Goal: Information Seeking & Learning: Learn about a topic

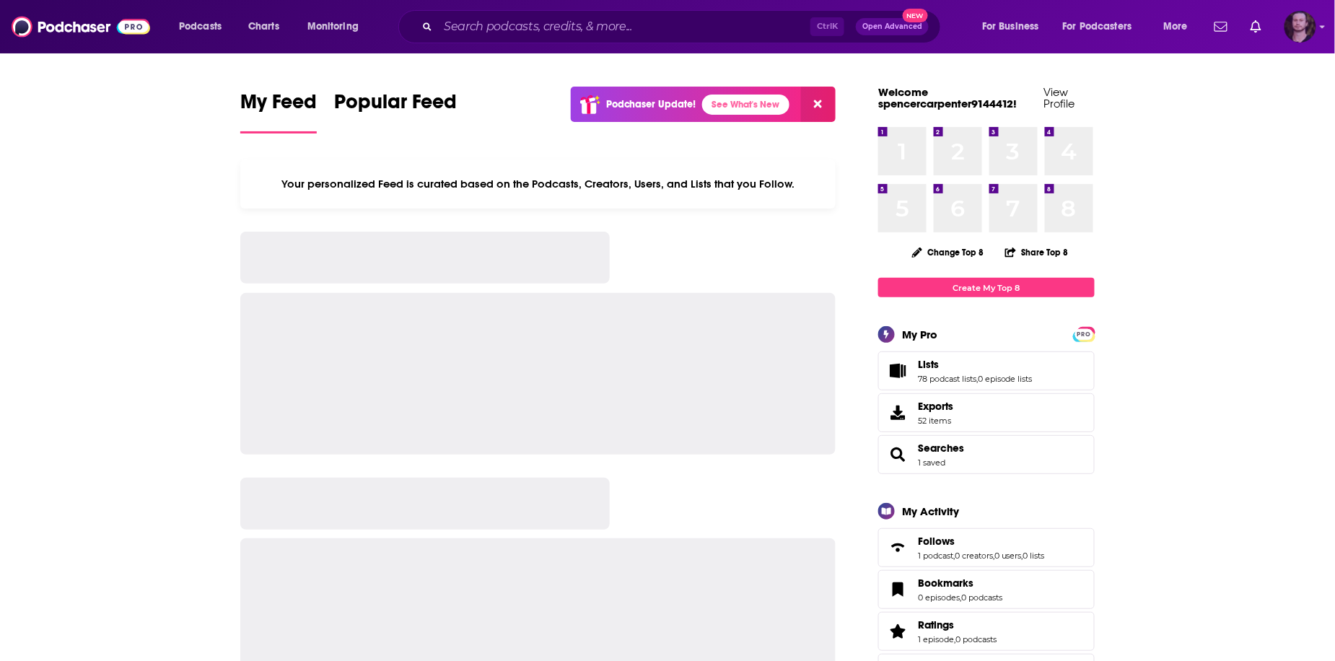
click at [1303, 30] on img "Logged in as OutlierAudio" at bounding box center [1300, 27] width 32 height 32
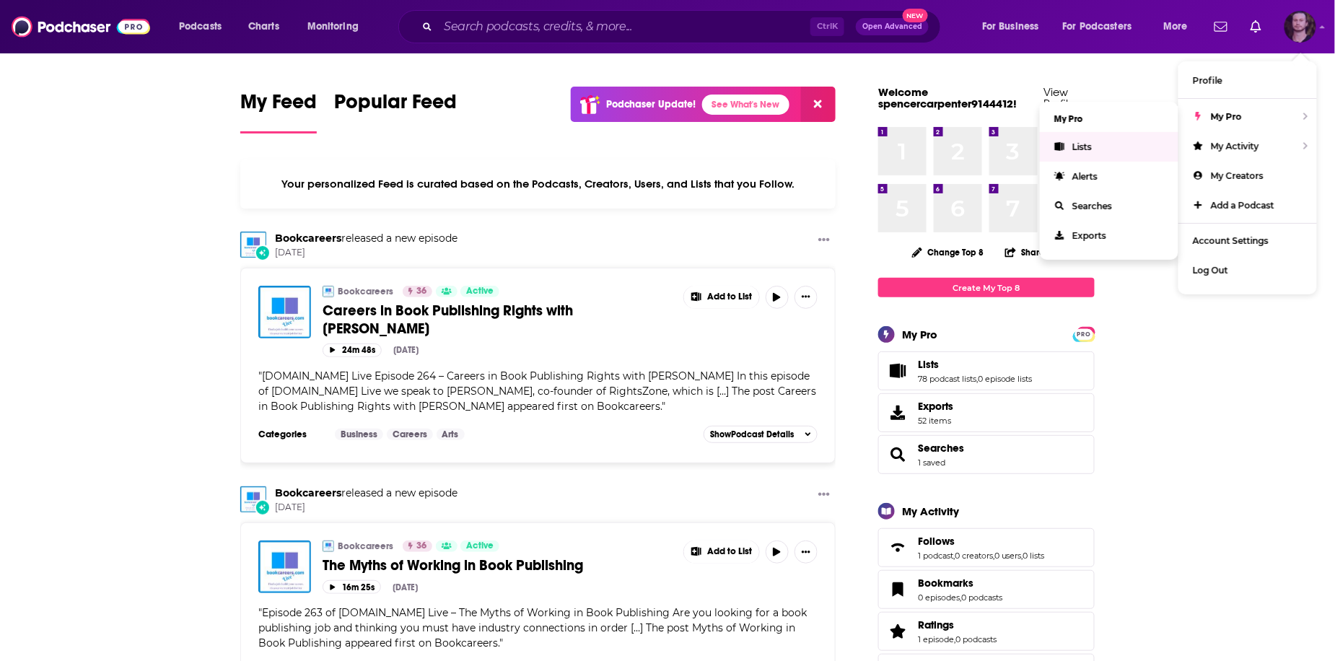
click at [1111, 136] on link "Lists" at bounding box center [1109, 147] width 139 height 30
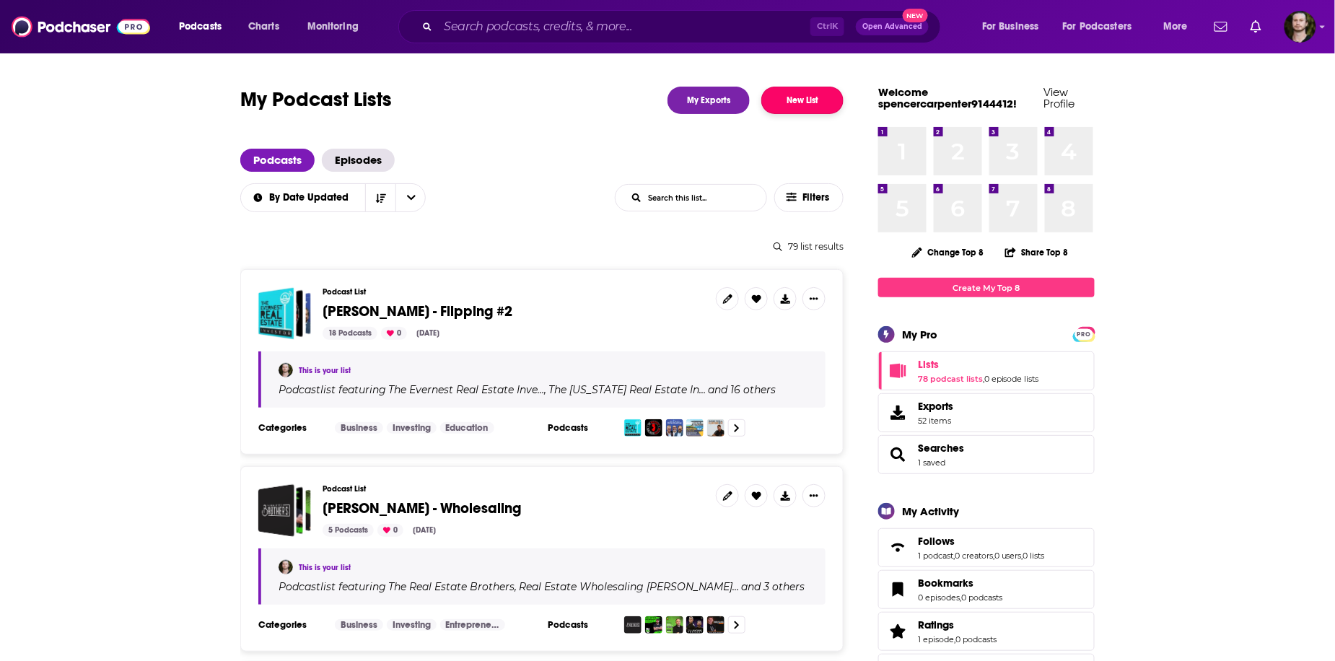
click at [839, 108] on button "New List" at bounding box center [802, 100] width 82 height 27
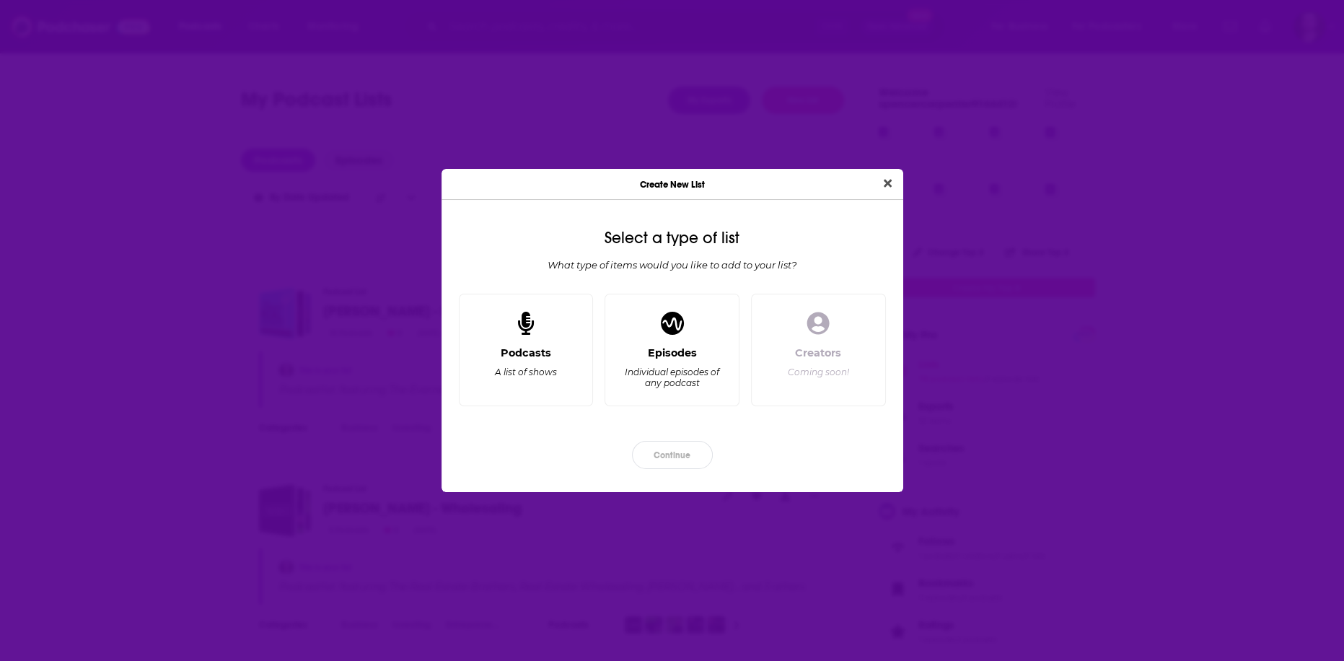
click at [539, 356] on div "Podcasts" at bounding box center [526, 352] width 51 height 13
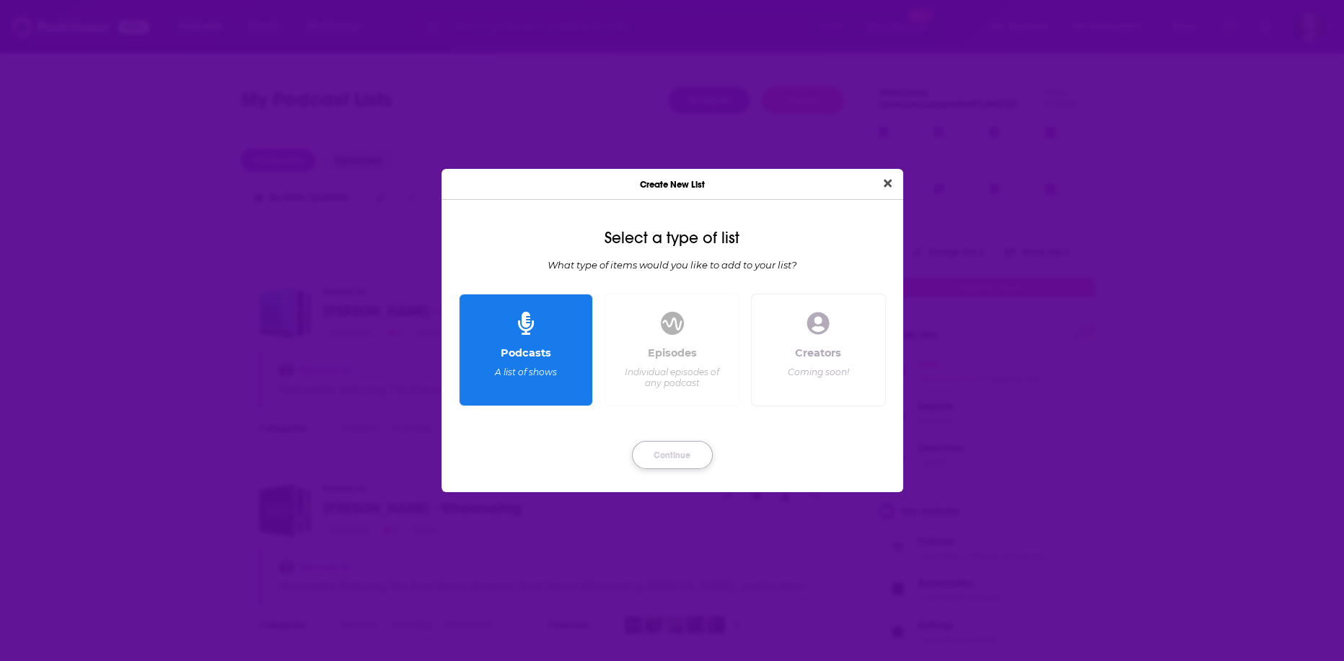
click at [680, 456] on button "Continue" at bounding box center [672, 455] width 81 height 28
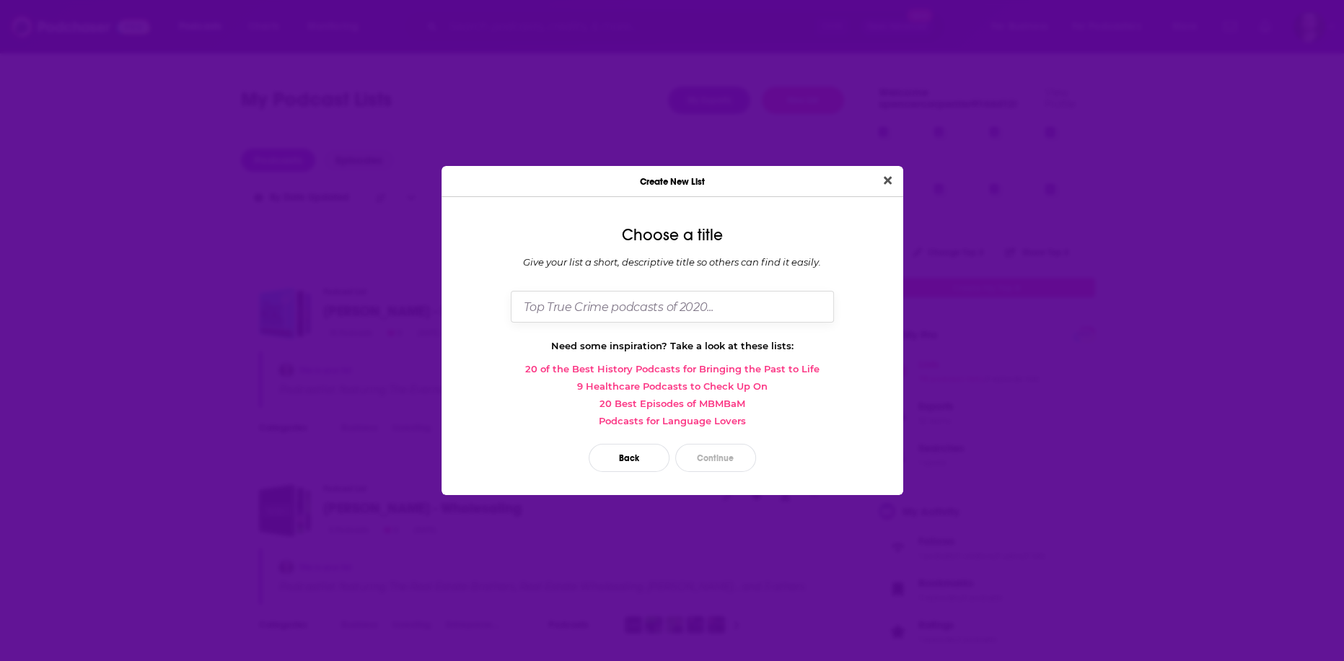
click at [646, 314] on input "Dialog" at bounding box center [672, 306] width 323 height 31
click at [799, 184] on div "Create New List" at bounding box center [673, 181] width 462 height 31
click at [814, 313] on input "[PERSON_NAME] - Men's Health and General Health (Batch 8)" at bounding box center [672, 306] width 323 height 31
type input "[PERSON_NAME] - Men's Health and General Health (Batch 8) - Powerscore 20+"
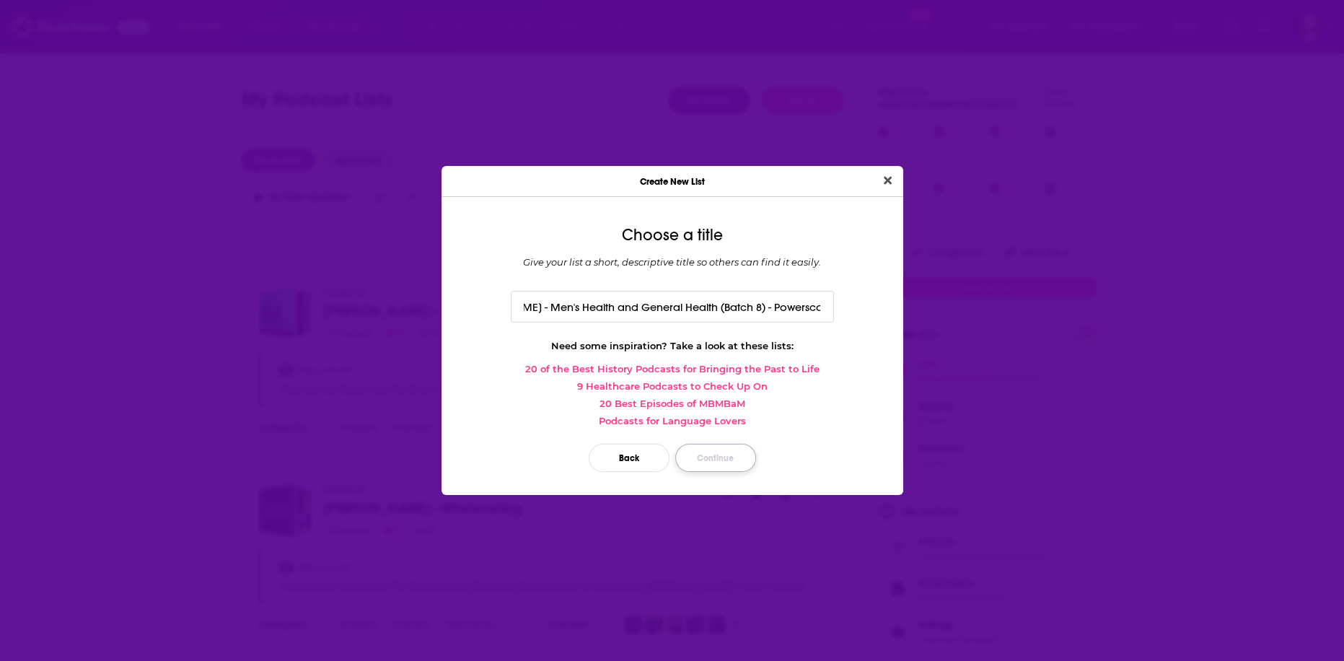
click at [729, 455] on button "Continue" at bounding box center [715, 458] width 81 height 28
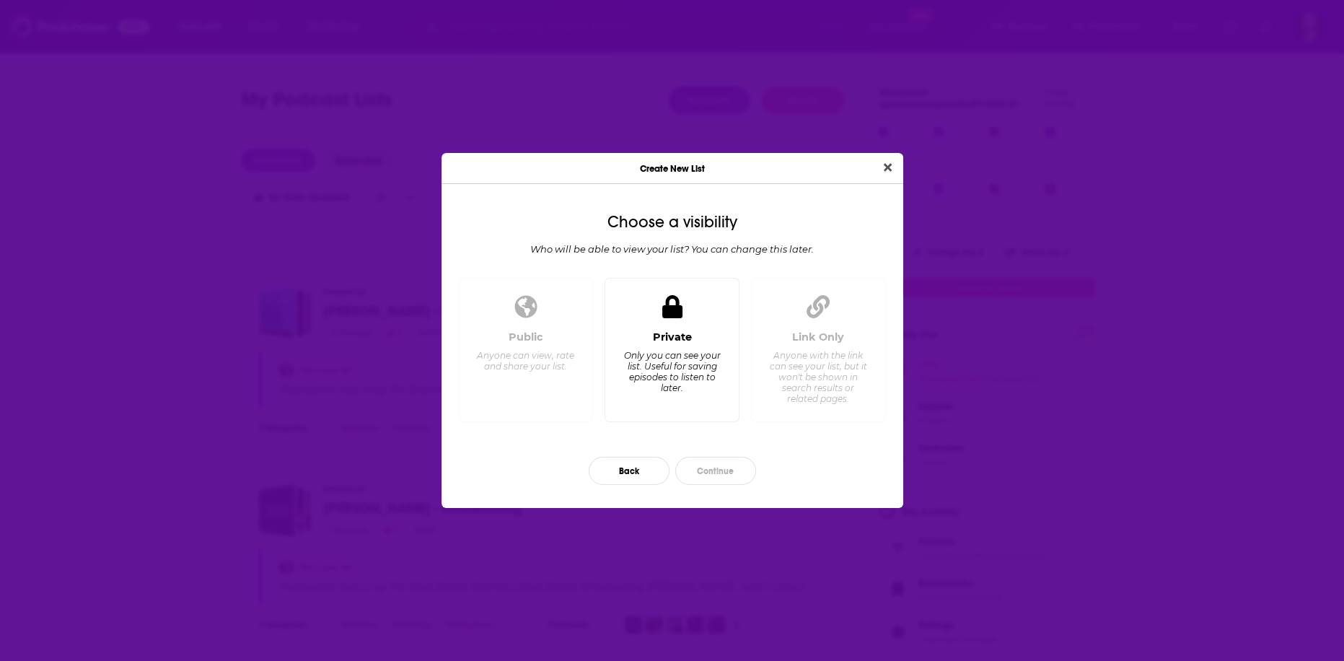
click at [685, 410] on div "Private Only you can see your list. Useful for saving episodes to listen to lat…" at bounding box center [672, 350] width 135 height 145
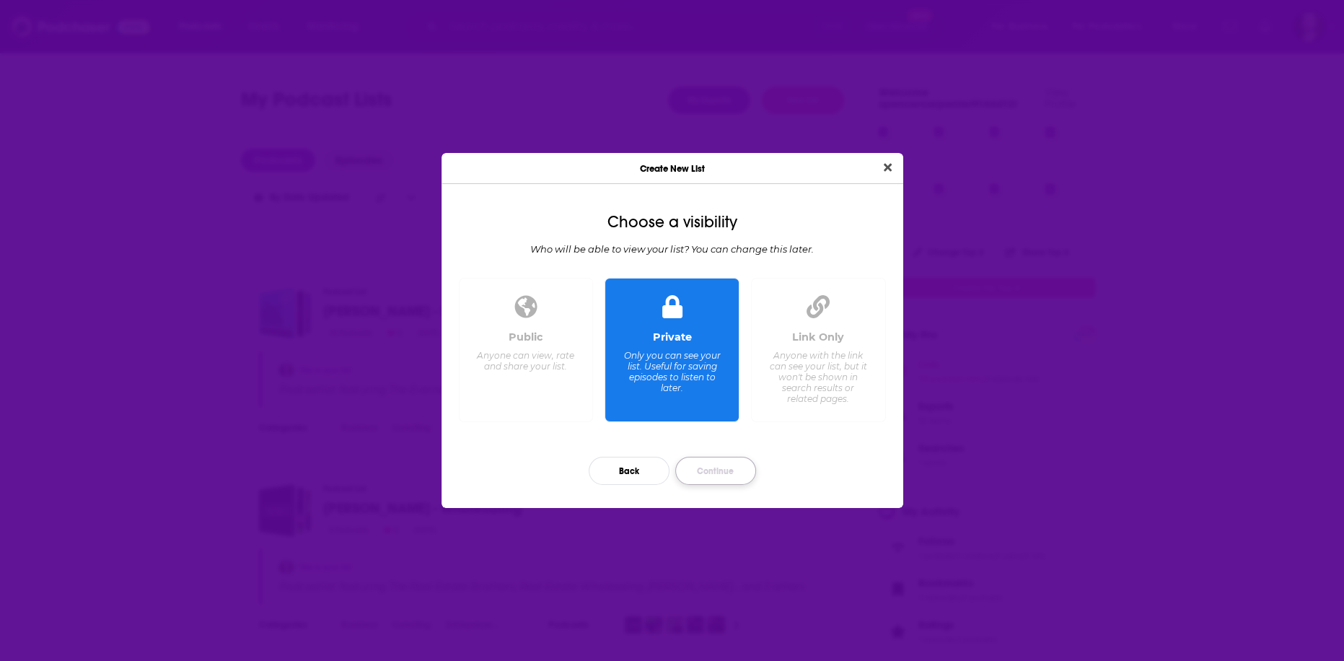
click at [716, 468] on button "Continue" at bounding box center [715, 471] width 81 height 28
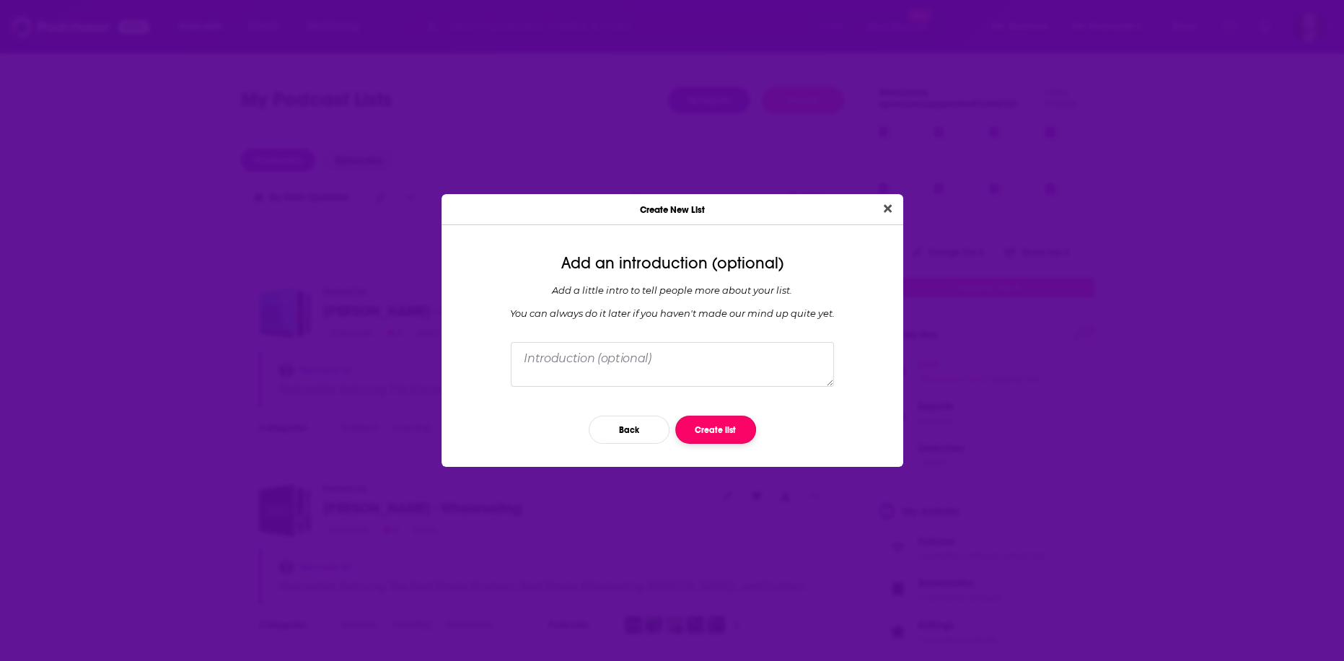
click at [721, 428] on button "Create list" at bounding box center [715, 430] width 81 height 28
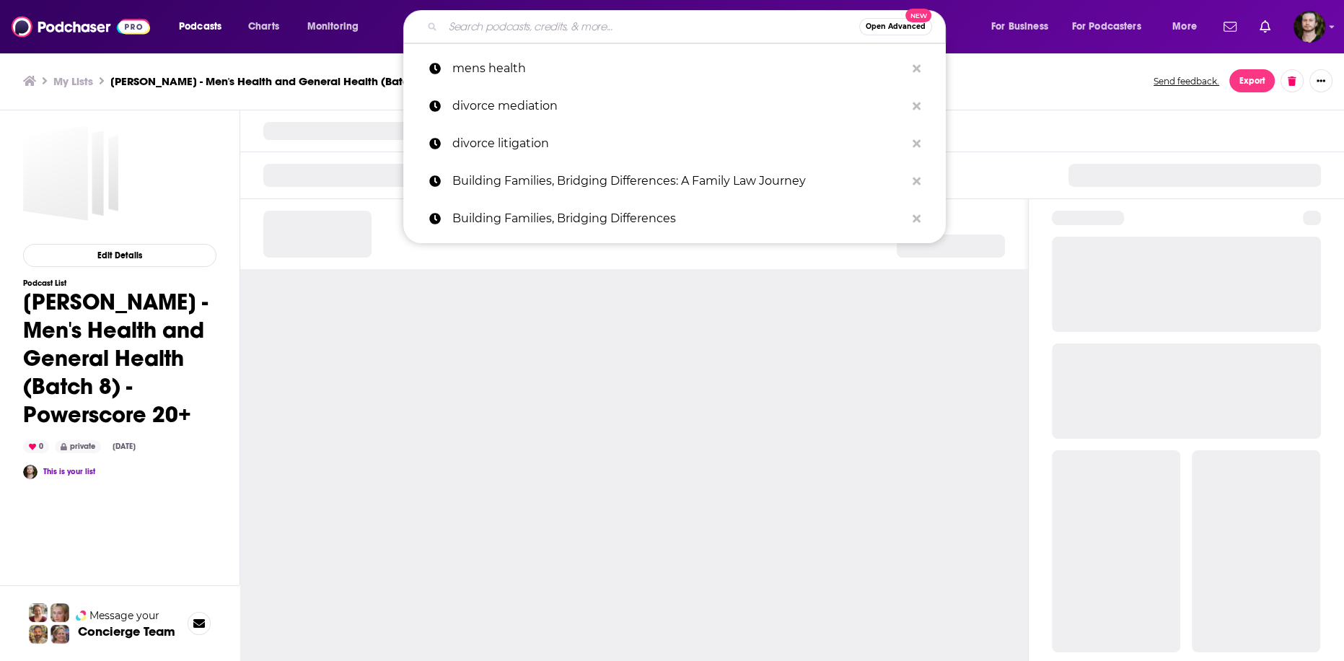
click at [510, 26] on input "Search podcasts, credits, & more..." at bounding box center [651, 26] width 416 height 23
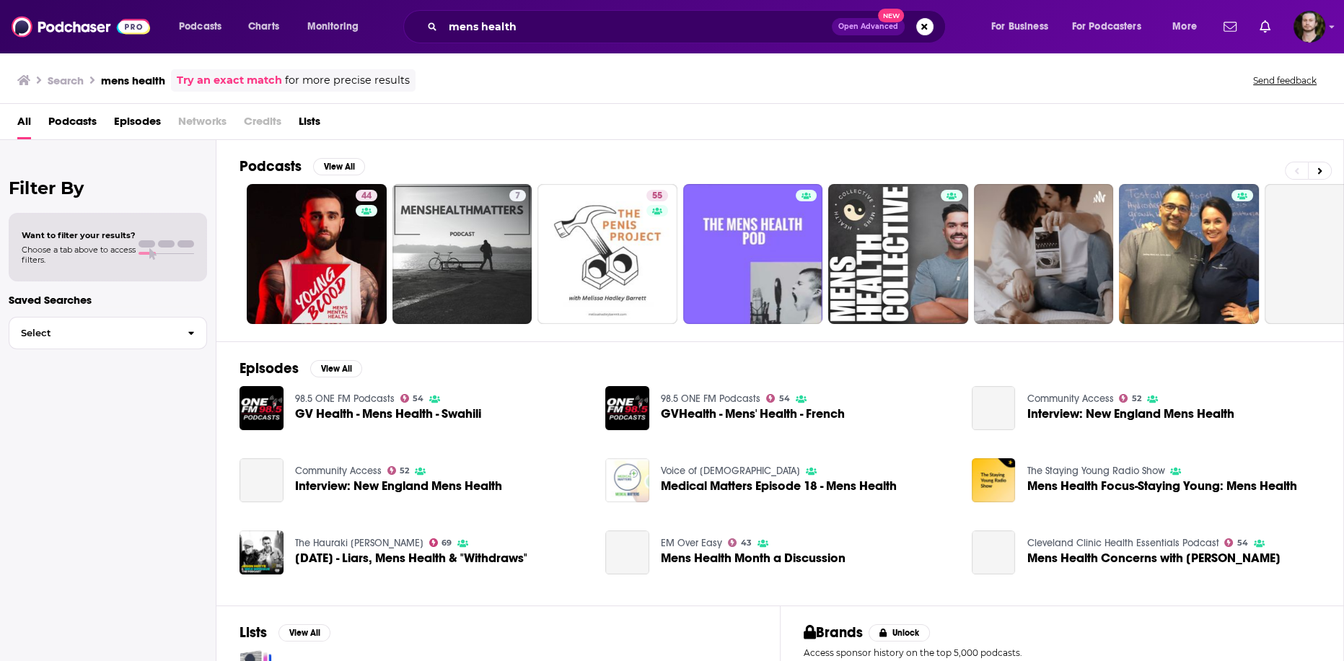
click at [82, 121] on span "Podcasts" at bounding box center [72, 125] width 48 height 30
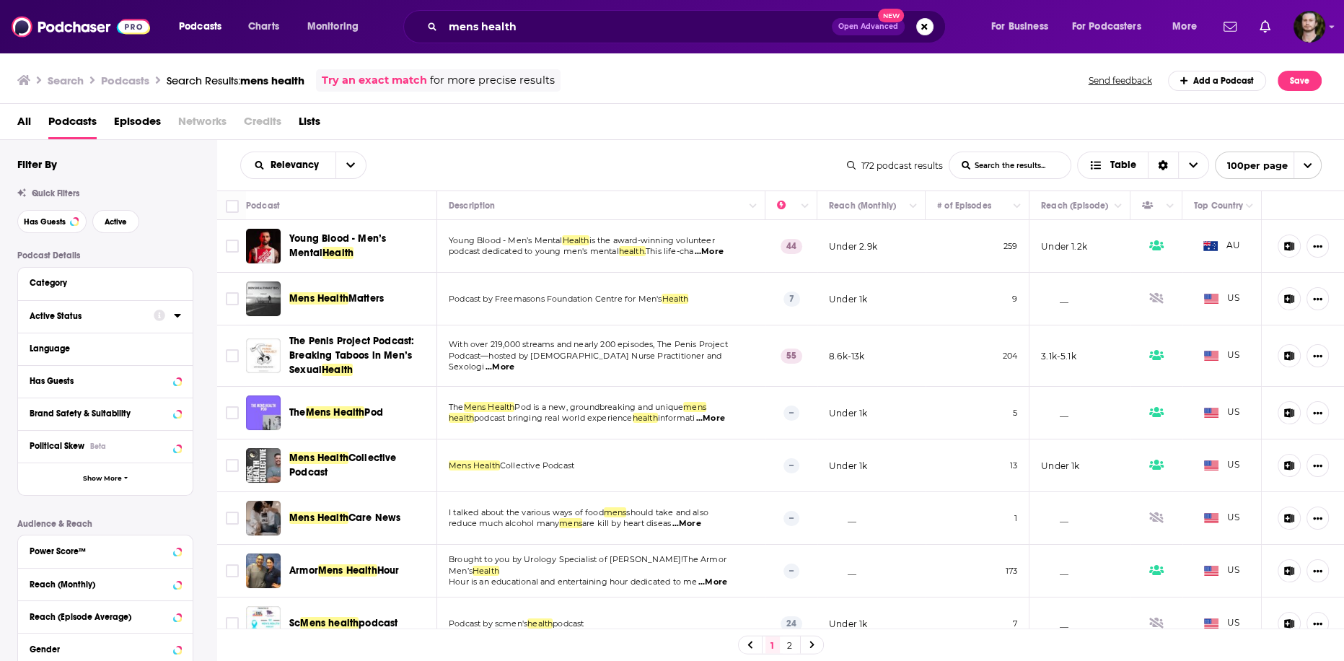
click at [179, 315] on icon at bounding box center [177, 316] width 7 height 12
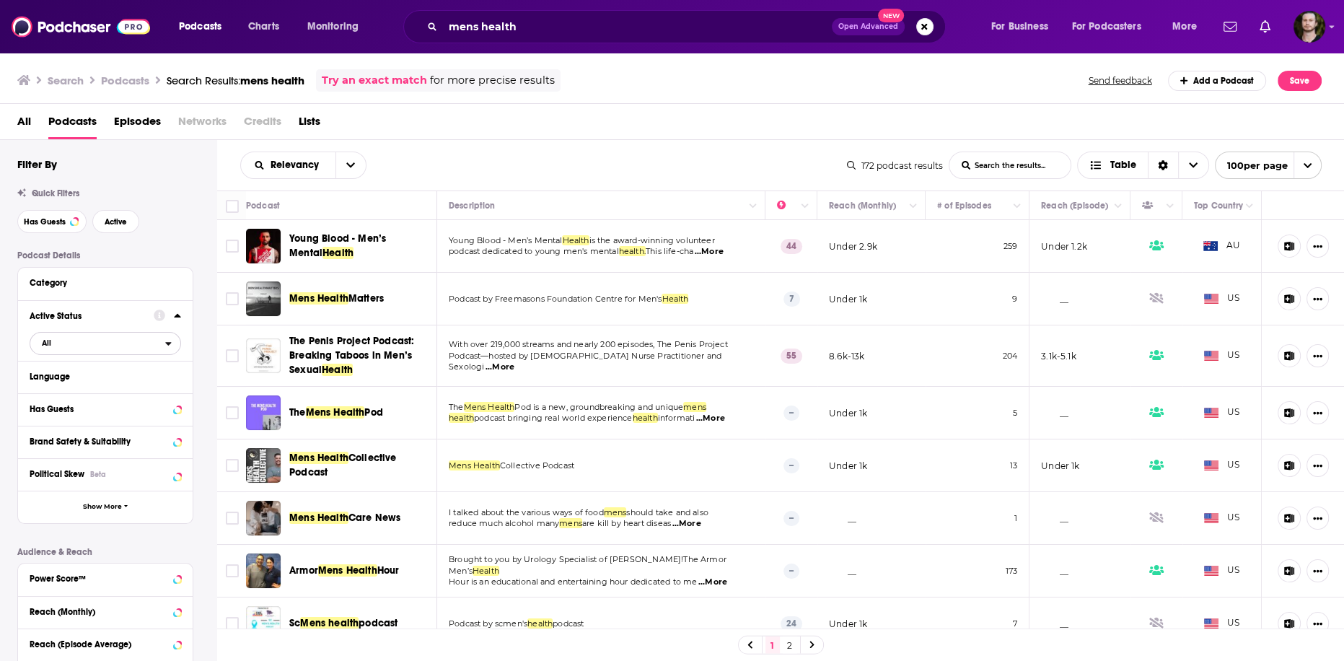
click at [160, 341] on span "All" at bounding box center [97, 342] width 135 height 19
click at [120, 395] on span "24" at bounding box center [147, 391] width 66 height 8
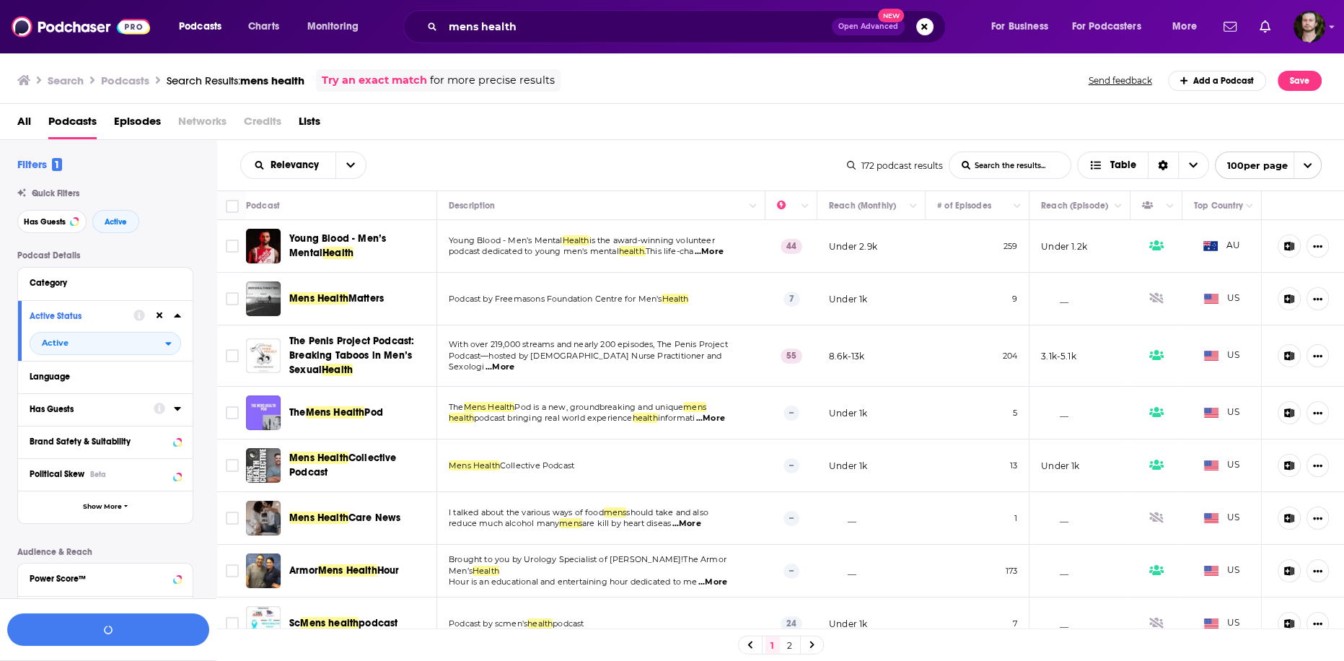
click at [179, 412] on icon at bounding box center [177, 409] width 7 height 12
click at [127, 443] on span "All" at bounding box center [97, 435] width 135 height 19
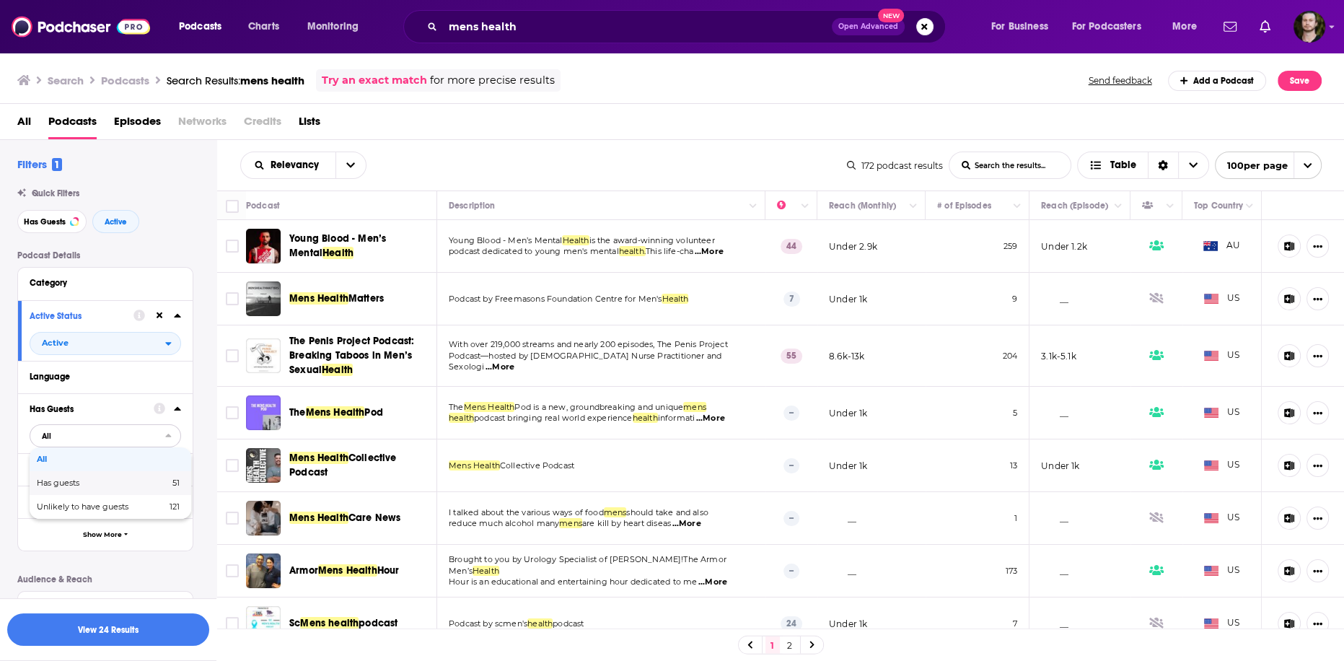
click at [125, 484] on span "51" at bounding box center [152, 483] width 56 height 8
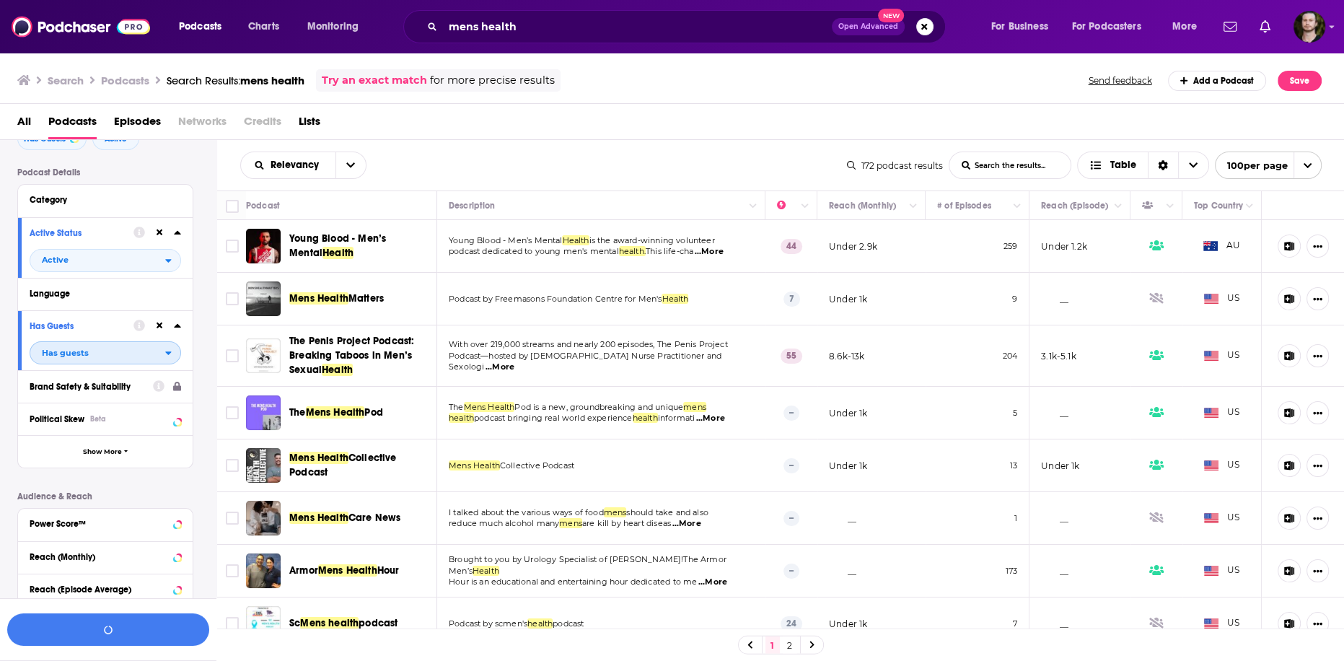
scroll to position [173, 0]
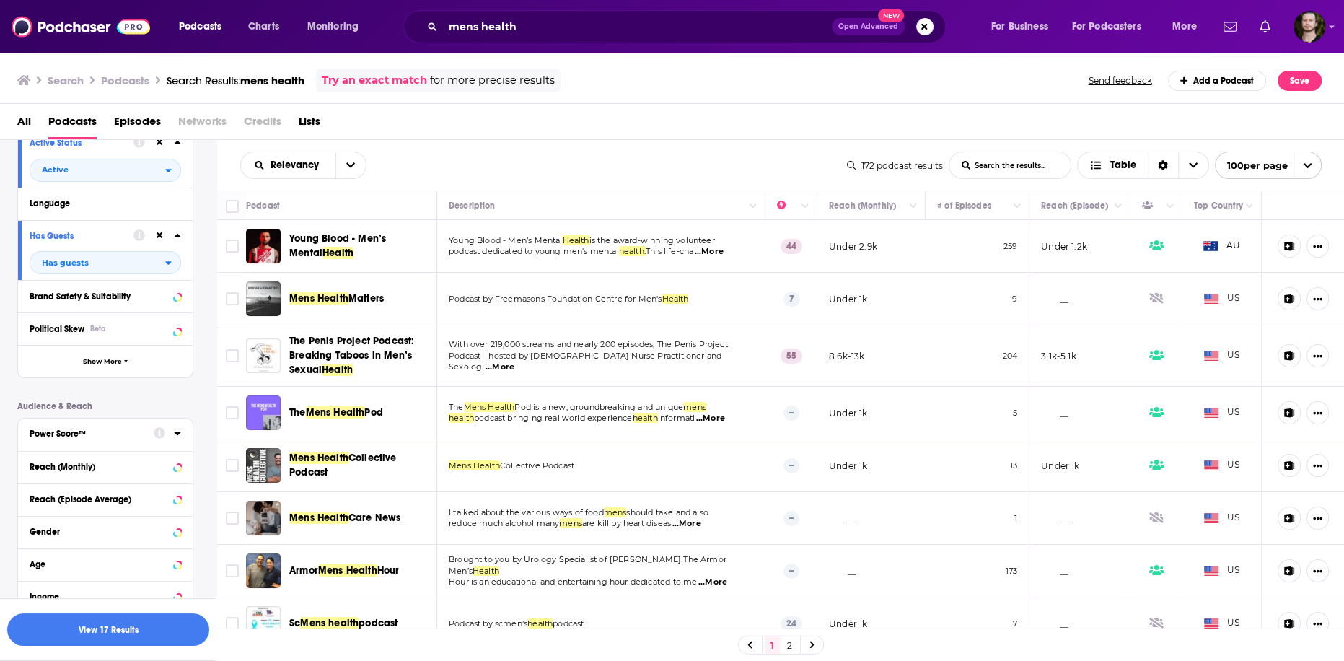
click at [179, 434] on icon at bounding box center [177, 433] width 6 height 4
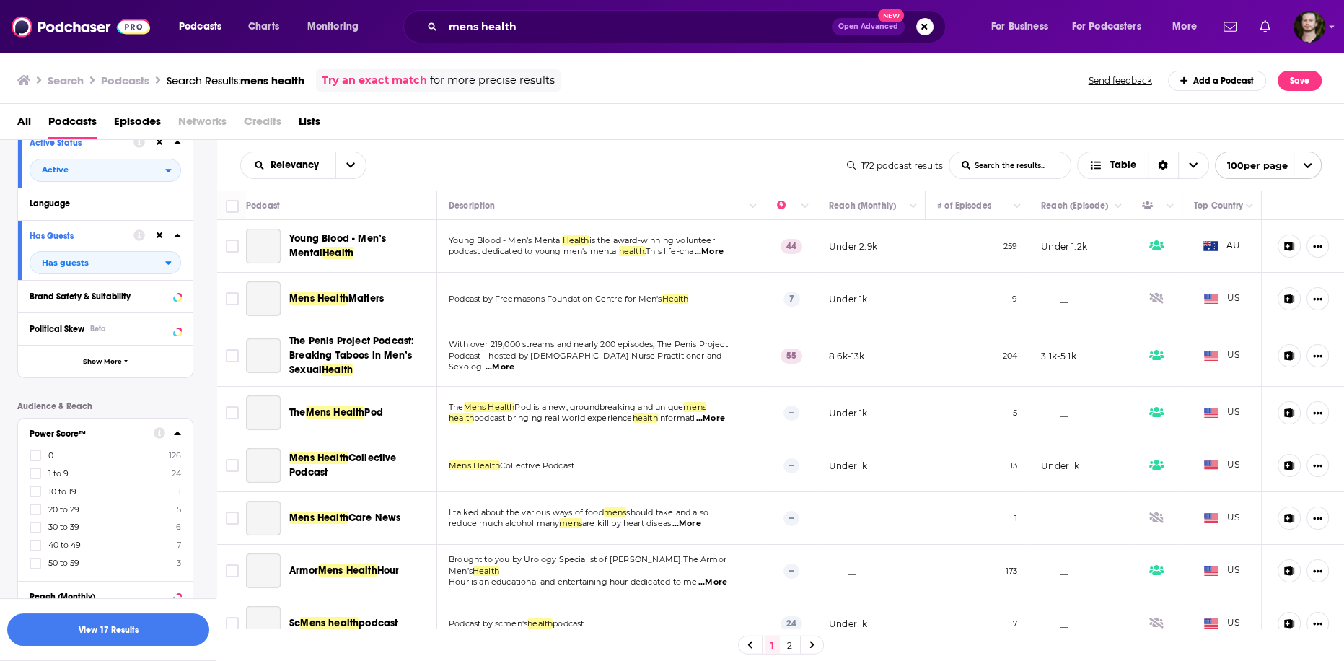
scroll to position [231, 0]
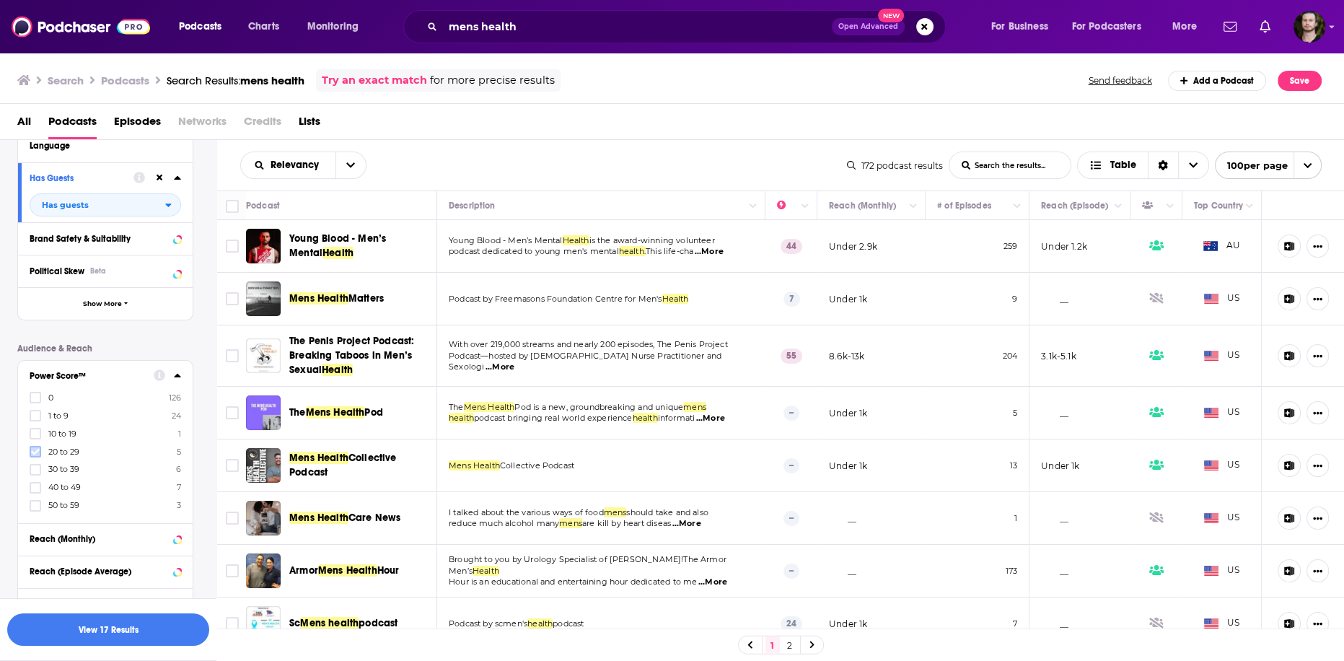
click at [31, 454] on icon at bounding box center [35, 451] width 9 height 9
click at [38, 470] on icon at bounding box center [35, 469] width 9 height 9
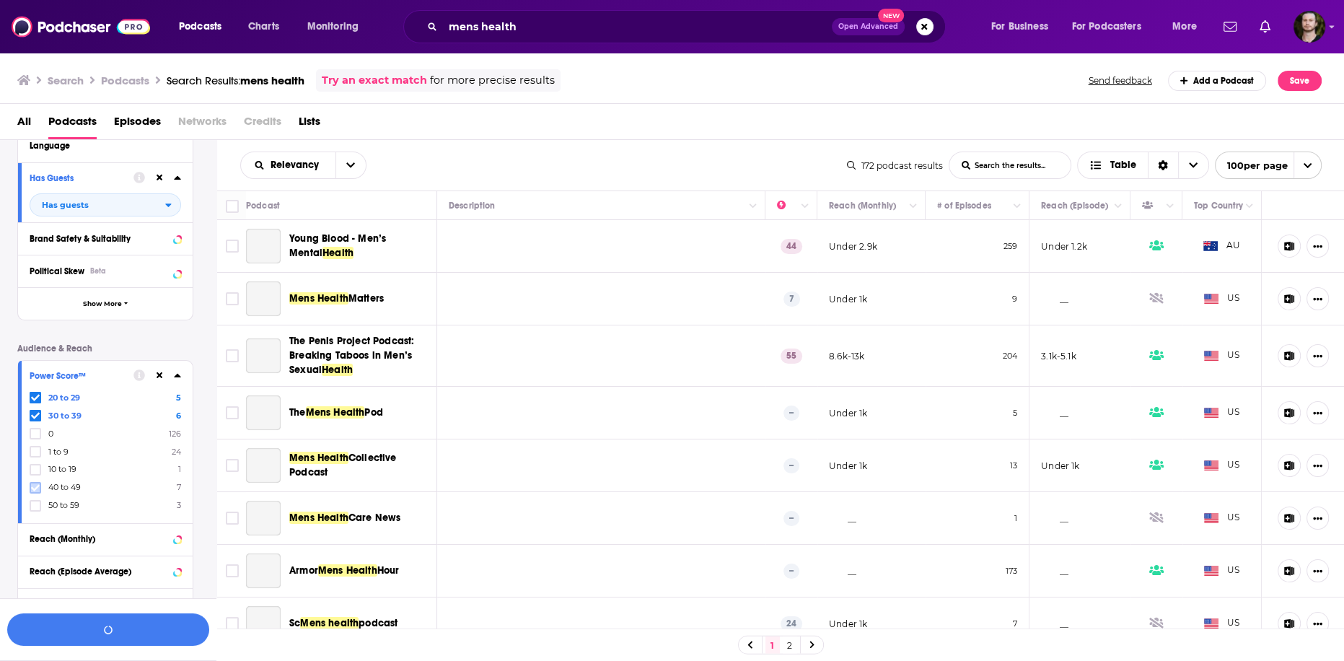
click at [38, 486] on icon at bounding box center [35, 487] width 9 height 6
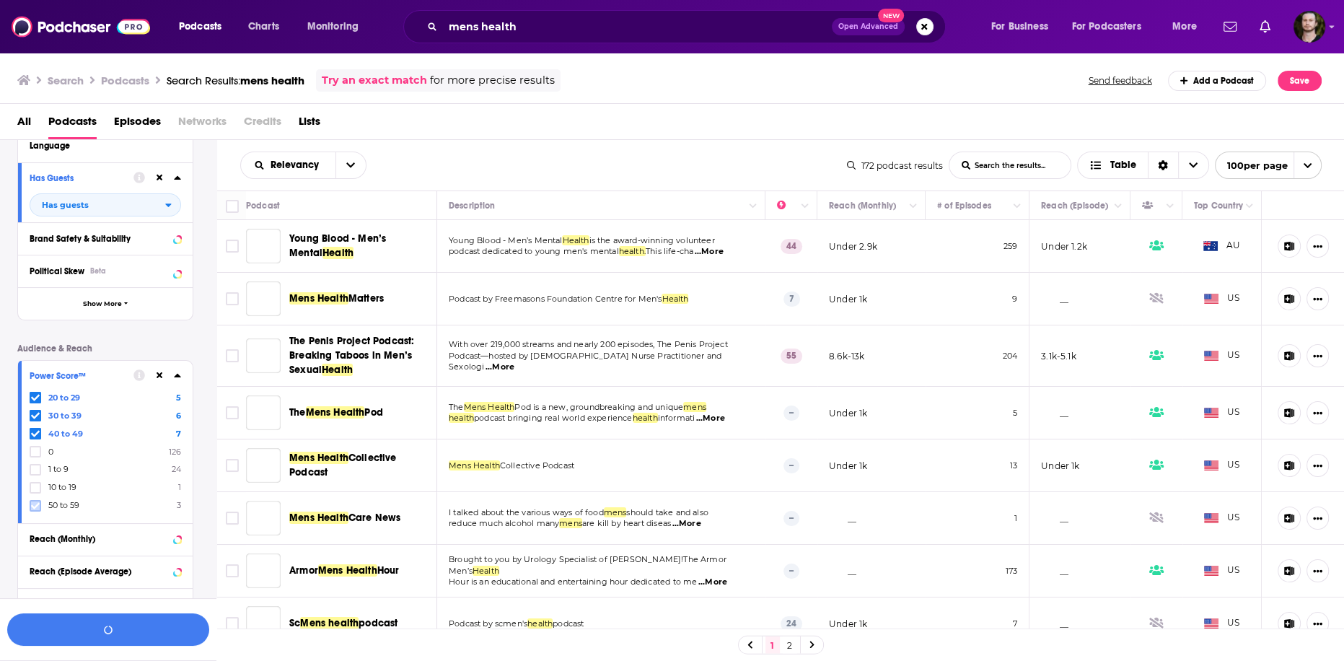
click at [33, 501] on icon at bounding box center [35, 505] width 9 height 9
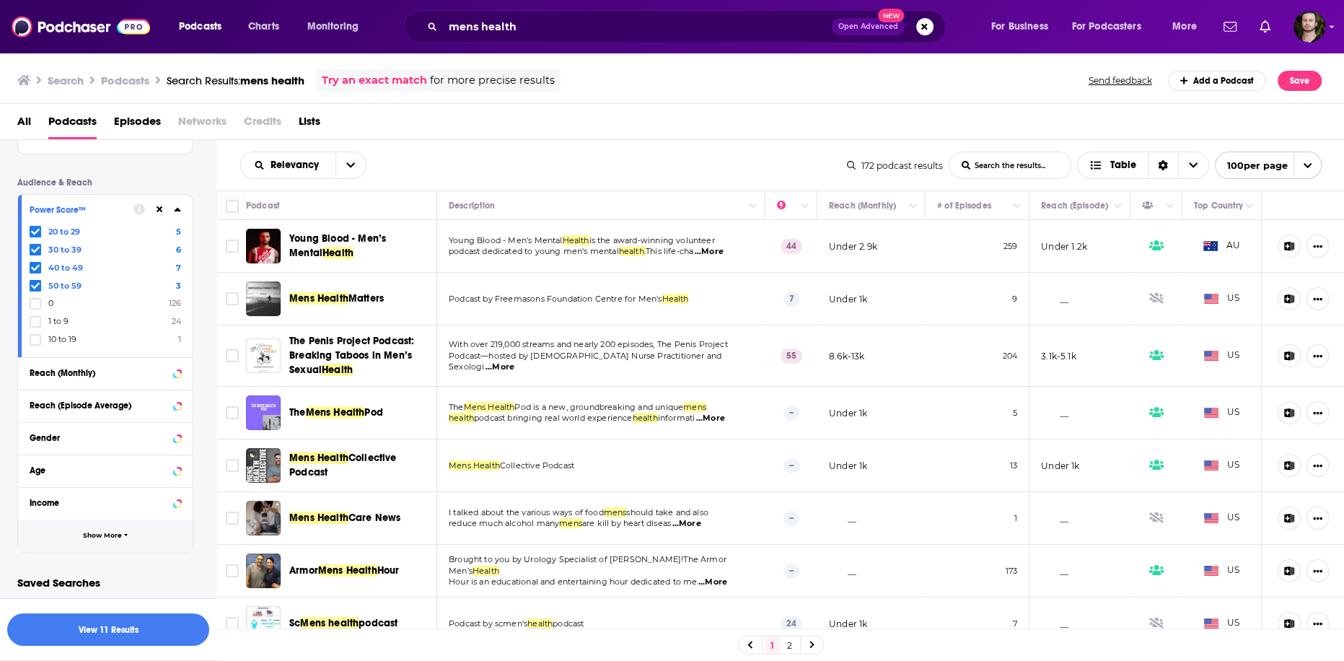
click at [123, 534] on button "Show More" at bounding box center [105, 535] width 175 height 32
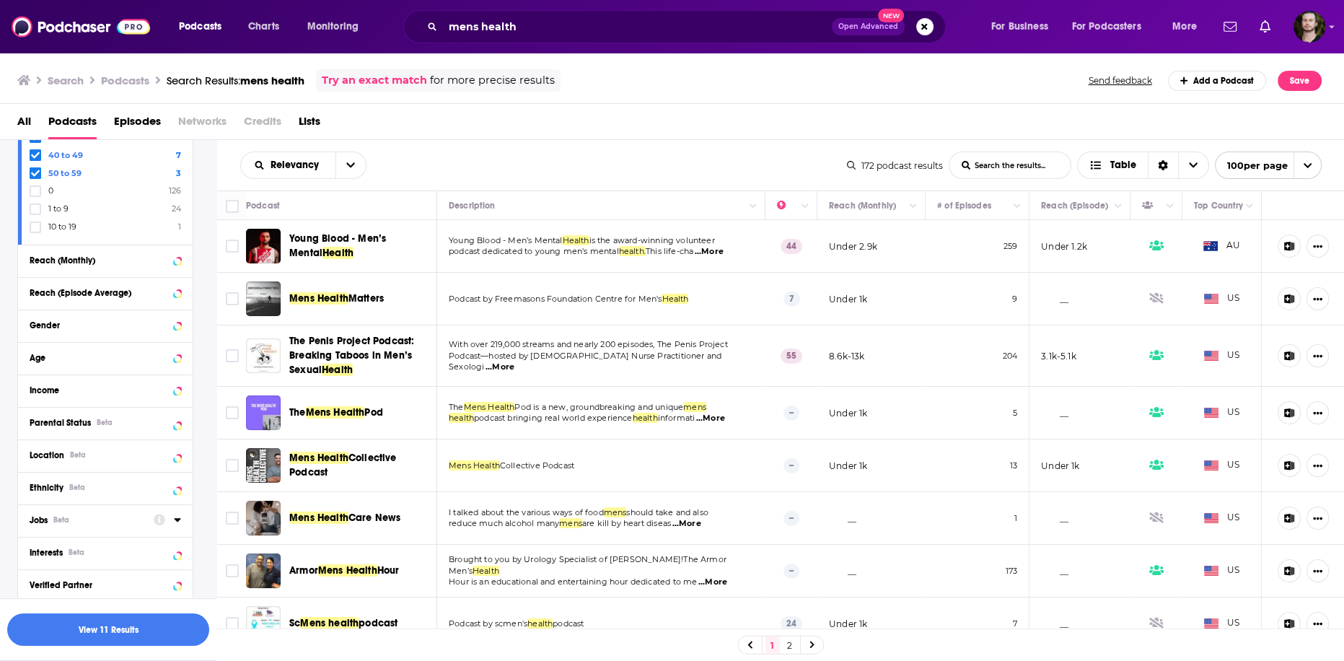
scroll to position [512, 0]
click at [174, 452] on icon at bounding box center [177, 452] width 7 height 12
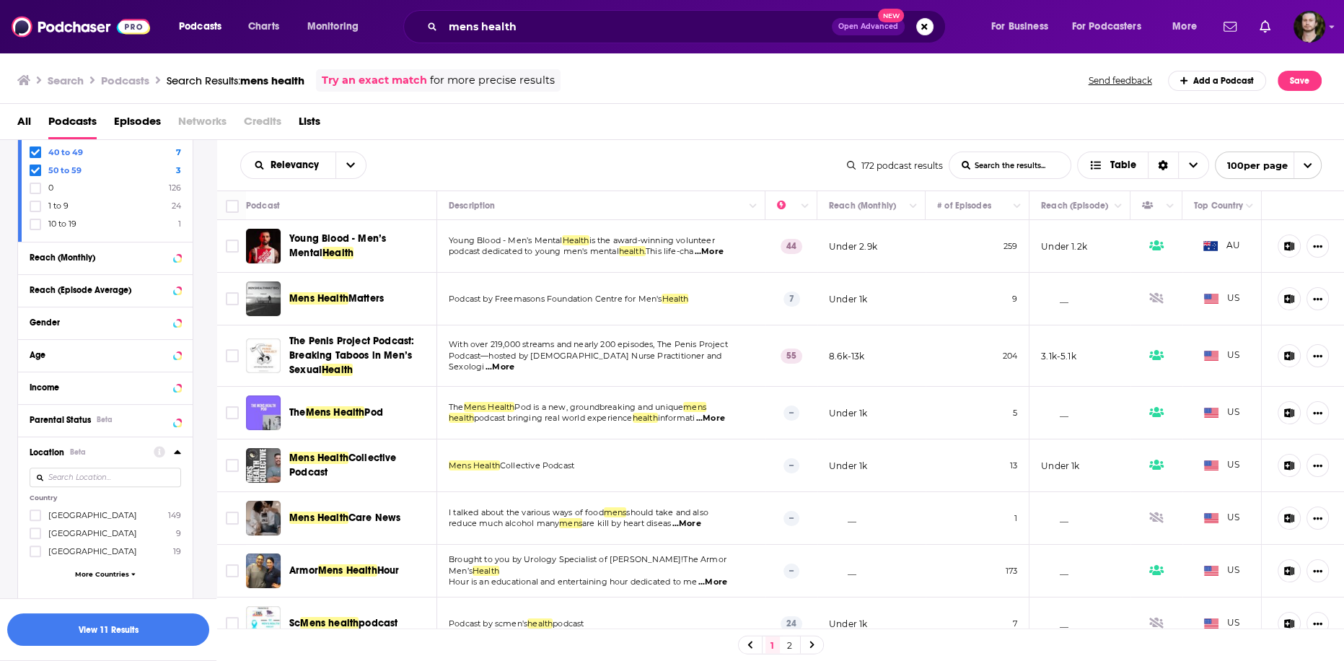
click at [87, 514] on span "[GEOGRAPHIC_DATA]" at bounding box center [92, 515] width 89 height 10
click at [35, 519] on input "multiSelectOption-unitedstates-0" at bounding box center [35, 519] width 0 height 0
click at [104, 628] on button "View 11 Results" at bounding box center [108, 629] width 202 height 32
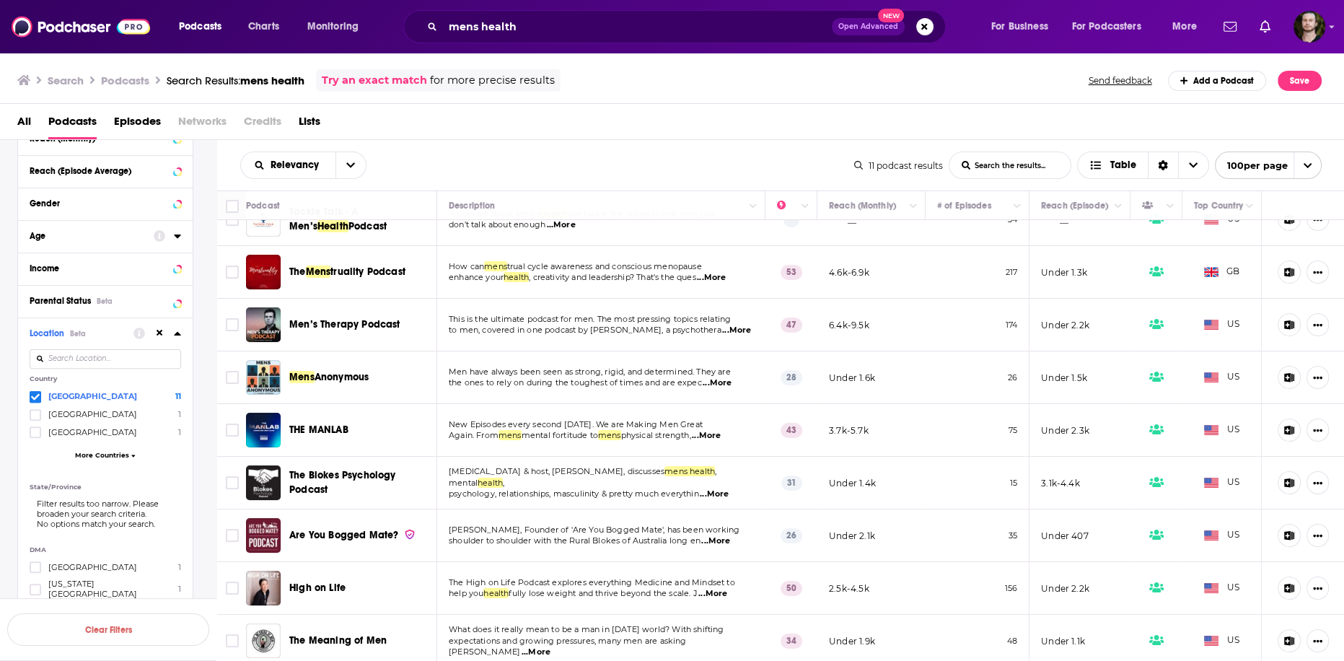
scroll to position [143, 0]
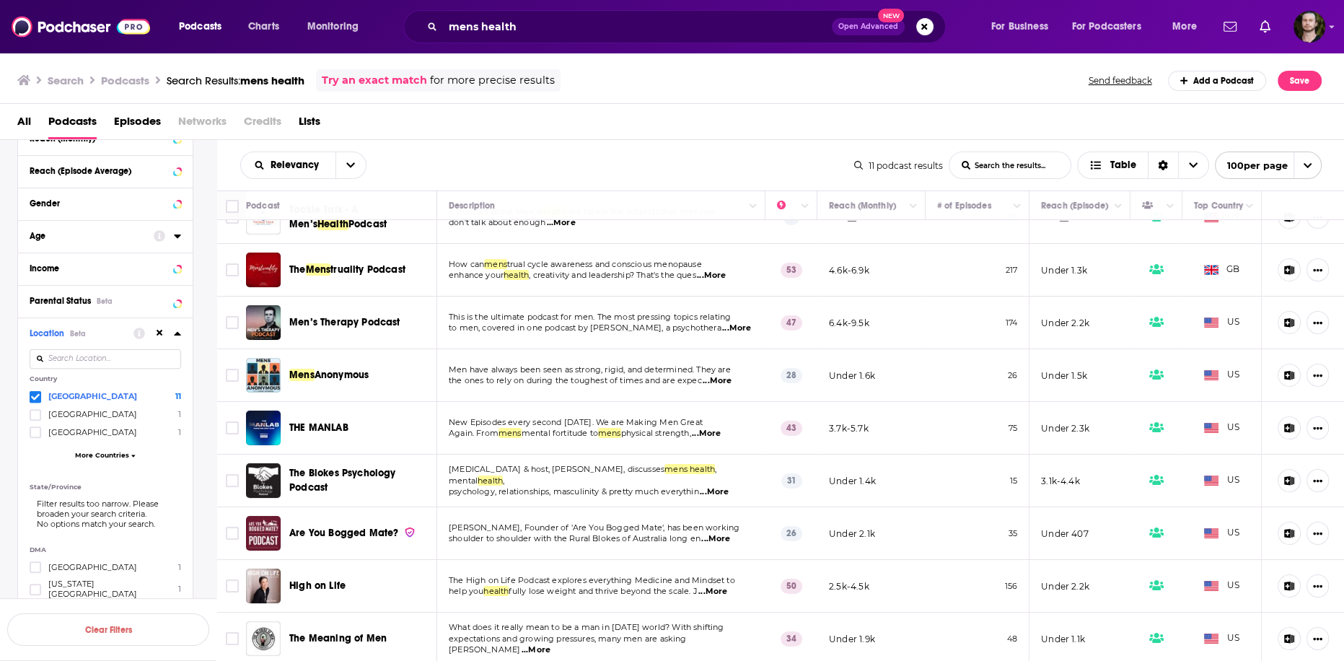
click at [719, 276] on span "...More" at bounding box center [711, 276] width 29 height 12
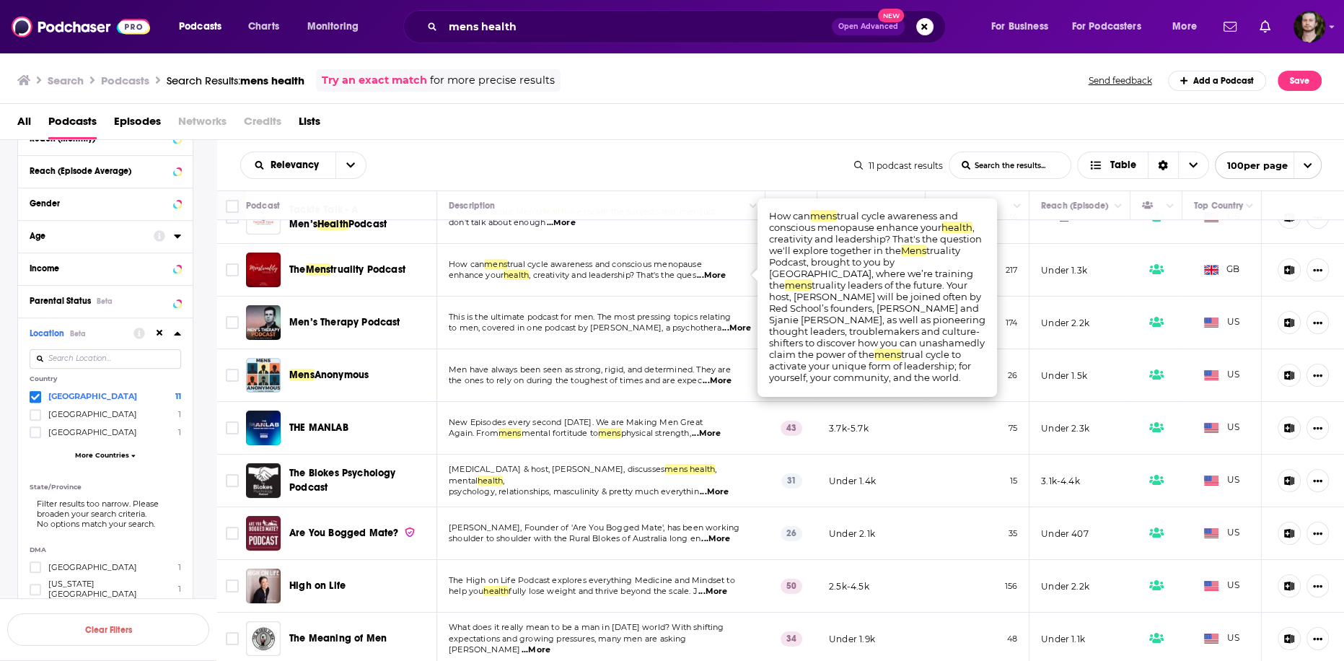
click at [719, 276] on span "...More" at bounding box center [711, 276] width 29 height 12
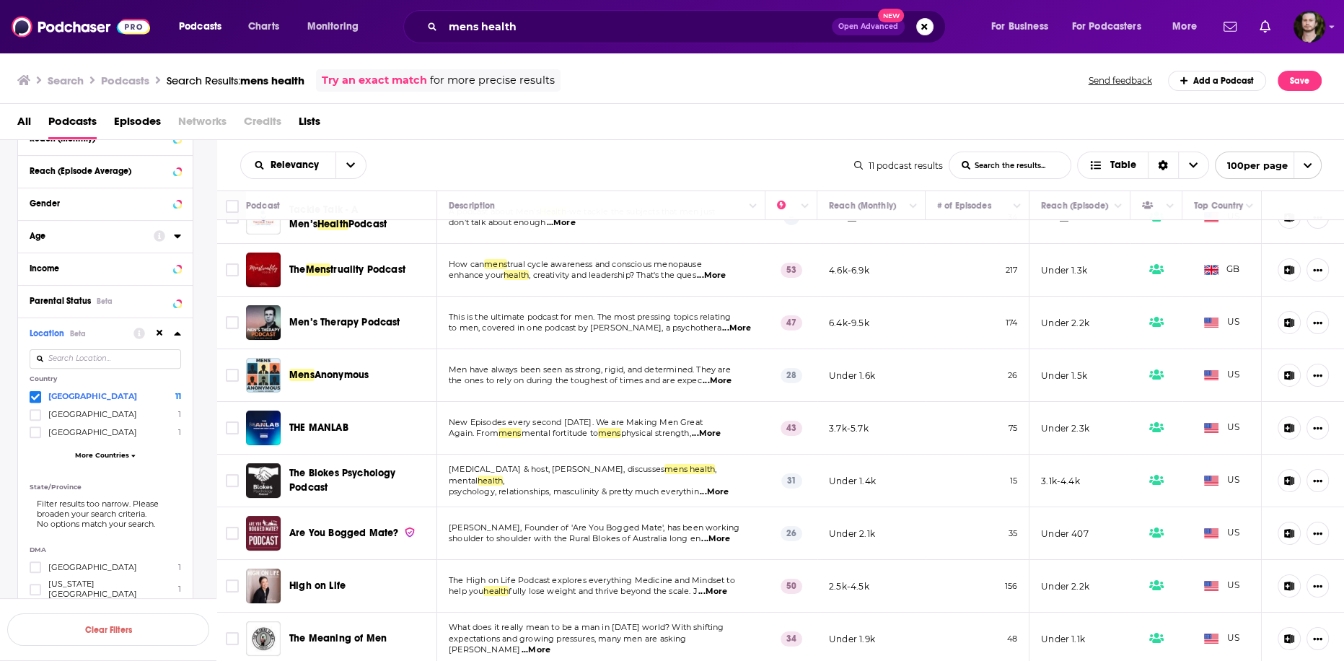
click at [722, 330] on span "...More" at bounding box center [736, 329] width 29 height 12
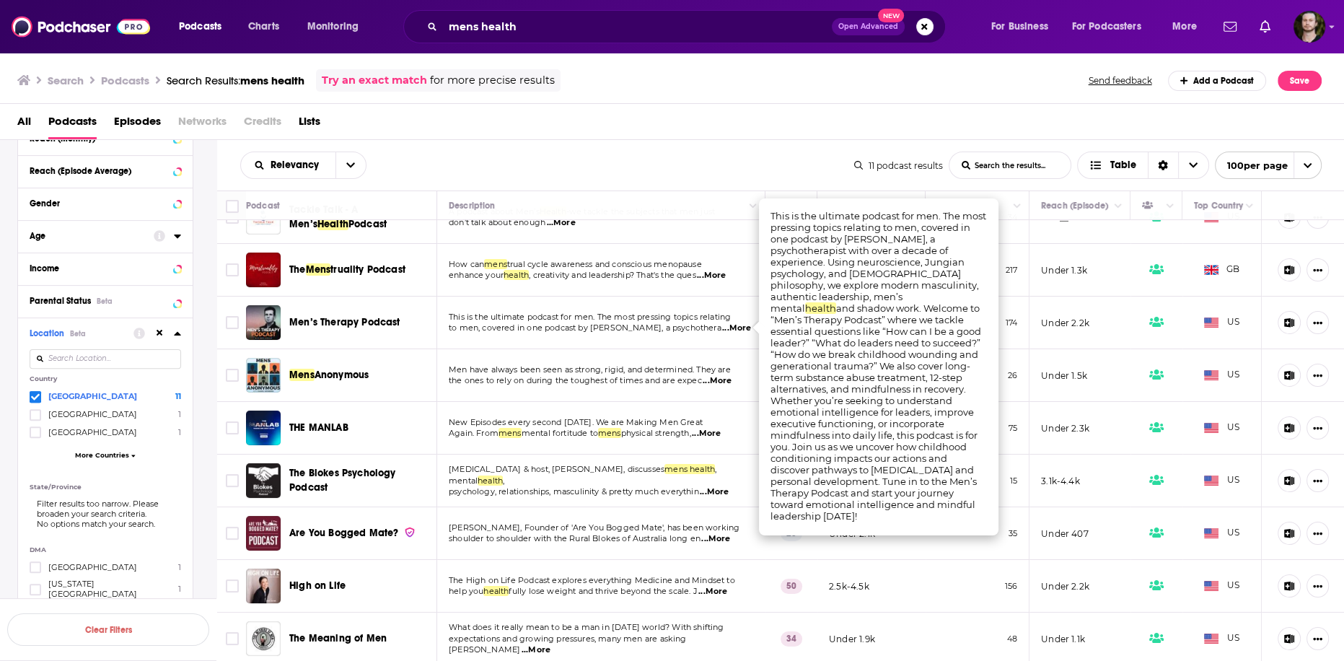
click at [722, 330] on span "...More" at bounding box center [736, 329] width 29 height 12
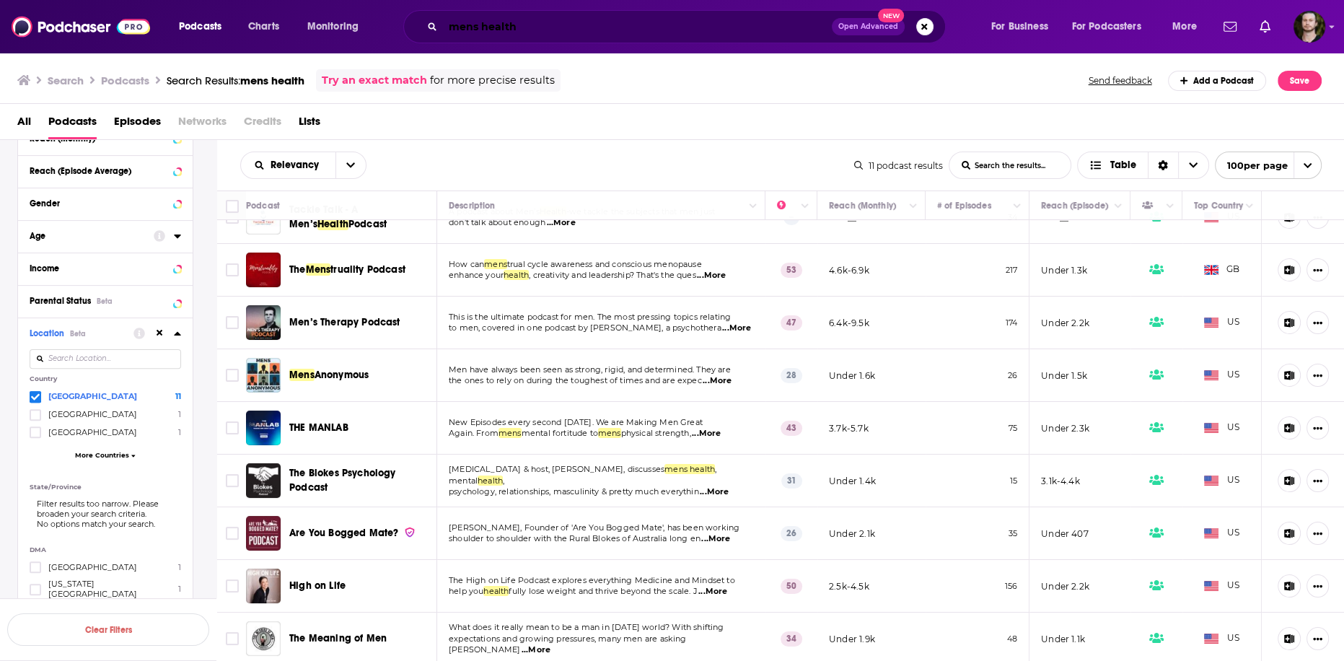
click at [474, 30] on input "mens health" at bounding box center [637, 26] width 389 height 23
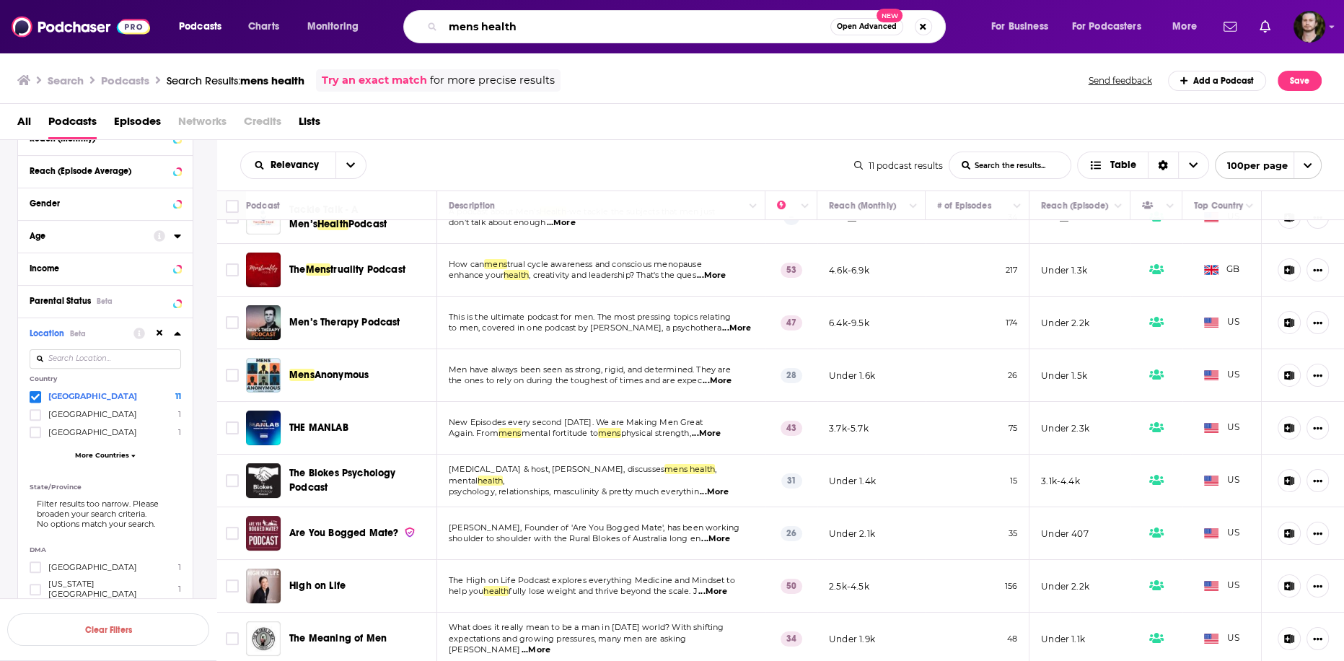
click at [475, 25] on input "mens health" at bounding box center [636, 26] width 387 height 23
type input "men health"
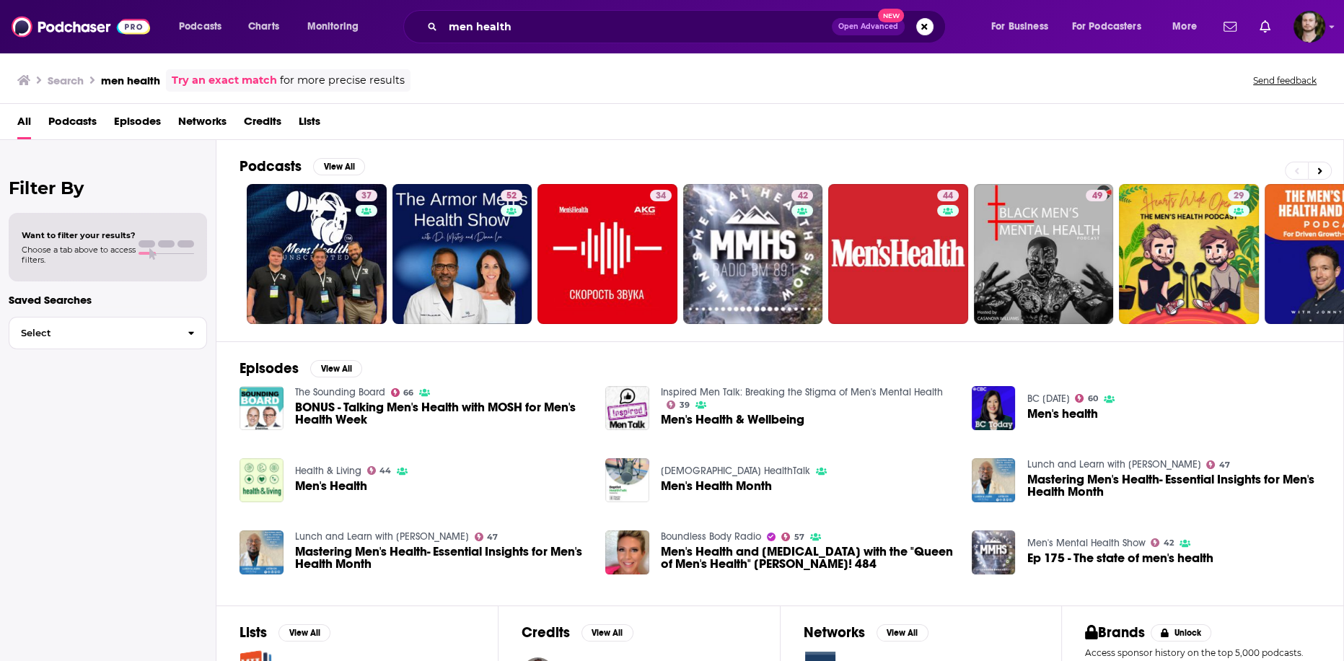
click at [63, 123] on span "Podcasts" at bounding box center [72, 125] width 48 height 30
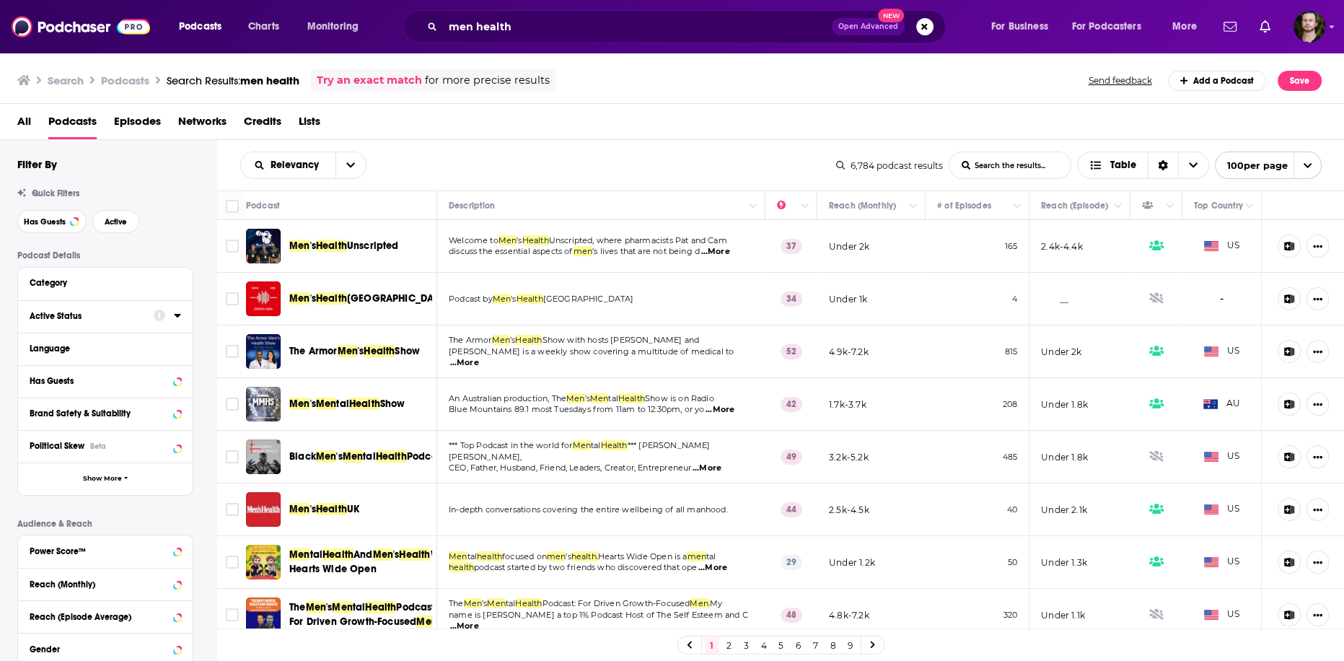
click at [177, 307] on div at bounding box center [167, 316] width 27 height 18
click at [178, 318] on icon at bounding box center [177, 316] width 7 height 12
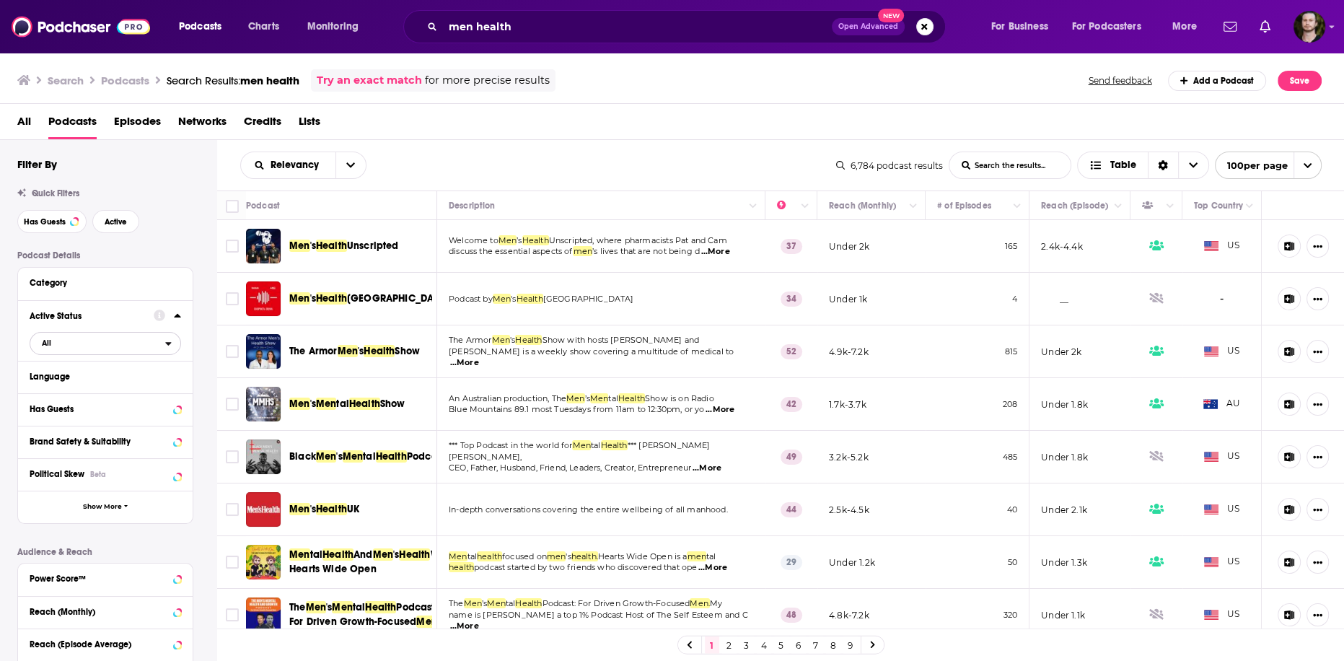
click at [146, 352] on span "All" at bounding box center [97, 342] width 135 height 19
click at [108, 387] on span "Active" at bounding box center [74, 391] width 74 height 8
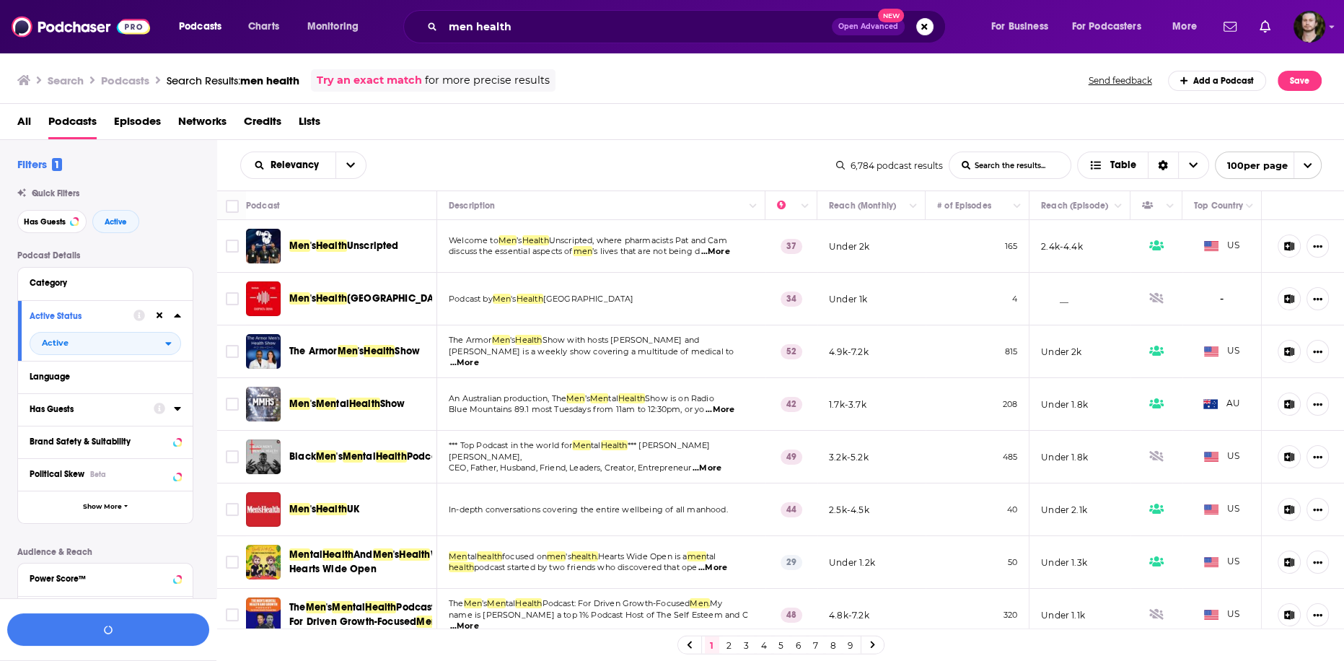
click at [177, 410] on icon at bounding box center [177, 409] width 6 height 4
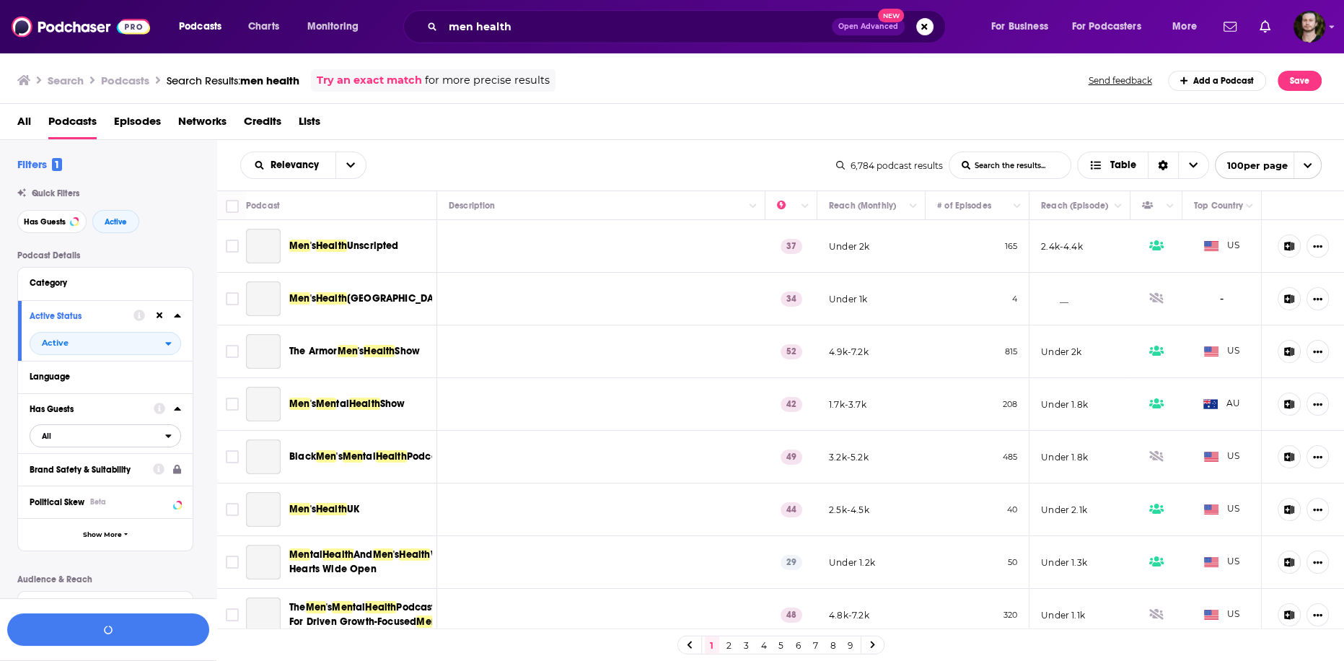
click at [123, 442] on span "All" at bounding box center [97, 435] width 135 height 19
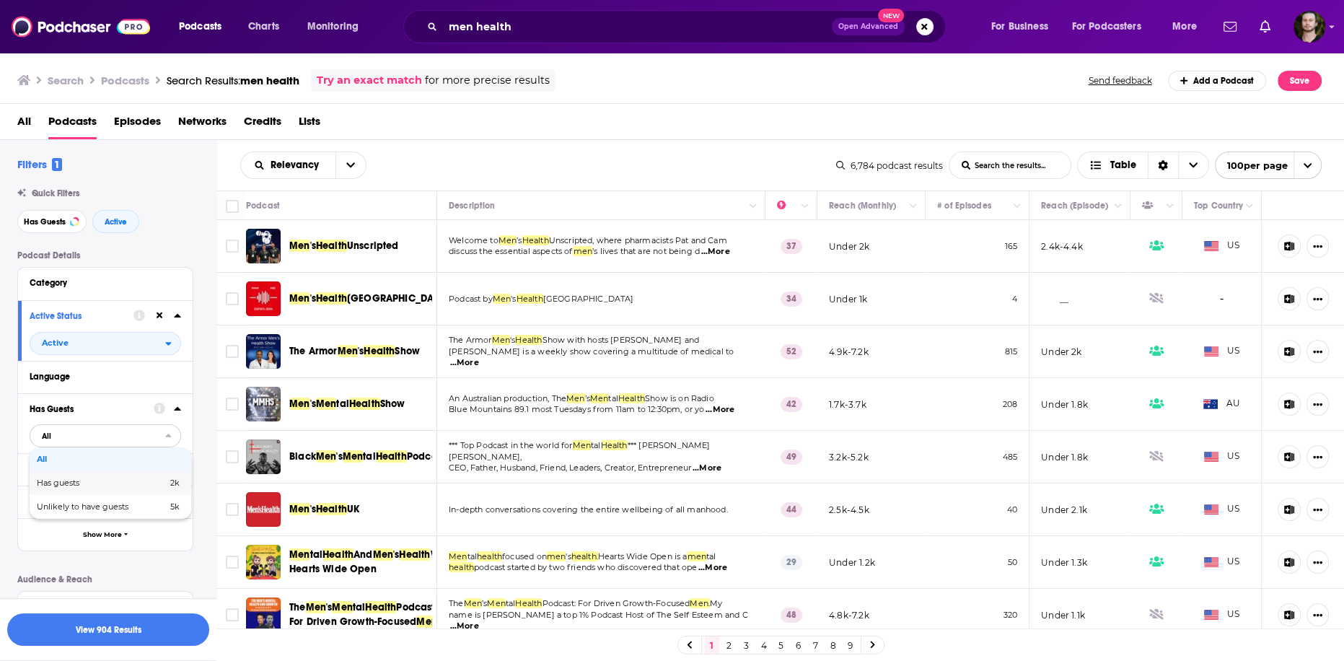
click at [130, 485] on span "2k" at bounding box center [151, 483] width 56 height 8
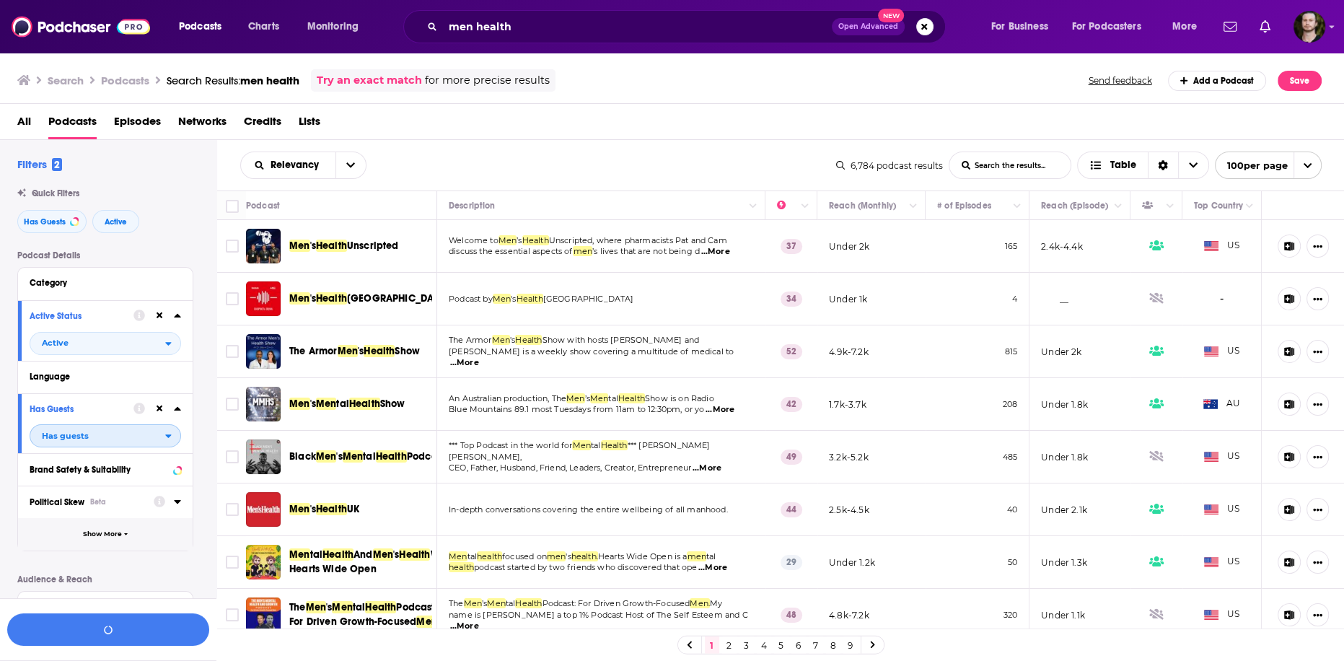
scroll to position [173, 0]
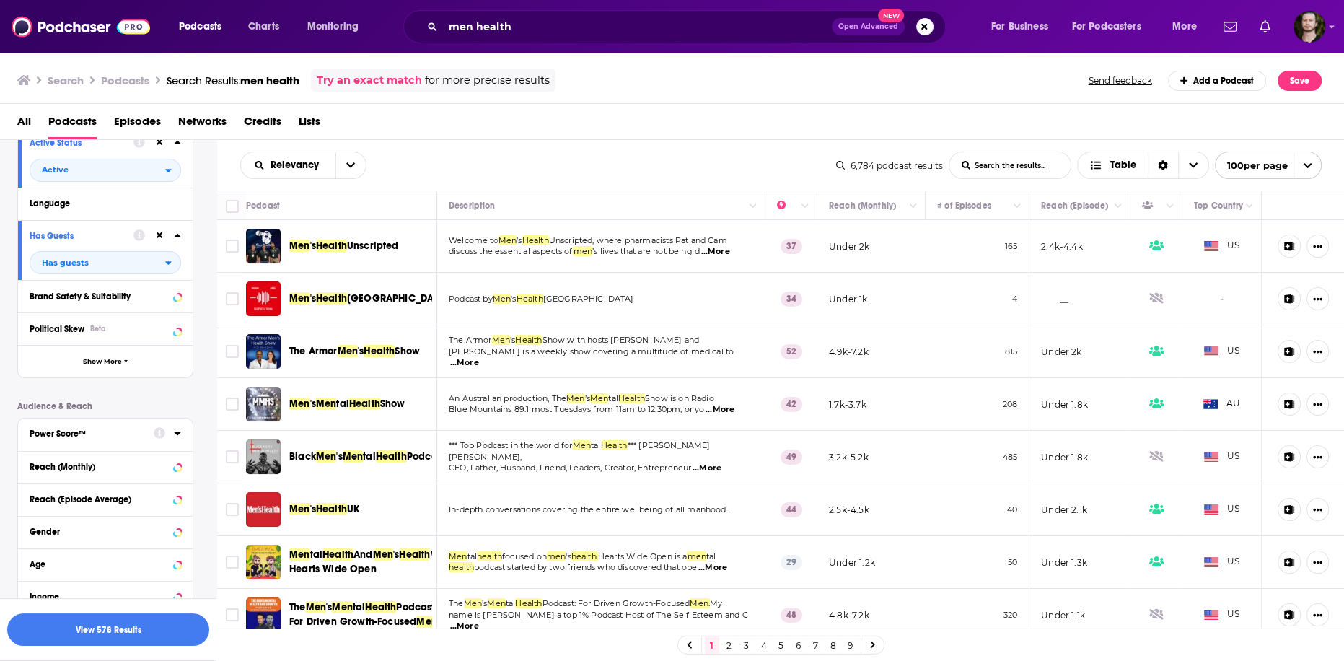
click at [174, 435] on icon at bounding box center [177, 433] width 7 height 12
click at [33, 510] on icon at bounding box center [35, 509] width 9 height 6
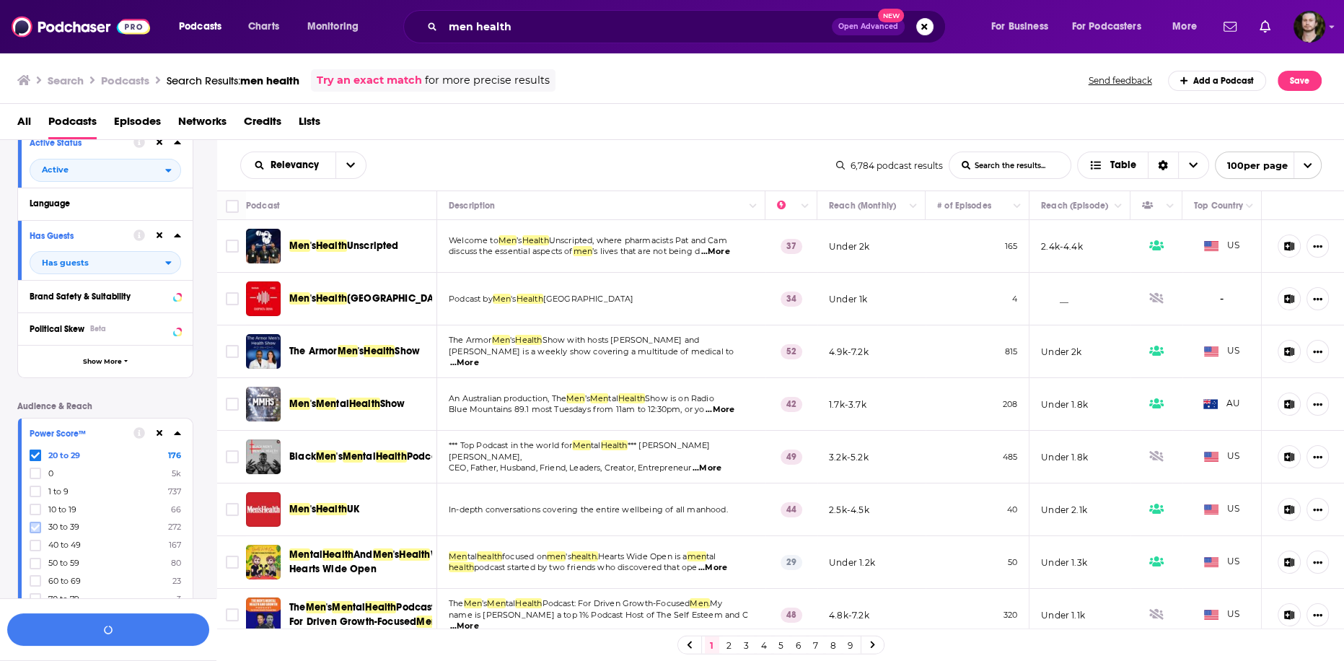
click at [34, 531] on icon at bounding box center [35, 527] width 9 height 9
click at [36, 558] on label at bounding box center [36, 564] width 12 height 12
click at [33, 578] on icon at bounding box center [35, 580] width 9 height 9
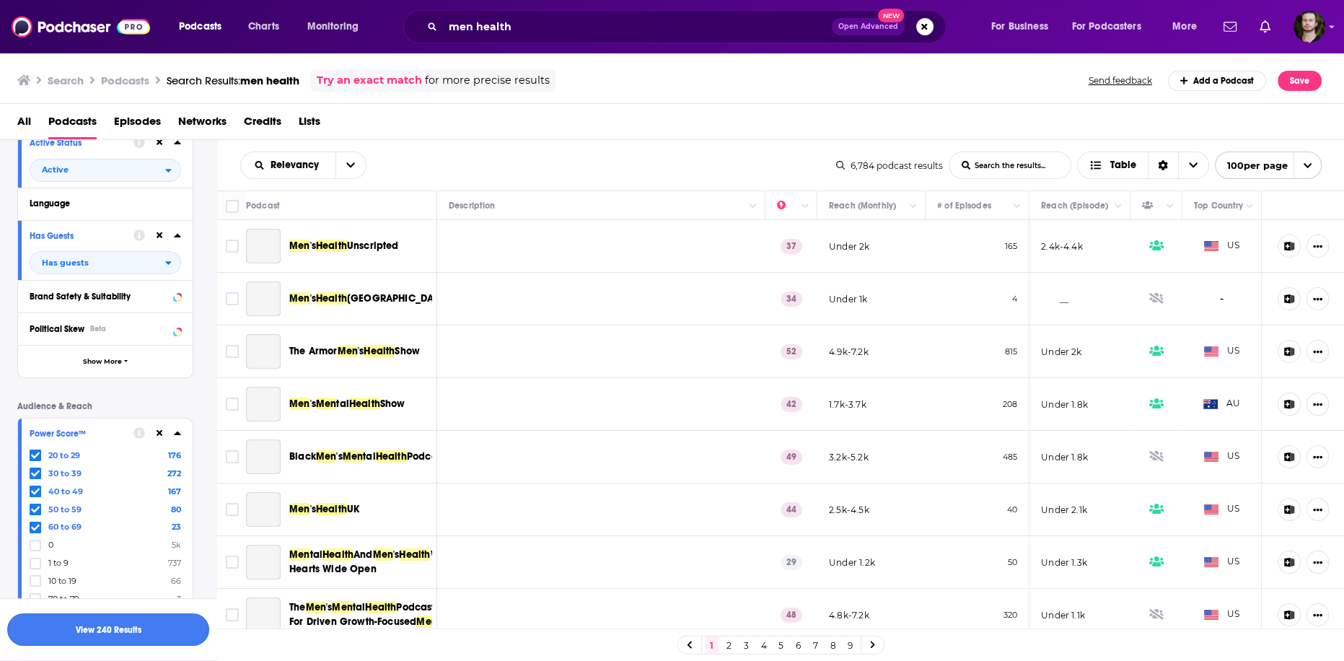
click at [137, 626] on button "View 240 Results" at bounding box center [108, 629] width 202 height 32
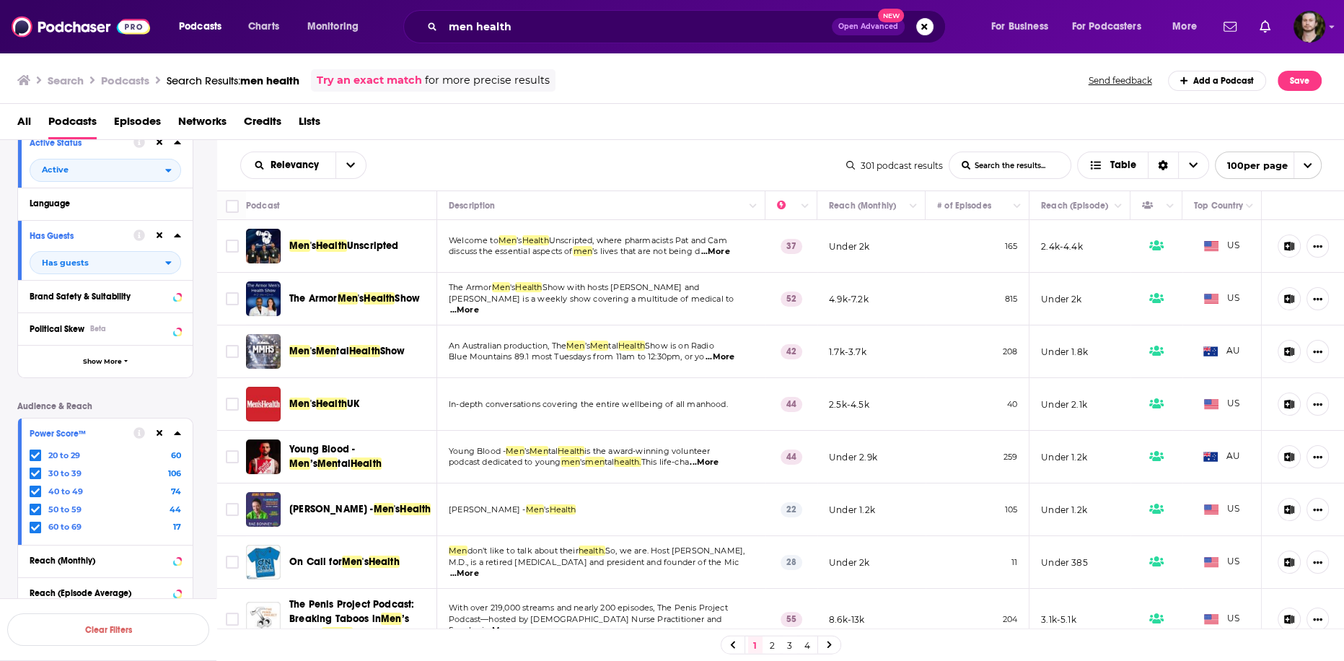
click at [722, 250] on span "...More" at bounding box center [715, 252] width 29 height 12
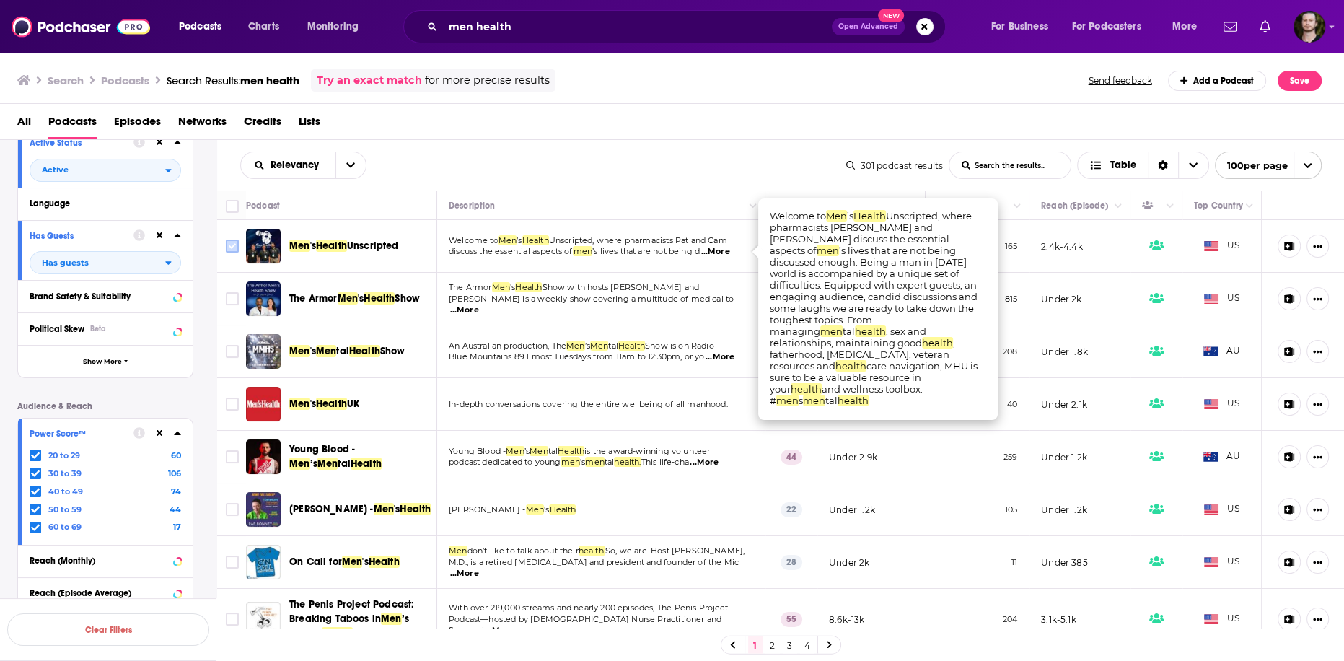
click at [239, 247] on icon "Toggle select row" at bounding box center [232, 245] width 17 height 17
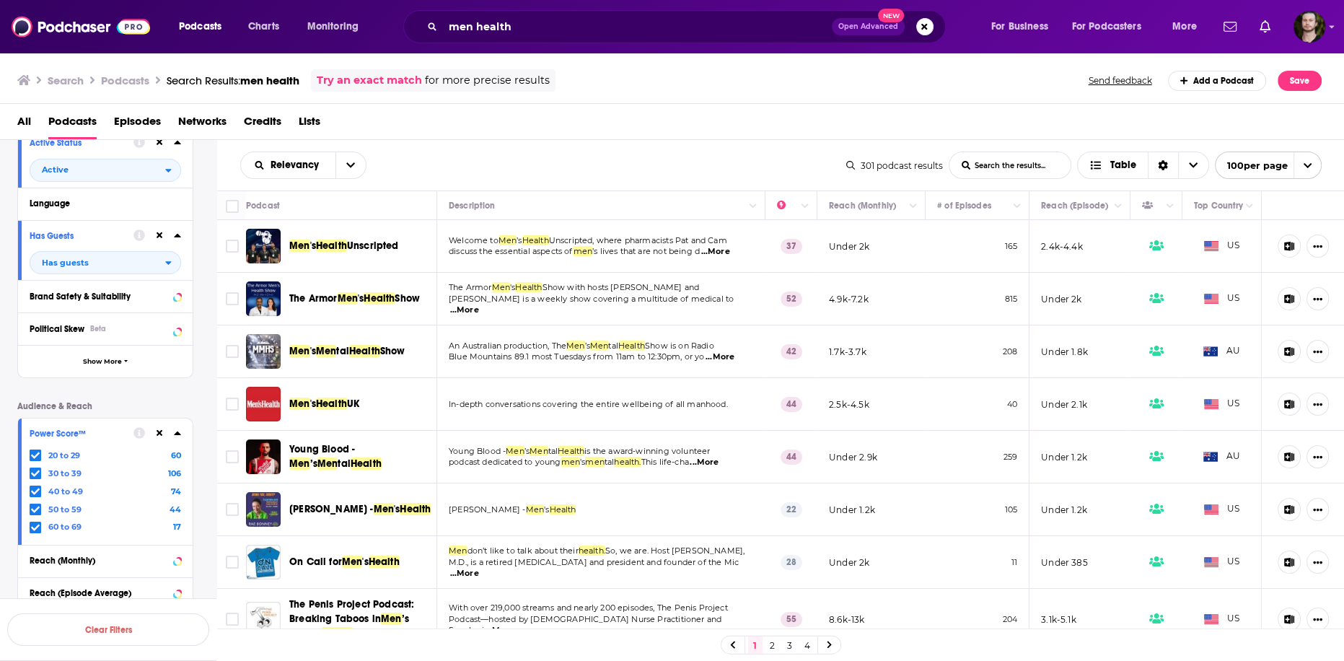
click at [479, 304] on span "...More" at bounding box center [464, 310] width 29 height 12
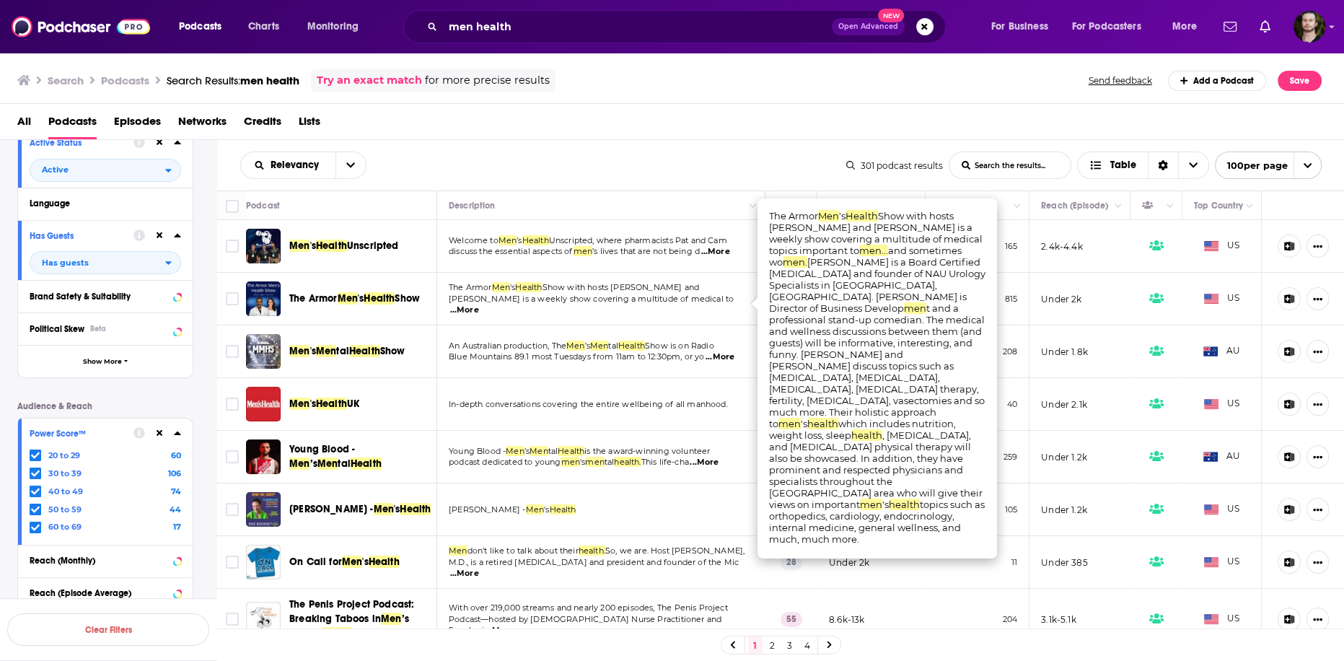
click at [479, 304] on span "...More" at bounding box center [464, 310] width 29 height 12
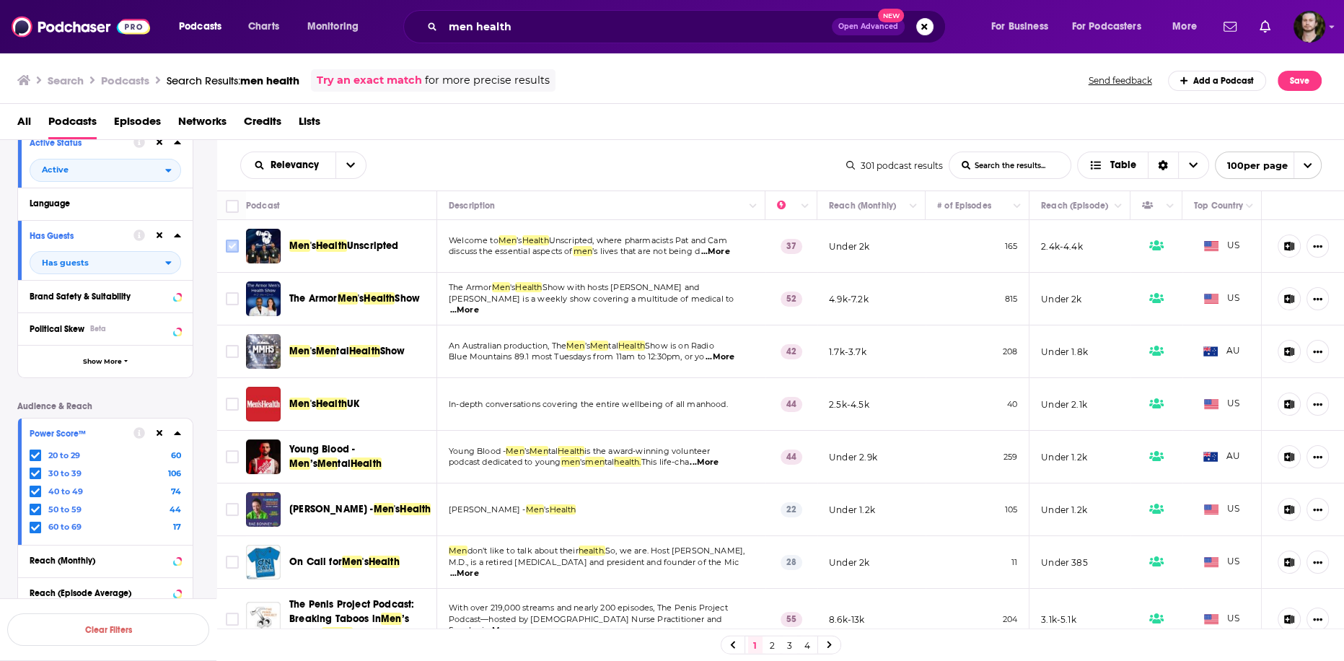
click at [234, 247] on input "Toggle select row" at bounding box center [232, 246] width 13 height 13
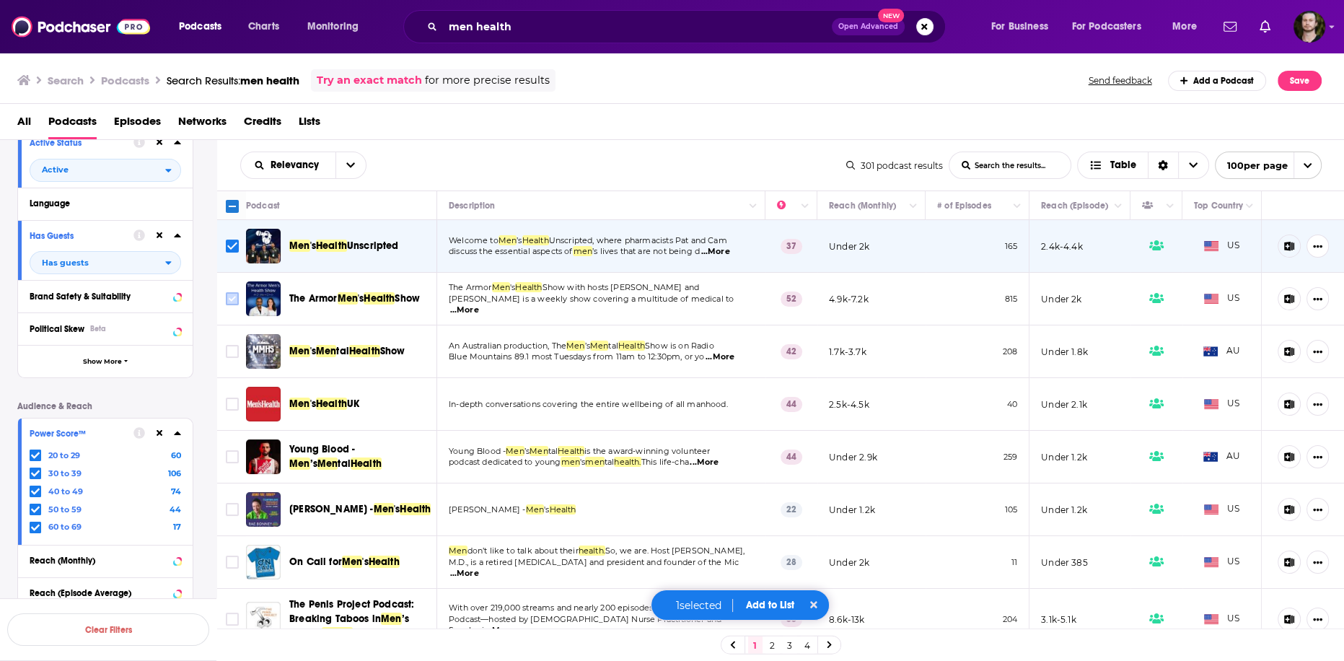
click at [229, 304] on input "Toggle select row" at bounding box center [232, 298] width 13 height 13
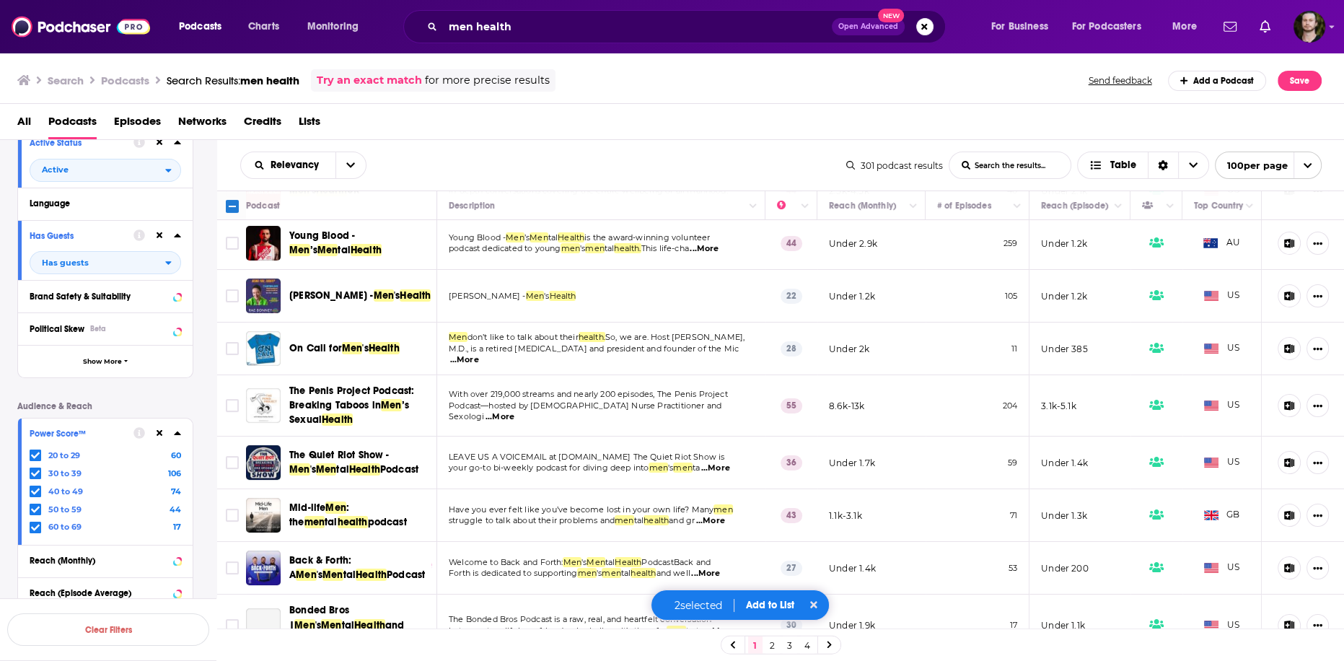
scroll to position [231, 0]
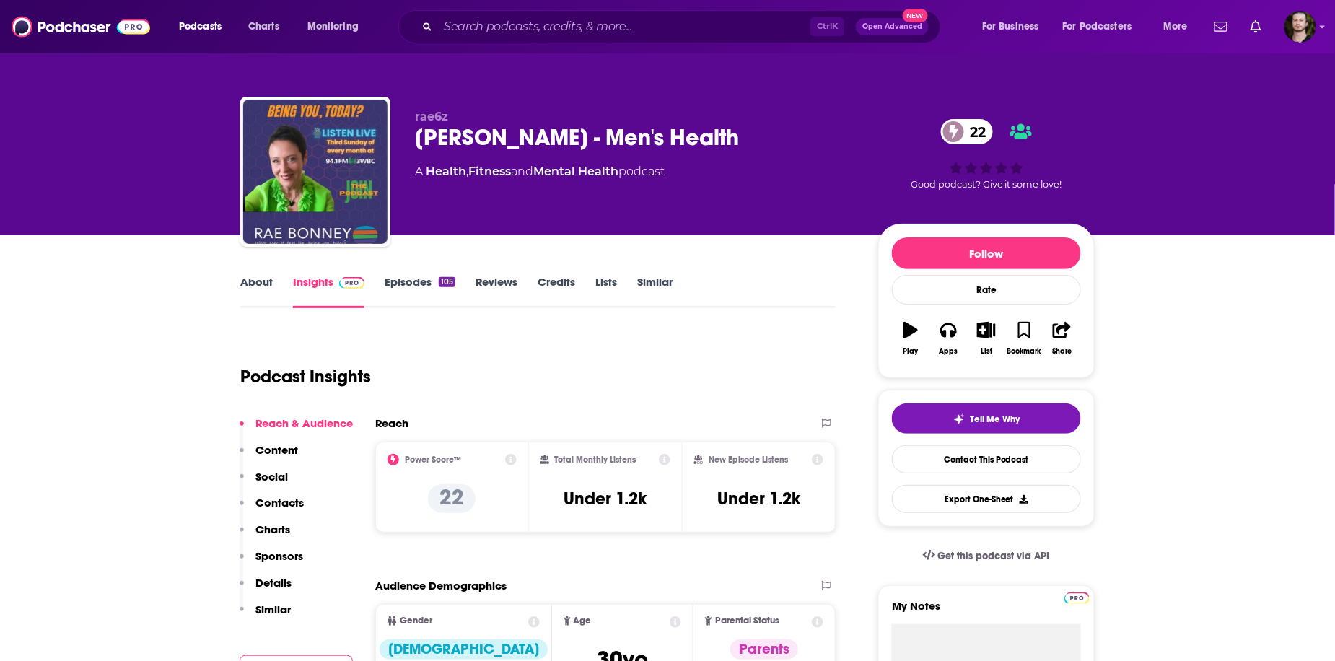
click at [409, 284] on link "Episodes 105" at bounding box center [420, 291] width 71 height 33
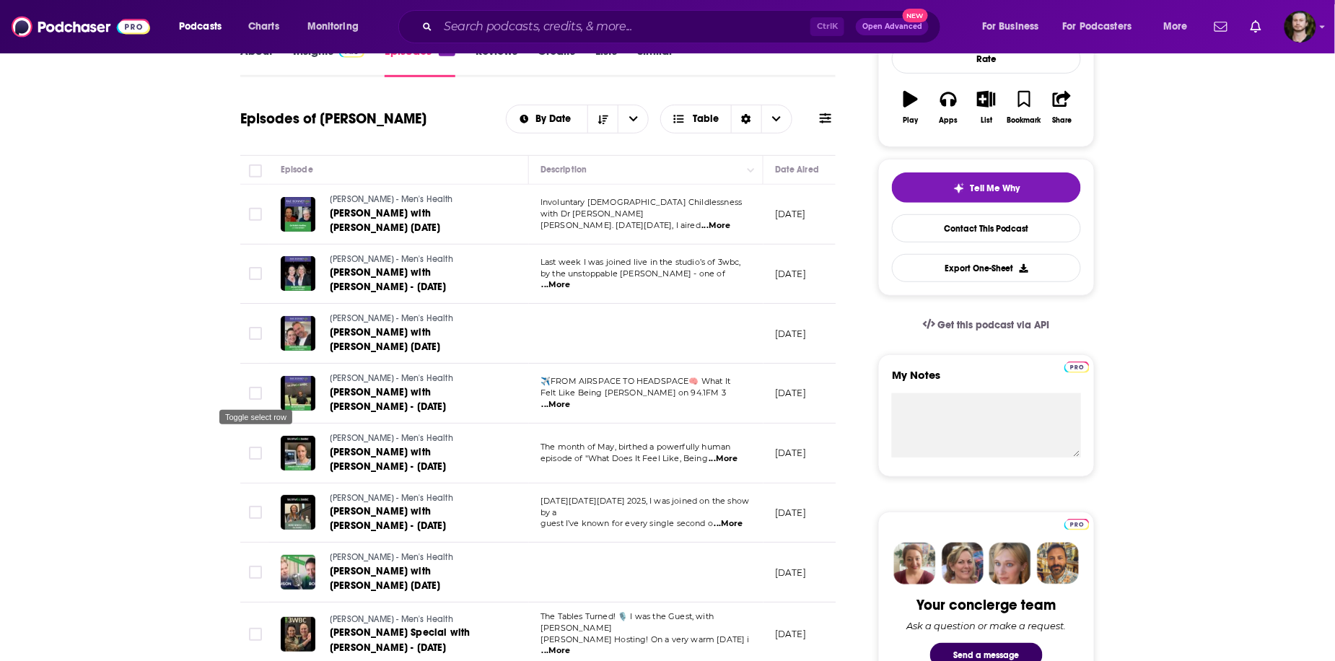
scroll to position [346, 0]
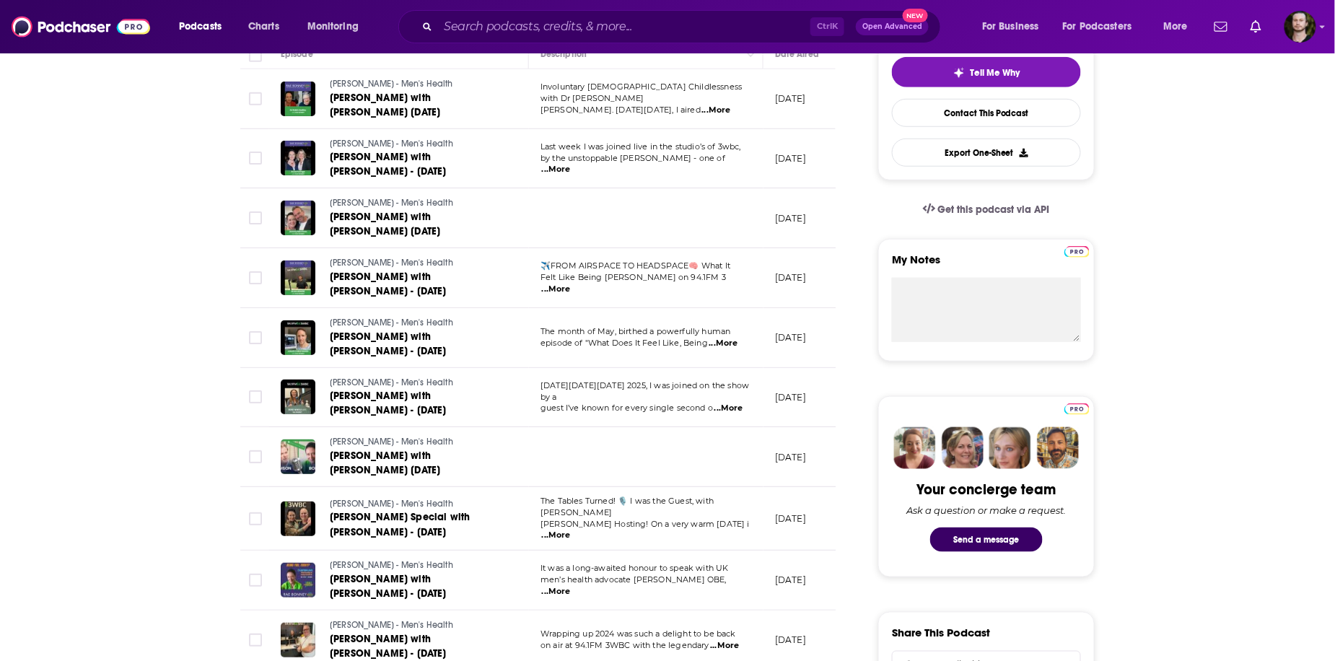
click at [738, 341] on span "...More" at bounding box center [723, 344] width 29 height 12
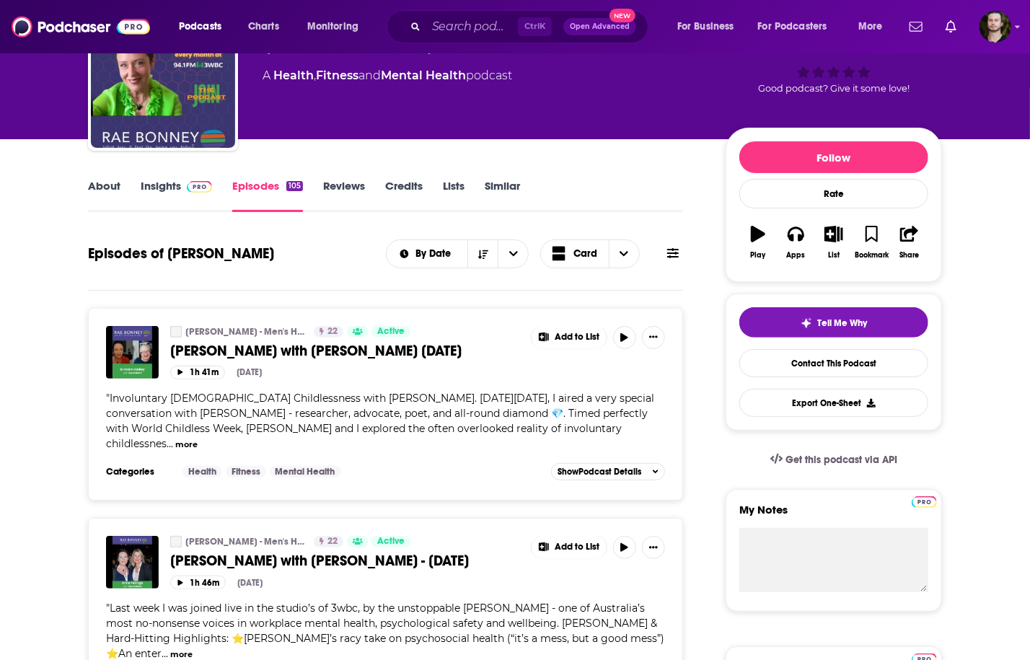
scroll to position [0, 0]
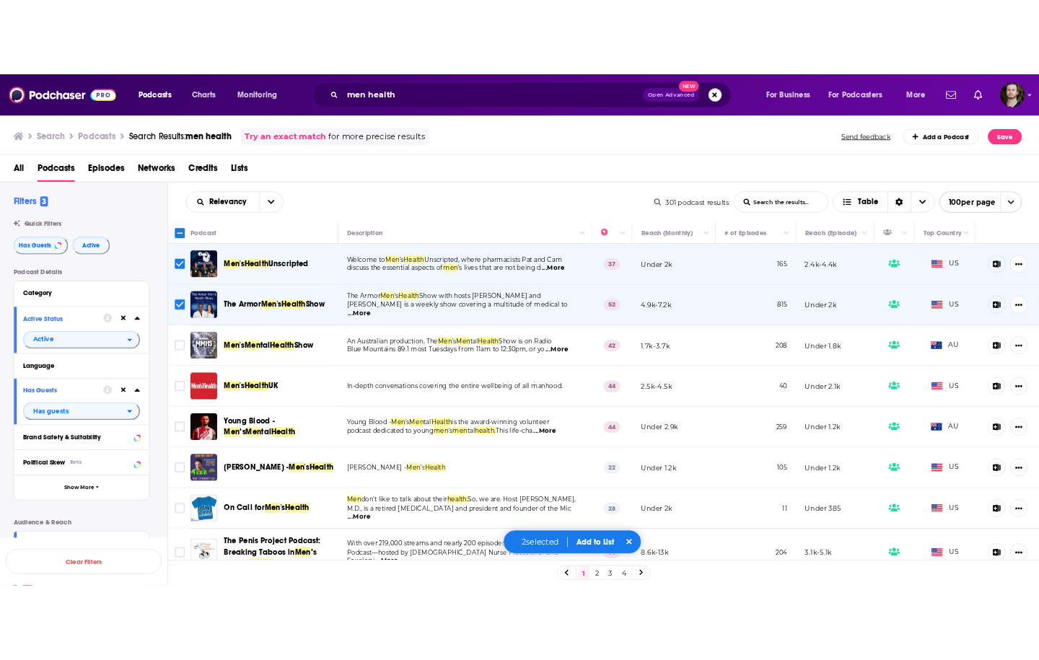
scroll to position [231, 0]
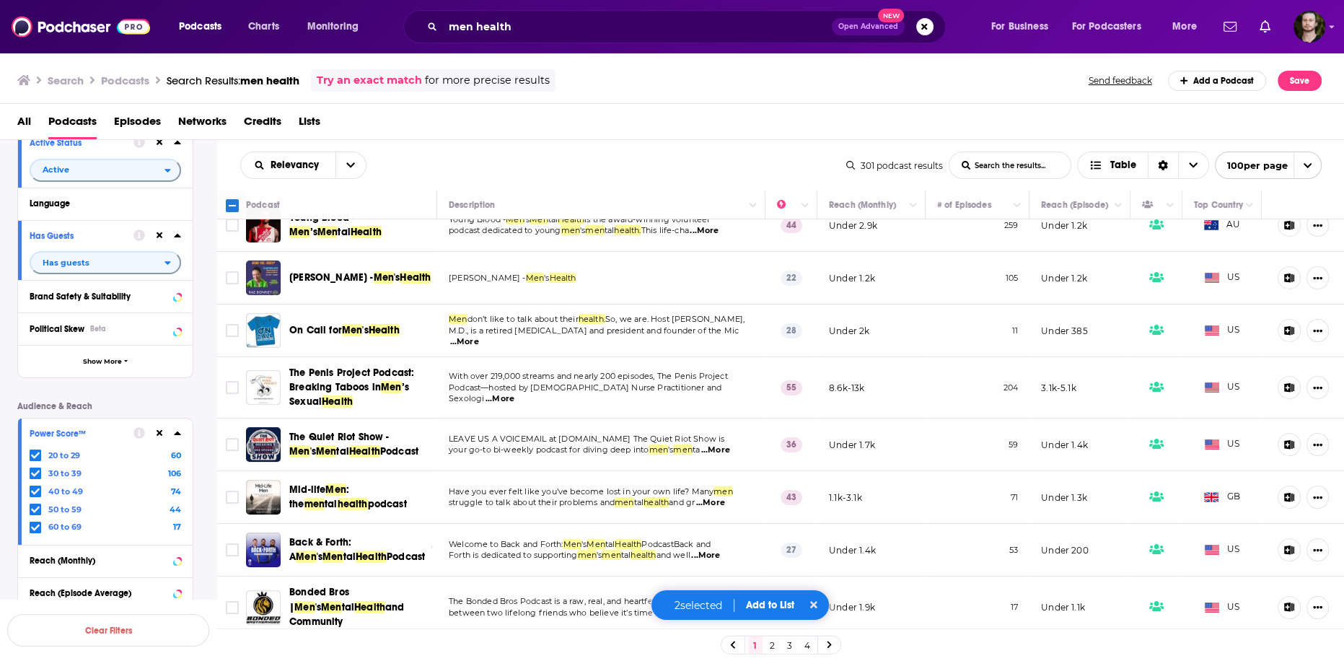
click at [772, 608] on button "Add to List" at bounding box center [770, 605] width 71 height 12
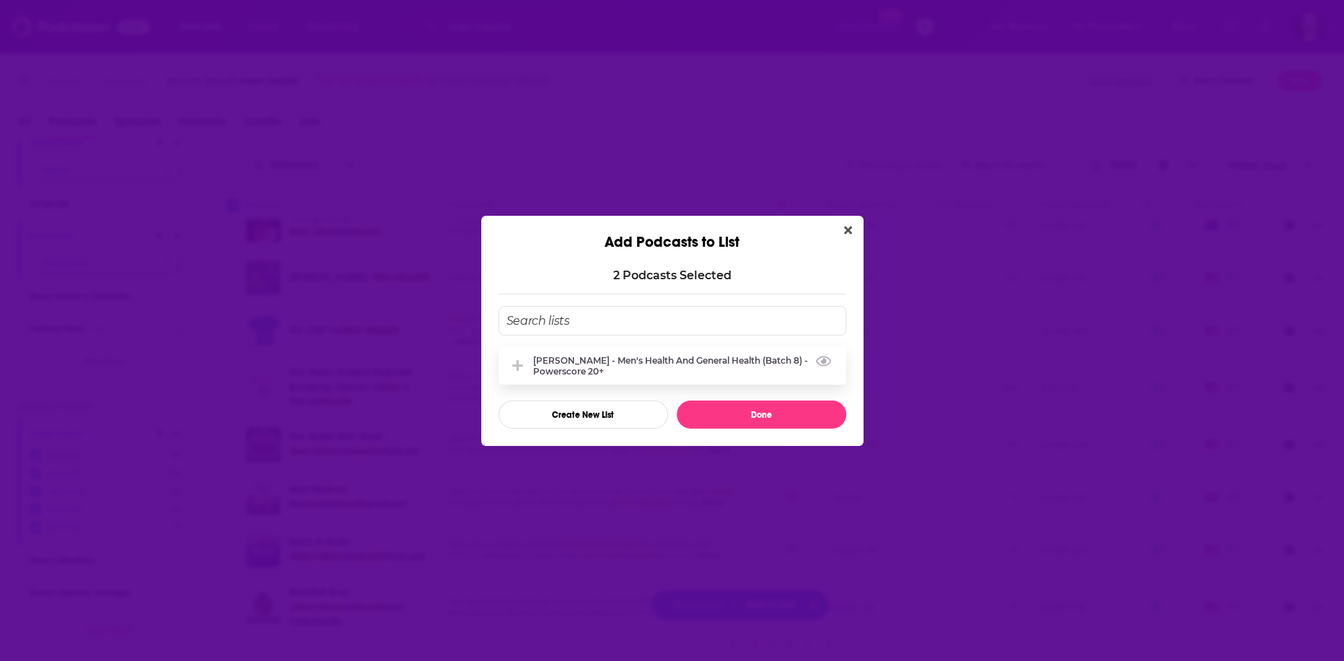
click at [623, 370] on div "[PERSON_NAME] - Men's Health and General Health (Batch 8) - Powerscore 20+" at bounding box center [685, 366] width 304 height 22
click at [777, 415] on button "Done" at bounding box center [762, 414] width 170 height 28
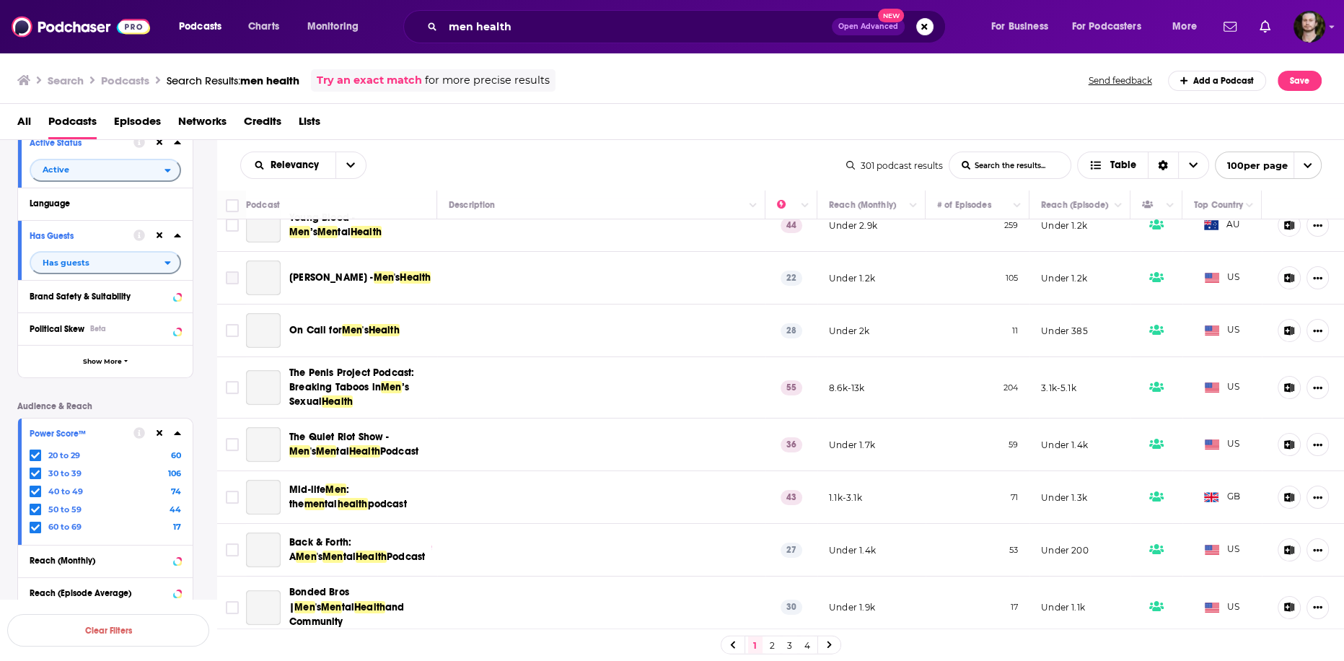
click at [233, 279] on input "Toggle select row" at bounding box center [232, 277] width 13 height 13
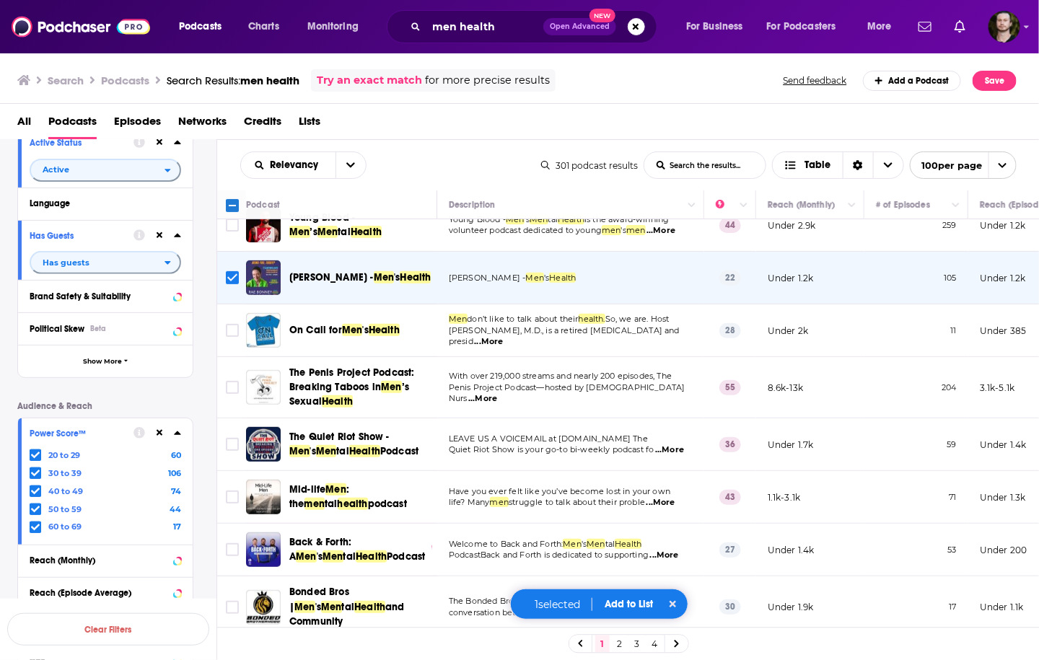
click at [504, 338] on span "...More" at bounding box center [489, 342] width 29 height 12
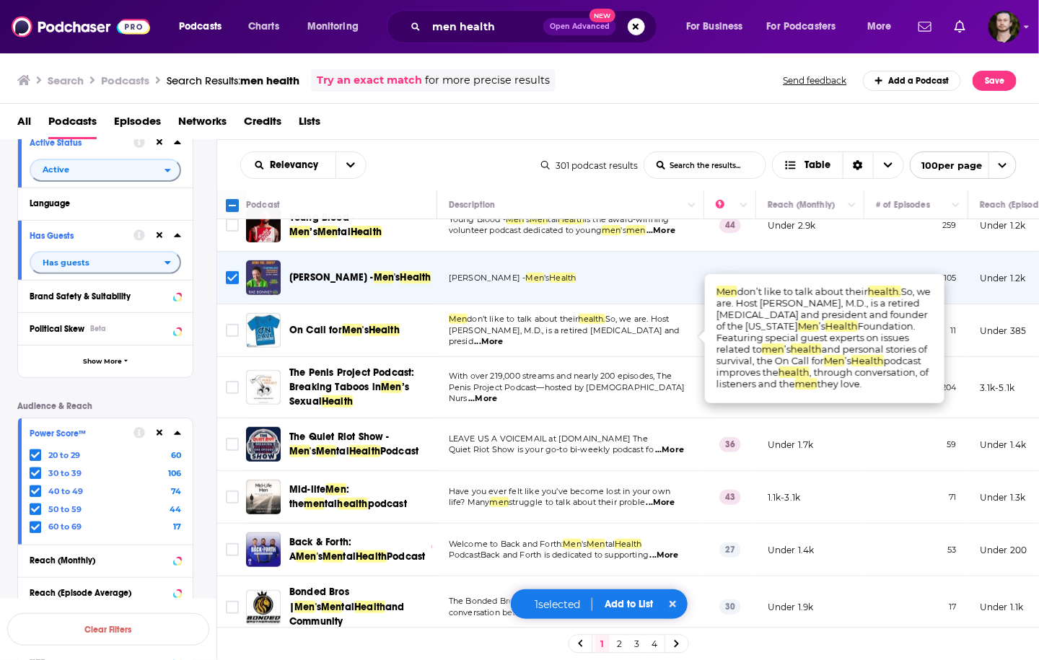
click at [504, 338] on span "...More" at bounding box center [489, 342] width 29 height 12
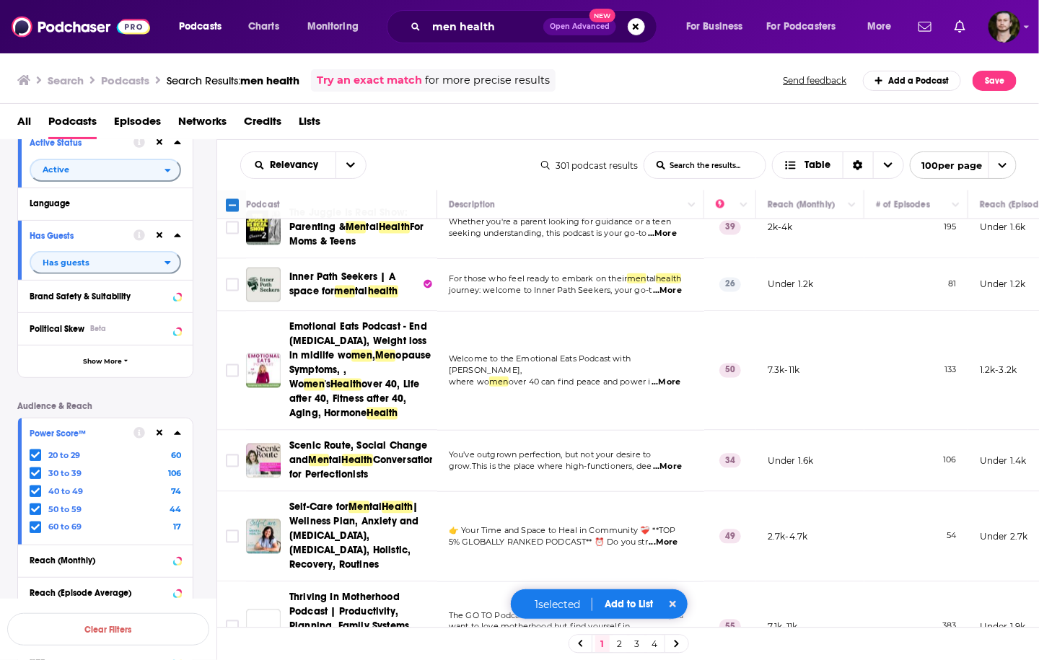
scroll to position [5400, 0]
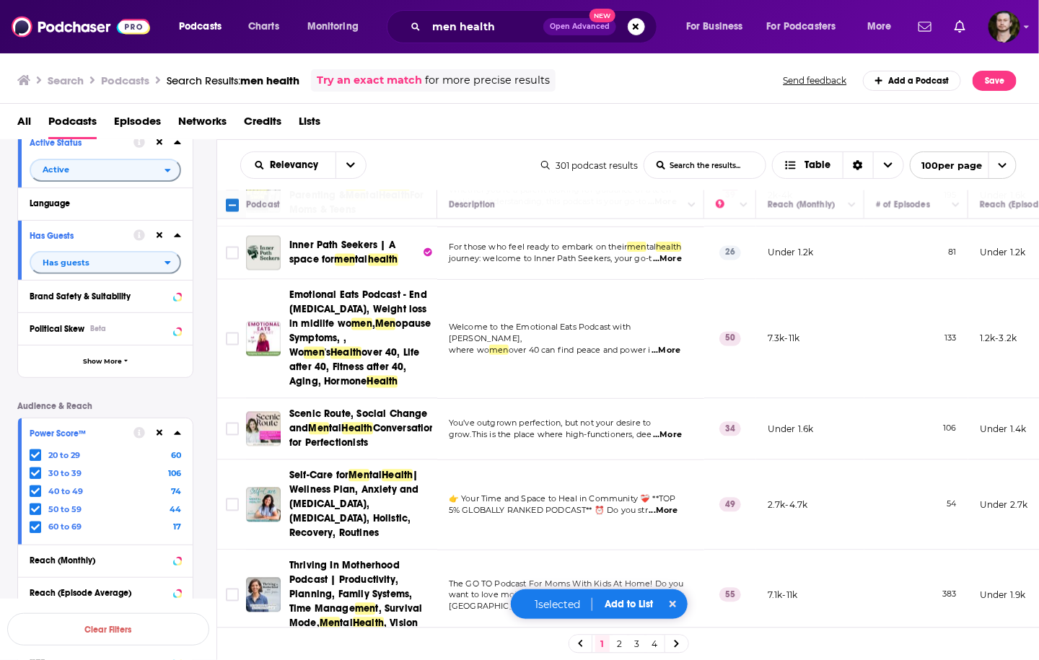
drag, startPoint x: 617, startPoint y: 645, endPoint x: 628, endPoint y: 628, distance: 19.8
click at [617, 645] on link "2" at bounding box center [620, 644] width 14 height 17
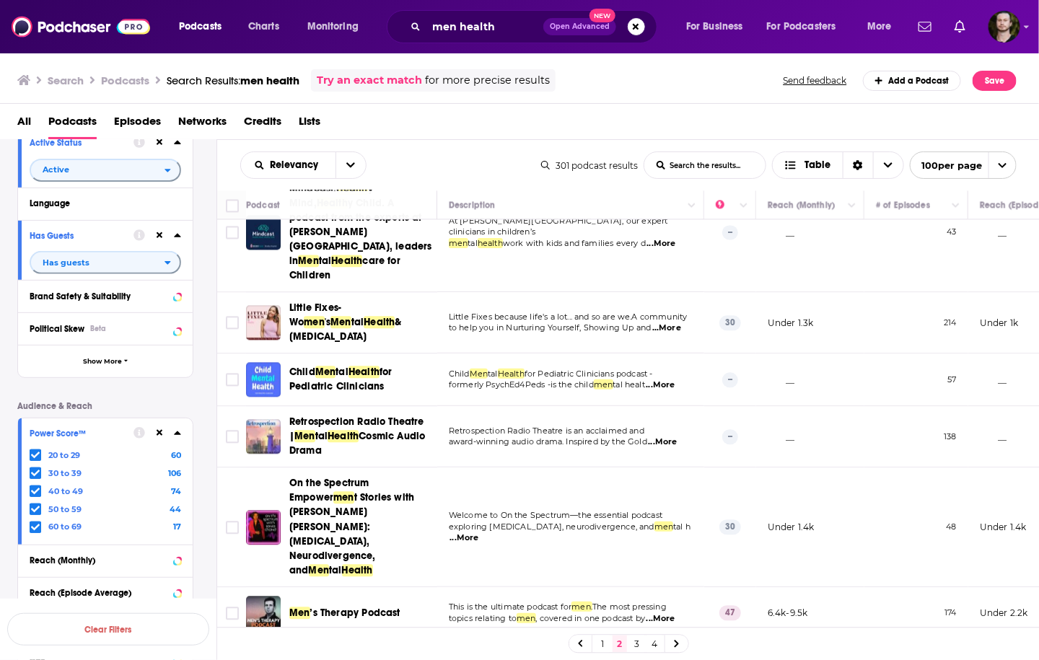
scroll to position [1443, 0]
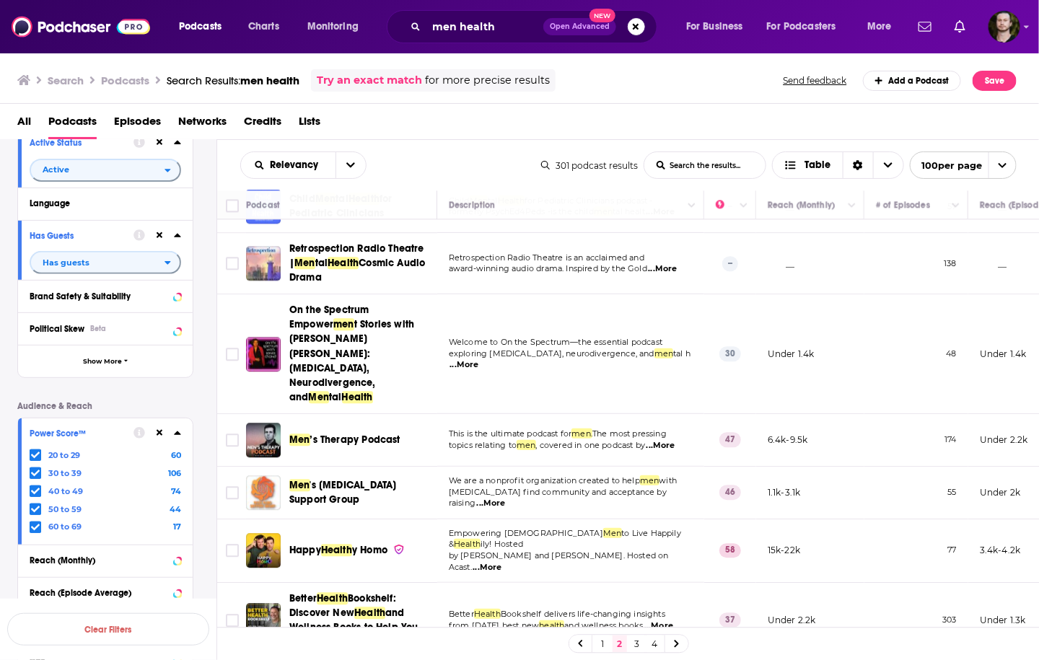
click at [439, 519] on td "Empowering Gay Men to Live Happily & Health ily! Hosted by Keegan Hirst and Joe…" at bounding box center [570, 550] width 267 height 63
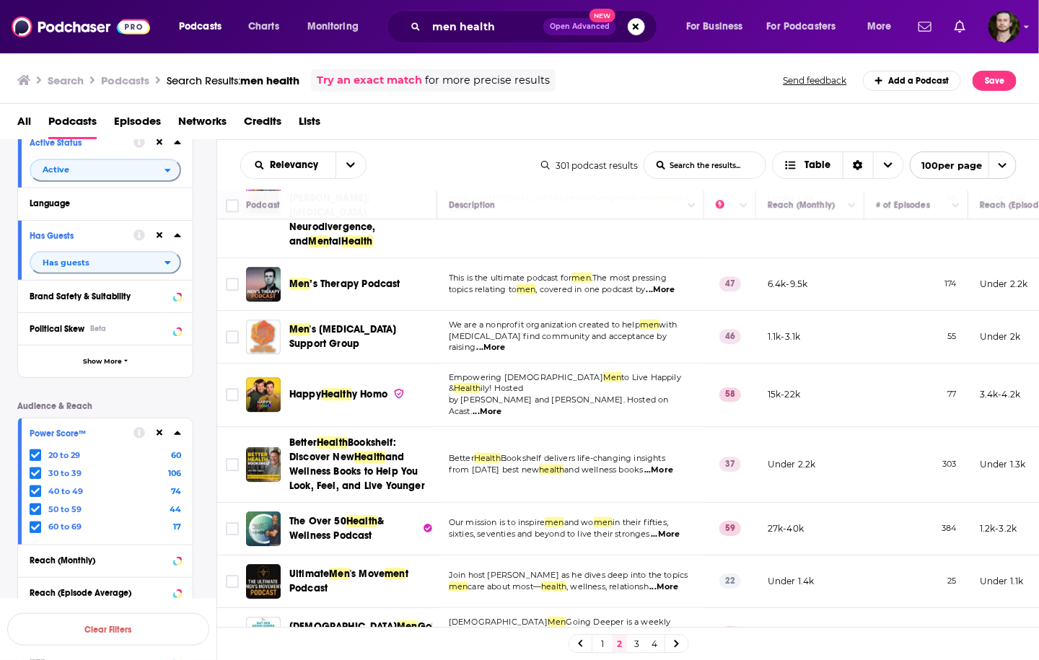
scroll to position [1616, 0]
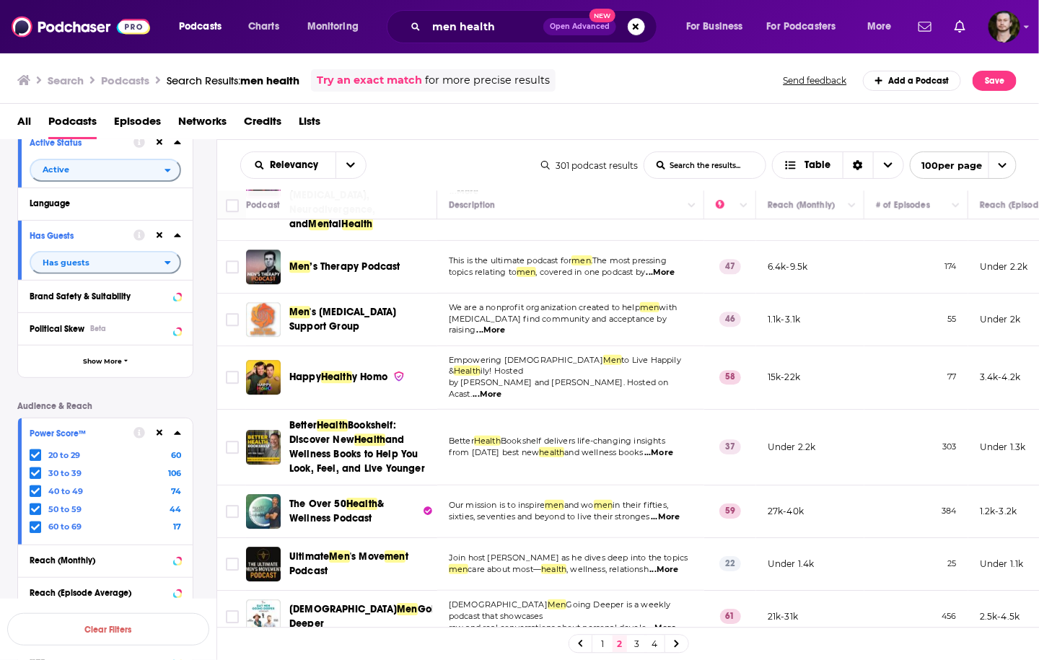
click at [674, 564] on span "...More" at bounding box center [664, 570] width 29 height 12
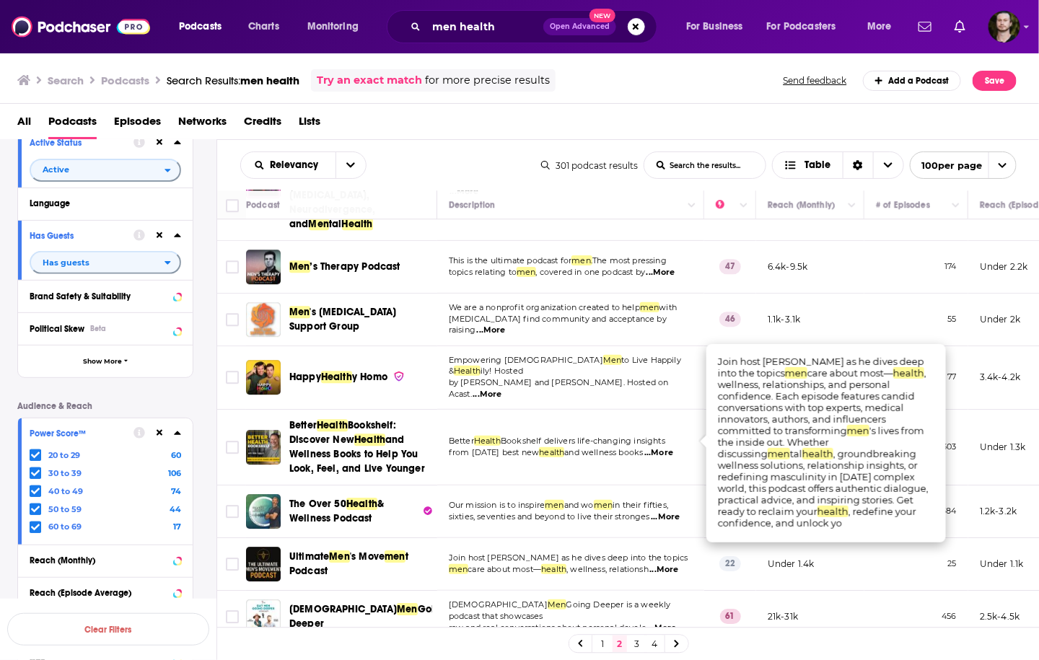
click at [674, 564] on span "...More" at bounding box center [664, 570] width 29 height 12
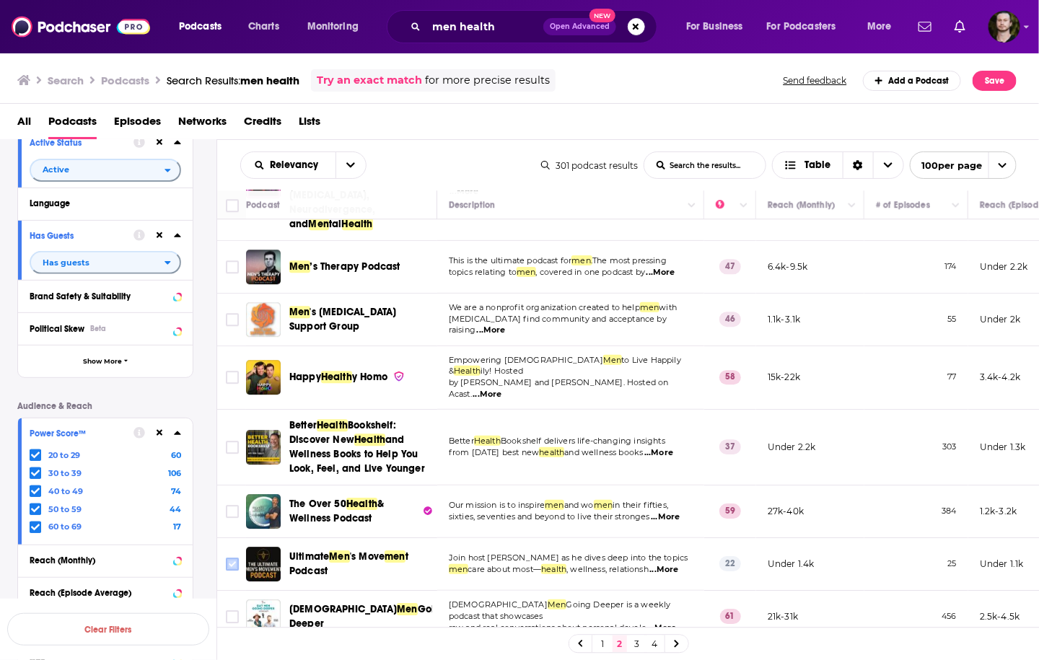
click at [234, 558] on input "Toggle select row" at bounding box center [232, 564] width 13 height 13
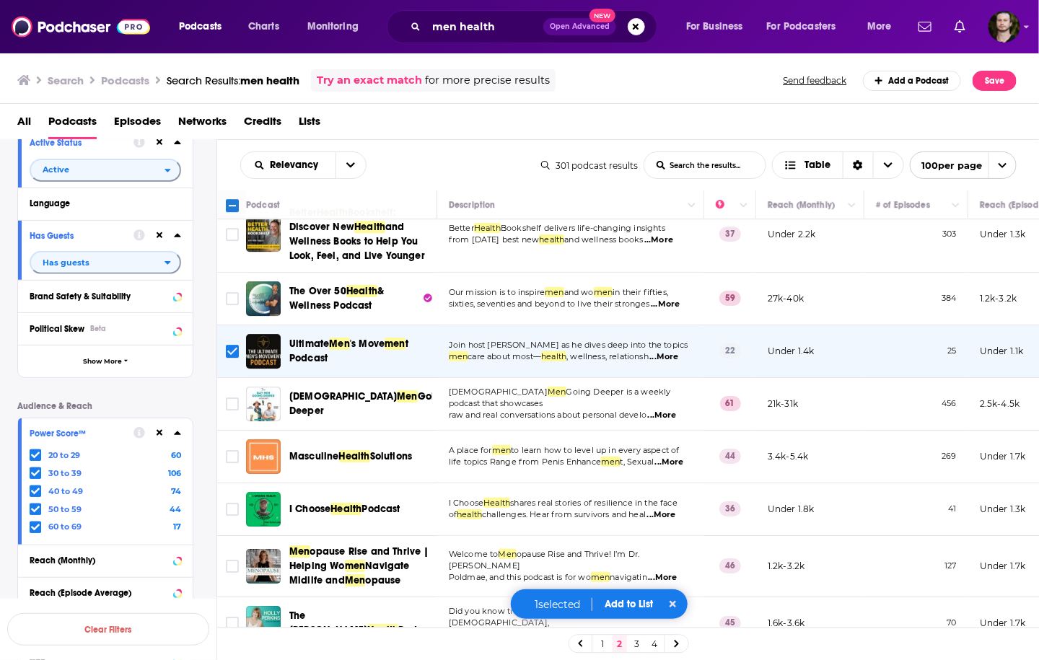
scroll to position [1847, 0]
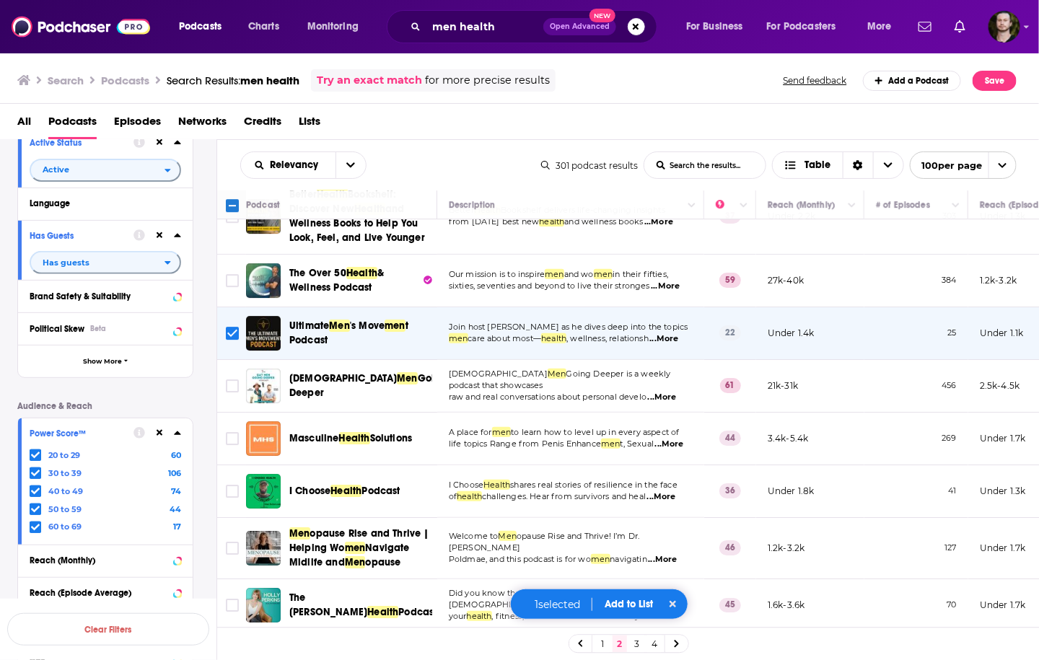
click at [675, 439] on span "...More" at bounding box center [669, 445] width 29 height 12
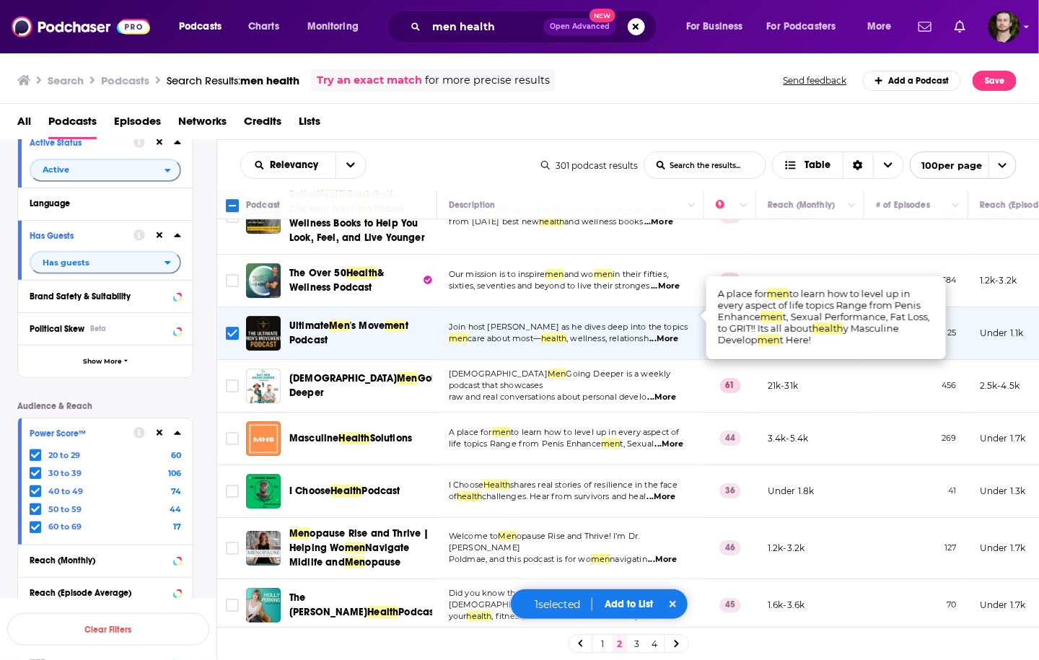
click at [678, 439] on span "...More" at bounding box center [669, 445] width 29 height 12
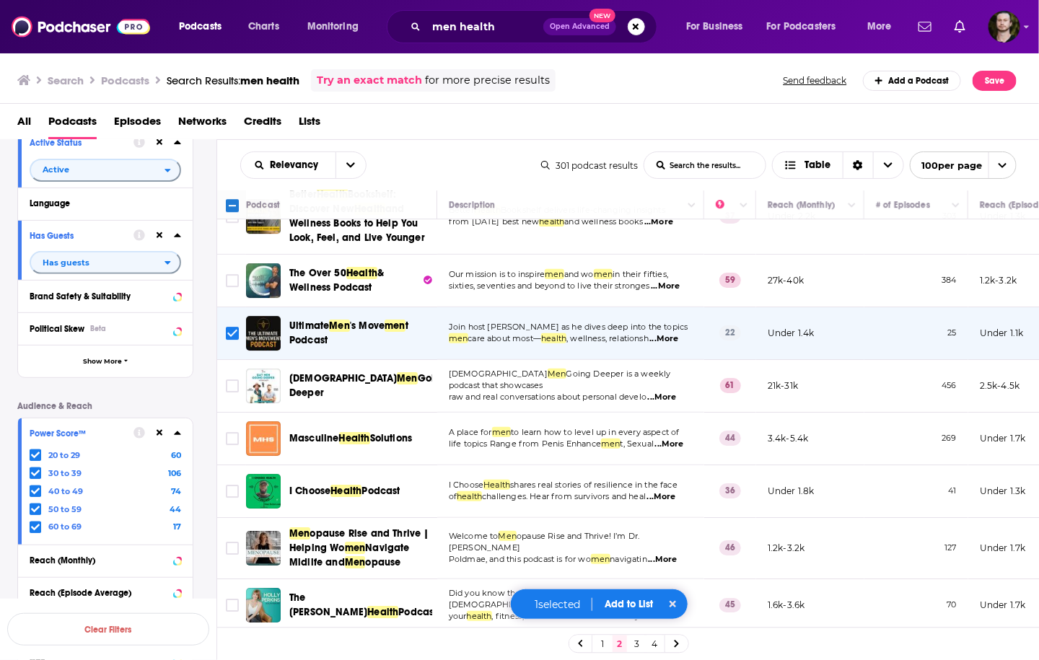
click at [665, 491] on span "...More" at bounding box center [661, 497] width 29 height 12
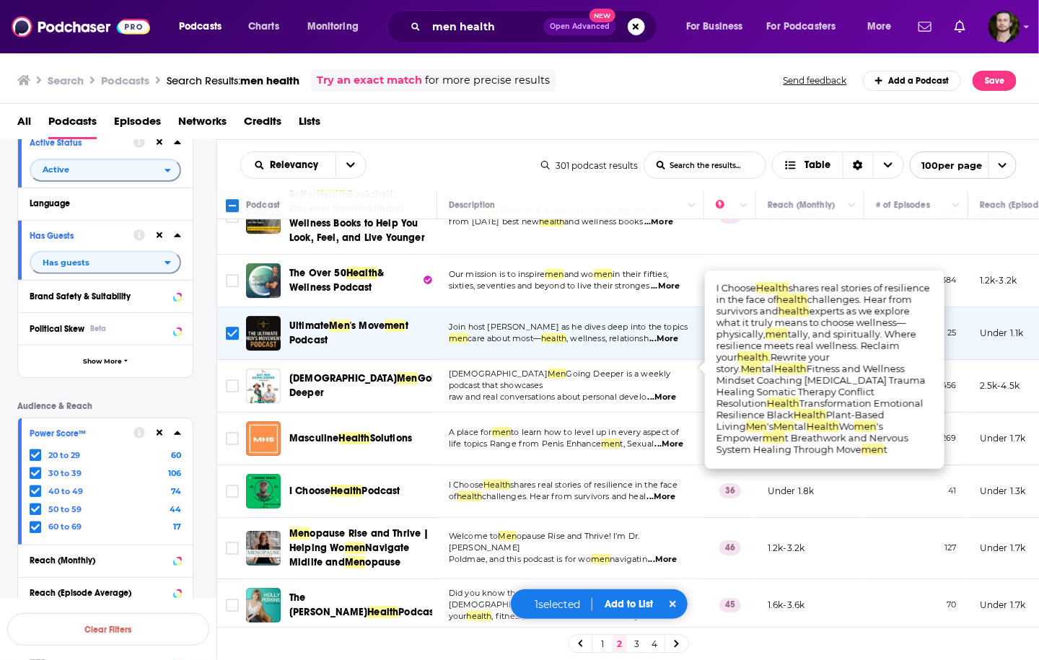
click at [665, 491] on span "...More" at bounding box center [661, 497] width 29 height 12
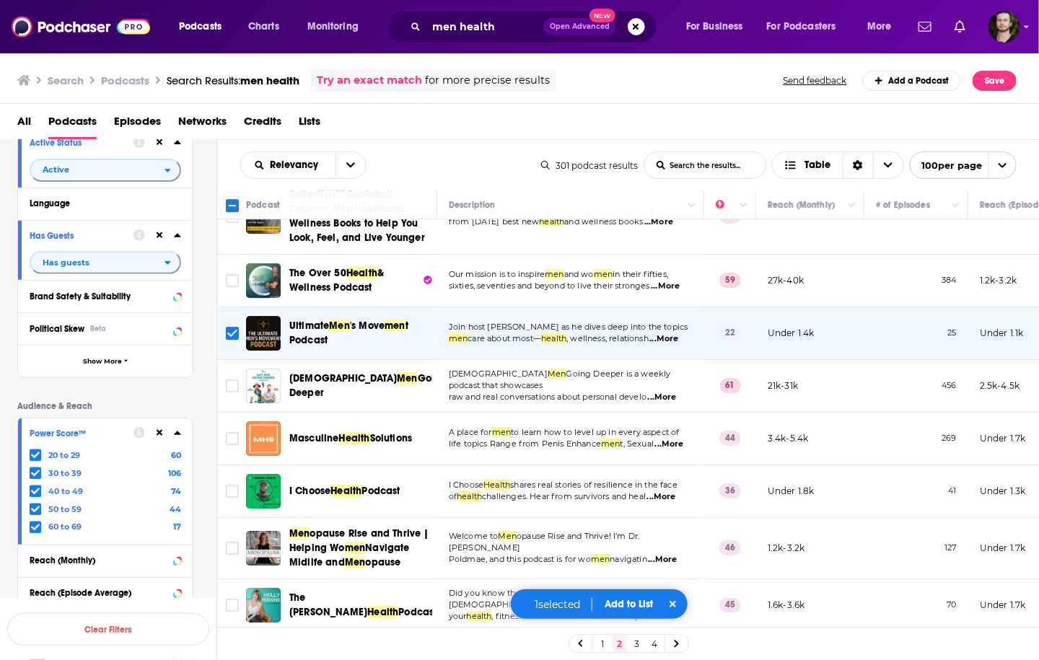
click at [665, 491] on span "...More" at bounding box center [661, 497] width 29 height 12
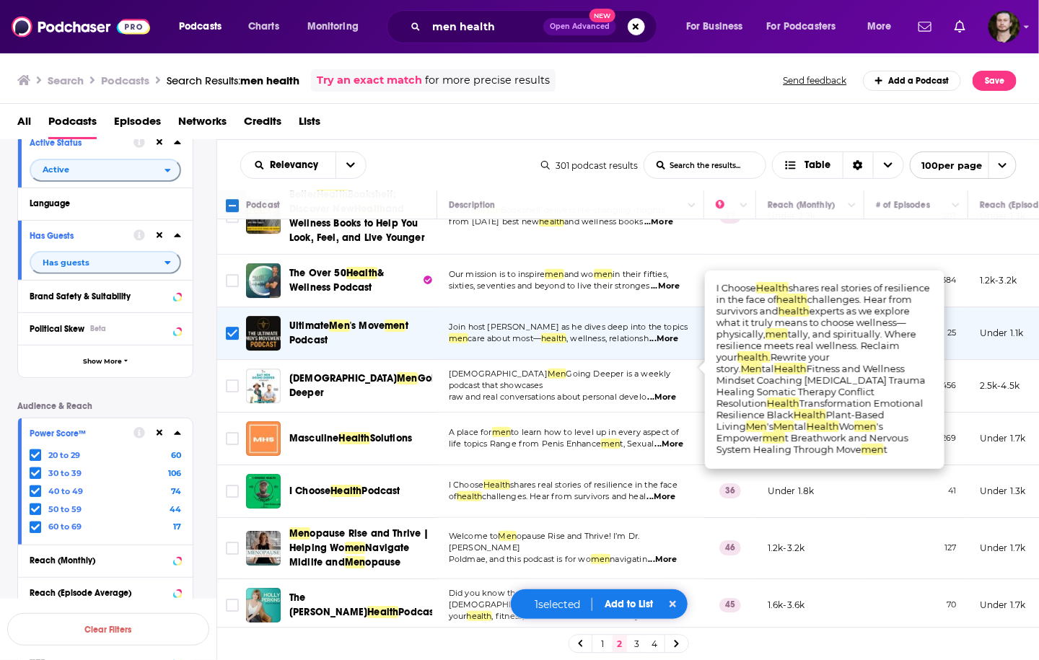
click at [665, 491] on span "...More" at bounding box center [661, 497] width 29 height 12
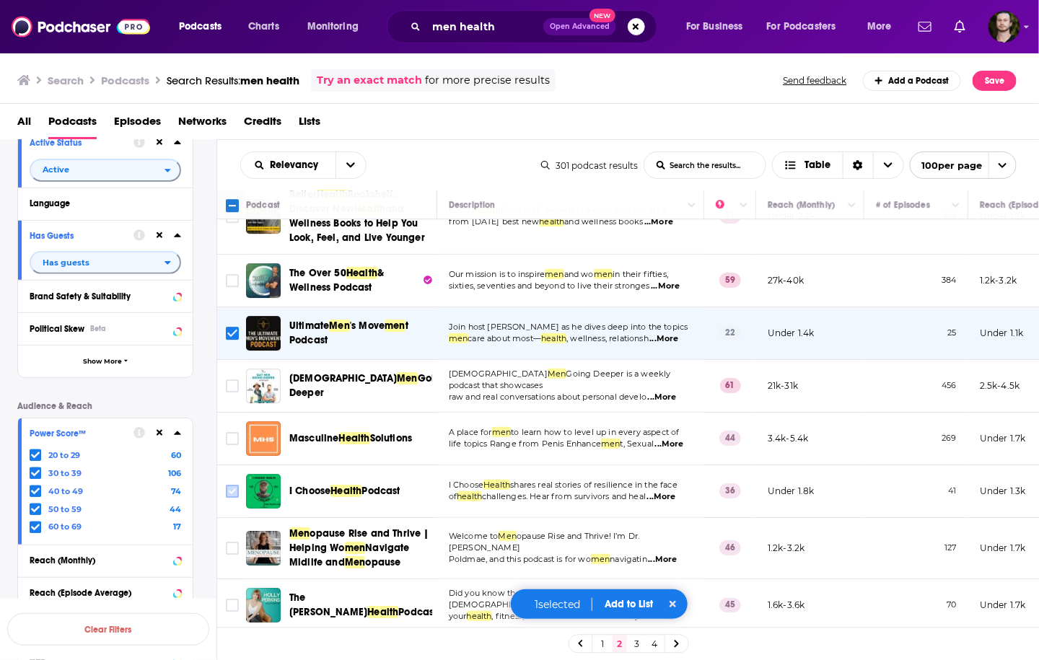
click at [224, 483] on icon "Toggle select row" at bounding box center [232, 491] width 17 height 17
click at [232, 485] on input "Toggle select row" at bounding box center [232, 491] width 13 height 13
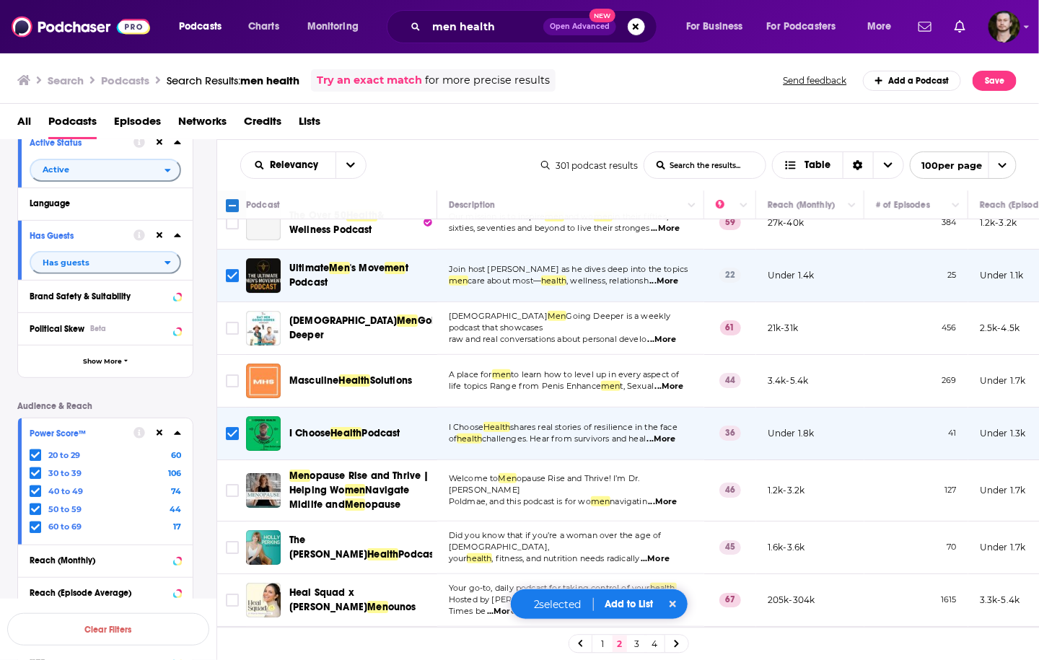
scroll to position [1963, 0]
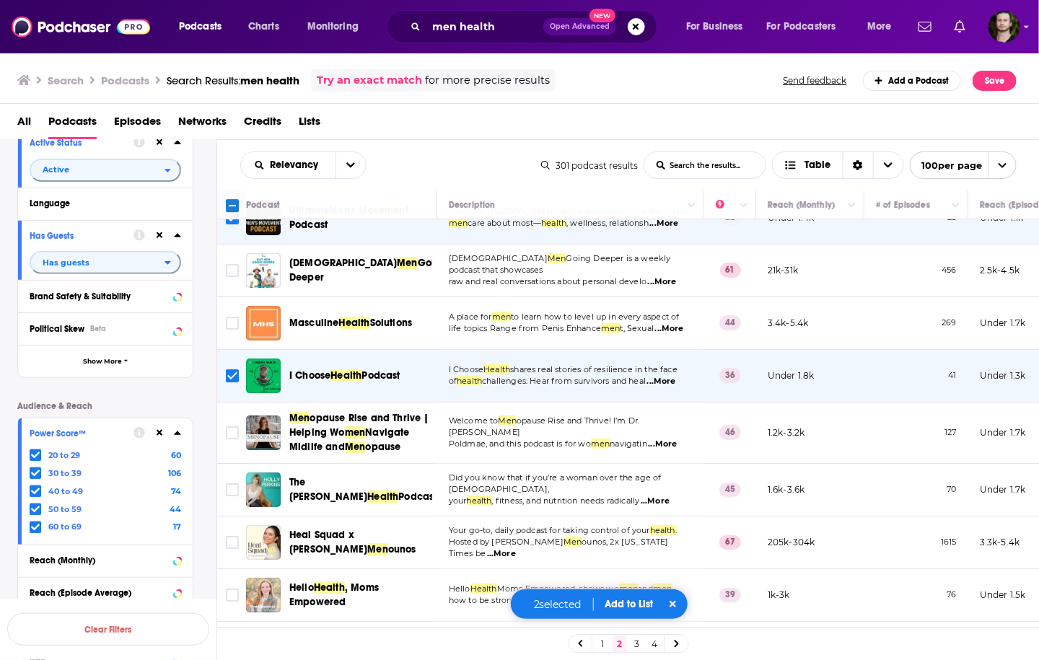
click at [670, 496] on span "...More" at bounding box center [655, 502] width 29 height 12
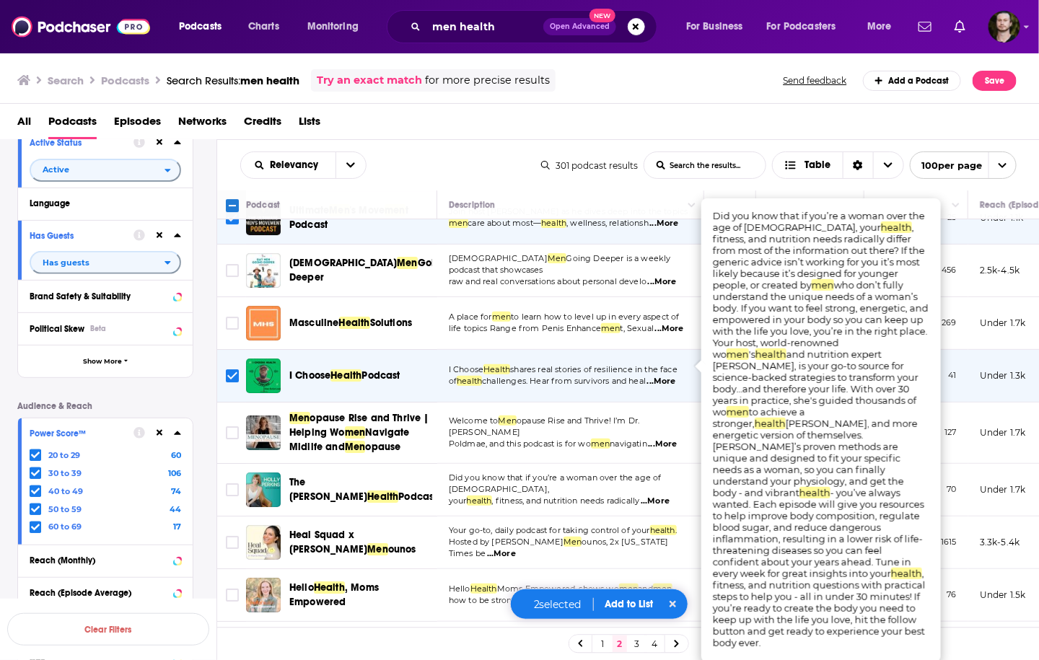
click at [670, 496] on span "...More" at bounding box center [655, 502] width 29 height 12
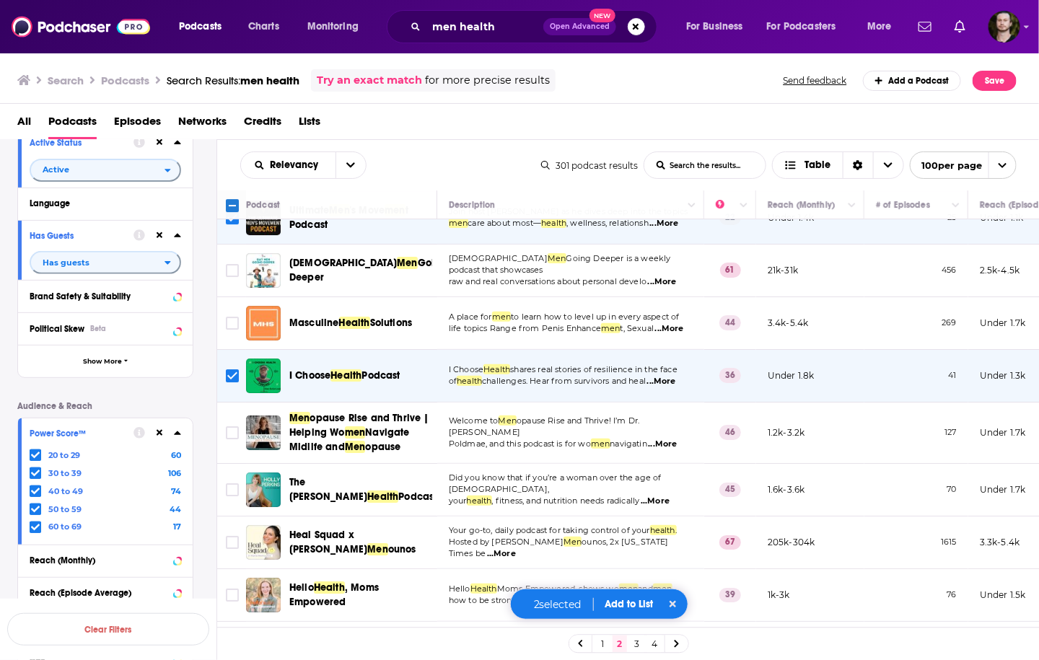
click at [670, 496] on span "...More" at bounding box center [655, 502] width 29 height 12
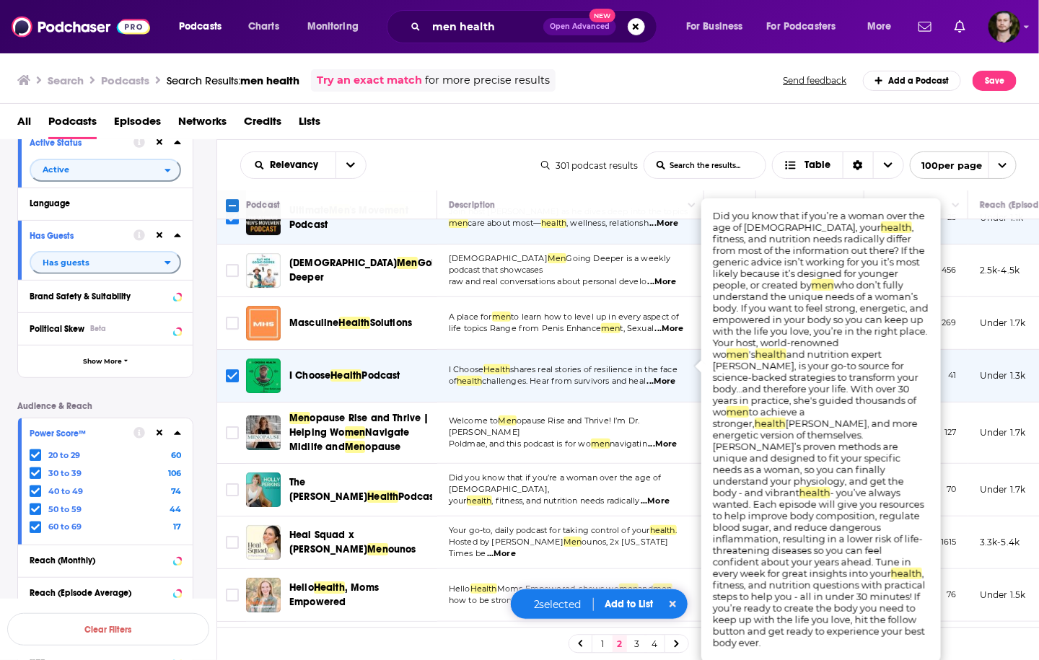
click at [670, 496] on span "...More" at bounding box center [655, 502] width 29 height 12
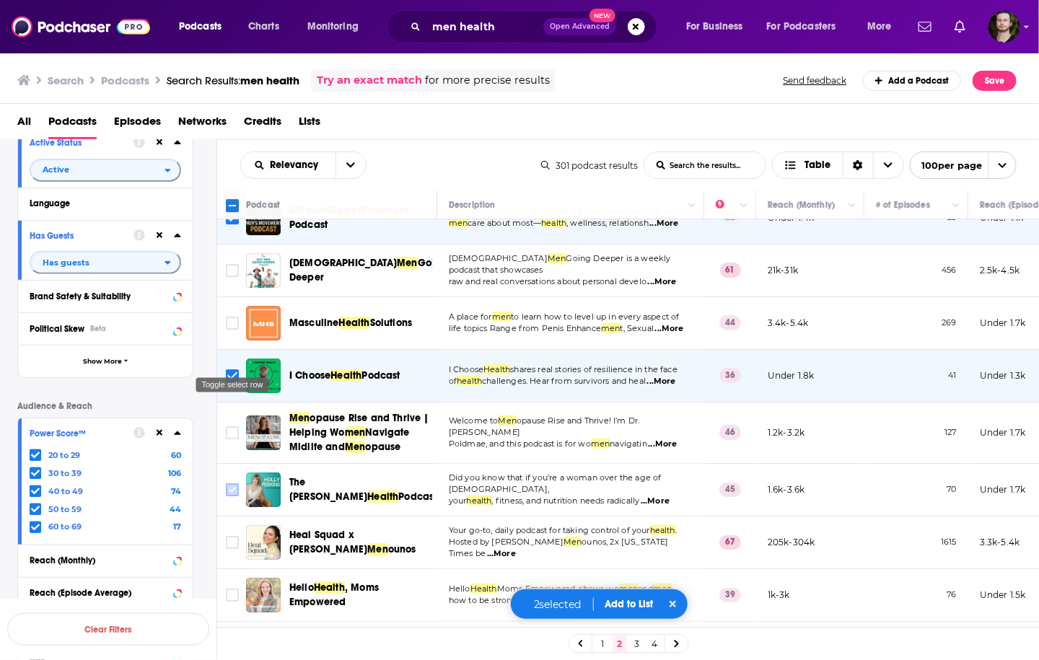
click at [231, 483] on input "Toggle select row" at bounding box center [232, 489] width 13 height 13
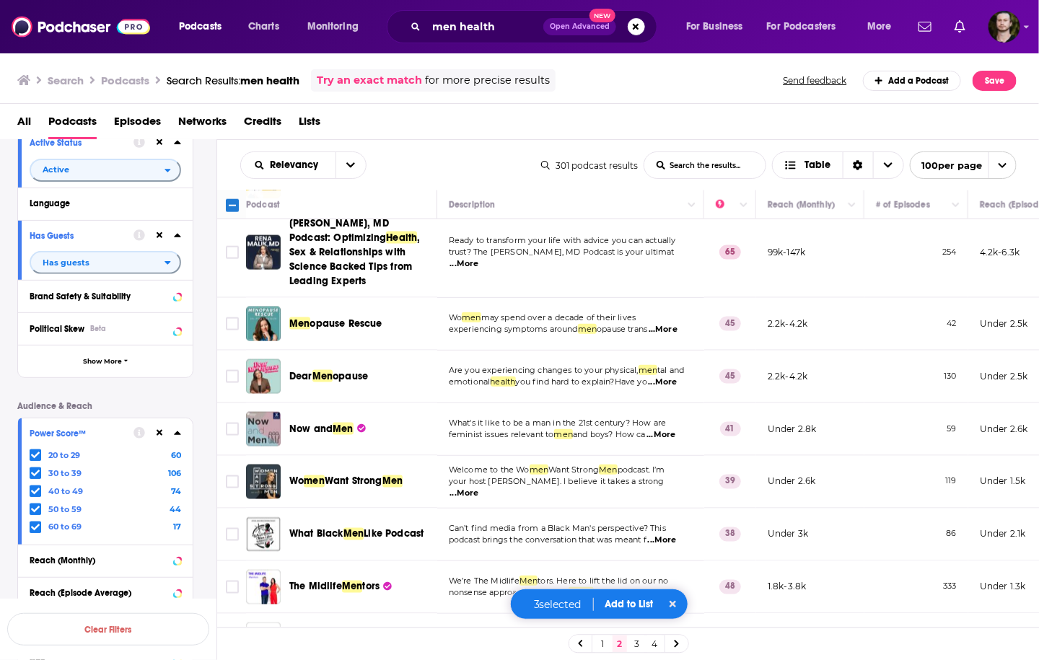
scroll to position [3002, 0]
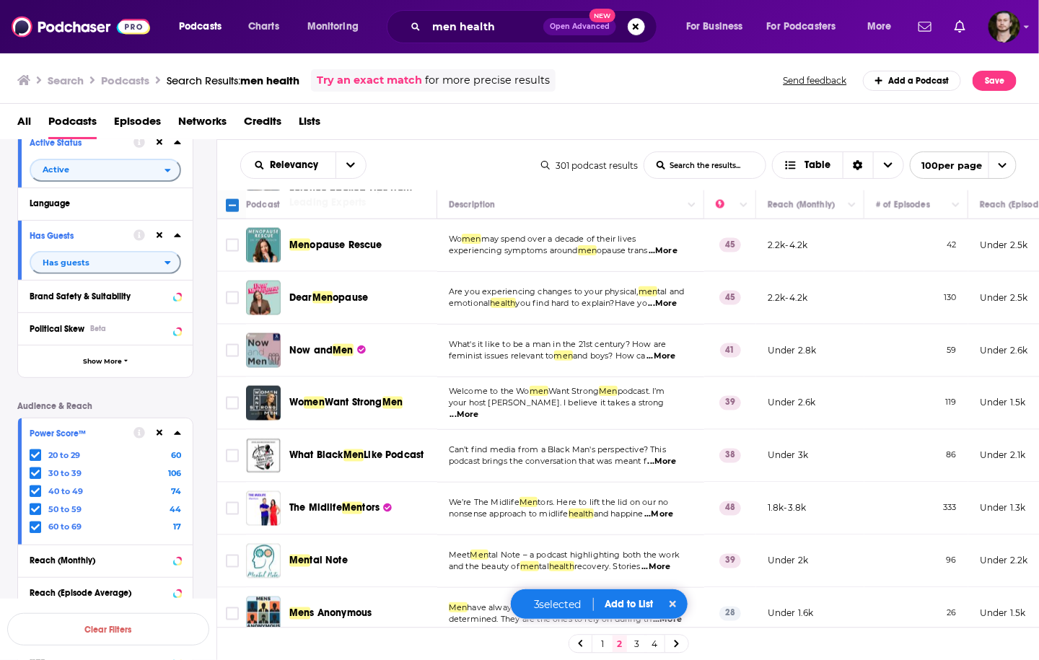
click at [679, 614] on span "...More" at bounding box center [667, 620] width 29 height 12
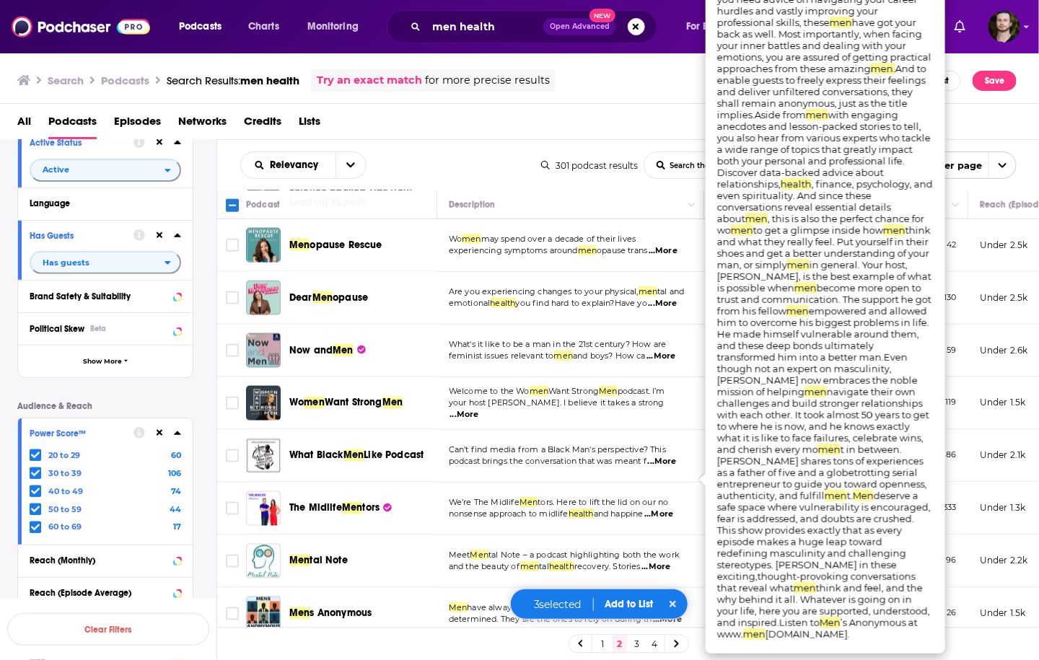
click at [675, 588] on td "Men have always been seen as strong, rigid, and determined. They are the ones t…" at bounding box center [570, 614] width 267 height 53
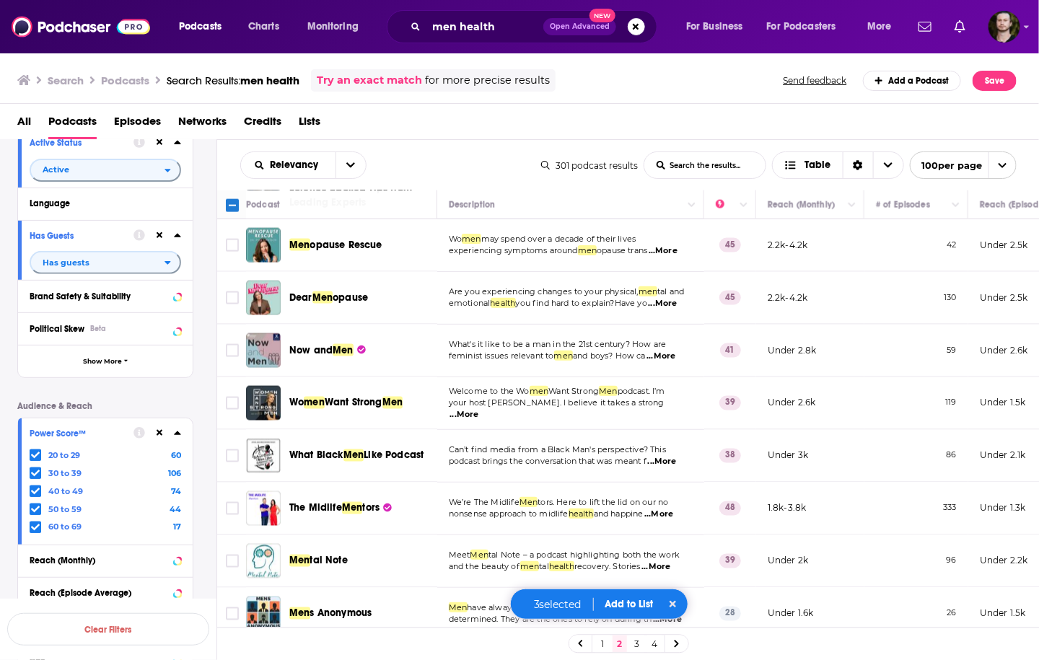
click at [676, 614] on span "...More" at bounding box center [667, 620] width 29 height 12
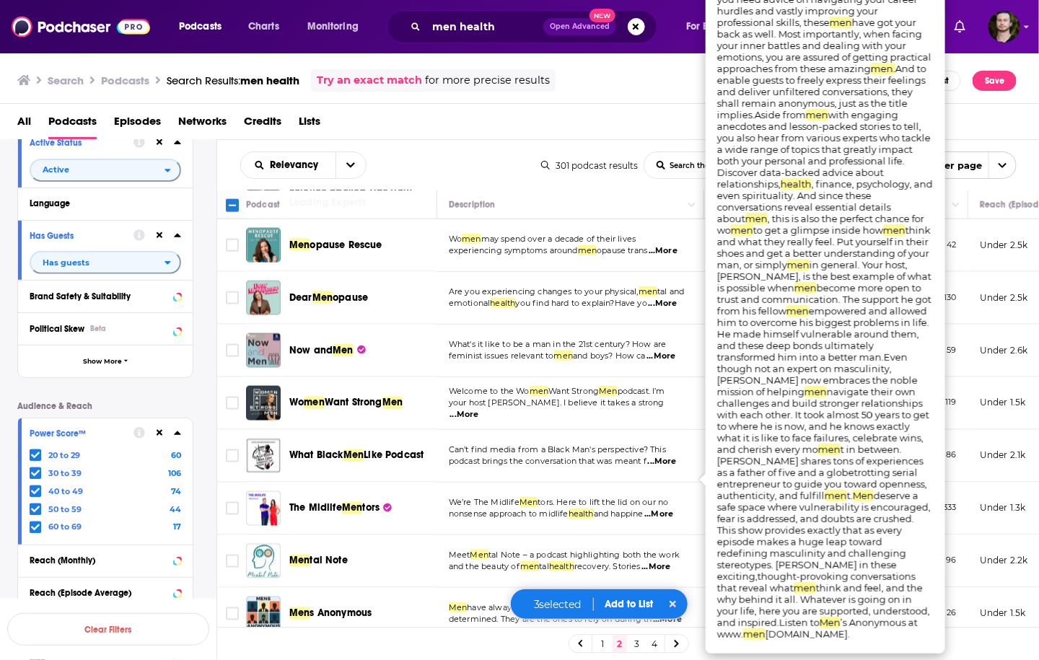
click at [675, 614] on span "...More" at bounding box center [667, 620] width 29 height 12
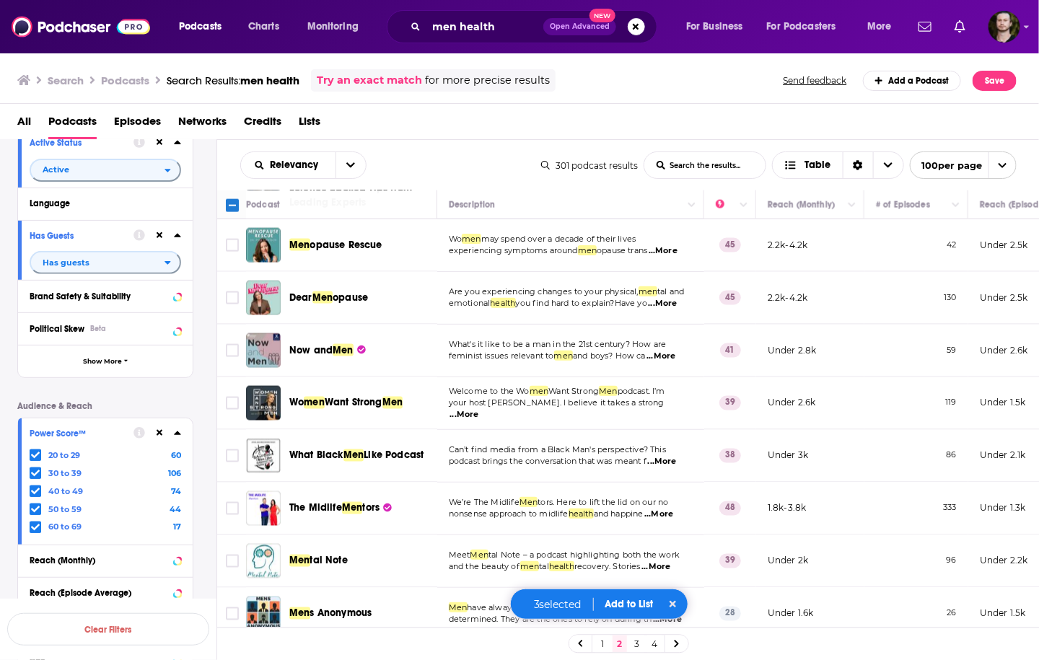
click at [636, 603] on button "Add to List" at bounding box center [629, 604] width 71 height 12
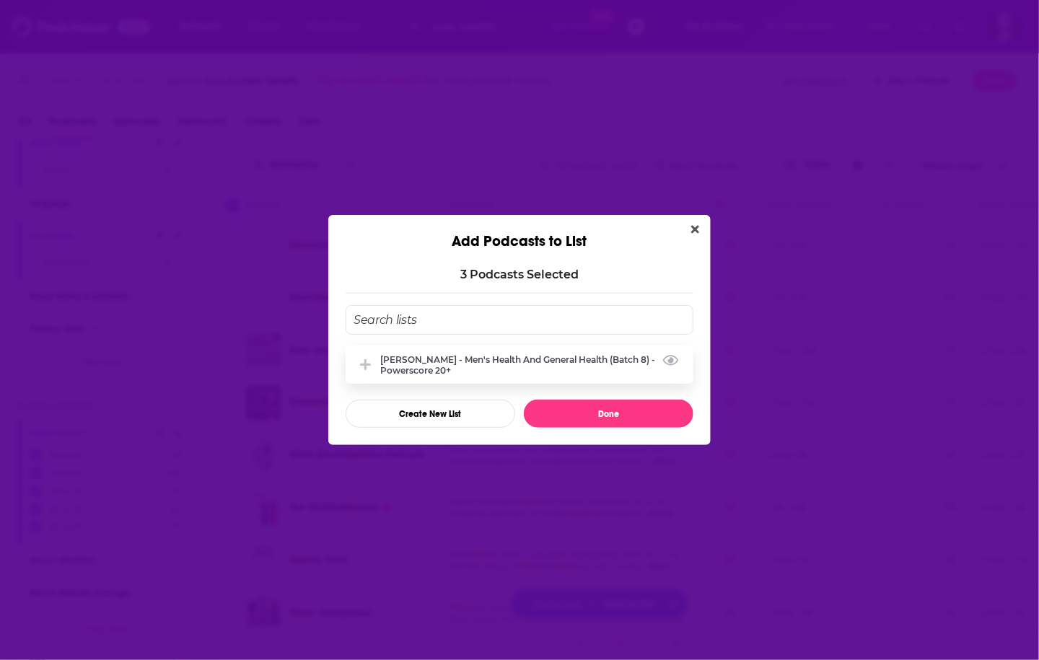
click at [521, 360] on div "[PERSON_NAME] - Men's Health and General Health (Batch 8) - Powerscore 20+" at bounding box center [532, 365] width 304 height 22
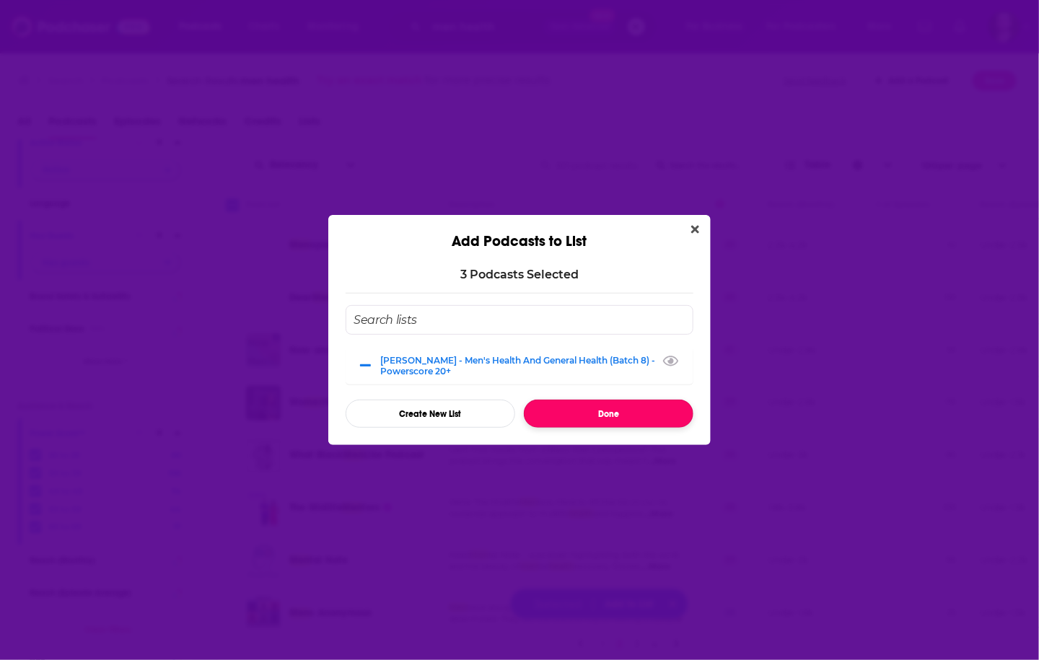
click at [594, 410] on button "Done" at bounding box center [609, 414] width 170 height 28
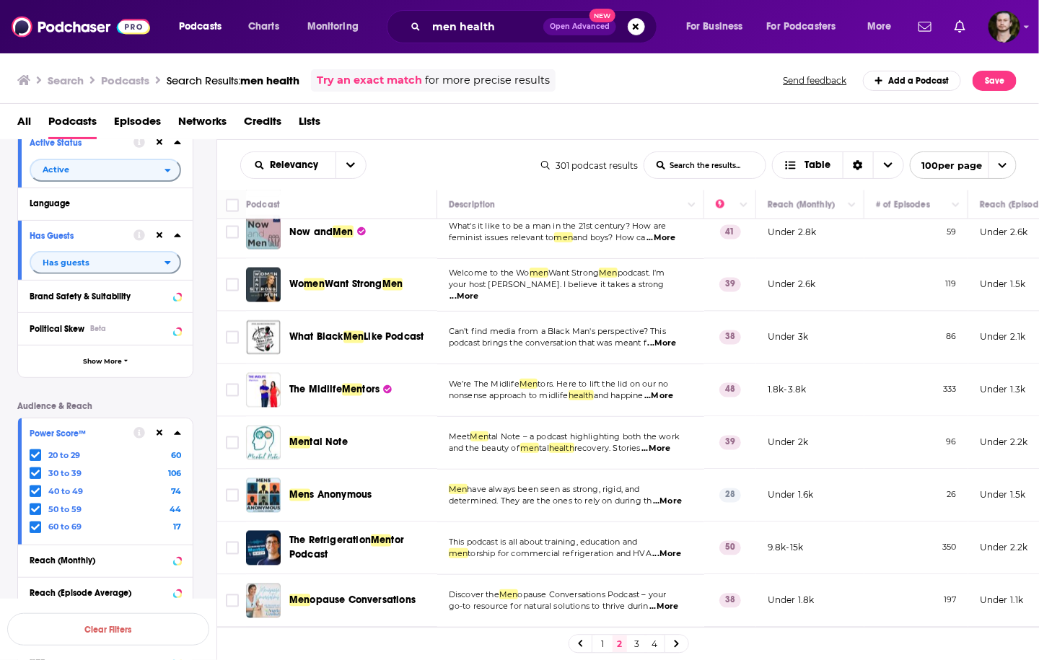
scroll to position [3175, 0]
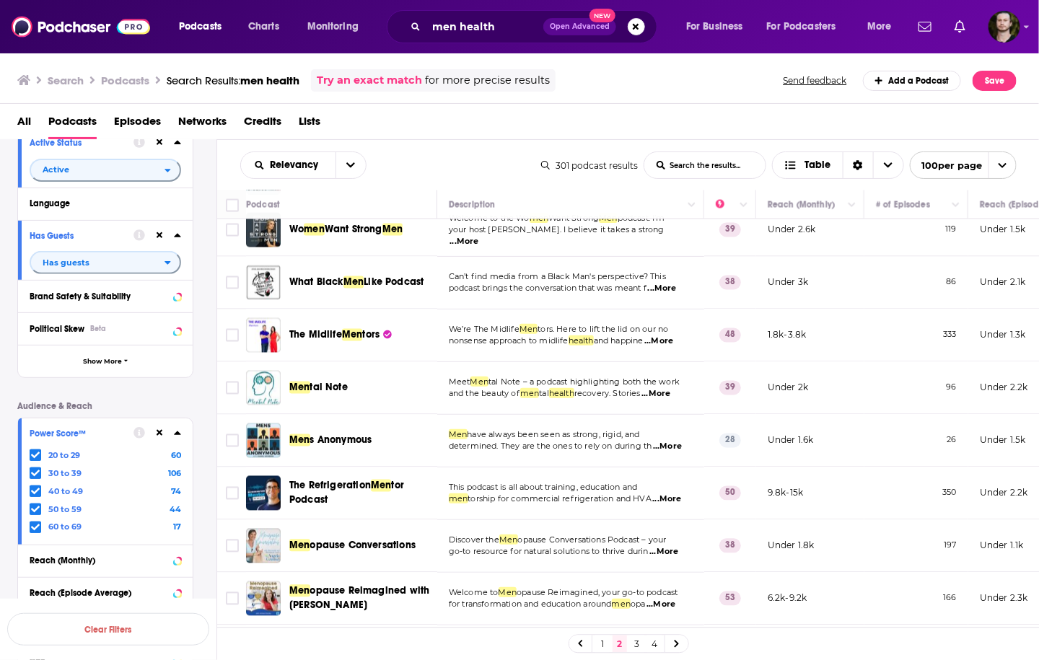
click at [678, 494] on span "...More" at bounding box center [667, 500] width 29 height 12
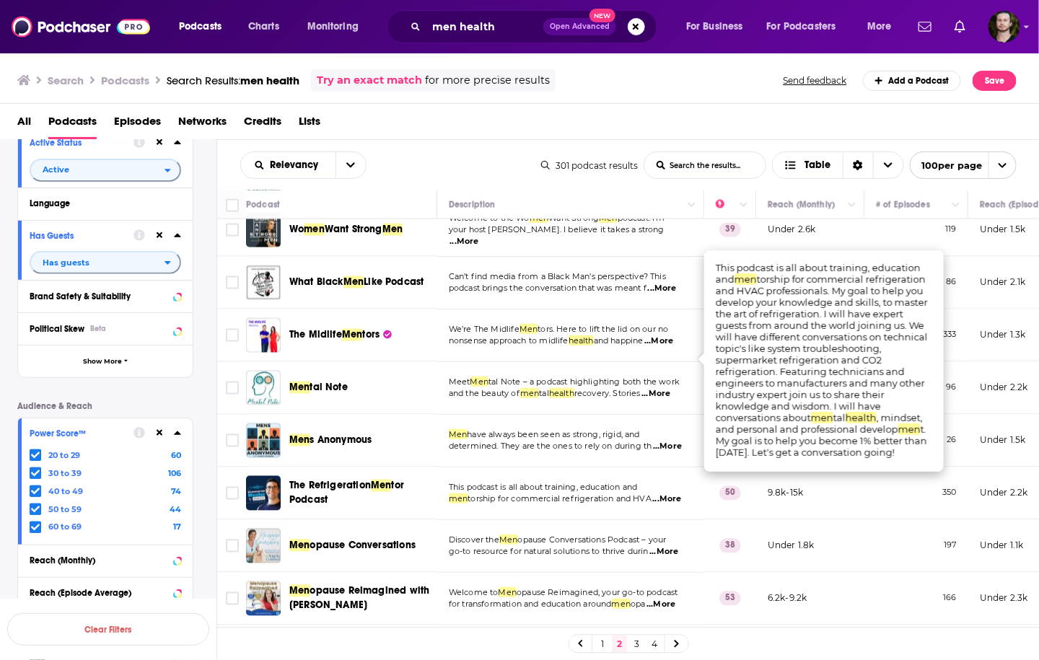
click at [675, 494] on span "...More" at bounding box center [667, 500] width 29 height 12
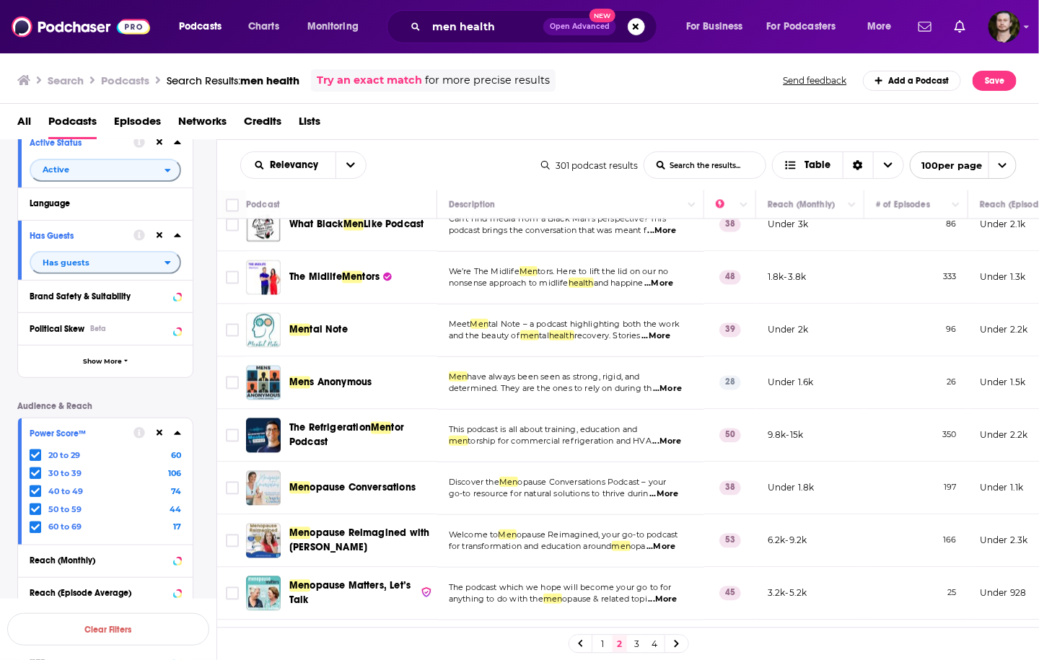
scroll to position [3406, 0]
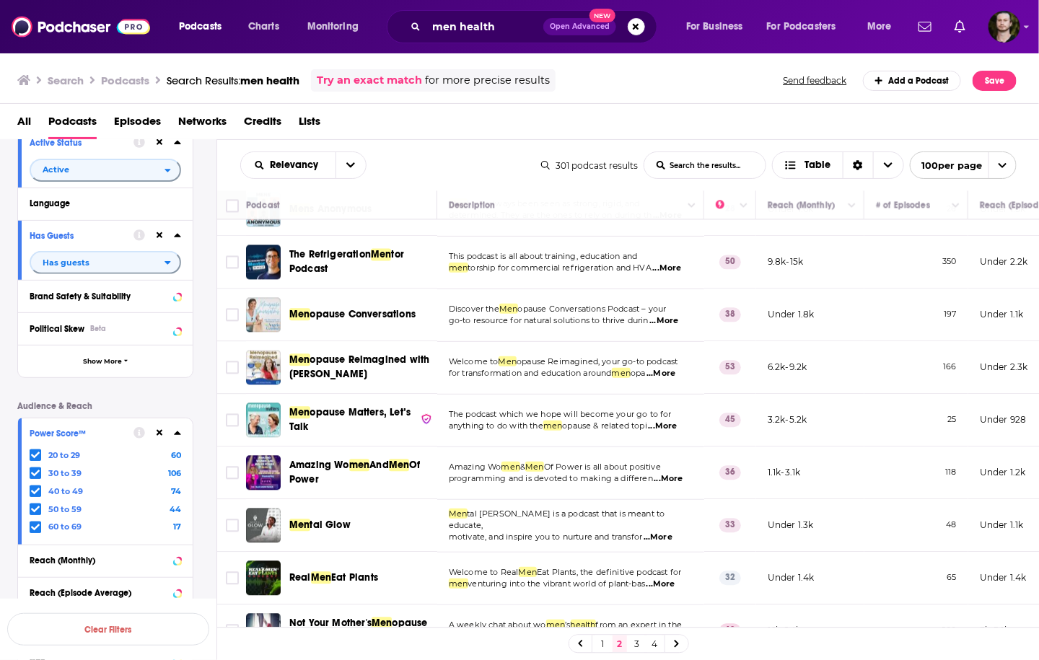
click at [675, 579] on span "...More" at bounding box center [660, 585] width 29 height 12
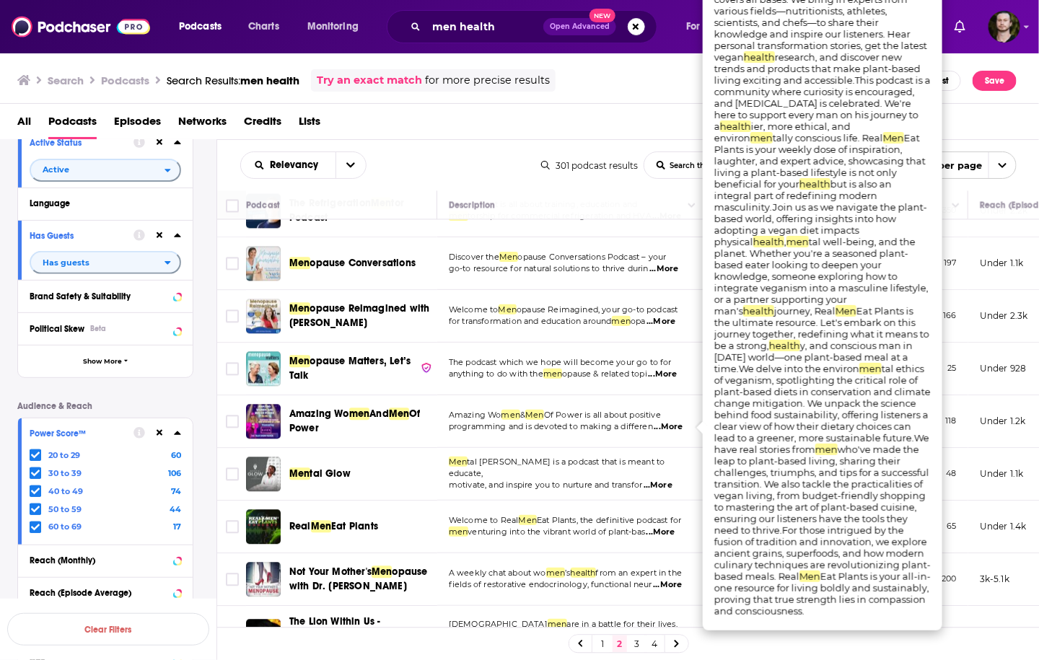
scroll to position [3521, 0]
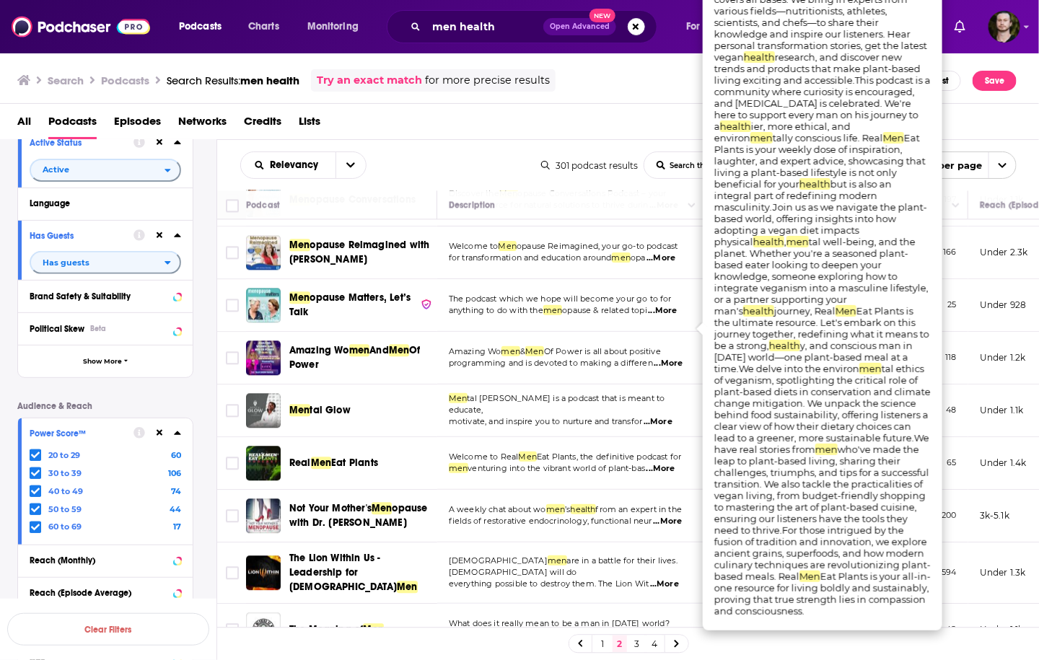
click at [670, 630] on span "...More" at bounding box center [666, 636] width 29 height 12
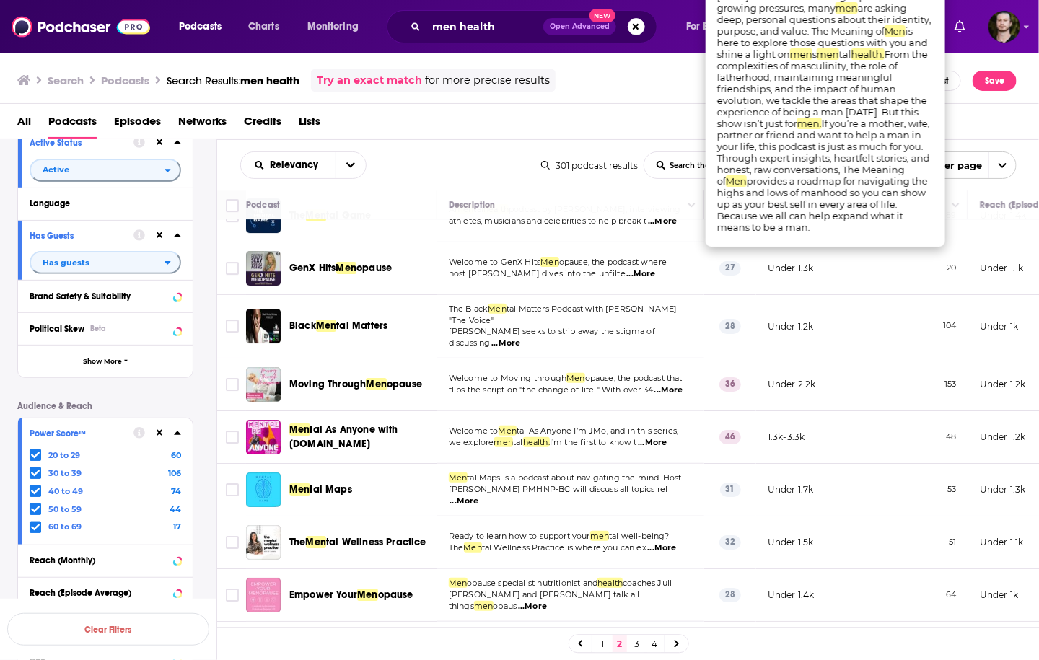
scroll to position [4098, 0]
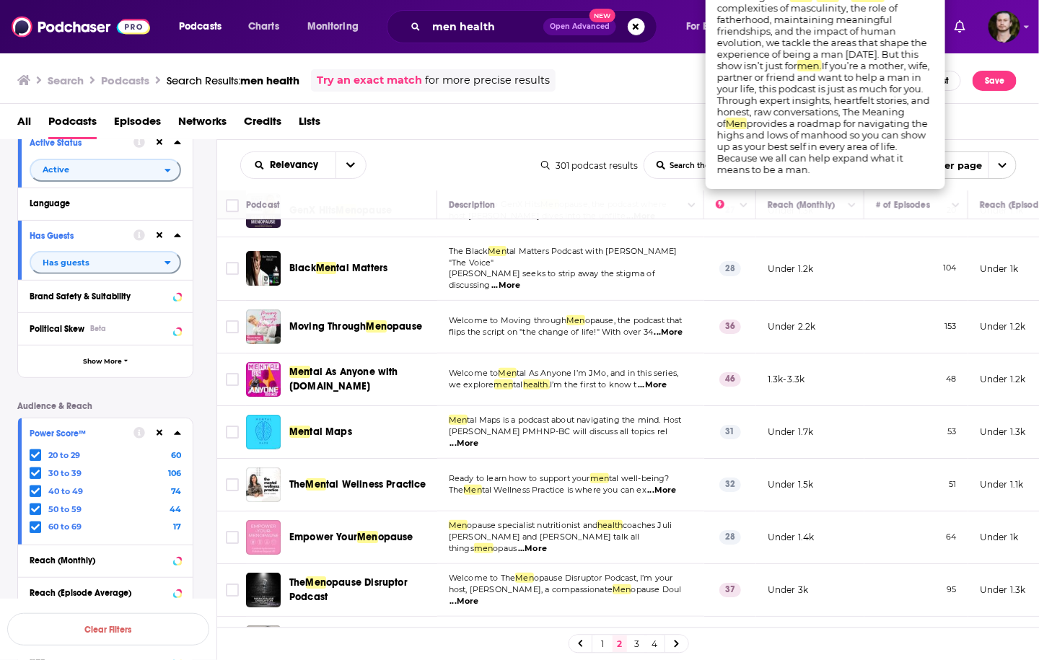
click at [667, 643] on span "...More" at bounding box center [664, 649] width 29 height 12
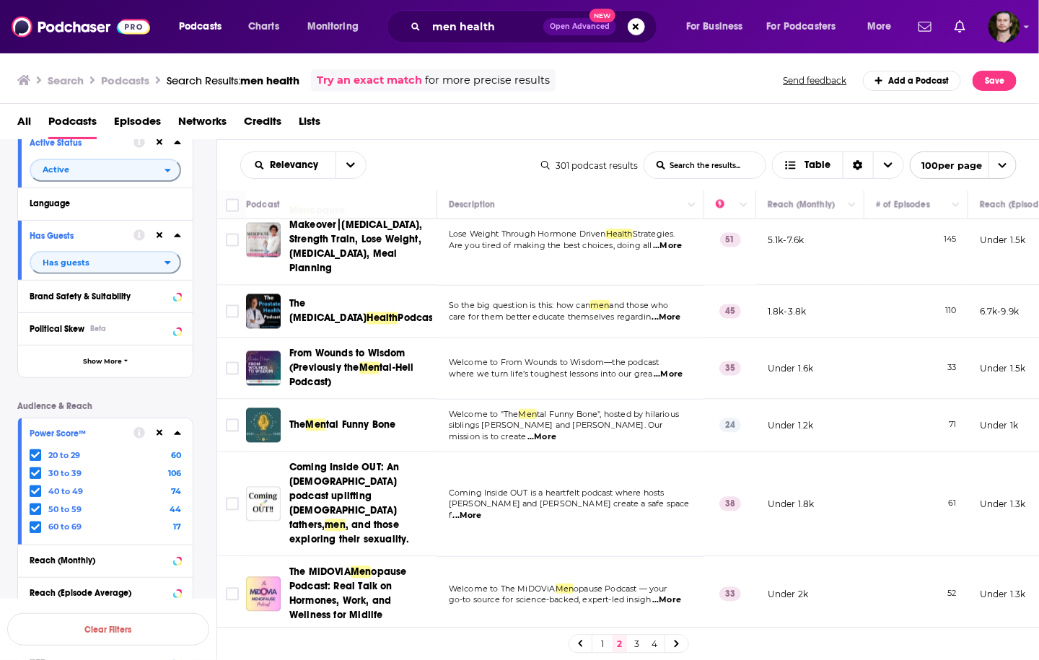
scroll to position [5484, 0]
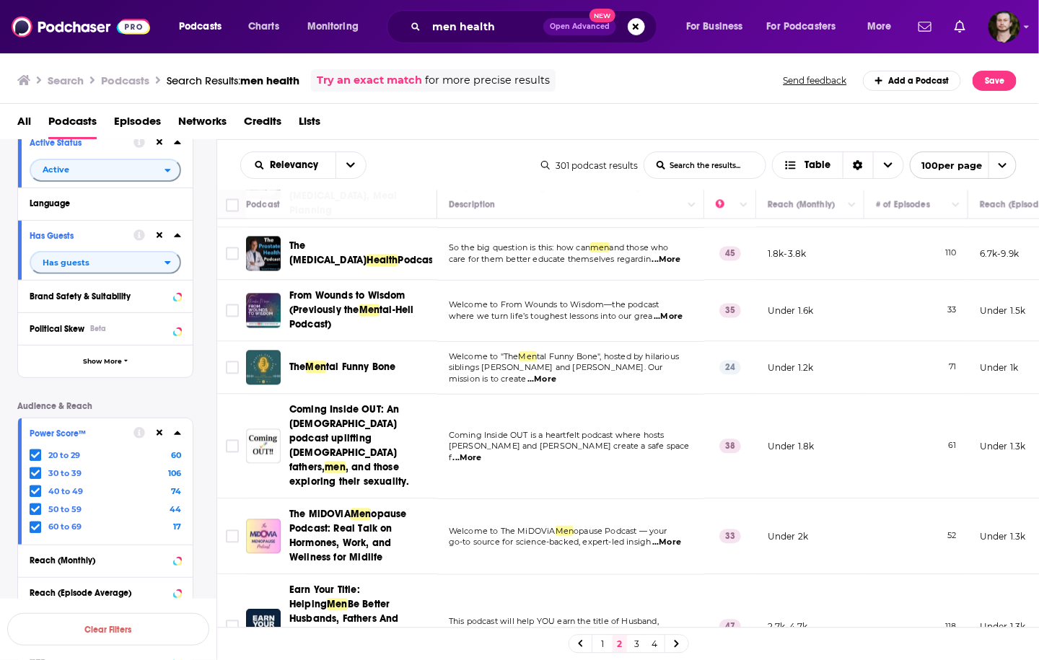
click at [675, 627] on span "...More" at bounding box center [663, 633] width 29 height 12
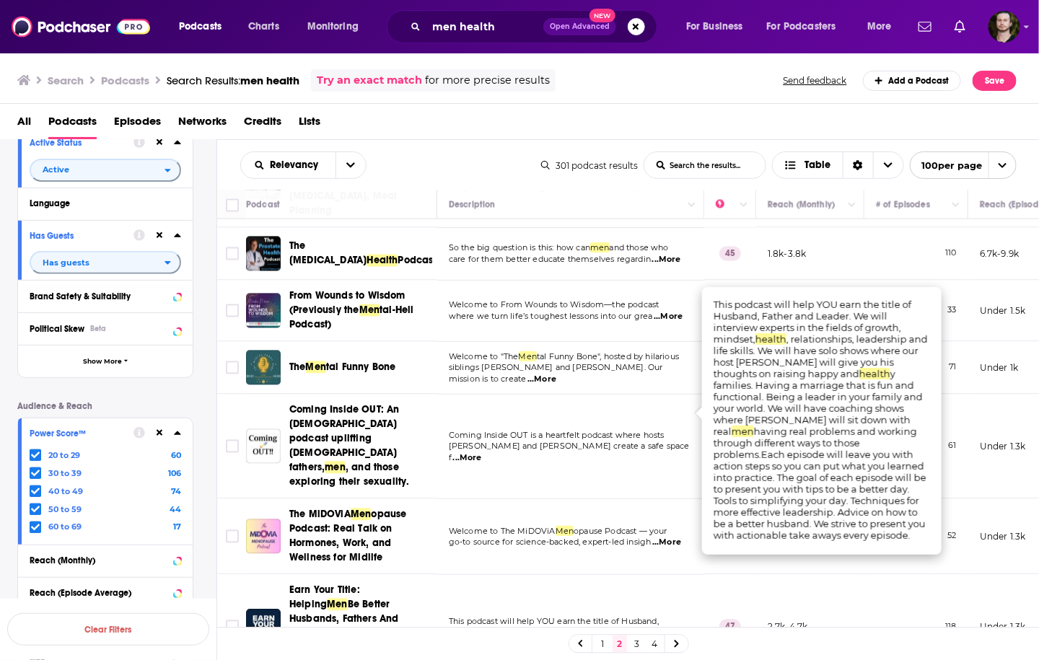
click at [677, 627] on span "...More" at bounding box center [663, 633] width 29 height 12
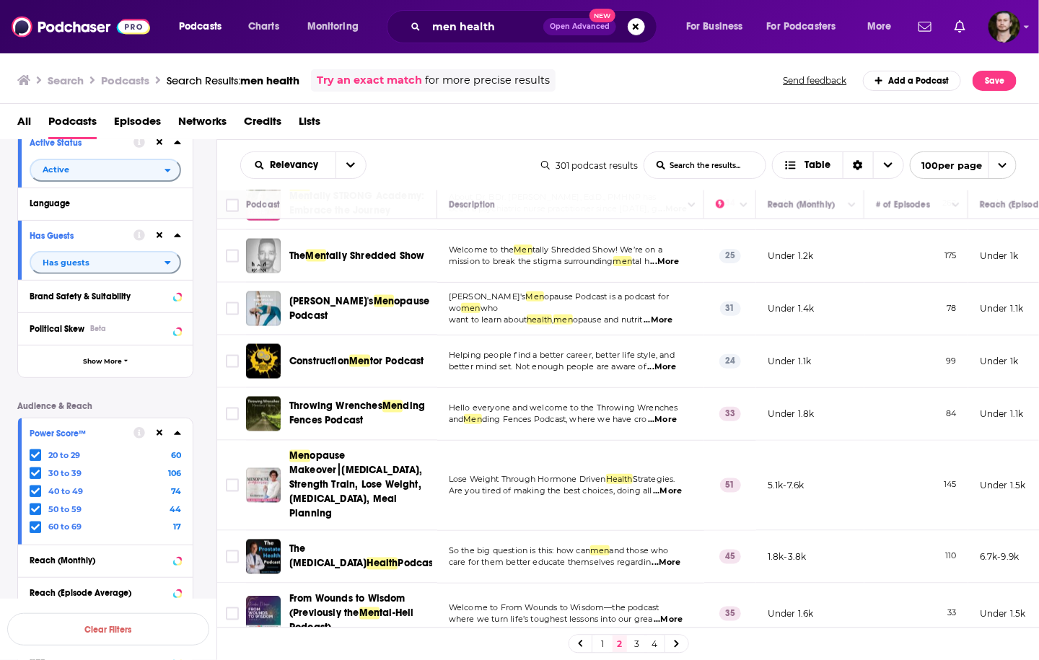
scroll to position [5469, 0]
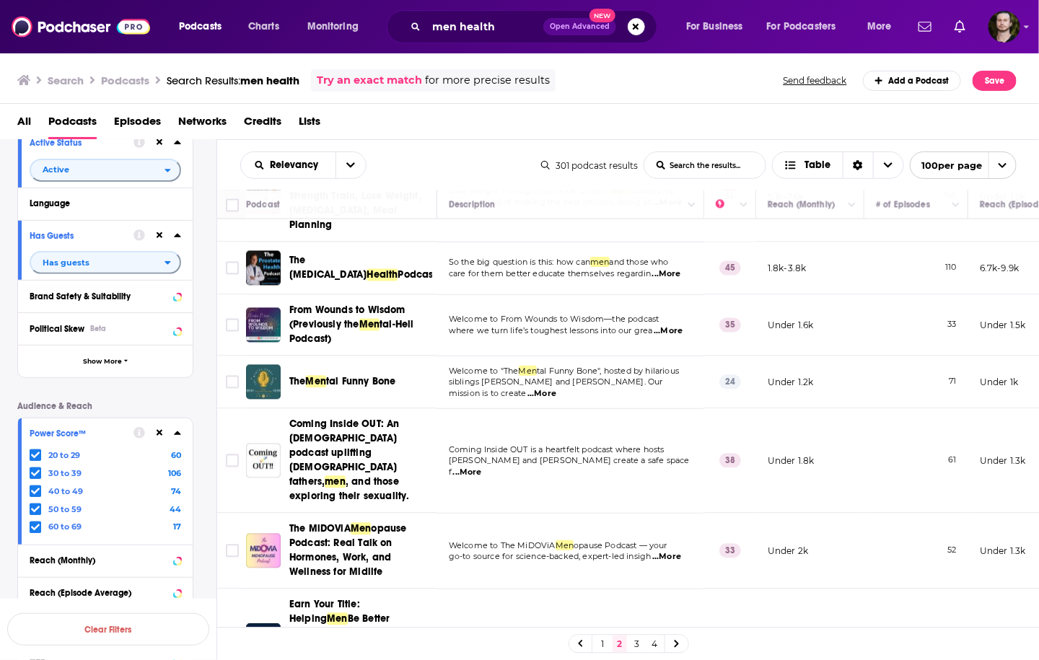
click at [636, 642] on link "3" at bounding box center [637, 644] width 14 height 17
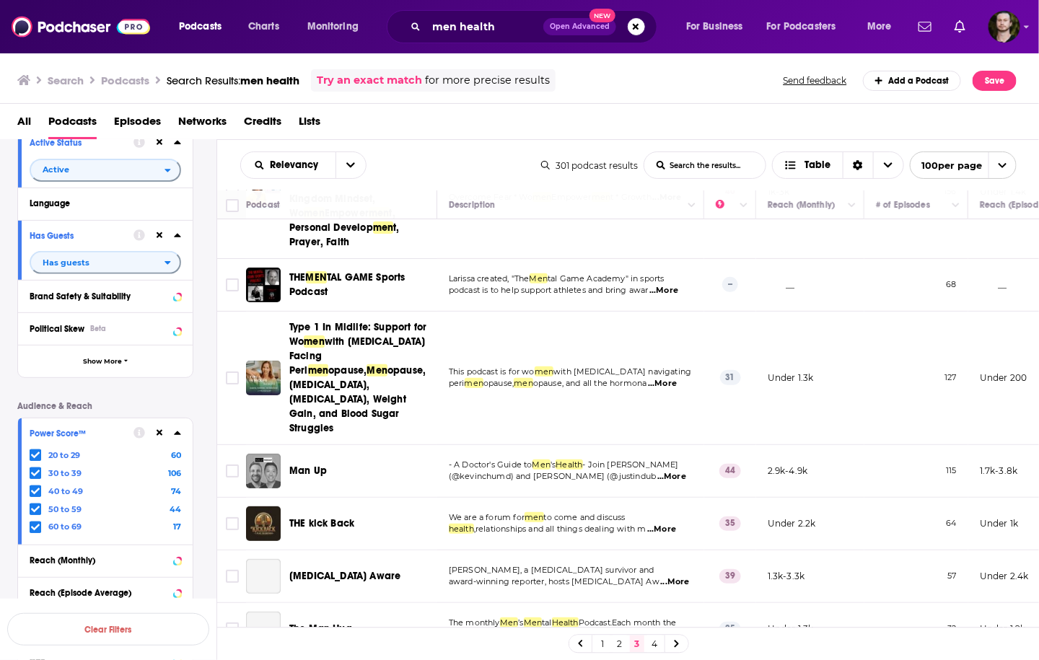
scroll to position [115, 0]
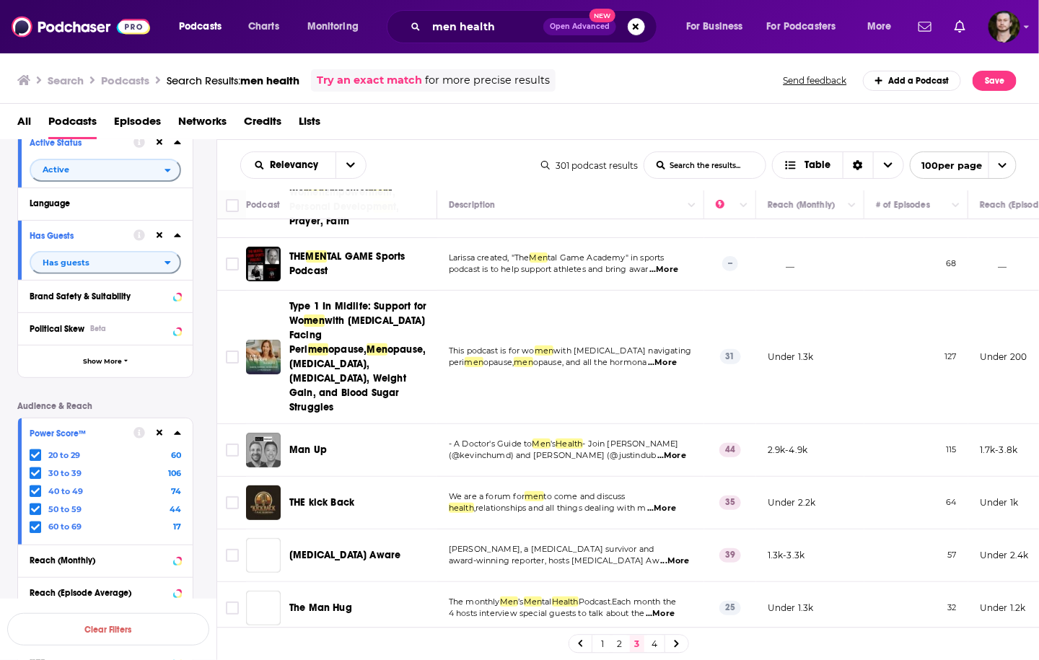
click at [672, 450] on span "...More" at bounding box center [671, 456] width 29 height 12
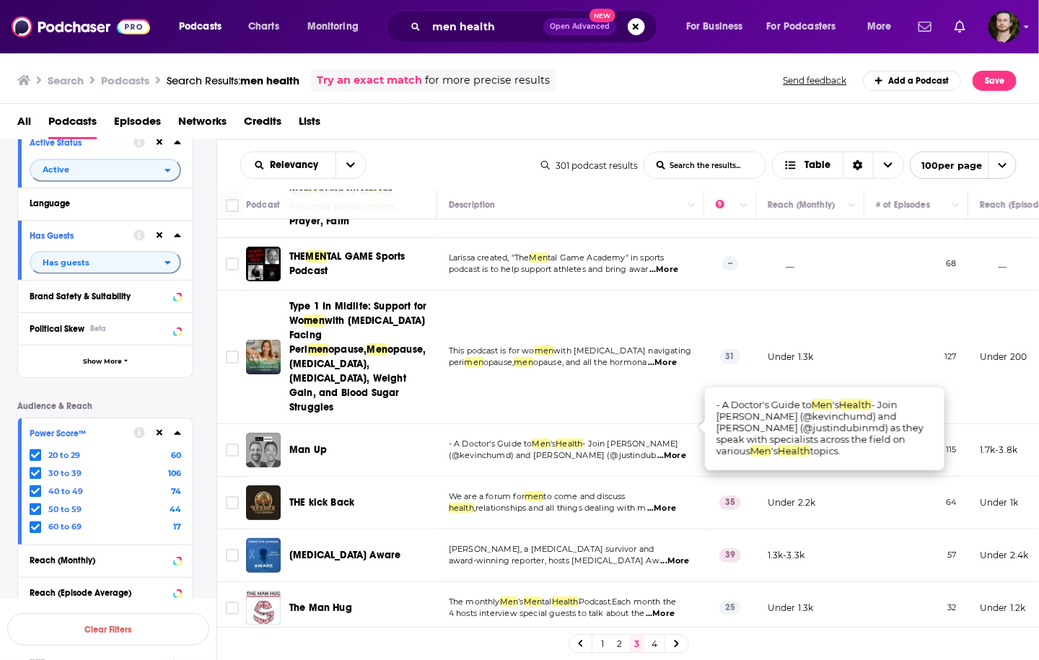
click at [672, 450] on span "...More" at bounding box center [671, 456] width 29 height 12
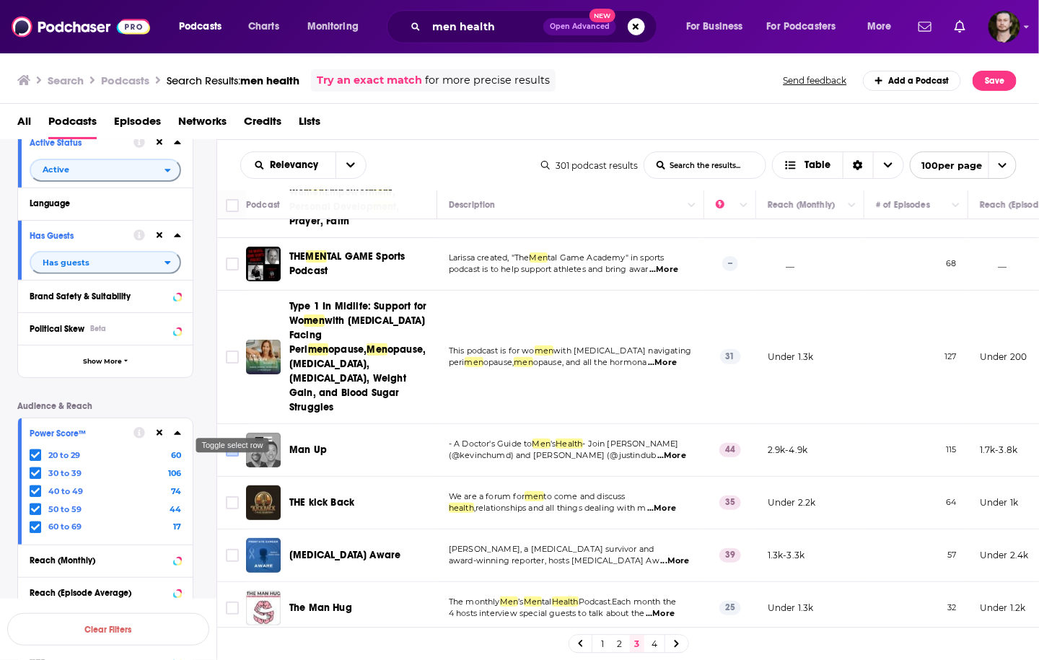
click at [231, 444] on input "Toggle select row" at bounding box center [232, 450] width 13 height 13
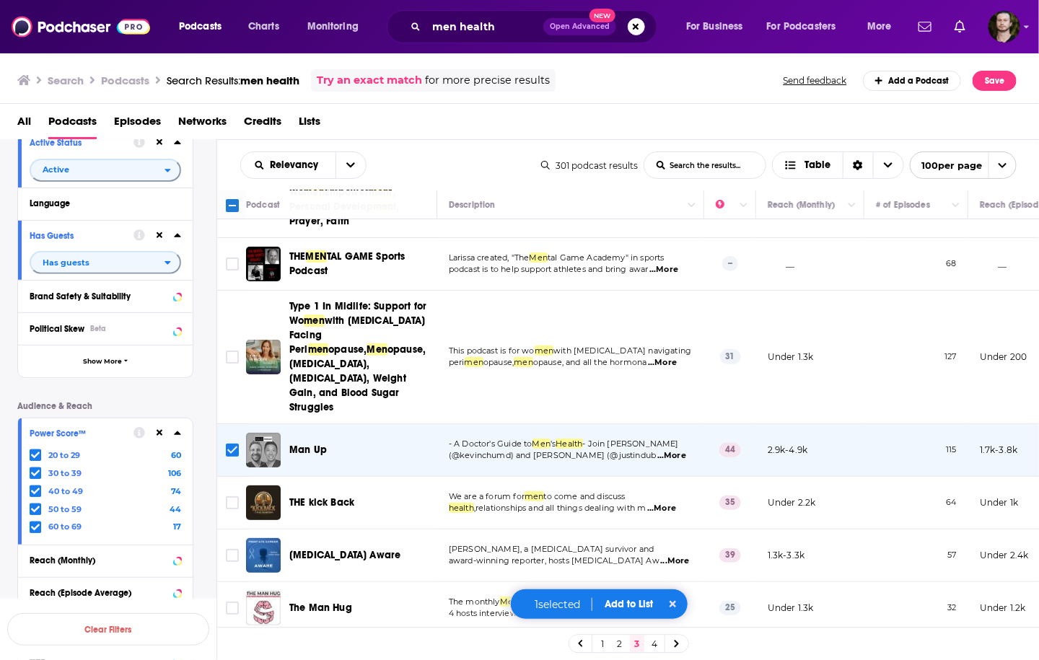
click at [662, 503] on span "...More" at bounding box center [661, 509] width 29 height 12
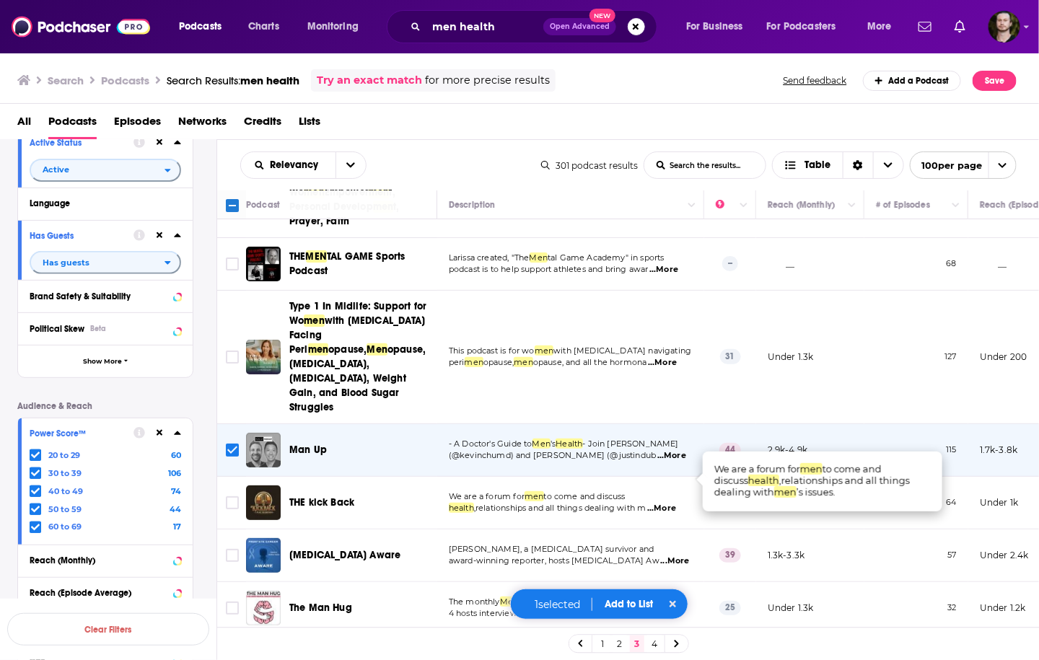
click at [662, 503] on span "...More" at bounding box center [661, 509] width 29 height 12
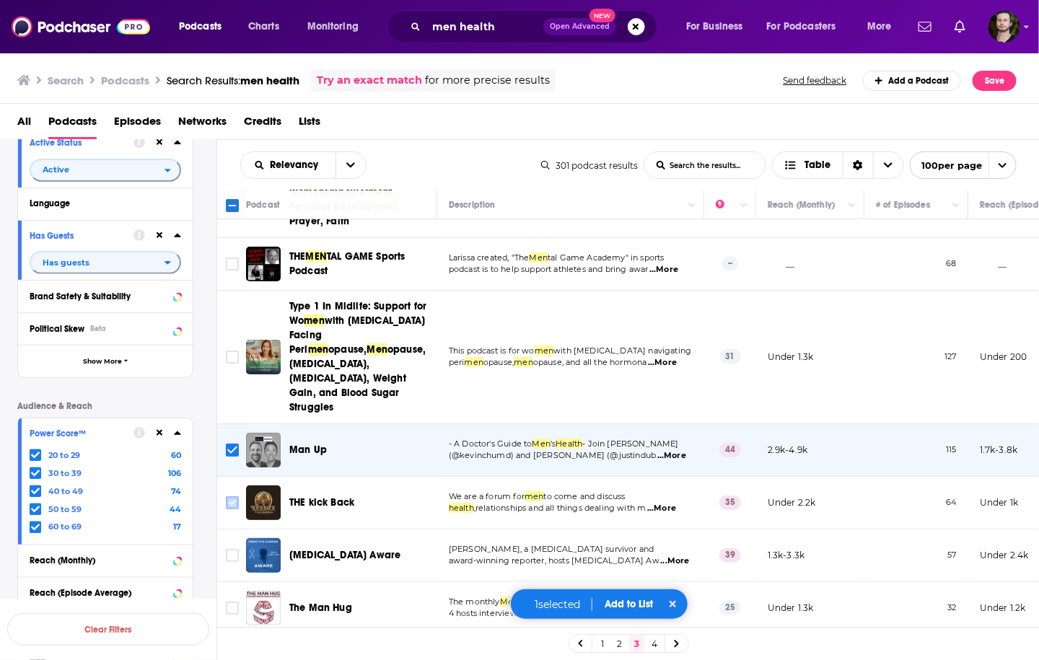
click at [227, 496] on input "Toggle select row" at bounding box center [232, 502] width 13 height 13
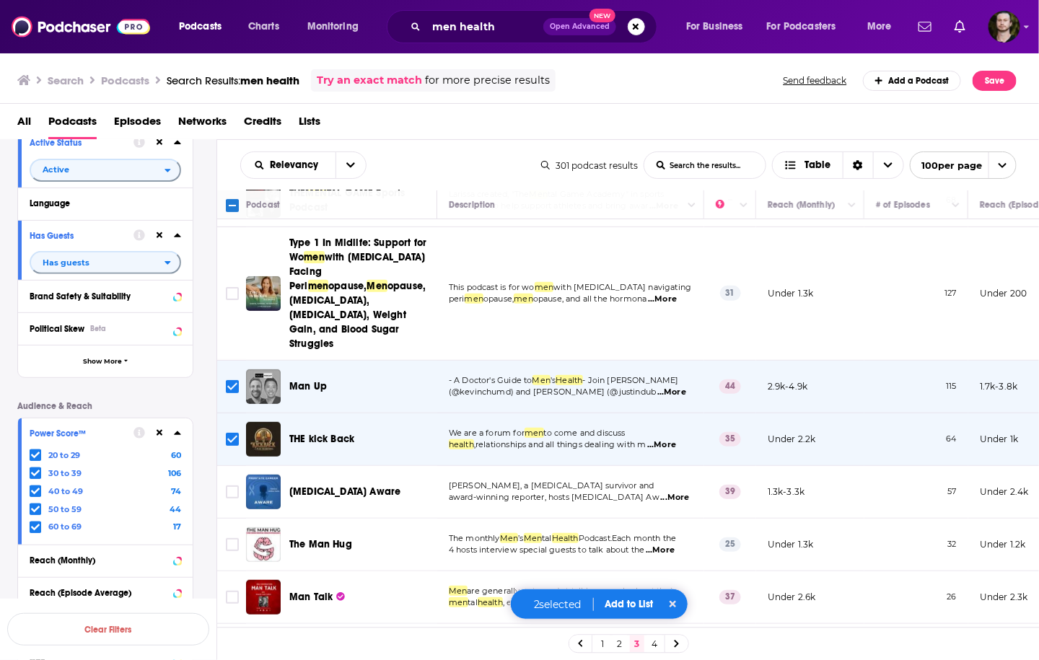
scroll to position [231, 0]
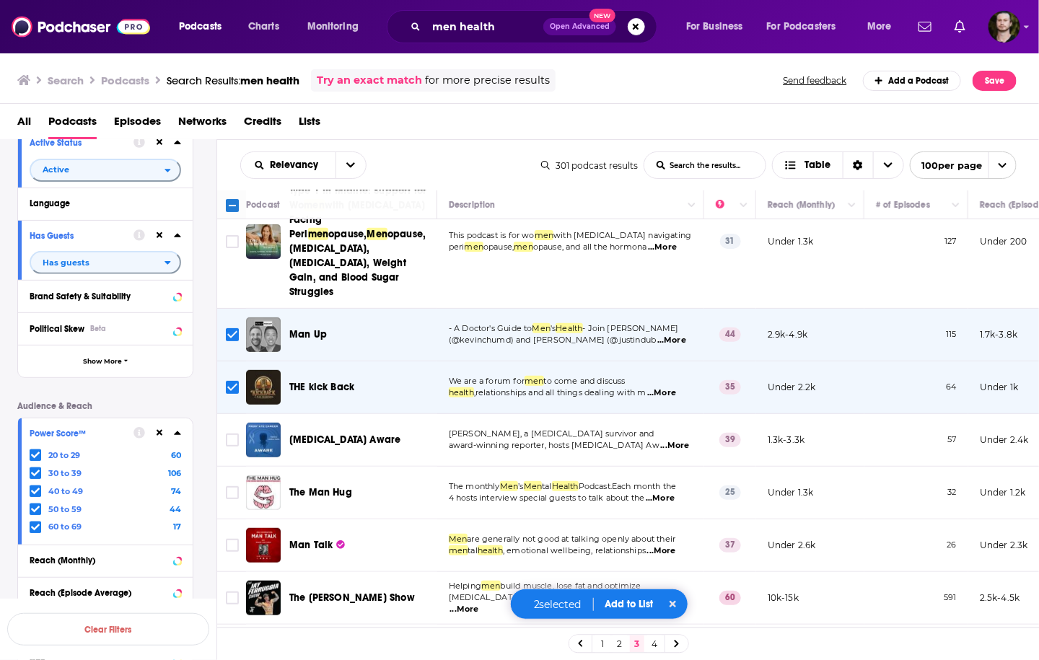
click at [681, 440] on span "...More" at bounding box center [675, 446] width 29 height 12
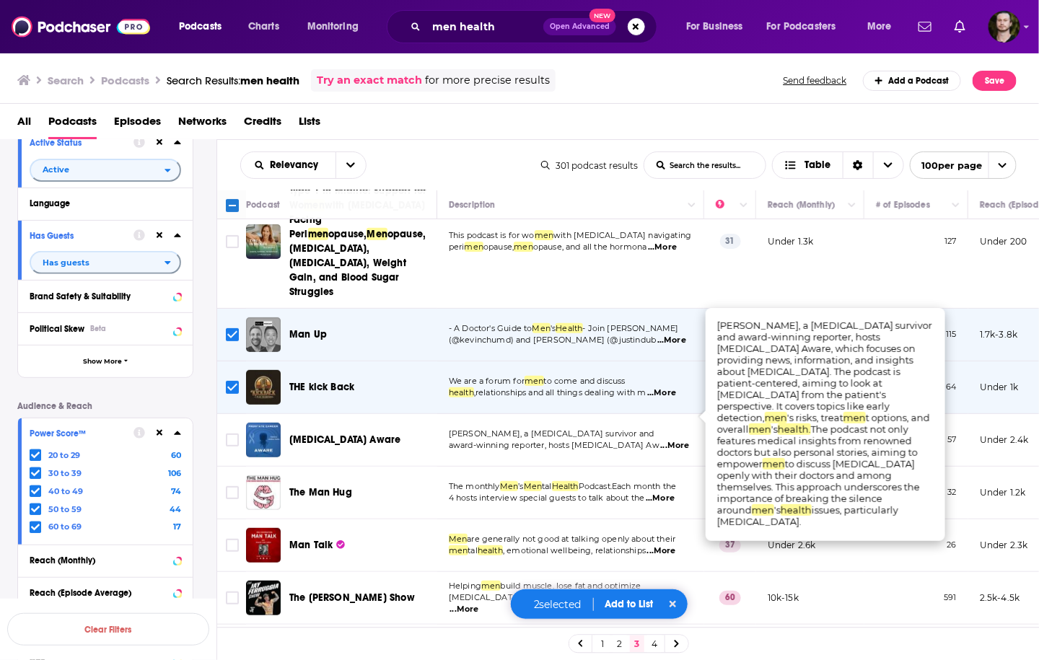
click at [681, 440] on span "...More" at bounding box center [675, 446] width 29 height 12
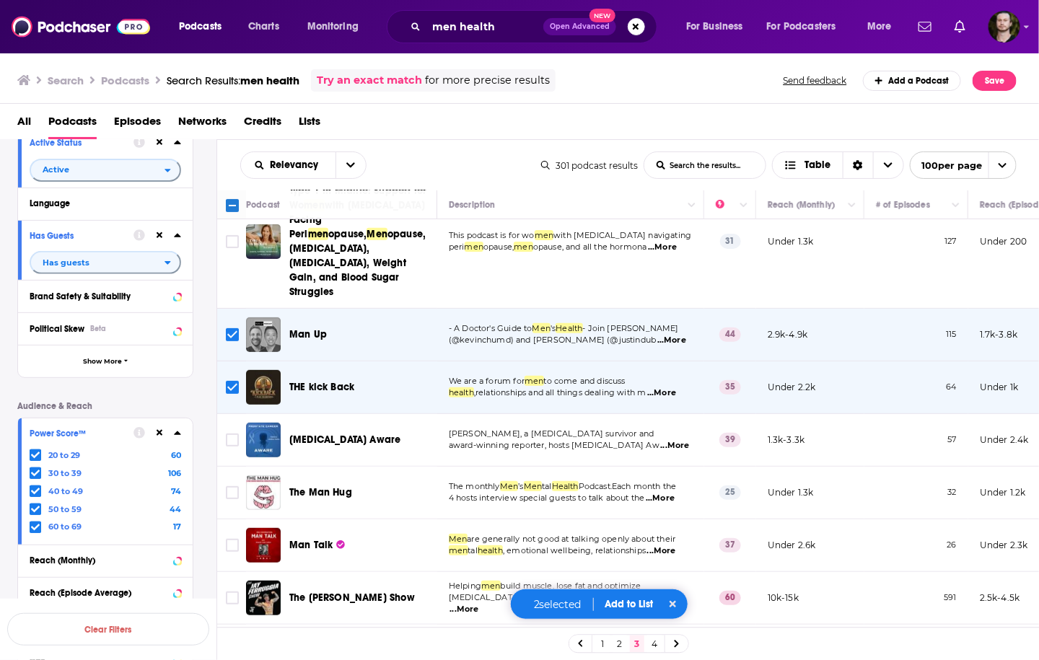
click at [668, 493] on span "...More" at bounding box center [660, 499] width 29 height 12
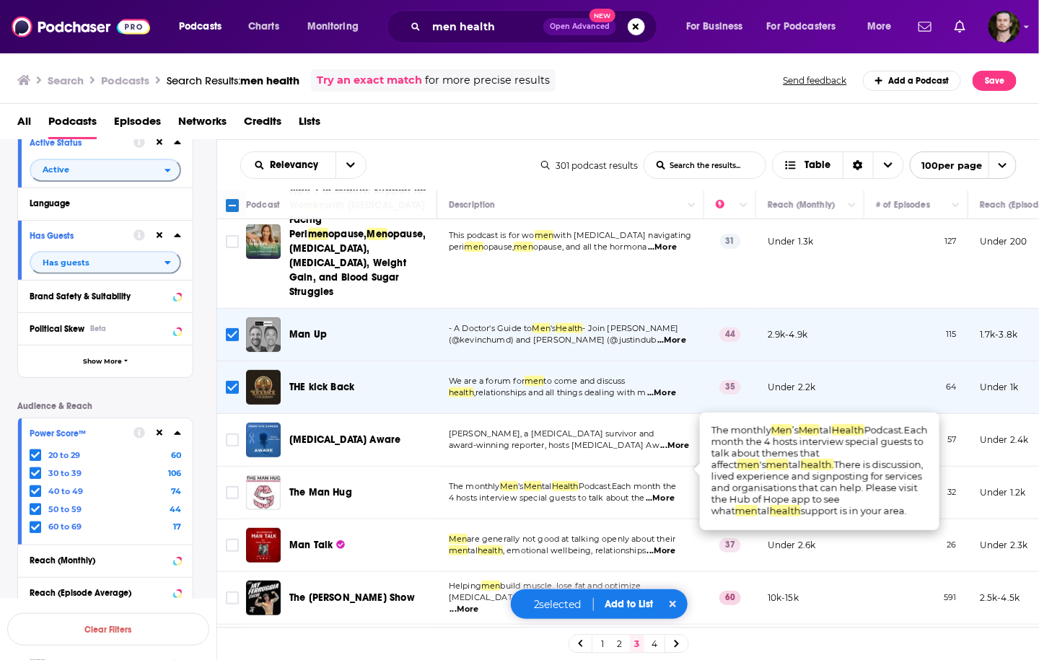
click at [668, 493] on span "...More" at bounding box center [660, 499] width 29 height 12
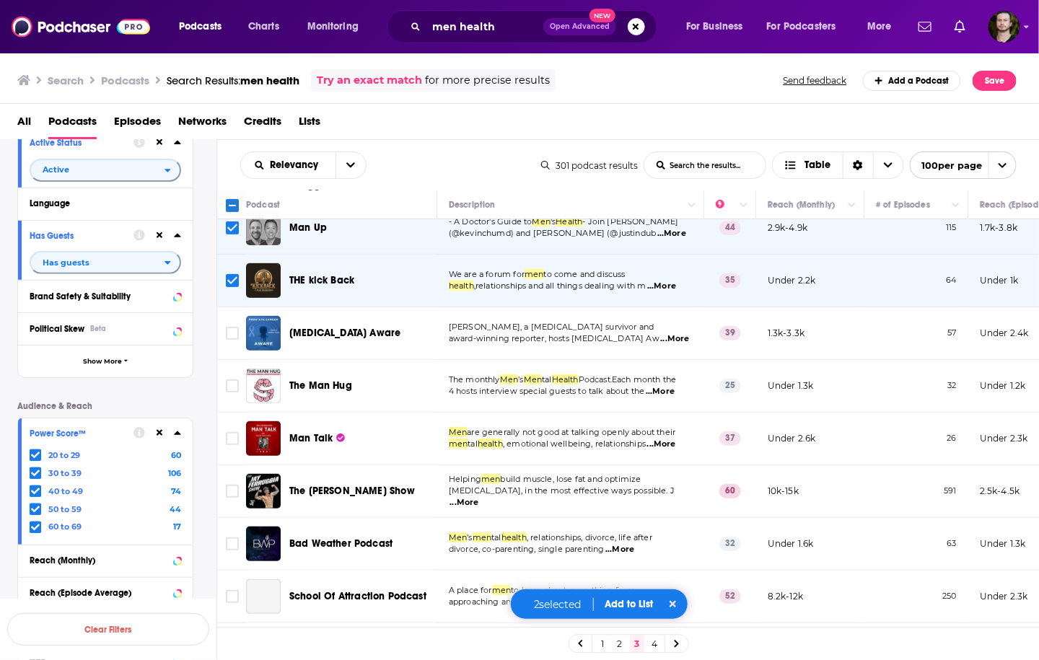
scroll to position [346, 0]
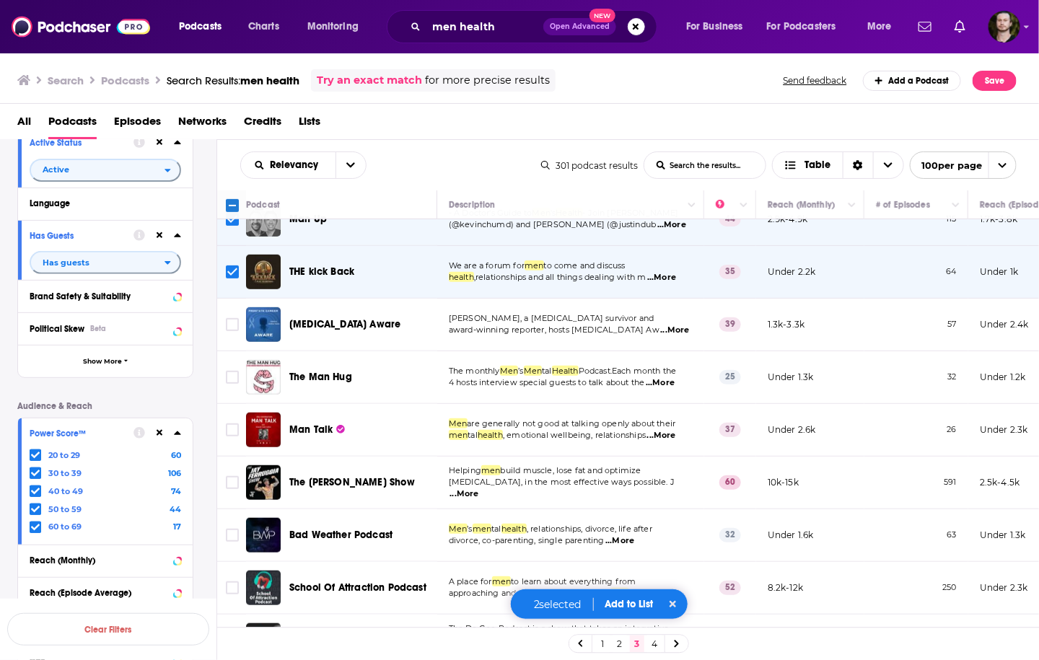
click at [672, 430] on span "...More" at bounding box center [661, 436] width 29 height 12
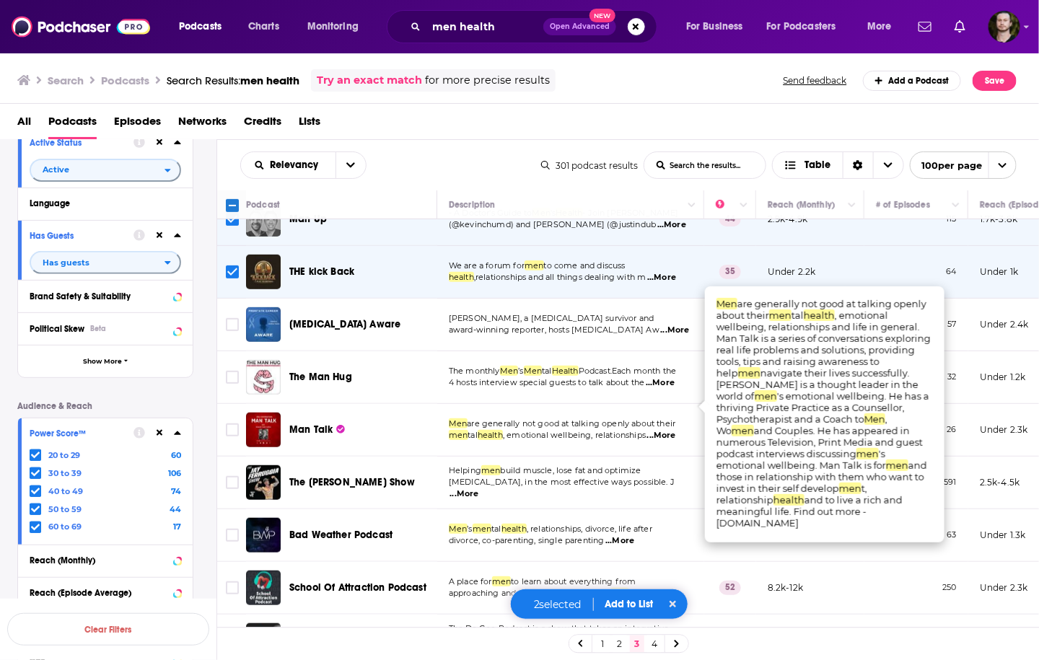
click at [671, 430] on span "...More" at bounding box center [661, 436] width 29 height 12
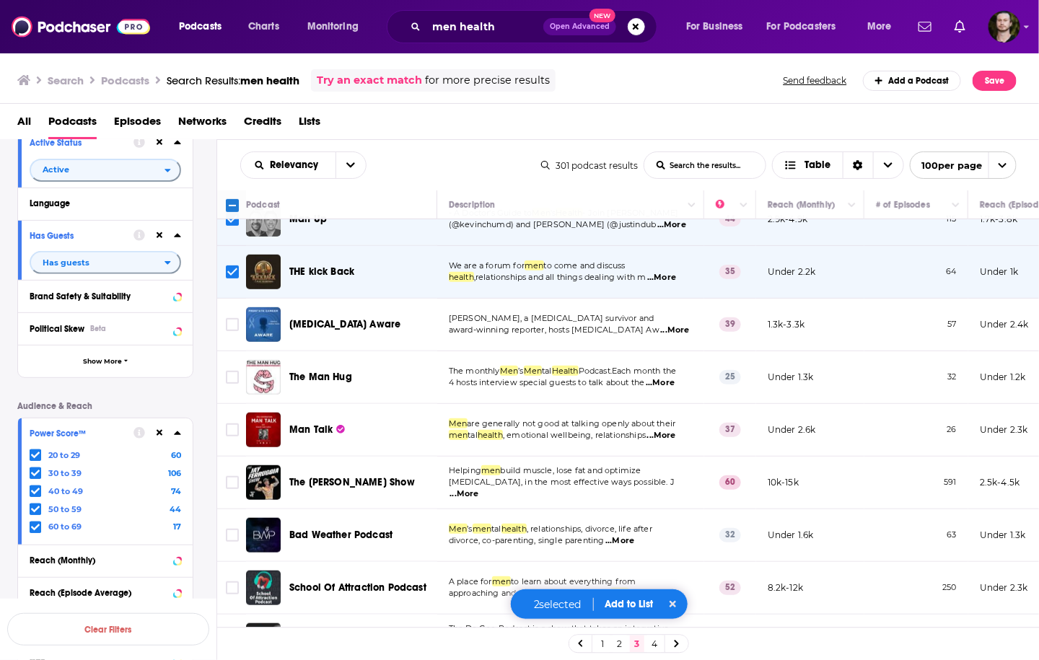
scroll to position [404, 0]
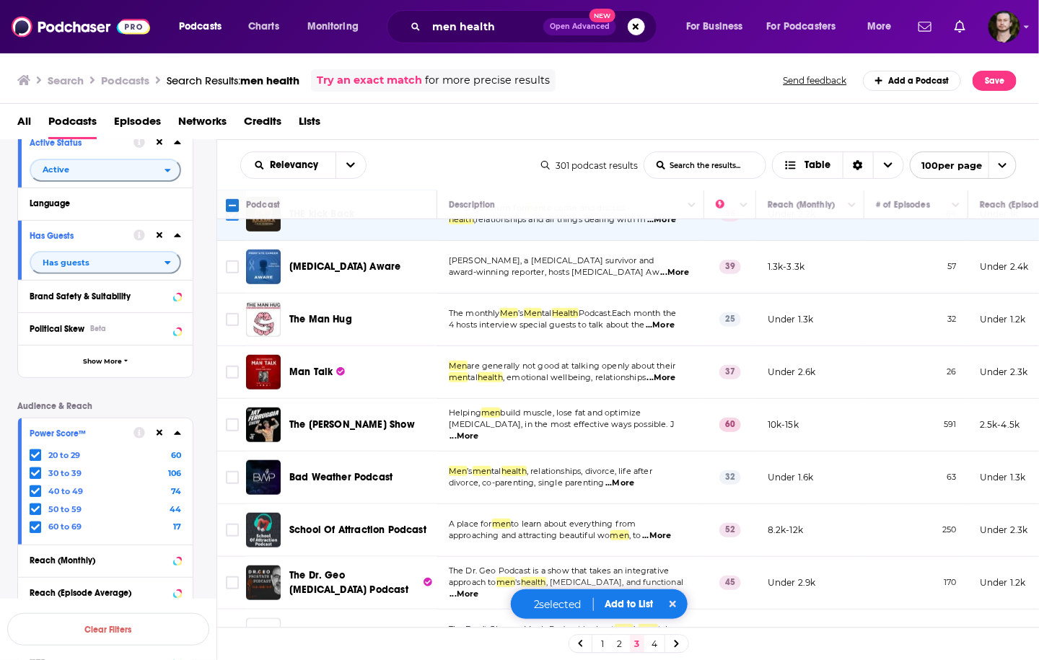
click at [479, 431] on span "...More" at bounding box center [464, 437] width 29 height 12
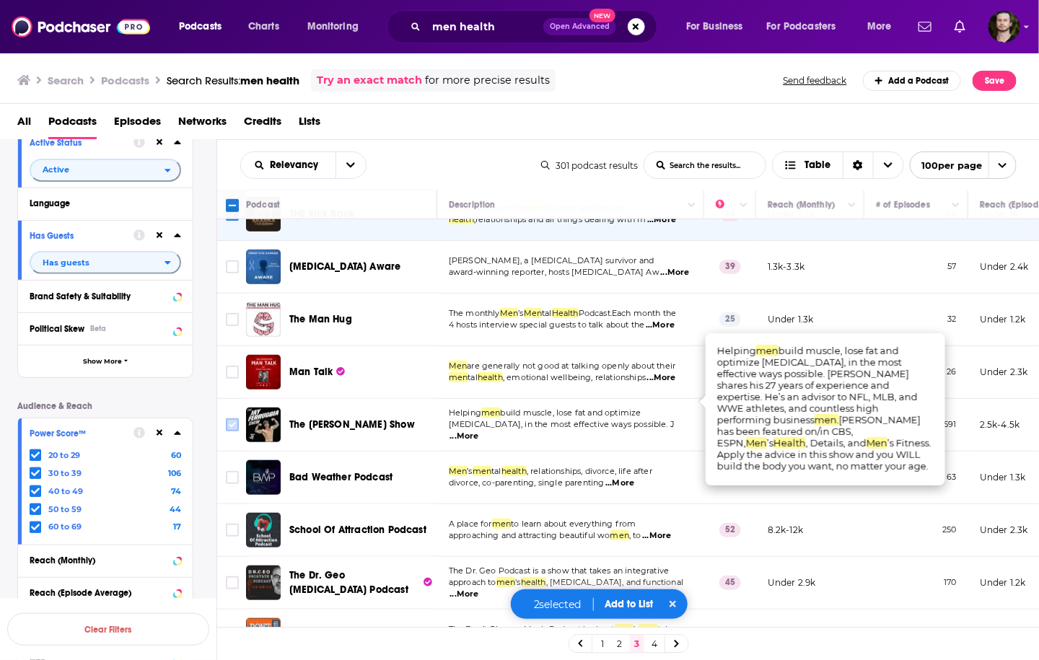
click at [233, 418] on input "Toggle select row" at bounding box center [232, 424] width 13 height 13
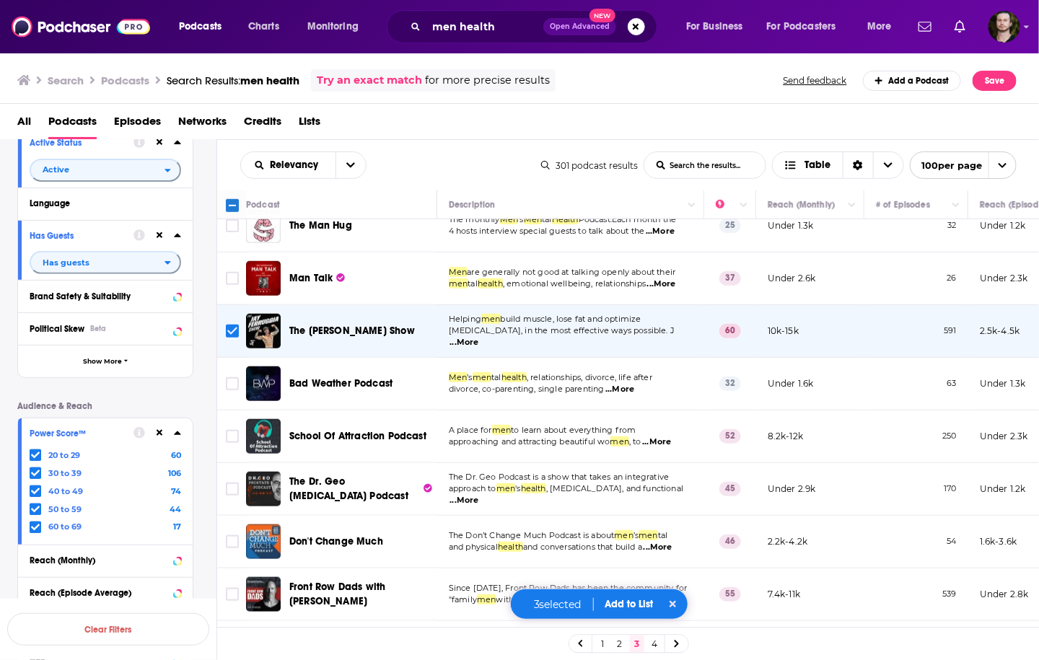
scroll to position [577, 0]
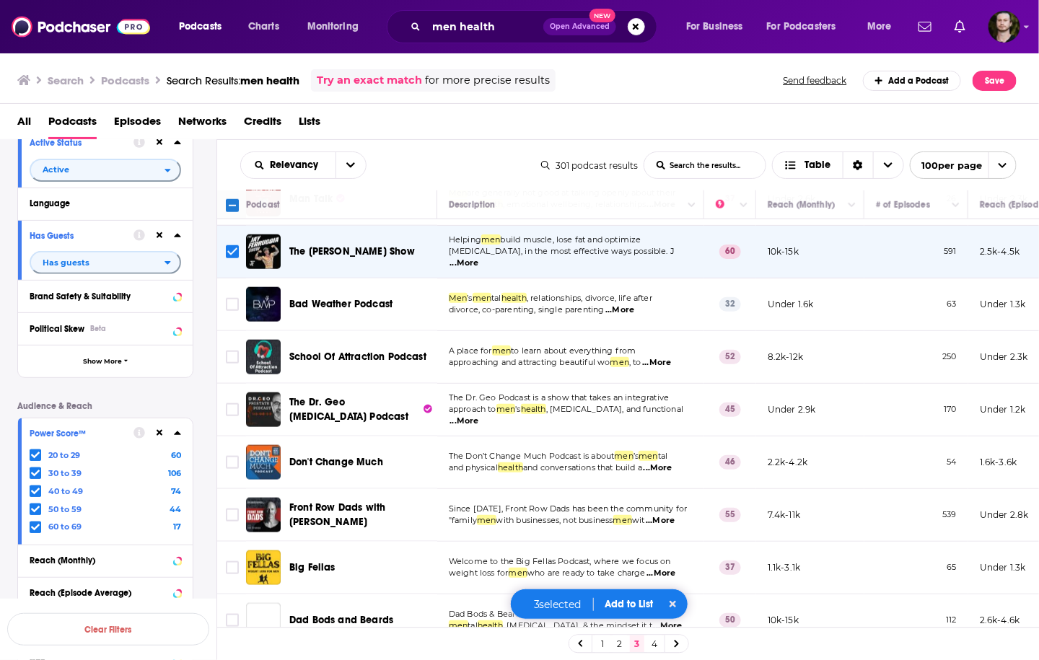
click at [671, 357] on span "...More" at bounding box center [656, 363] width 29 height 12
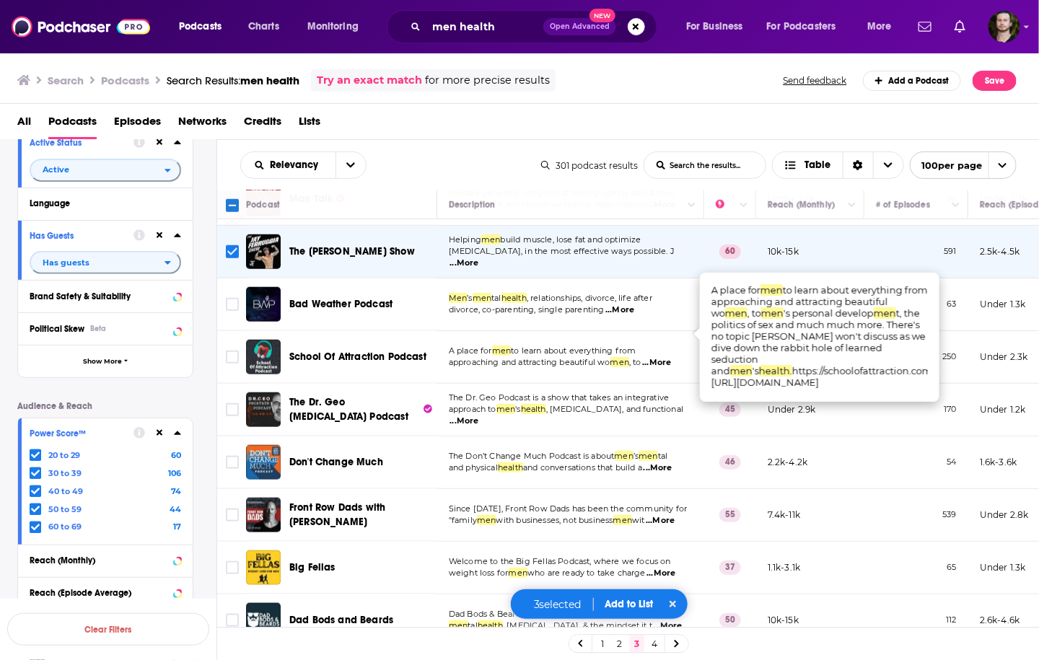
click at [671, 357] on span "...More" at bounding box center [656, 363] width 29 height 12
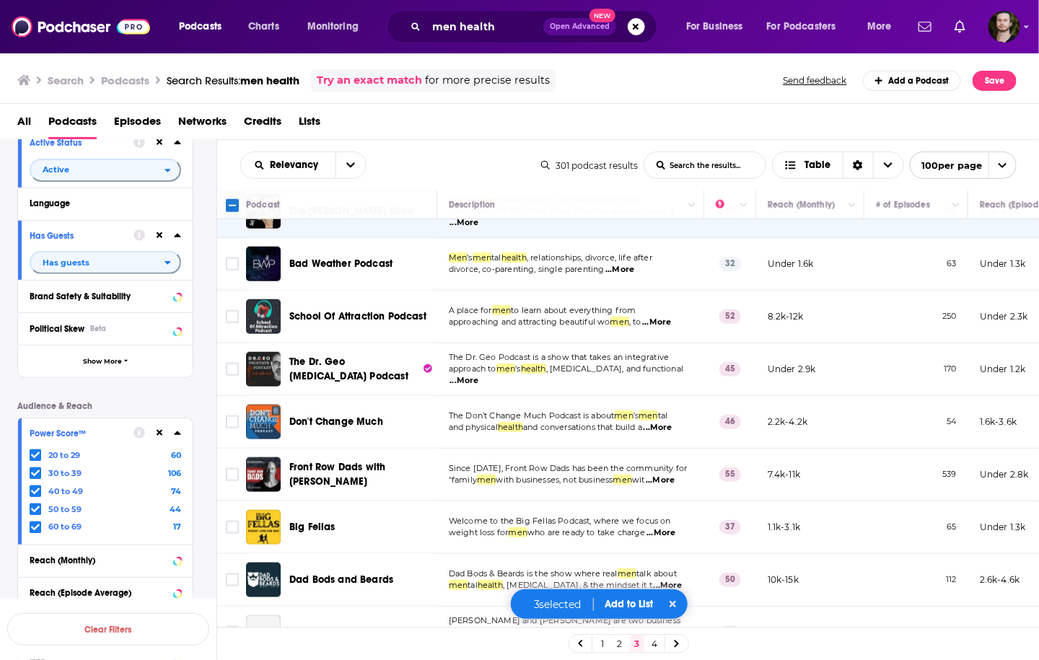
scroll to position [635, 0]
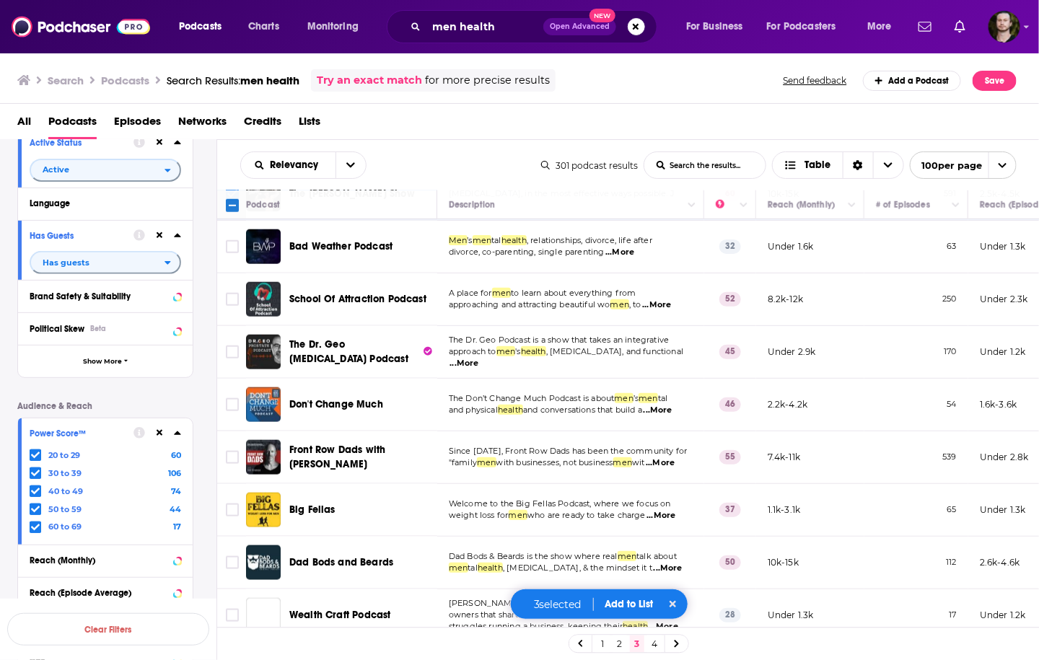
click at [479, 358] on span "...More" at bounding box center [464, 364] width 29 height 12
click at [659, 405] on span "...More" at bounding box center [658, 411] width 29 height 12
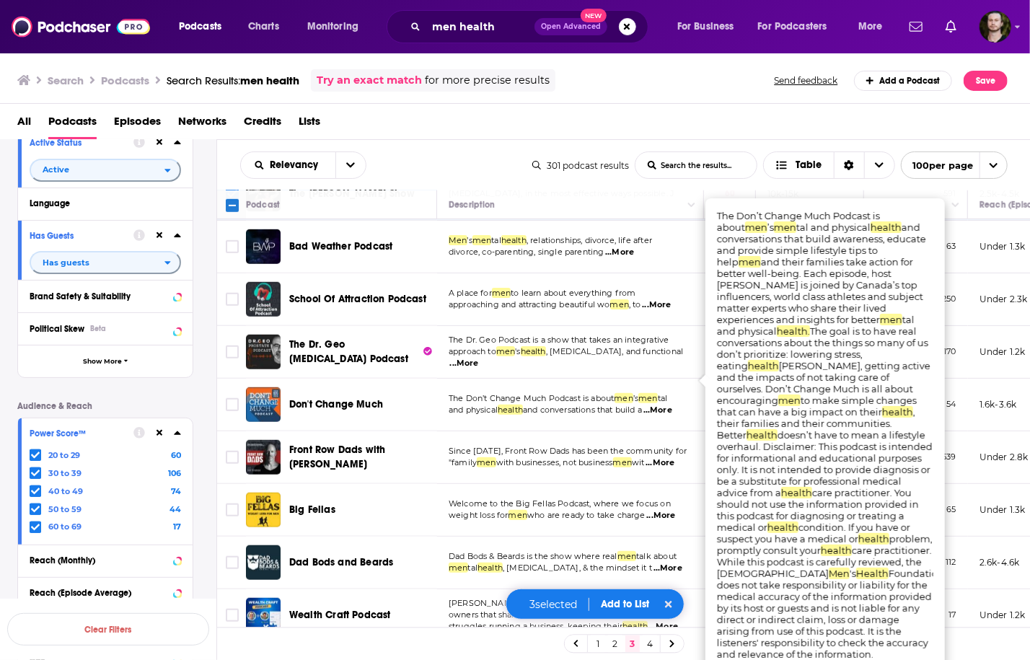
click at [658, 405] on span "...More" at bounding box center [658, 411] width 29 height 12
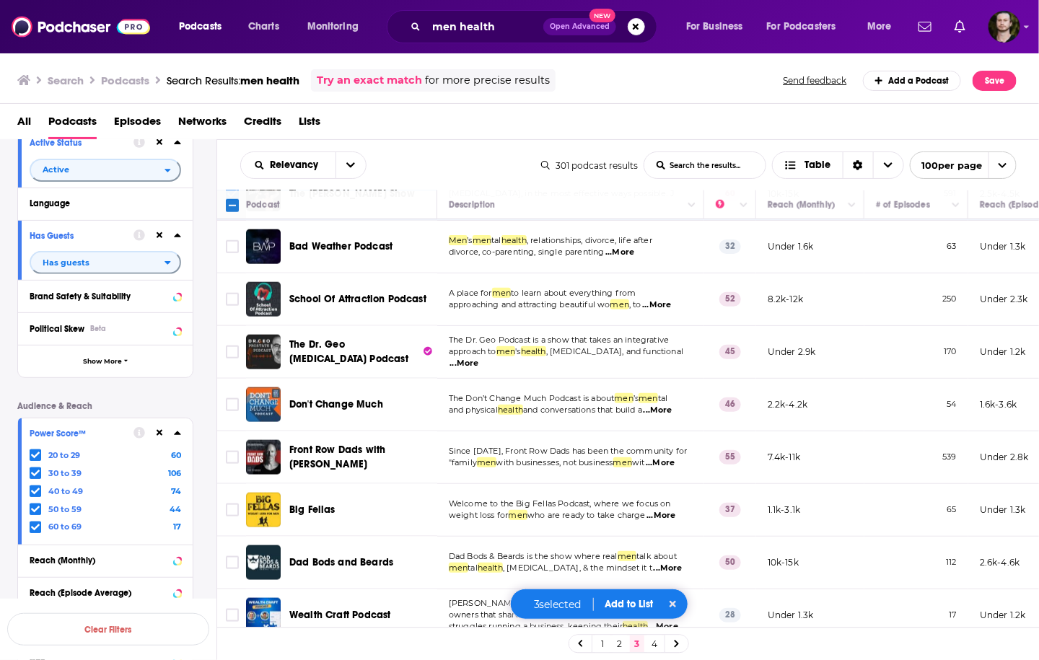
click at [662, 510] on span "...More" at bounding box center [660, 516] width 29 height 12
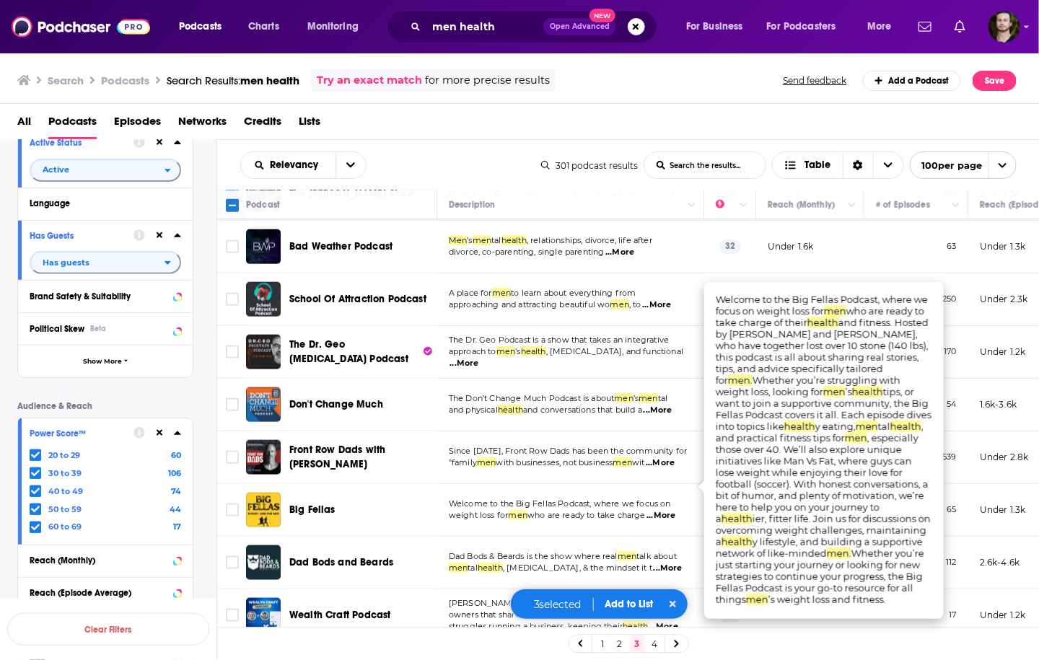
click at [665, 510] on span "...More" at bounding box center [660, 516] width 29 height 12
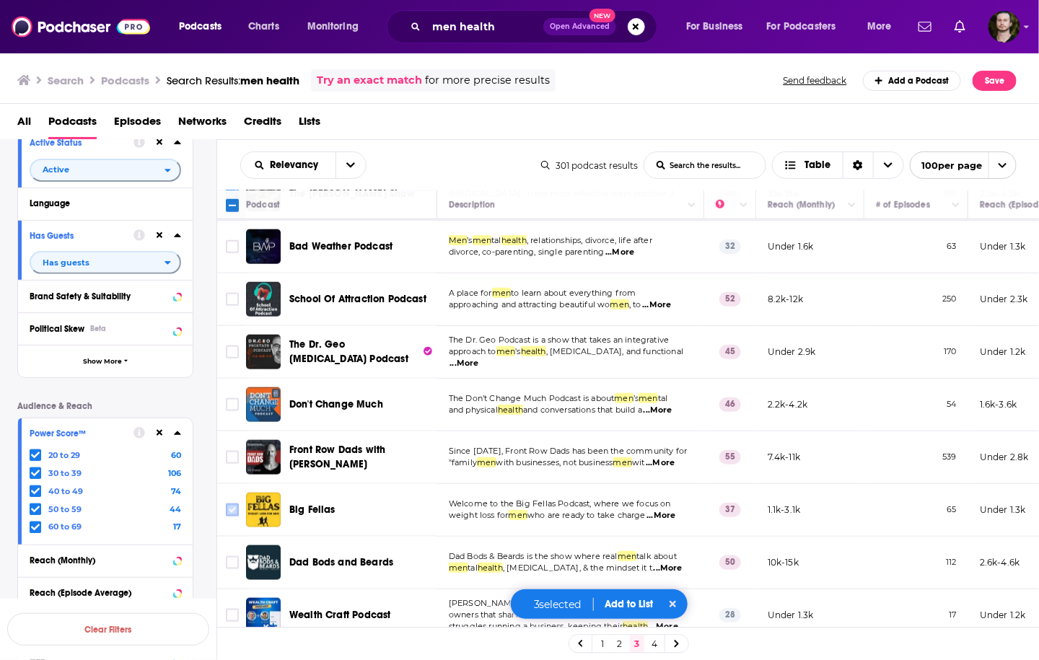
click at [235, 504] on input "Toggle select row" at bounding box center [232, 510] width 13 height 13
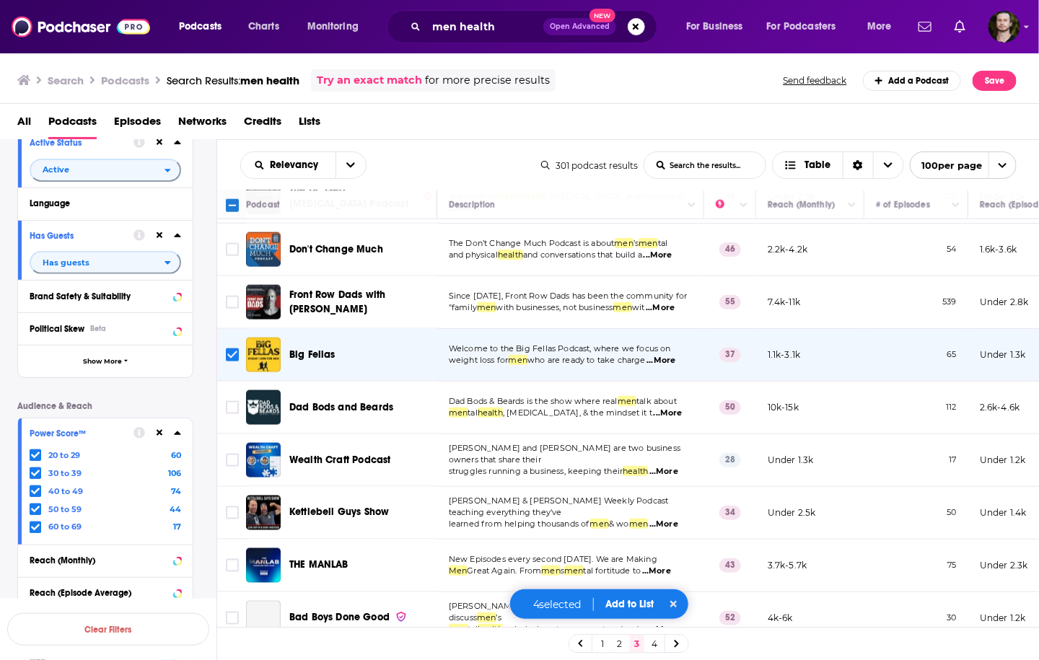
scroll to position [808, 0]
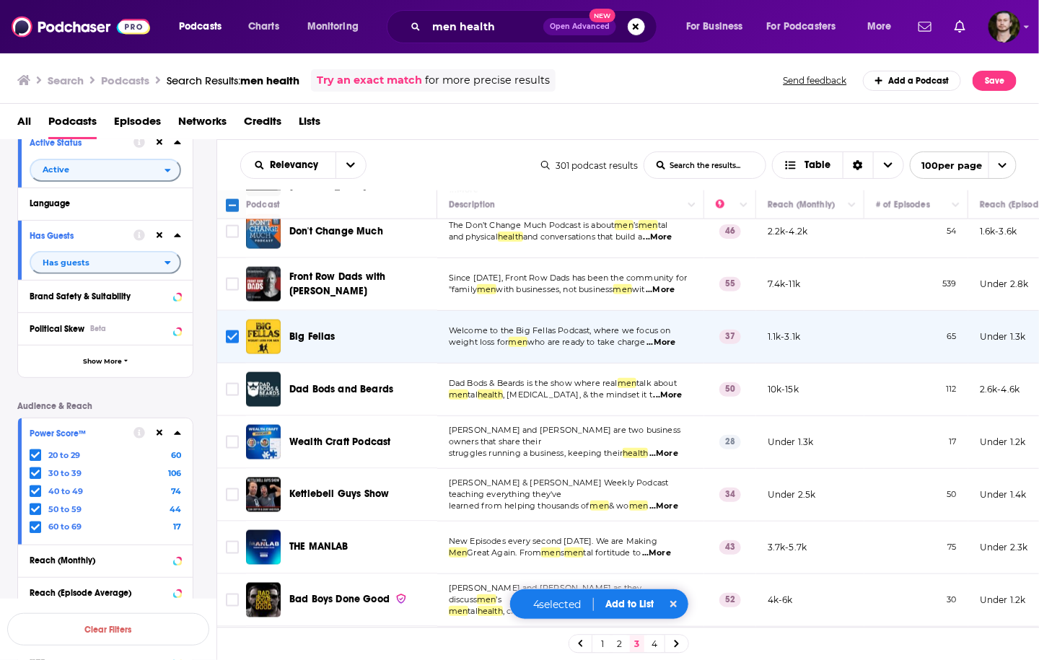
click at [668, 501] on span "...More" at bounding box center [663, 507] width 29 height 12
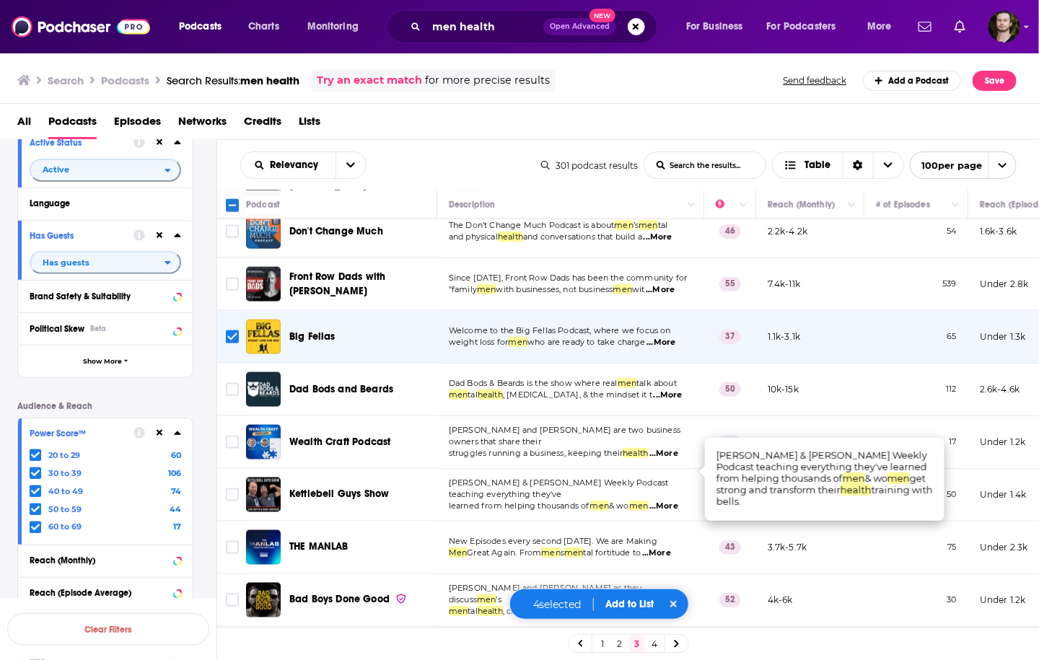
click at [668, 501] on span "...More" at bounding box center [663, 507] width 29 height 12
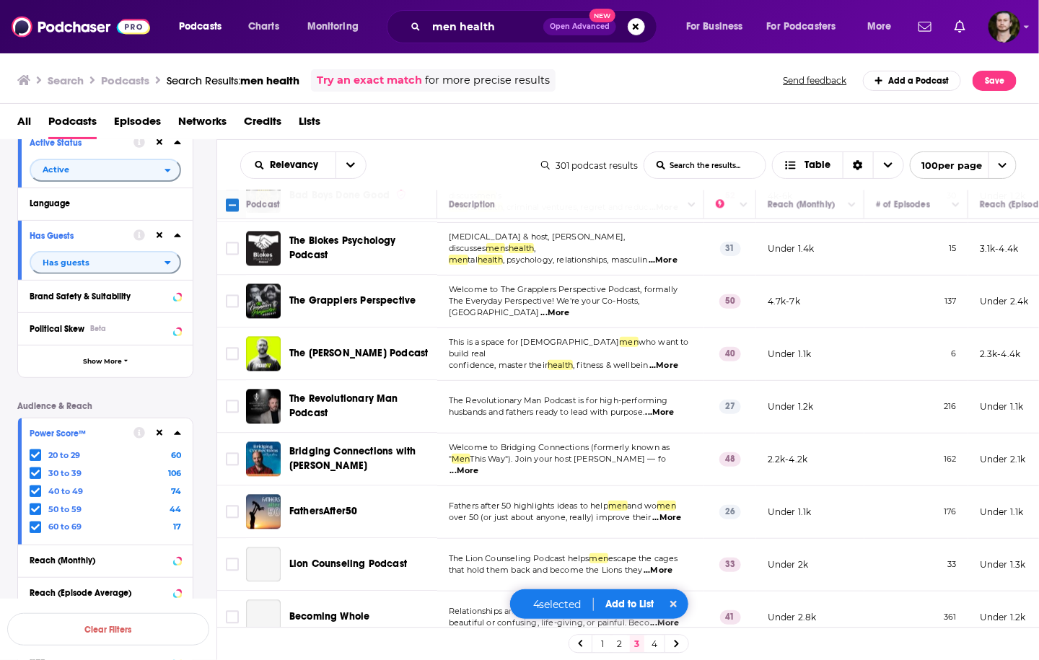
scroll to position [1154, 0]
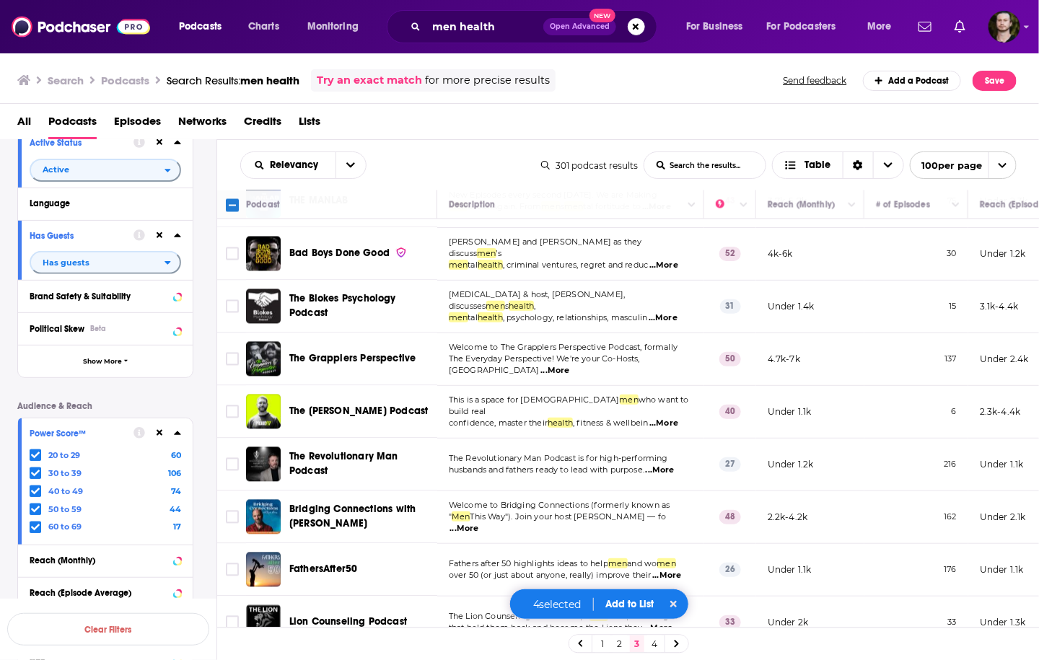
click at [569, 365] on span "...More" at bounding box center [554, 371] width 29 height 12
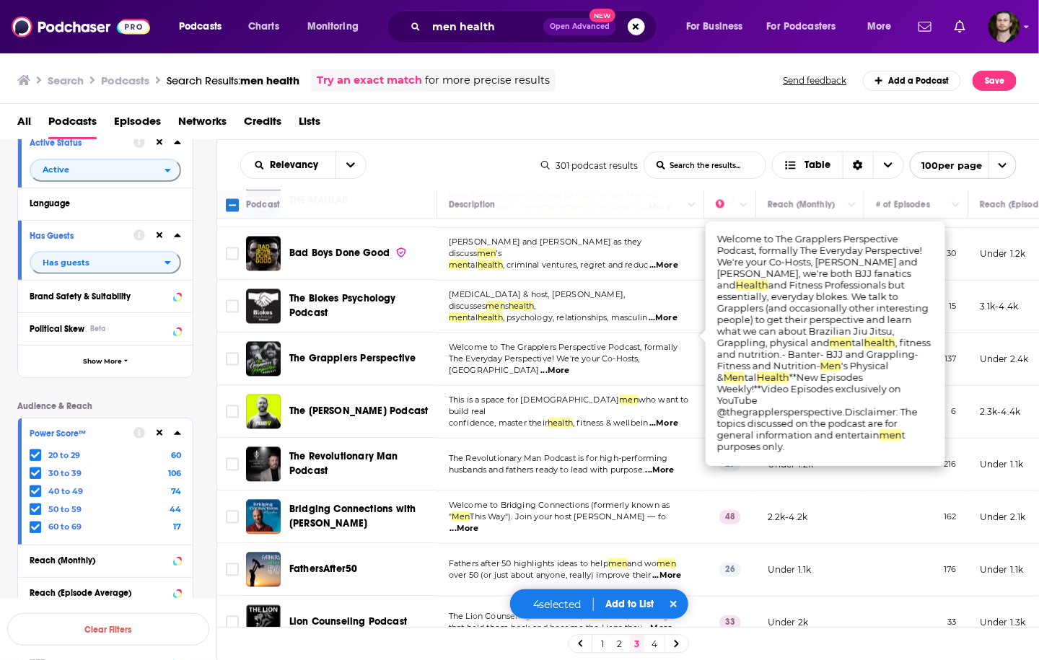
click at [569, 365] on span "...More" at bounding box center [554, 371] width 29 height 12
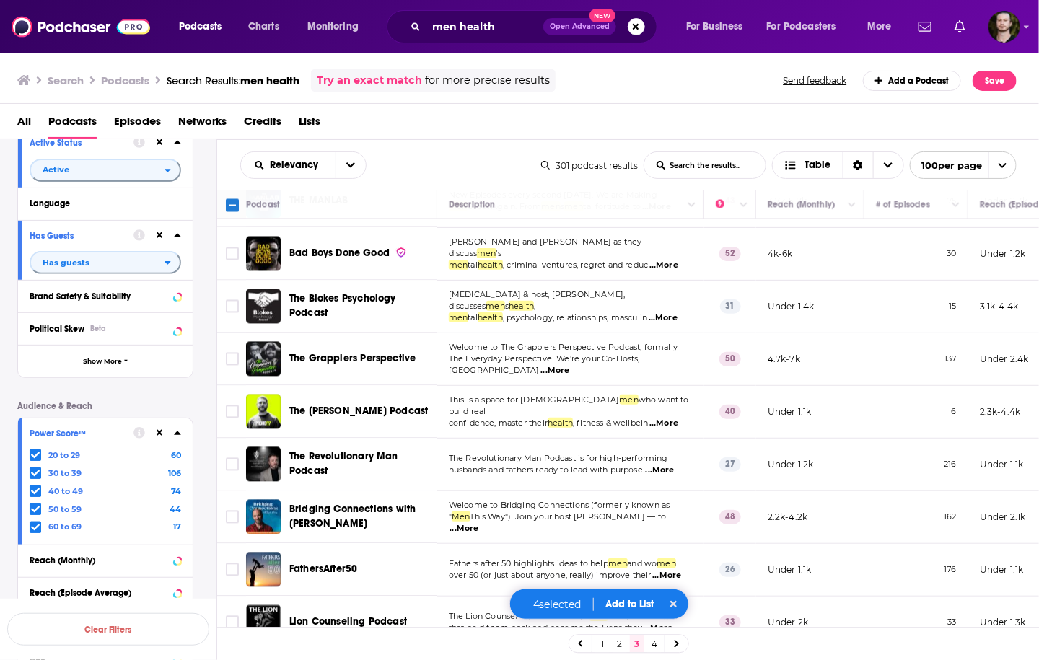
click at [677, 418] on span "...More" at bounding box center [663, 424] width 29 height 12
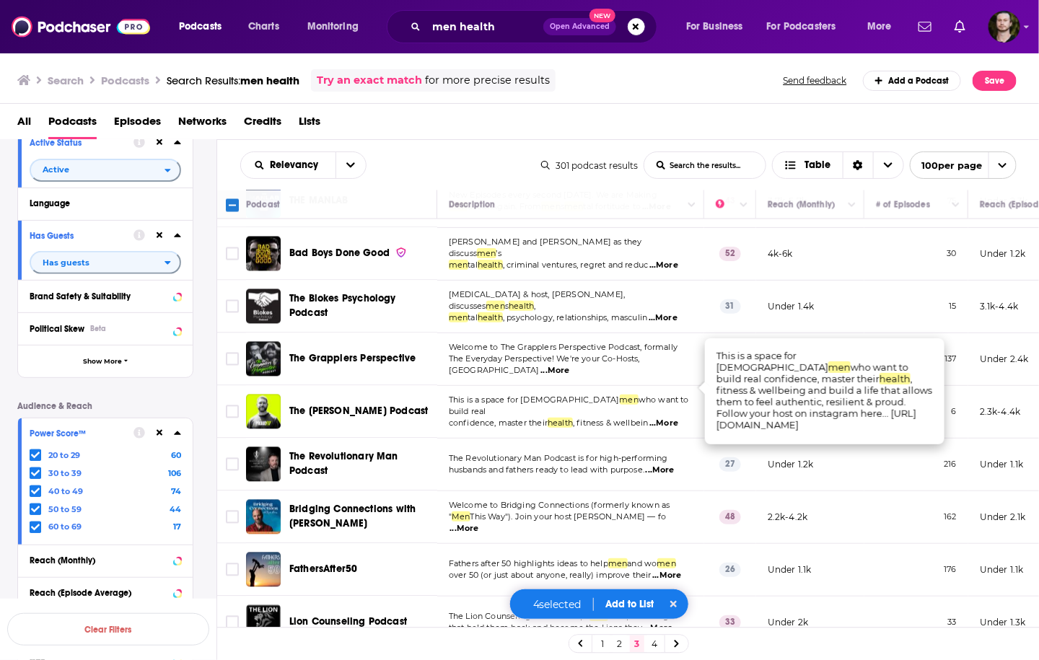
click at [677, 418] on span "...More" at bounding box center [663, 424] width 29 height 12
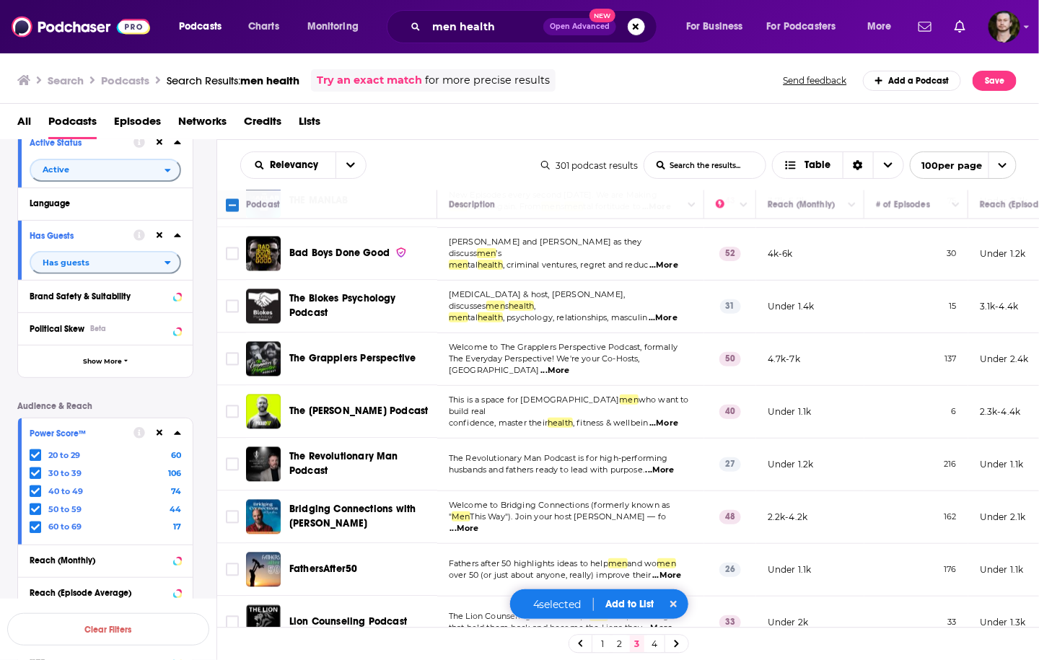
click at [675, 465] on span "...More" at bounding box center [660, 471] width 29 height 12
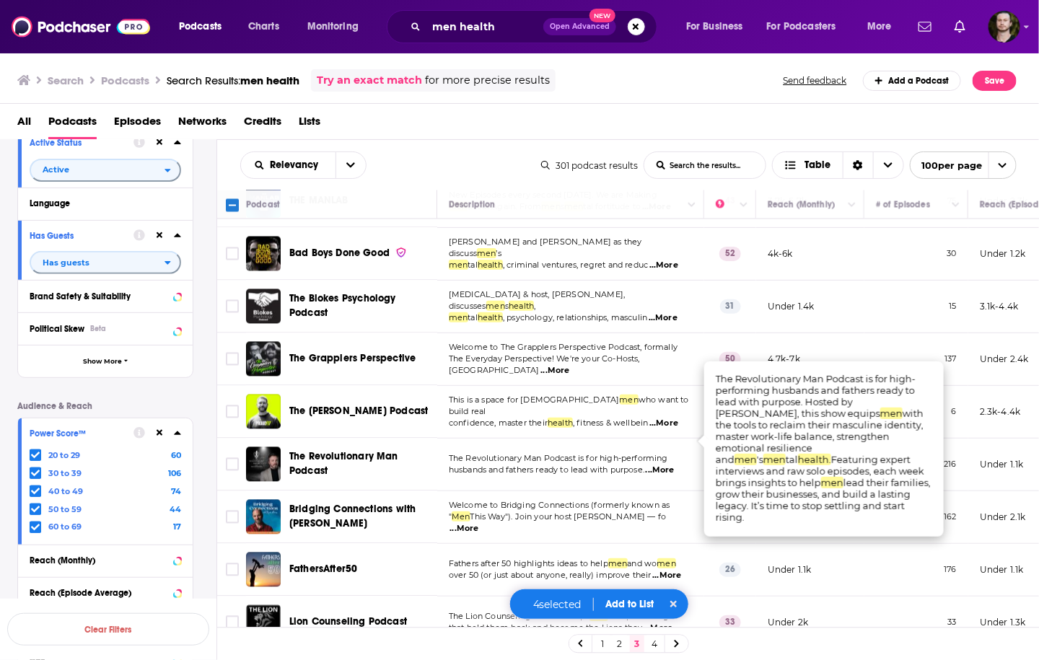
click at [675, 465] on span "...More" at bounding box center [660, 471] width 29 height 12
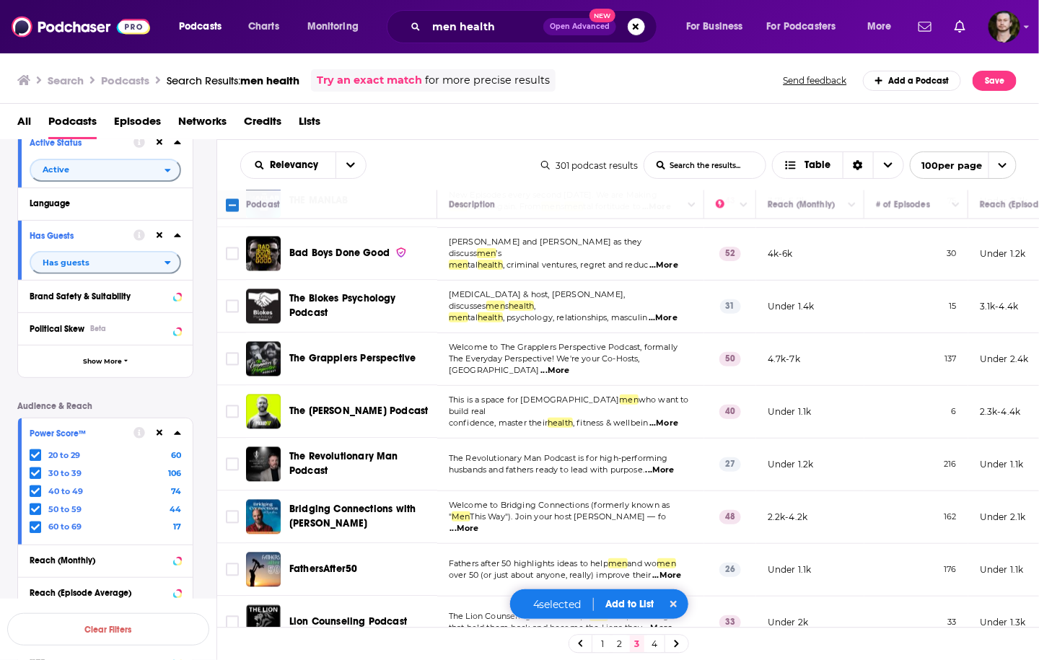
click at [479, 523] on span "...More" at bounding box center [464, 529] width 29 height 12
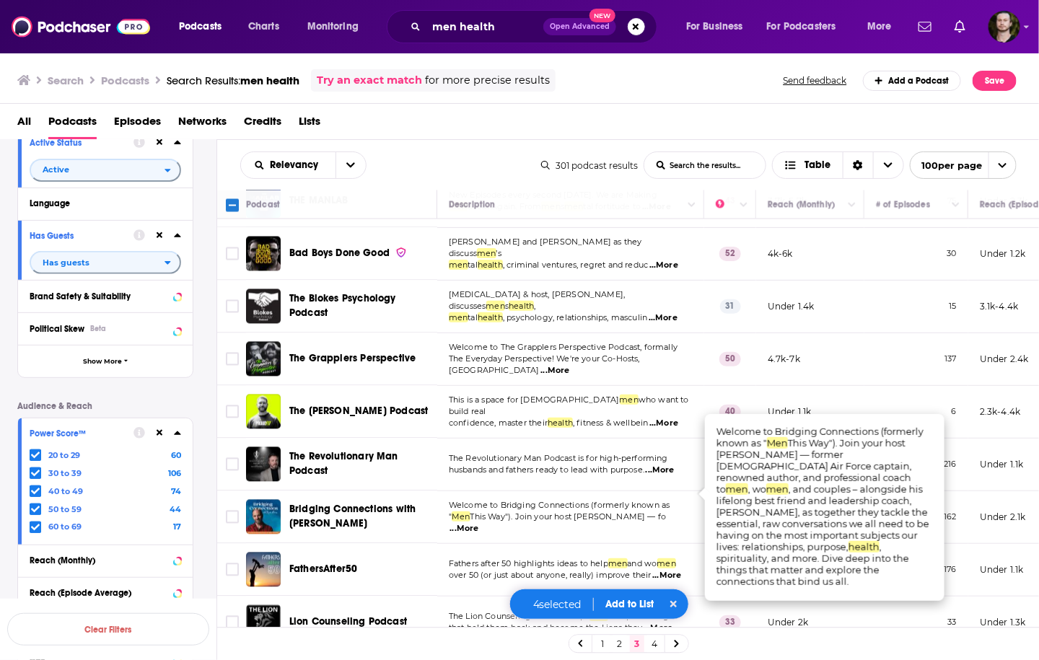
click at [479, 523] on span "...More" at bounding box center [464, 529] width 29 height 12
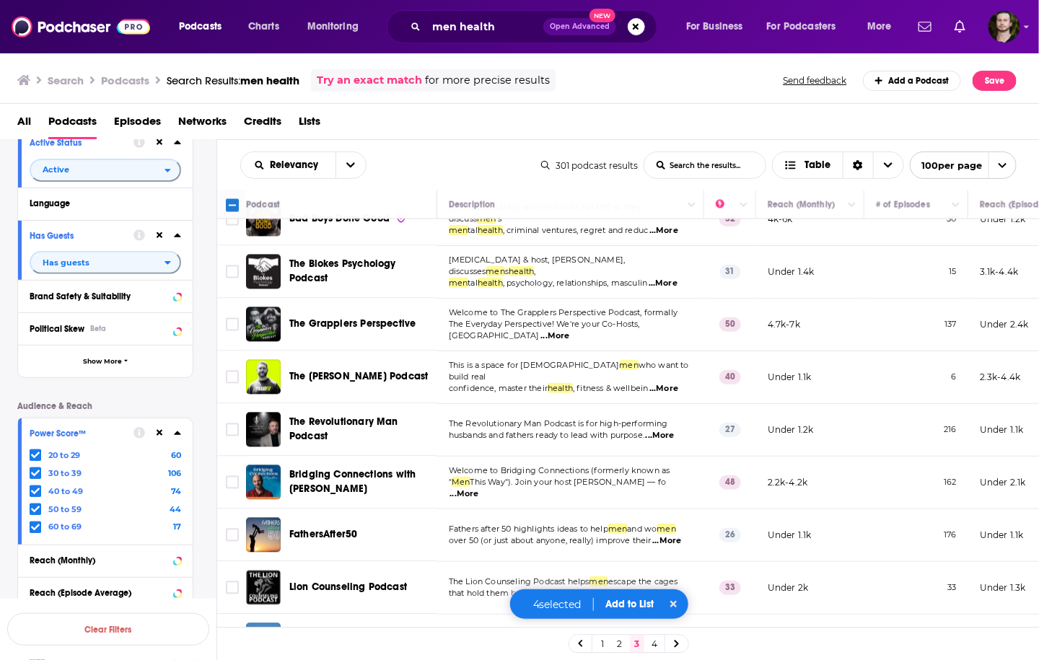
scroll to position [1212, 0]
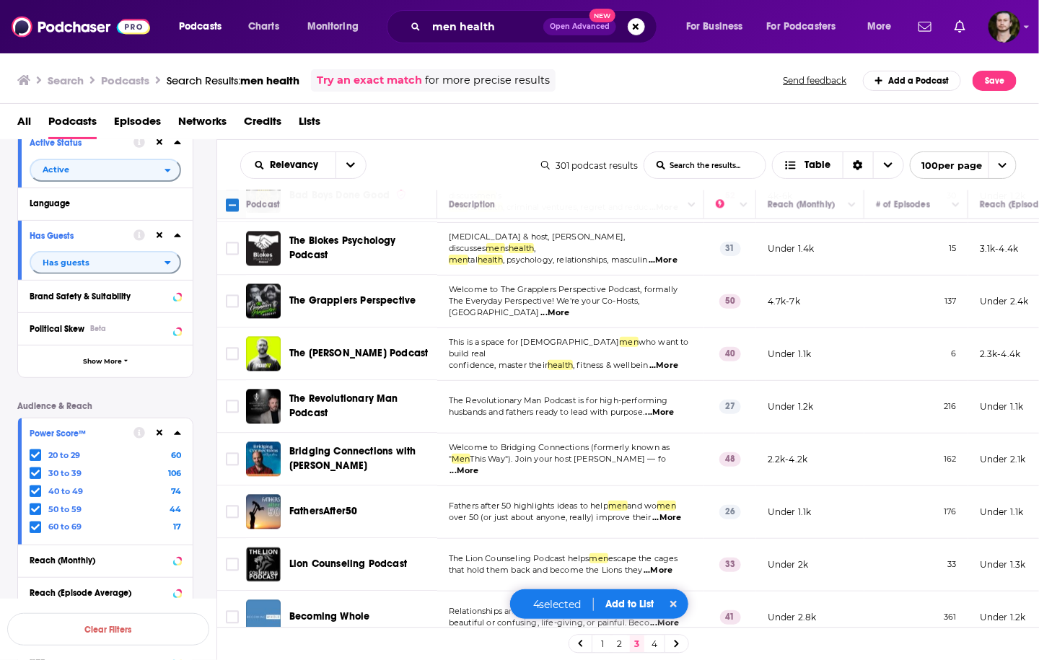
click at [674, 512] on span "...More" at bounding box center [666, 518] width 29 height 12
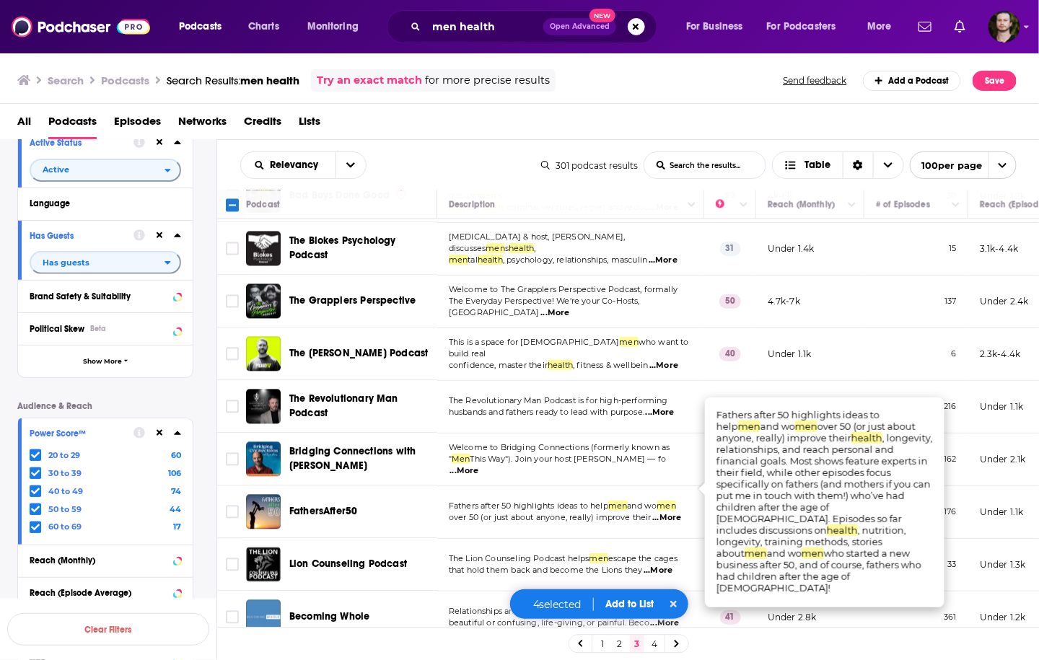
click at [674, 512] on span "...More" at bounding box center [666, 518] width 29 height 12
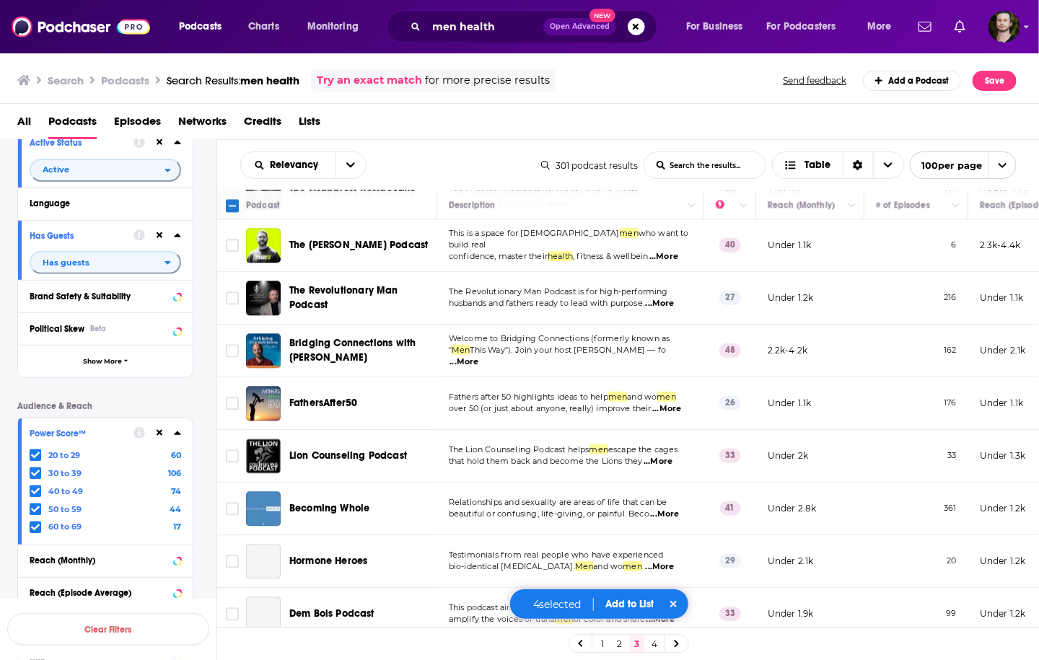
scroll to position [1328, 0]
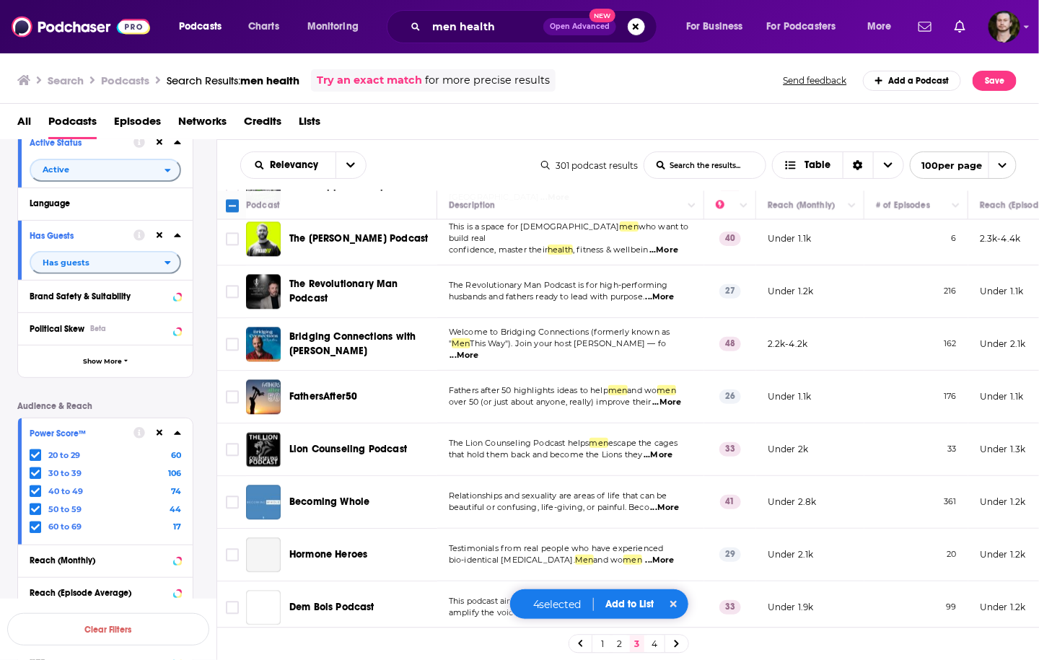
click at [662, 450] on span "...More" at bounding box center [658, 456] width 29 height 12
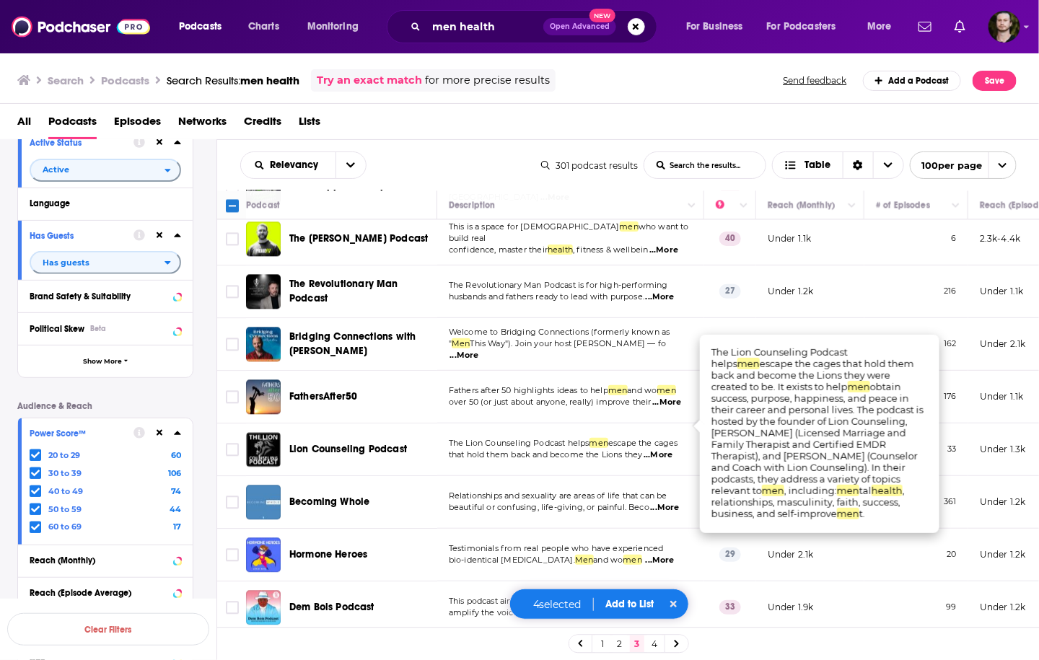
click at [665, 450] on span "...More" at bounding box center [658, 456] width 29 height 12
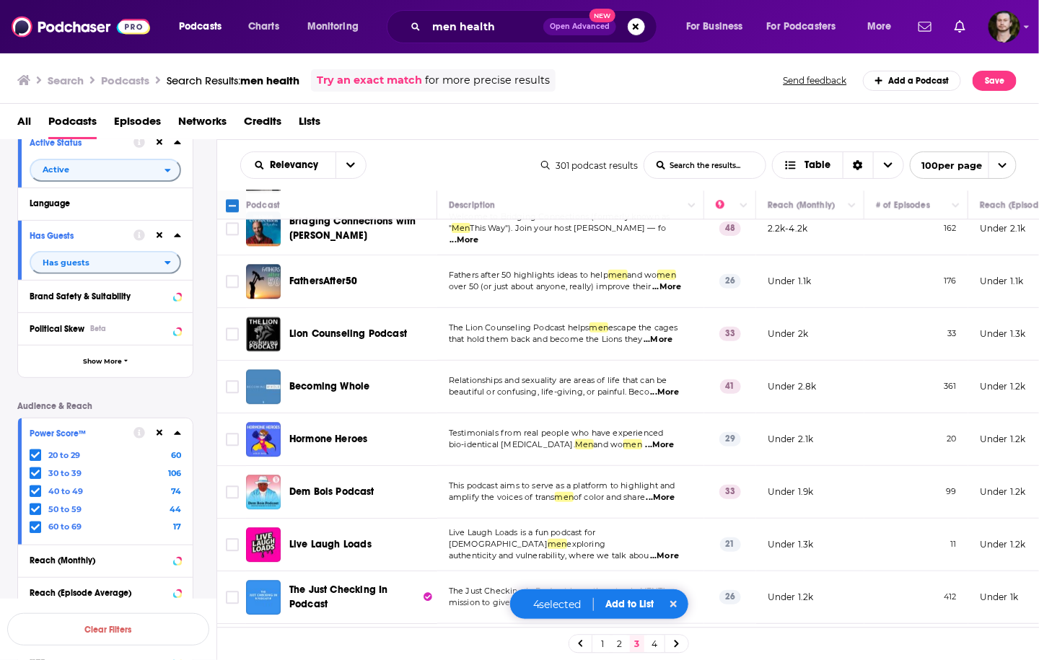
scroll to position [1616, 0]
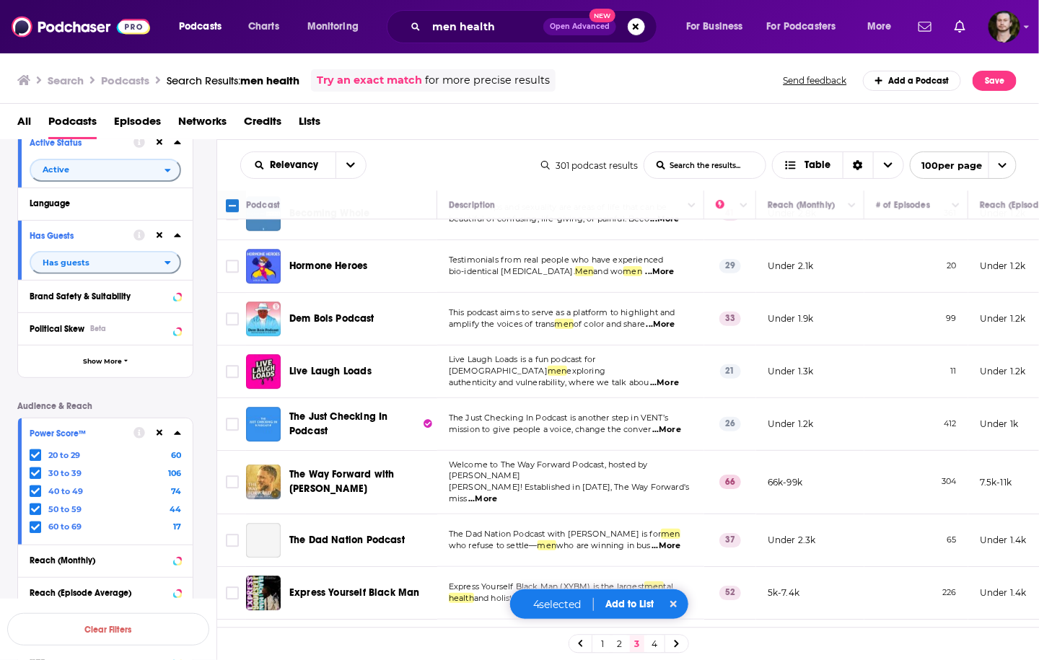
click at [672, 540] on span "...More" at bounding box center [666, 546] width 29 height 12
click at [670, 529] on span "men" at bounding box center [670, 534] width 19 height 10
click at [231, 534] on input "Toggle select row" at bounding box center [232, 540] width 13 height 13
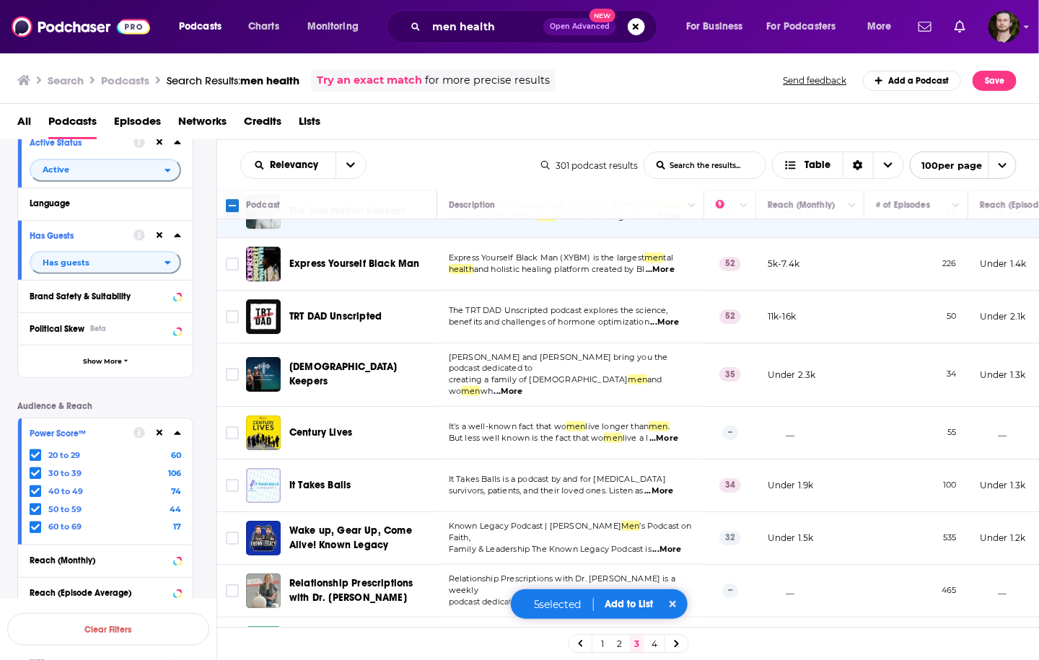
scroll to position [1963, 0]
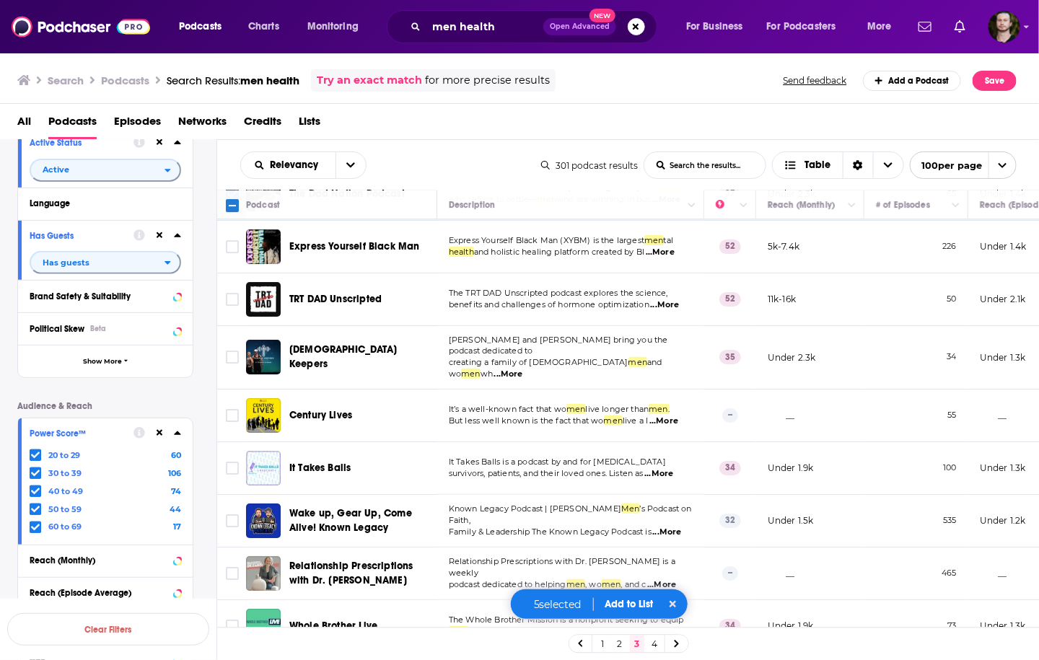
click at [663, 468] on span "...More" at bounding box center [658, 474] width 29 height 12
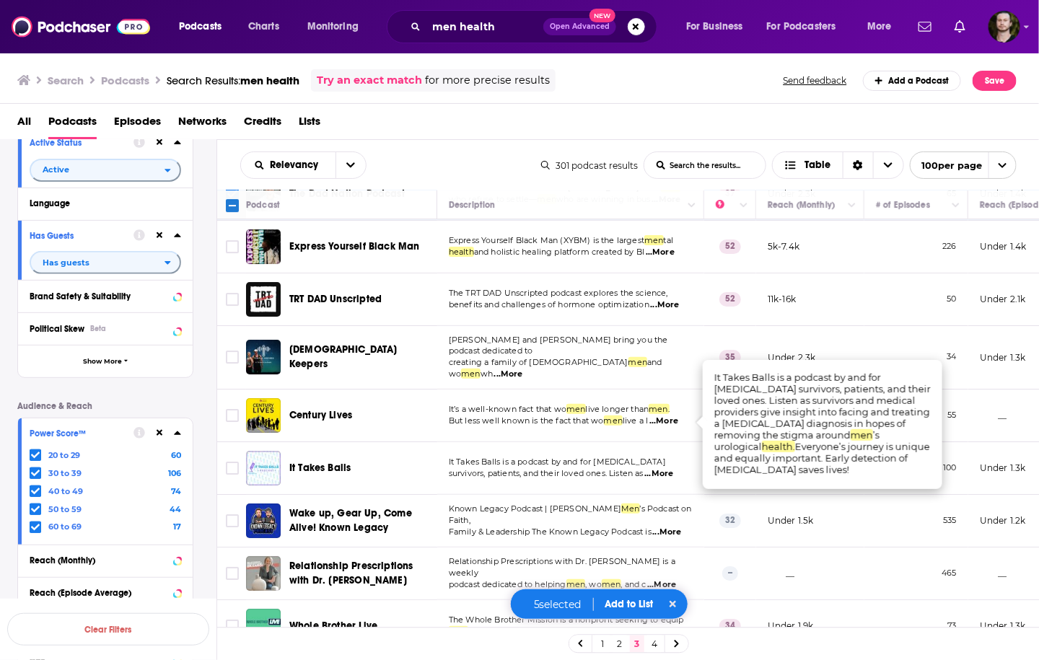
click at [663, 468] on span "...More" at bounding box center [658, 474] width 29 height 12
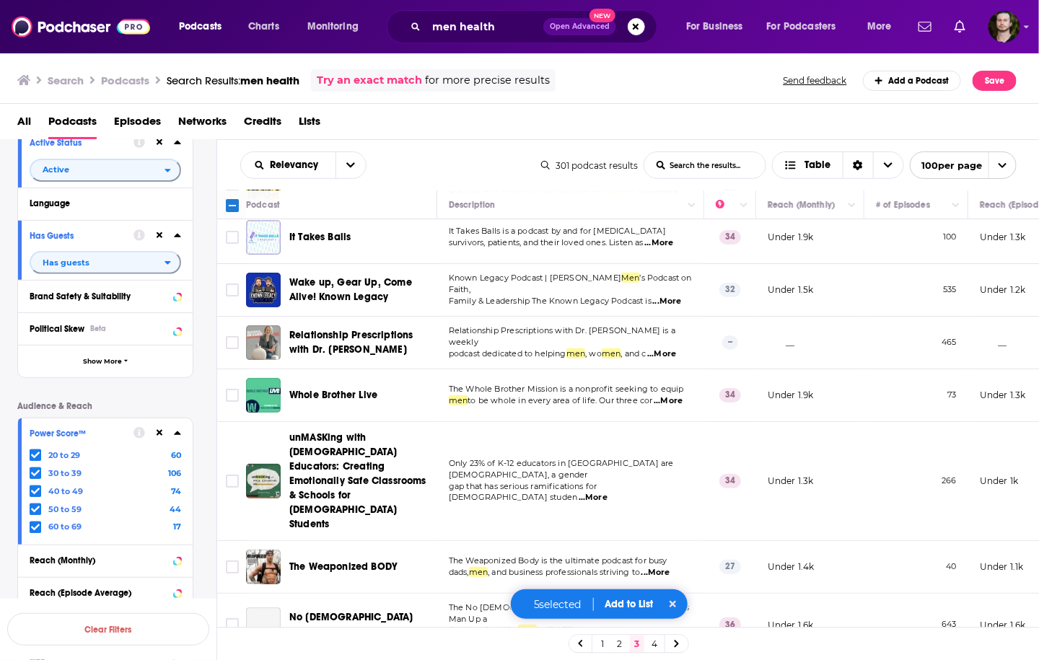
scroll to position [2367, 0]
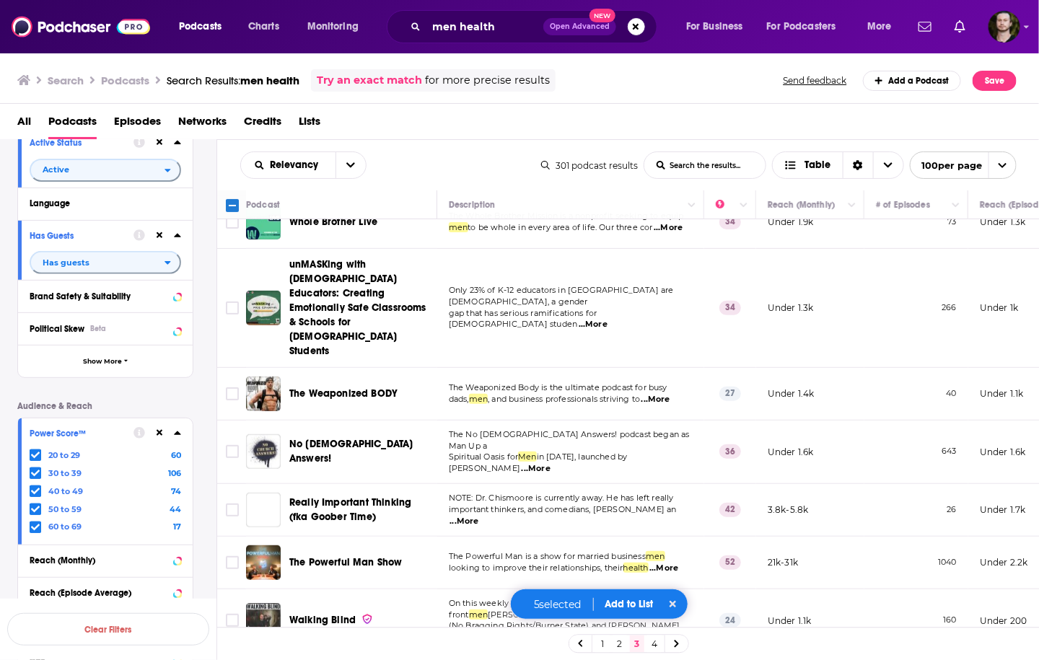
click at [670, 563] on span "...More" at bounding box center [663, 569] width 29 height 12
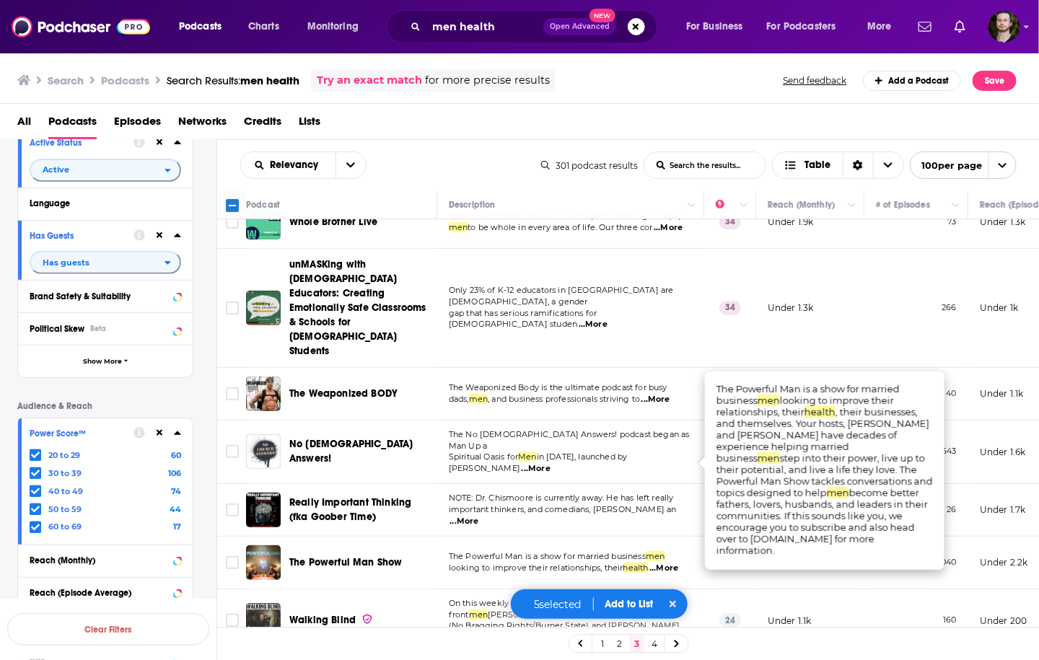
click at [670, 563] on span "...More" at bounding box center [663, 569] width 29 height 12
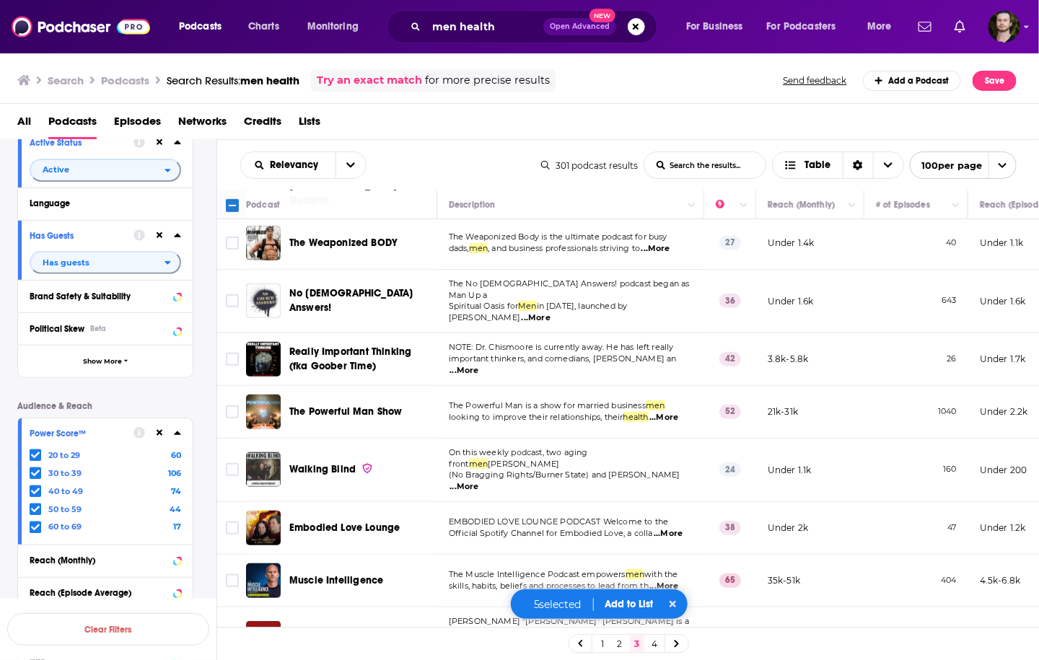
scroll to position [2540, 0]
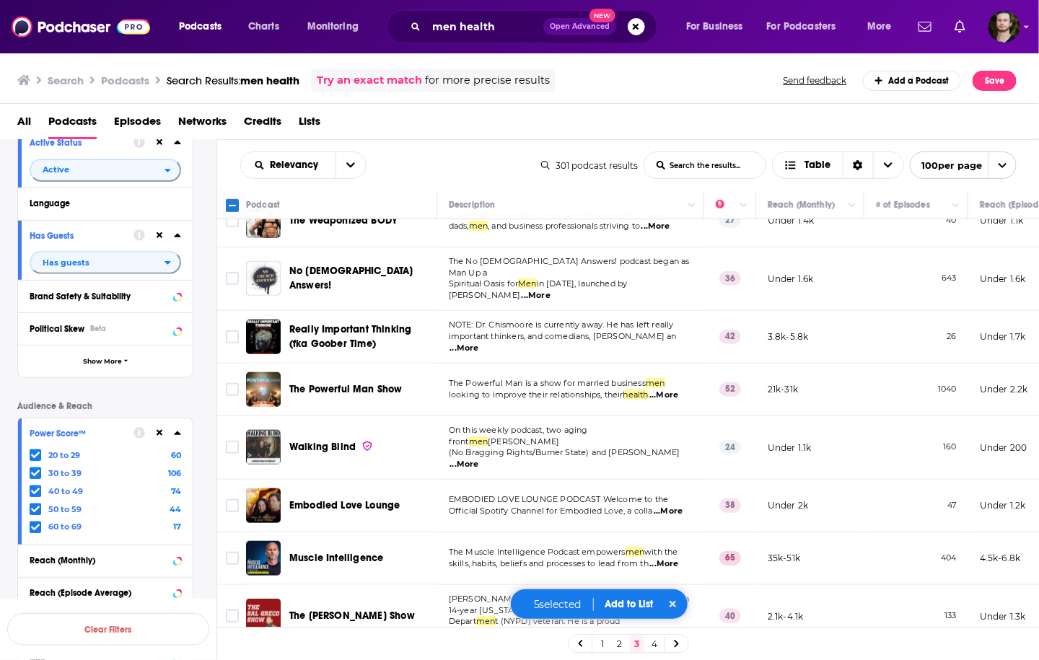
click at [685, 657] on p "Mum! Dad’s Got Another Tattoo is the midlife crisis podcast" at bounding box center [570, 663] width 243 height 12
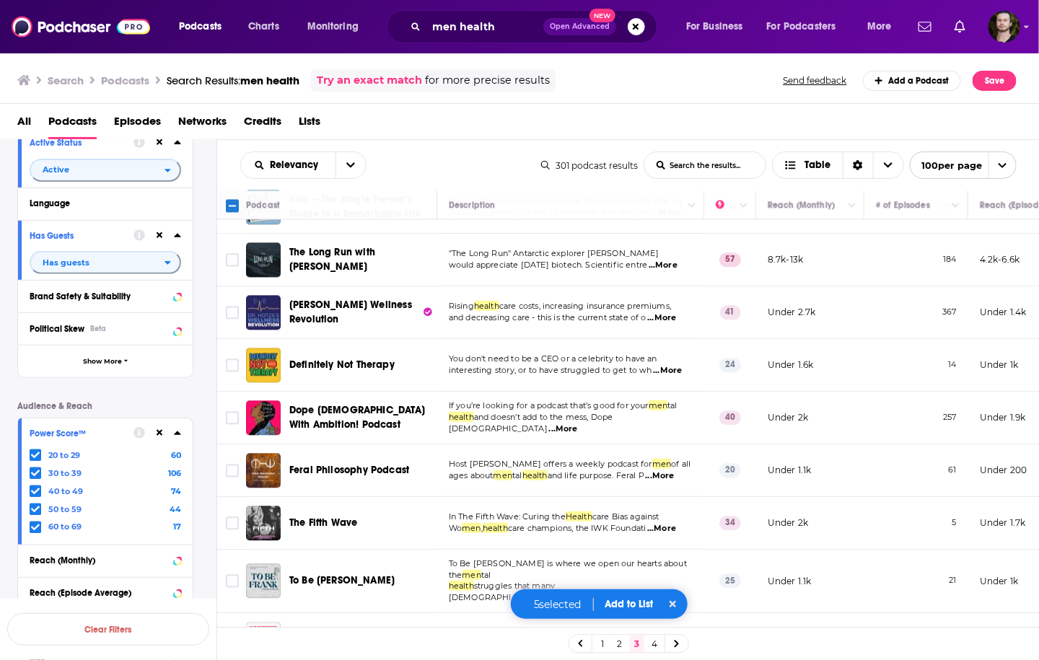
scroll to position [3521, 0]
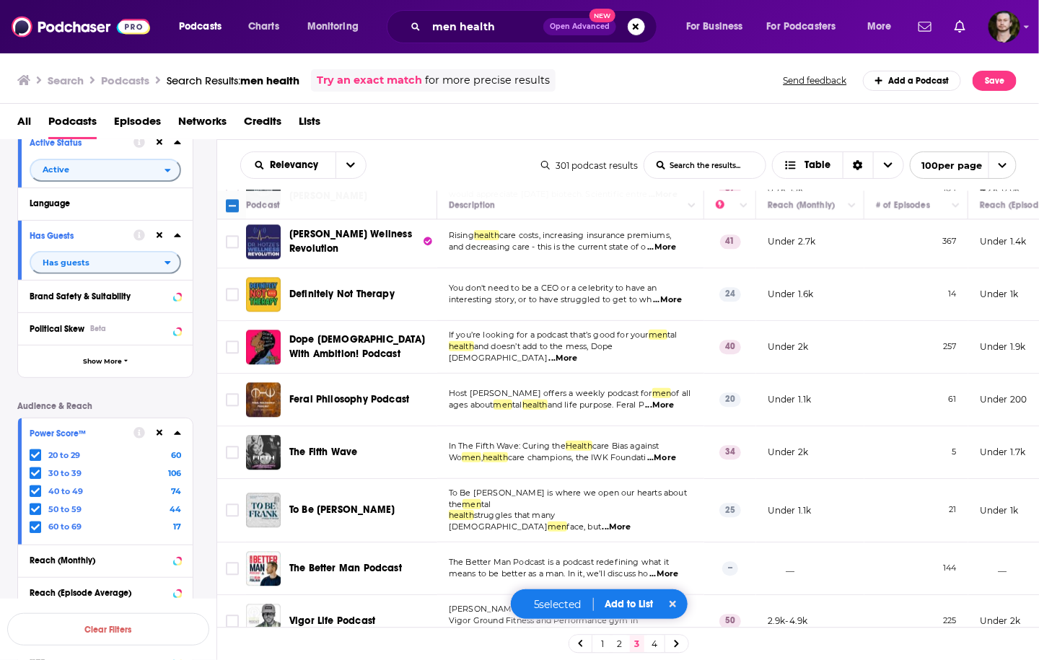
click at [671, 543] on td "The Better Man Podcast is a podcast redefining what it means to be better as a …" at bounding box center [570, 569] width 267 height 53
click at [678, 569] on span "...More" at bounding box center [663, 575] width 29 height 12
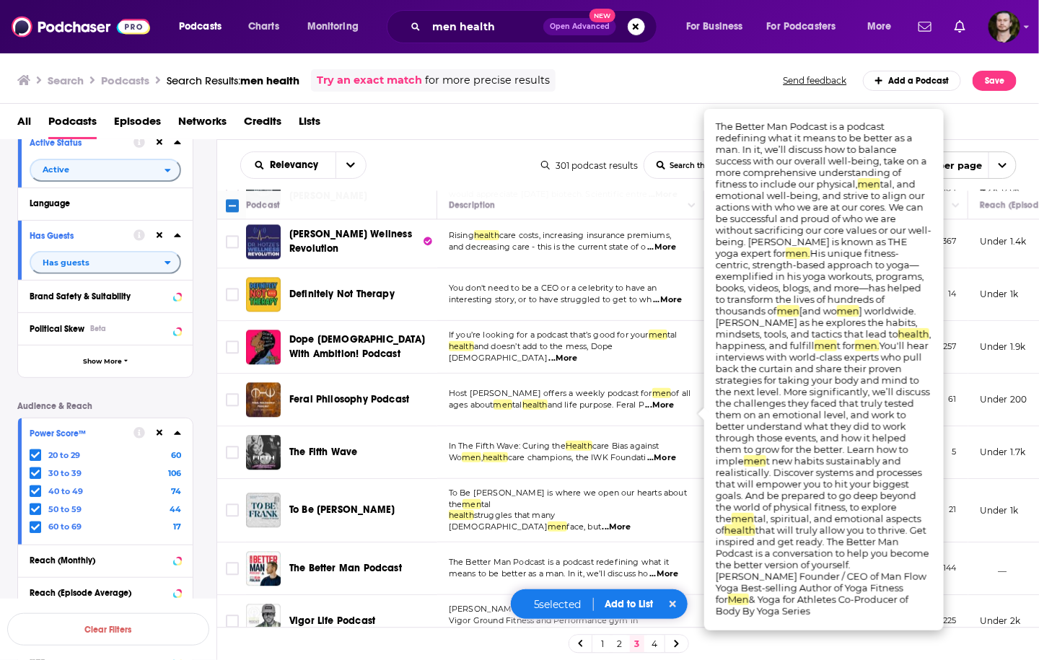
click at [678, 569] on span "...More" at bounding box center [663, 575] width 29 height 12
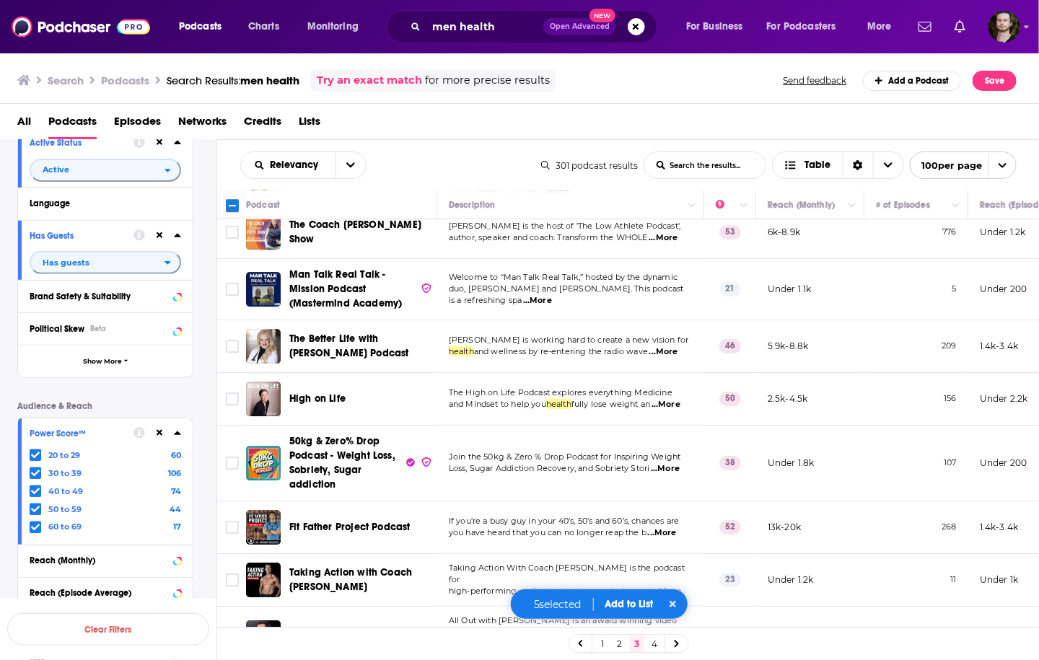
scroll to position [4041, 0]
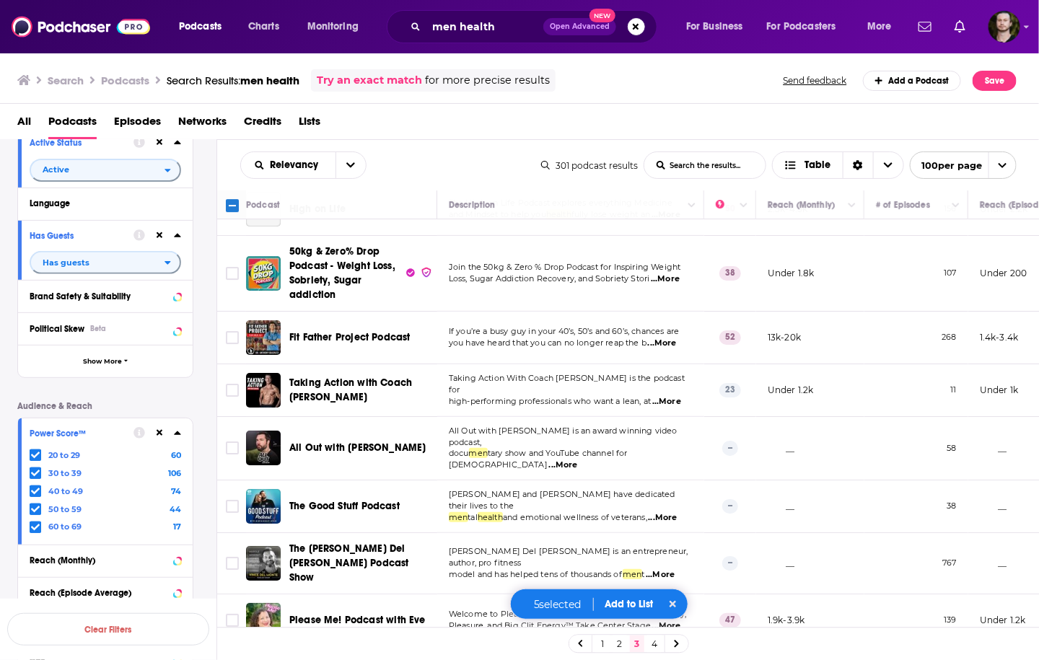
scroll to position [4156, 0]
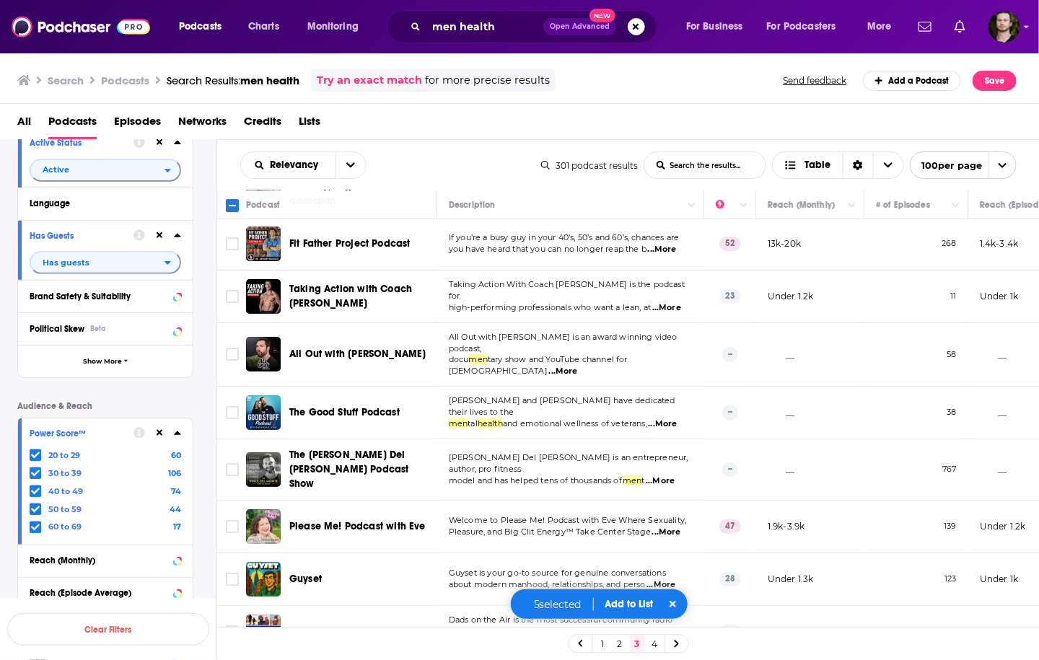
scroll to position [4271, 0]
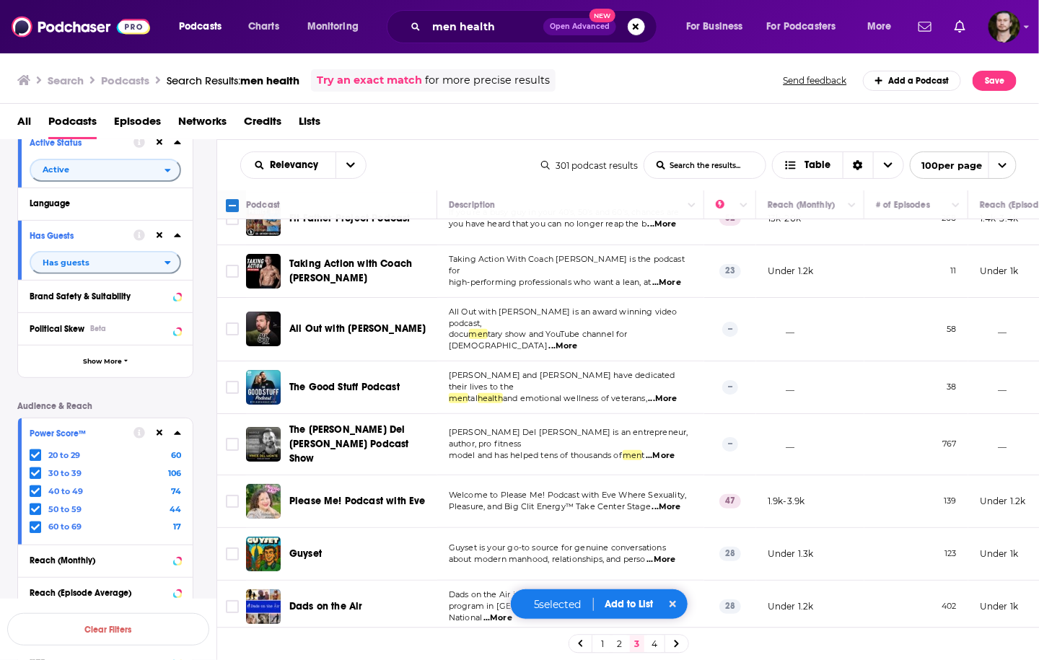
click at [670, 660] on span "...More" at bounding box center [658, 671] width 29 height 12
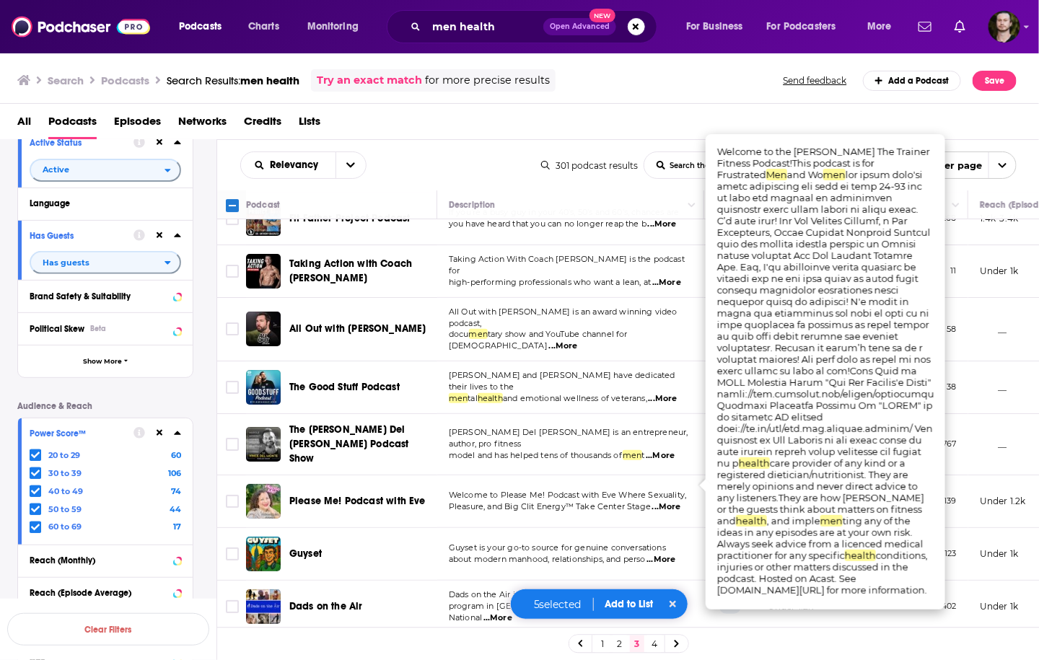
click at [670, 660] on span "...More" at bounding box center [658, 671] width 29 height 12
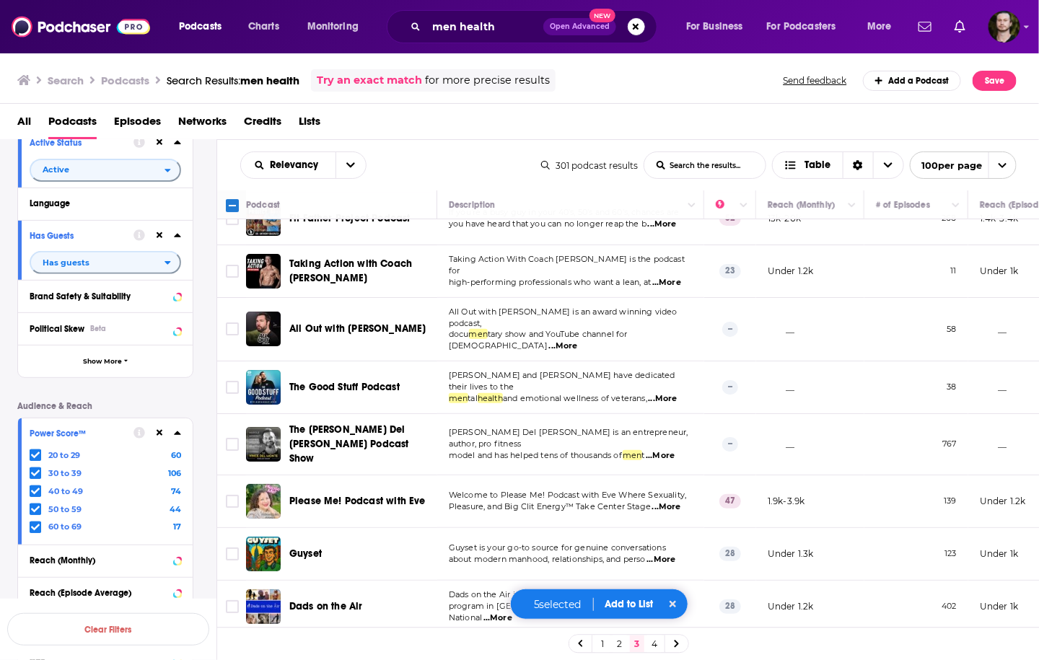
click at [673, 660] on span "...More" at bounding box center [658, 671] width 29 height 12
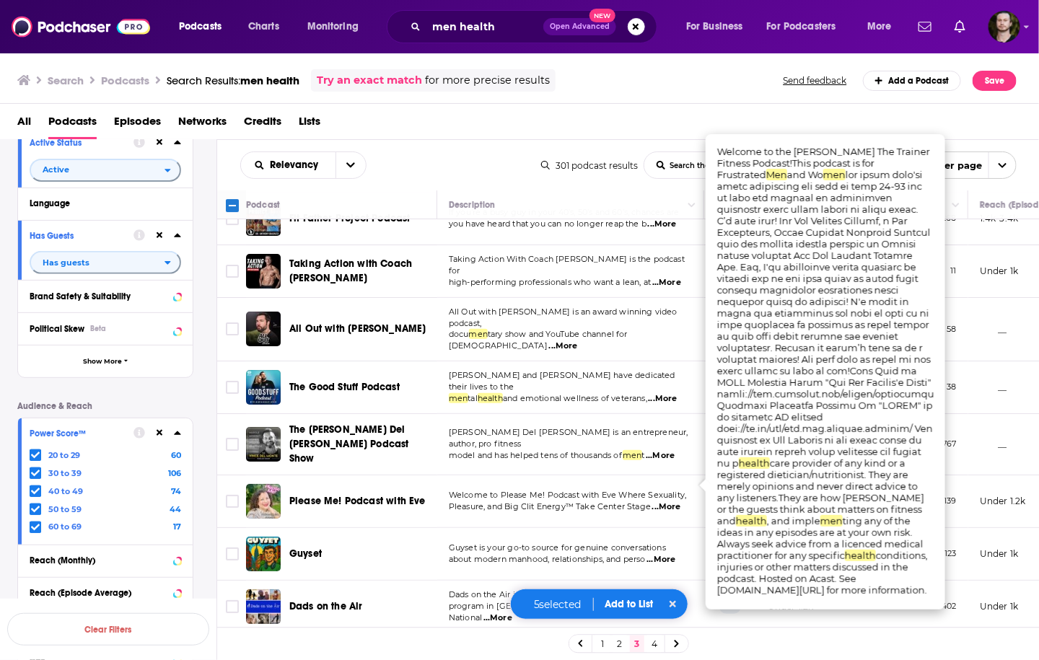
click at [673, 660] on span "...More" at bounding box center [658, 671] width 29 height 12
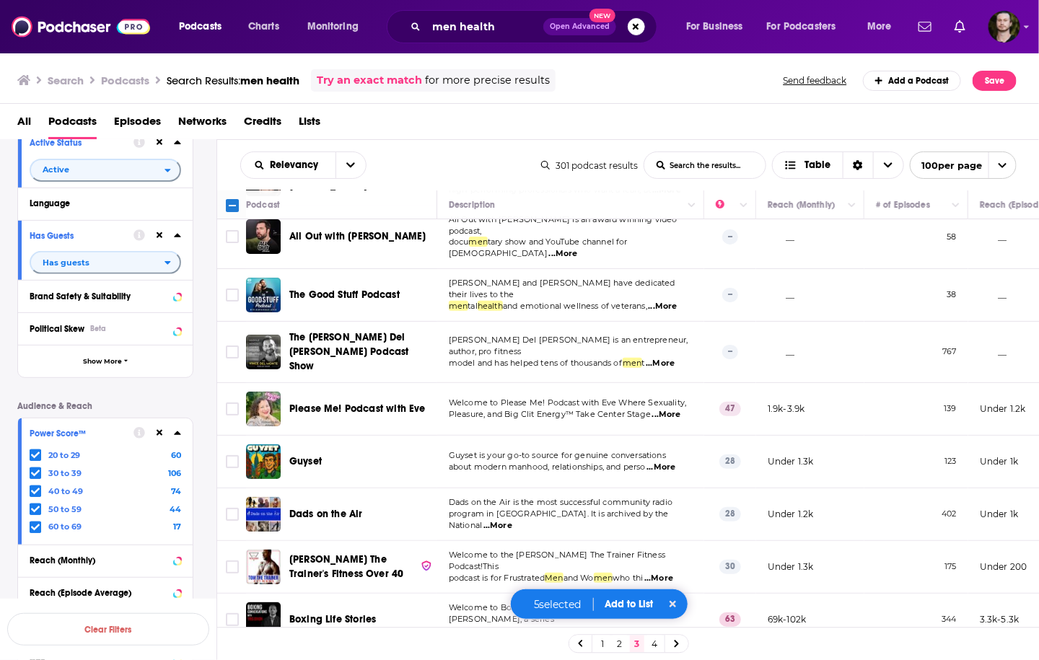
scroll to position [4387, 0]
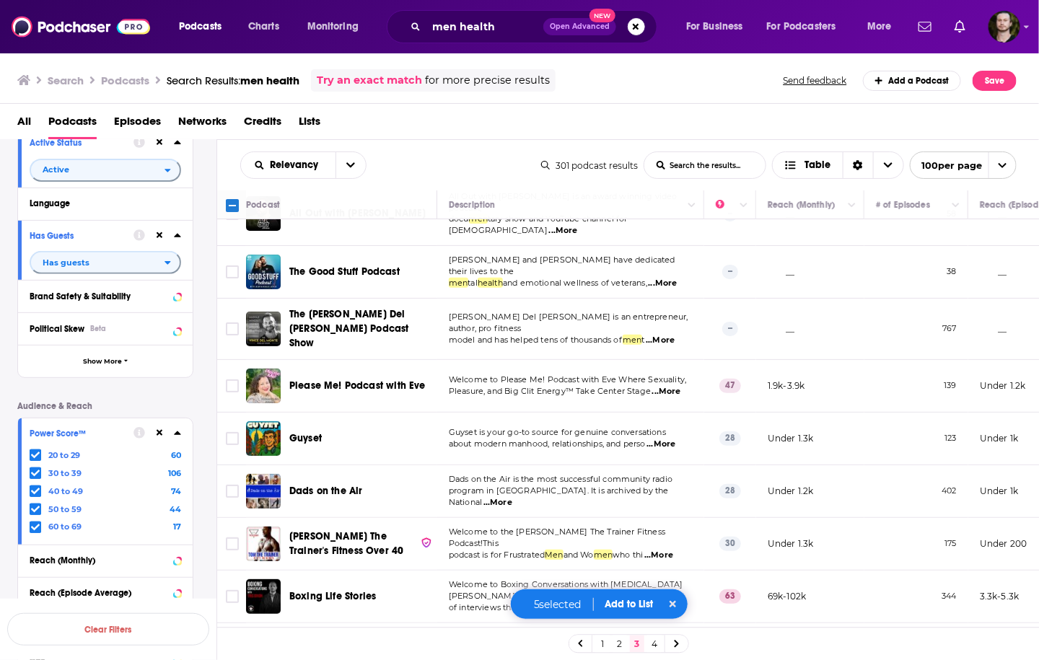
click at [502, 655] on span "...More" at bounding box center [487, 661] width 29 height 12
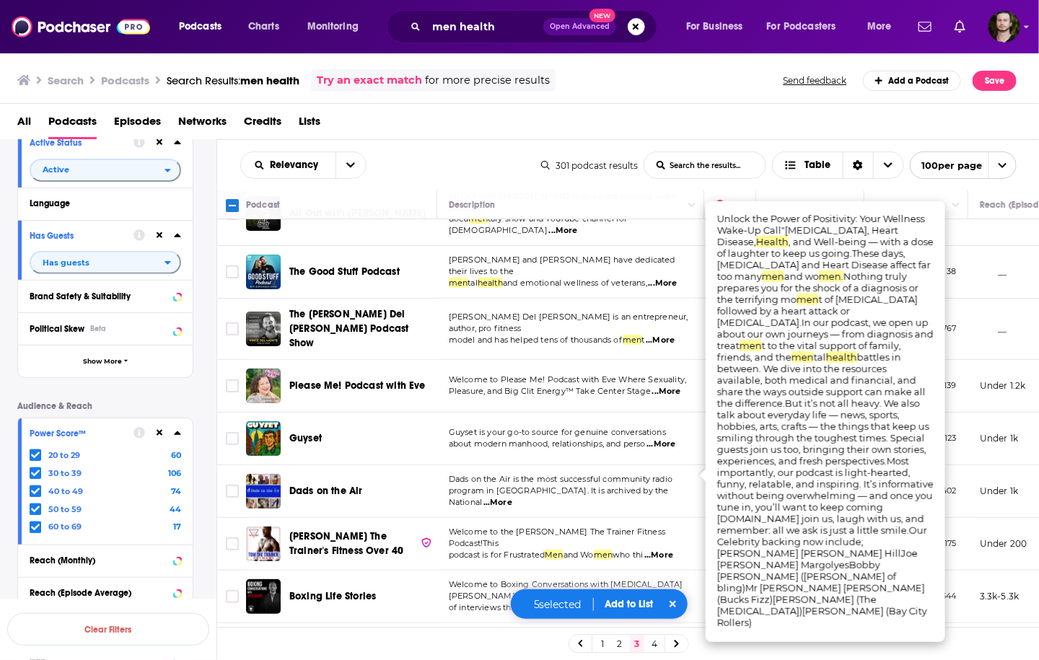
click at [502, 655] on span "...More" at bounding box center [487, 661] width 29 height 12
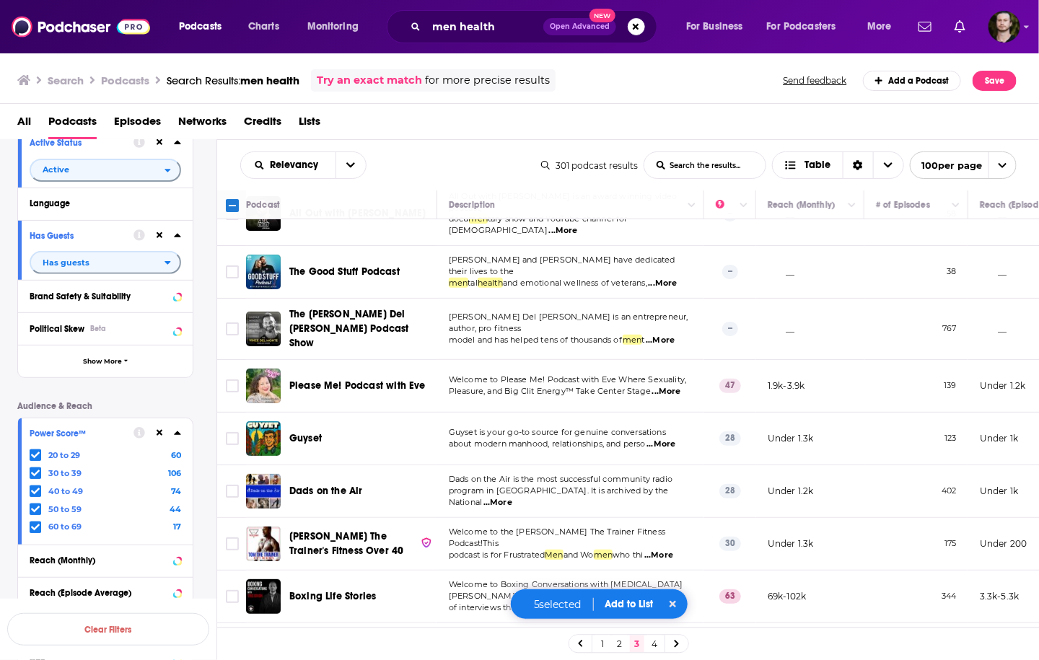
click at [662, 550] on span "...More" at bounding box center [658, 556] width 29 height 12
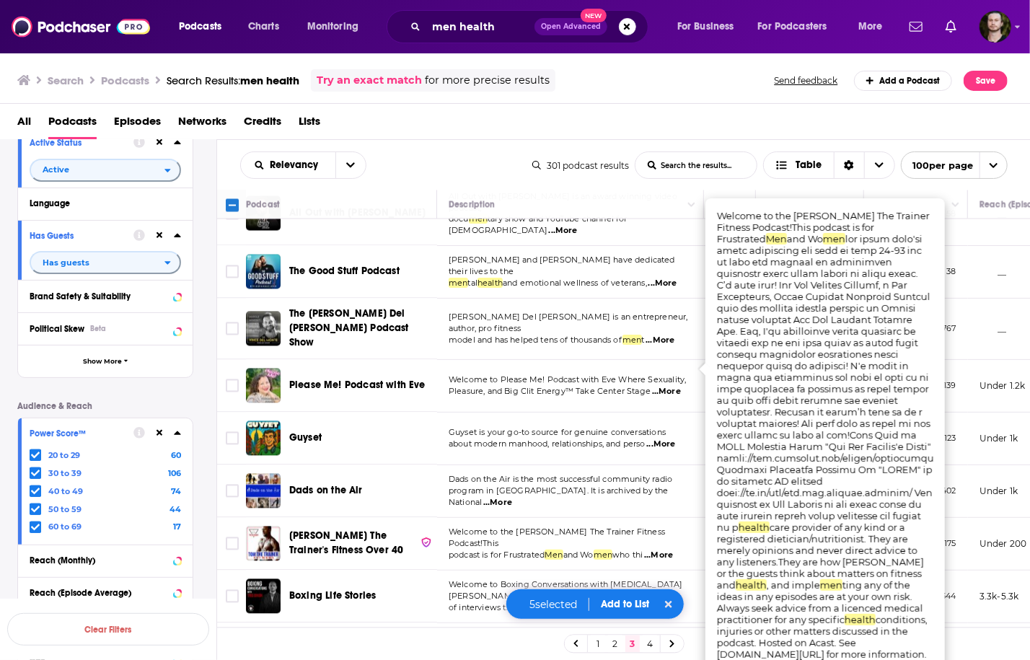
click at [662, 550] on span "...More" at bounding box center [658, 556] width 29 height 12
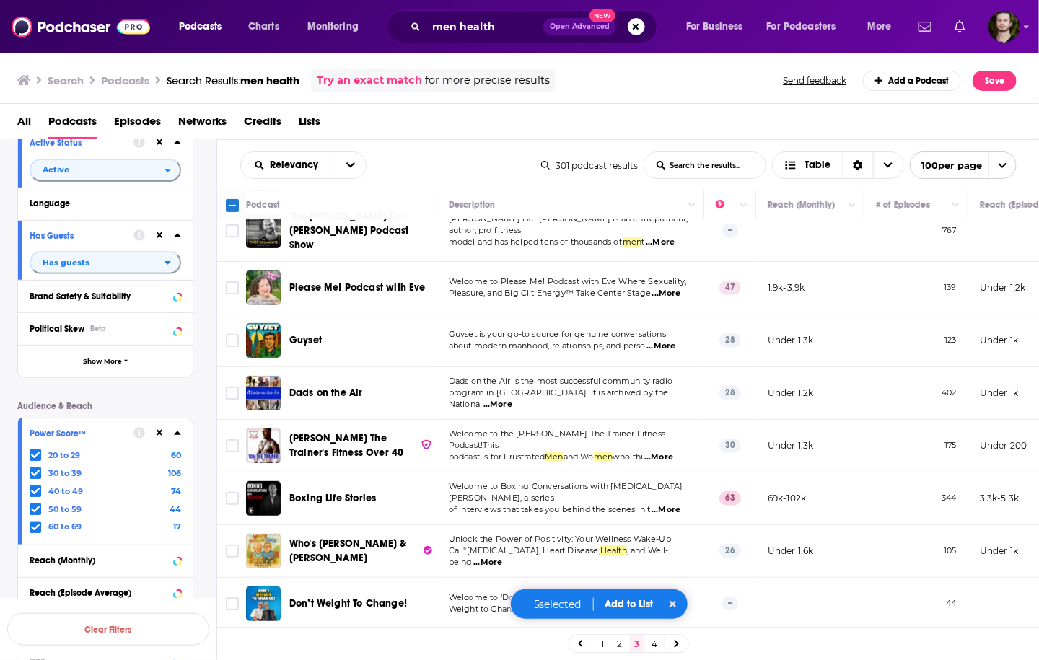
scroll to position [4502, 0]
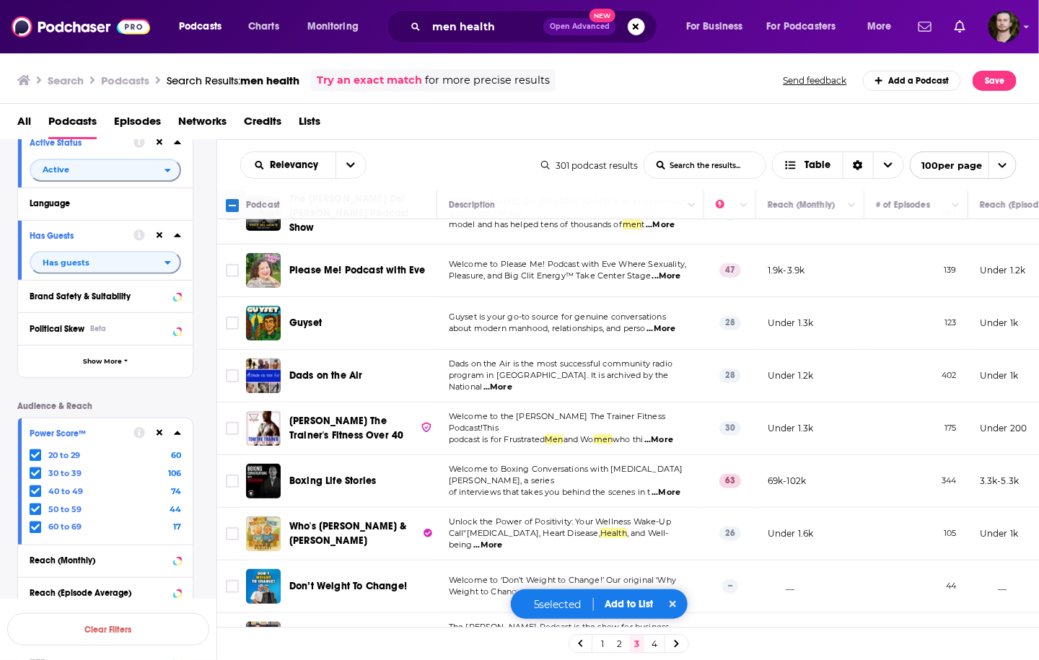
click at [669, 622] on span "The Kirk Miller Podcast is the show for business leaders" at bounding box center [559, 633] width 221 height 22
click at [675, 645] on span "...More" at bounding box center [663, 651] width 29 height 12
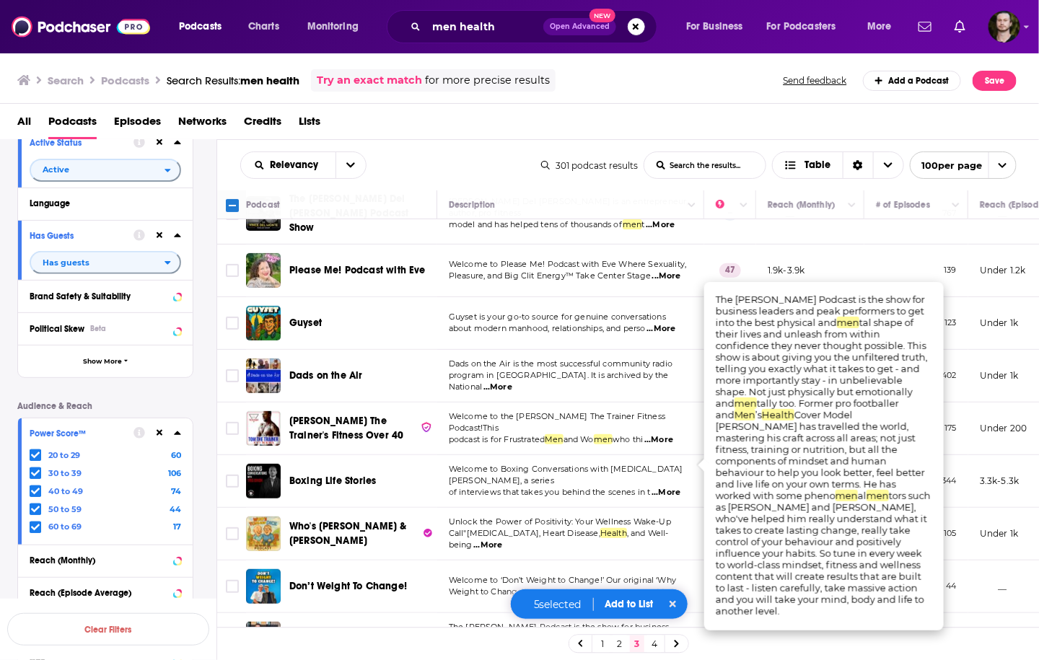
click at [675, 645] on span "...More" at bounding box center [663, 651] width 29 height 12
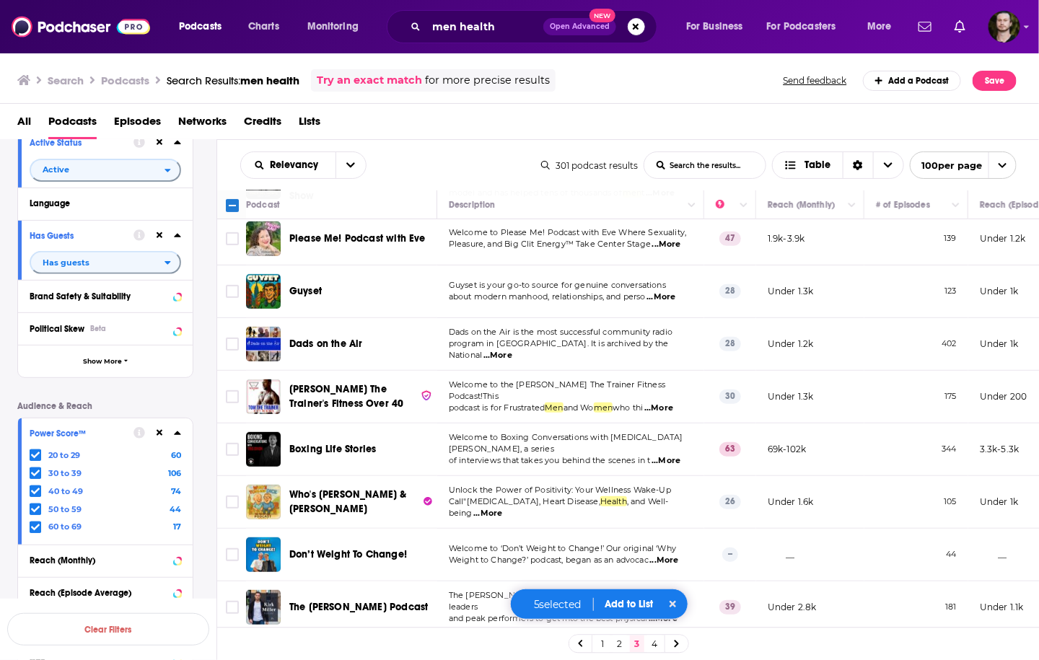
scroll to position [4560, 0]
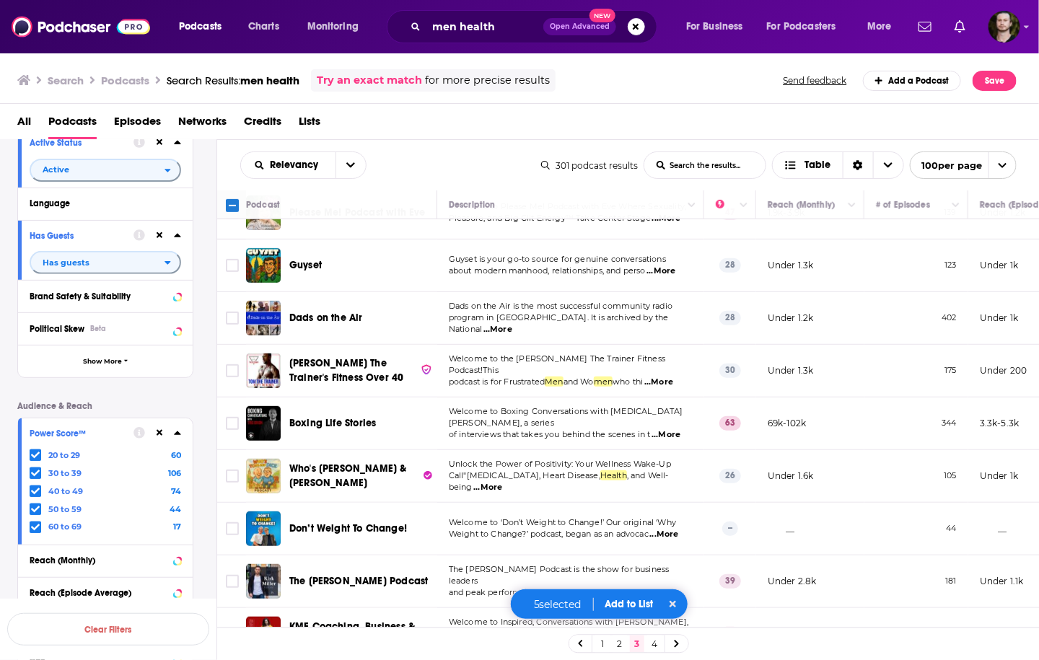
click at [670, 640] on span "...More" at bounding box center [660, 646] width 29 height 12
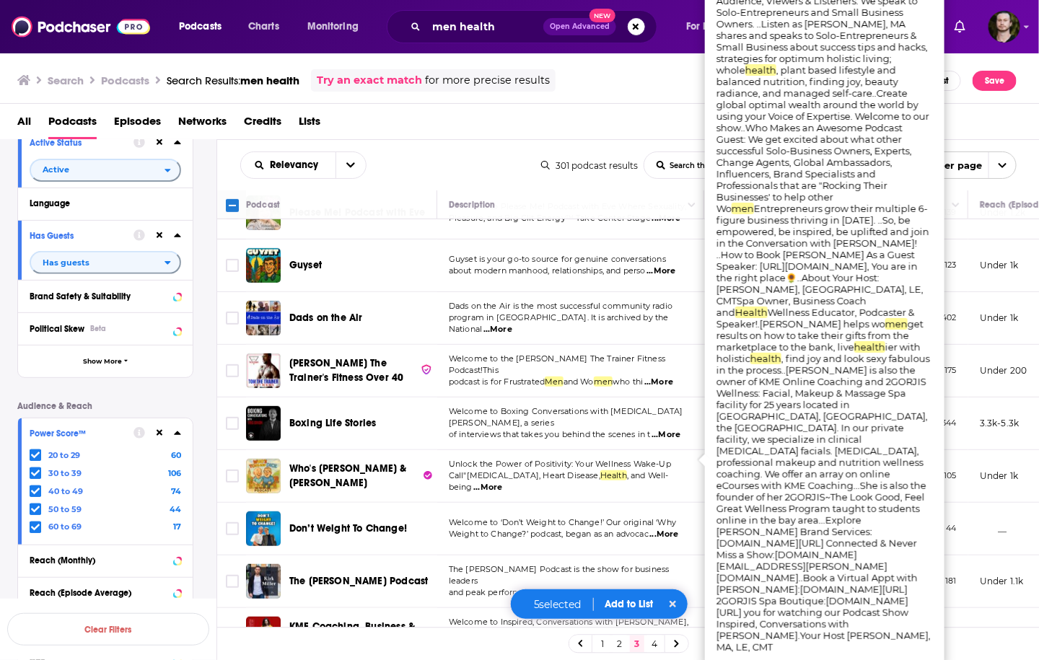
click at [670, 640] on span "...More" at bounding box center [660, 646] width 29 height 12
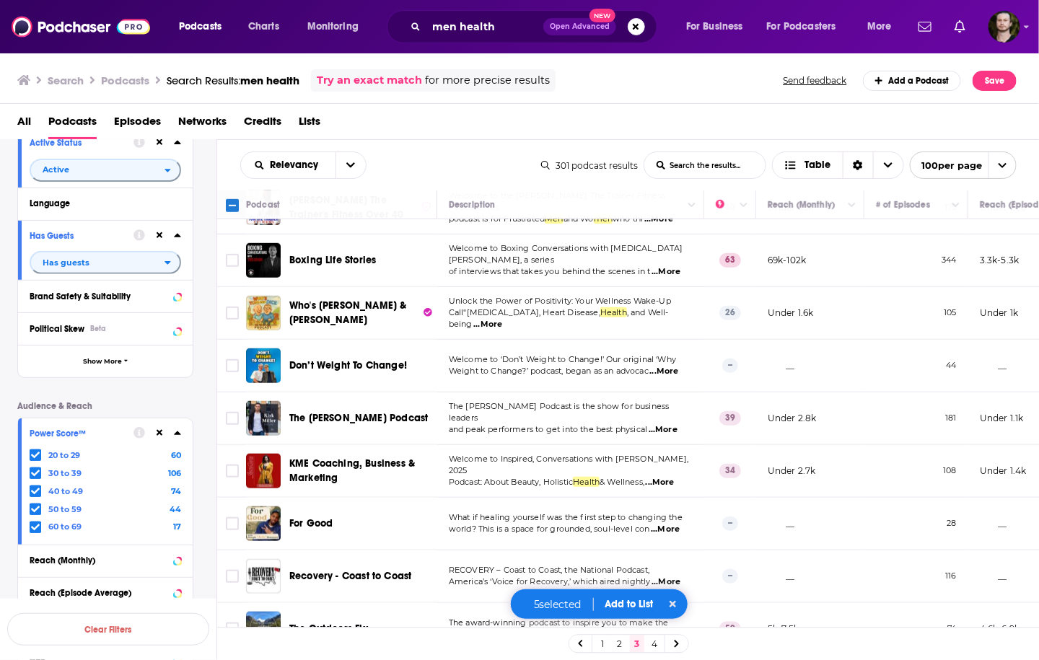
scroll to position [4733, 0]
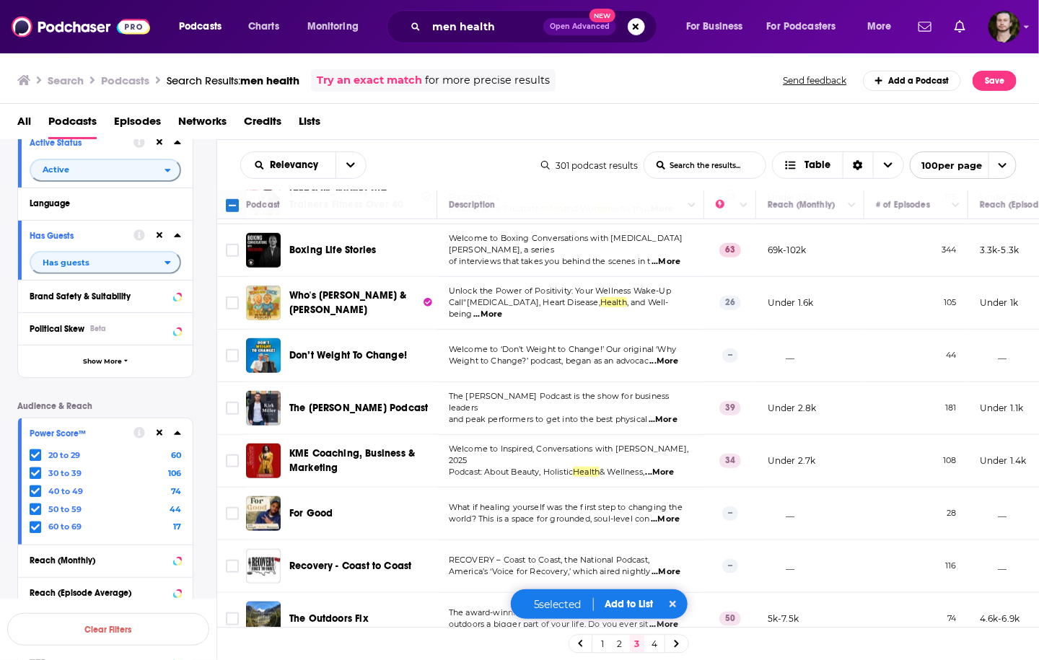
click at [673, 619] on span "...More" at bounding box center [663, 625] width 29 height 12
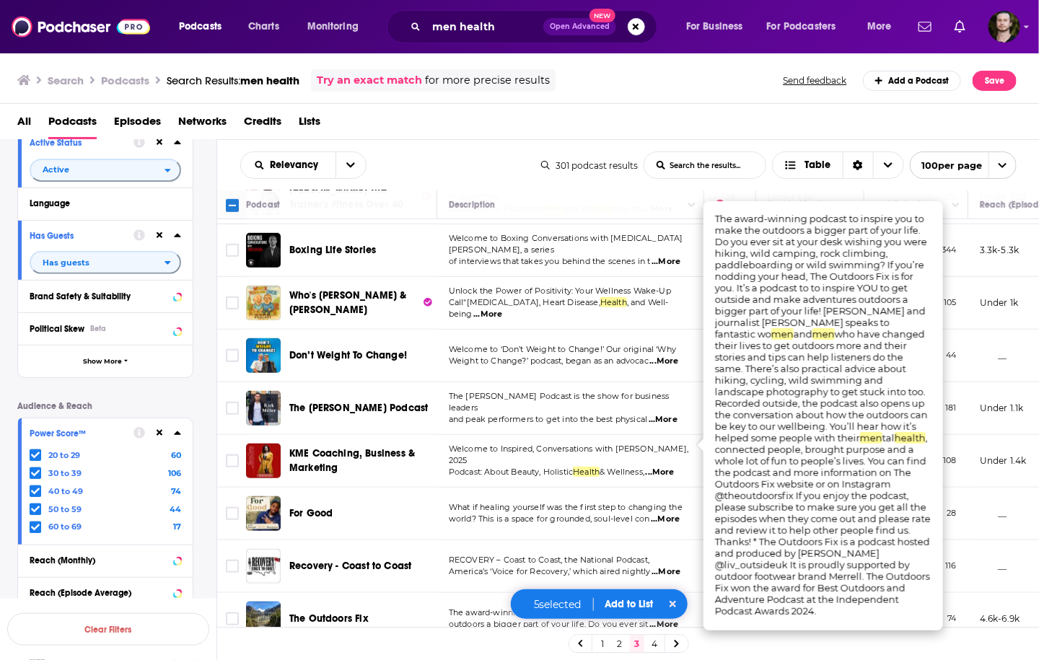
click at [673, 619] on span "...More" at bounding box center [663, 625] width 29 height 12
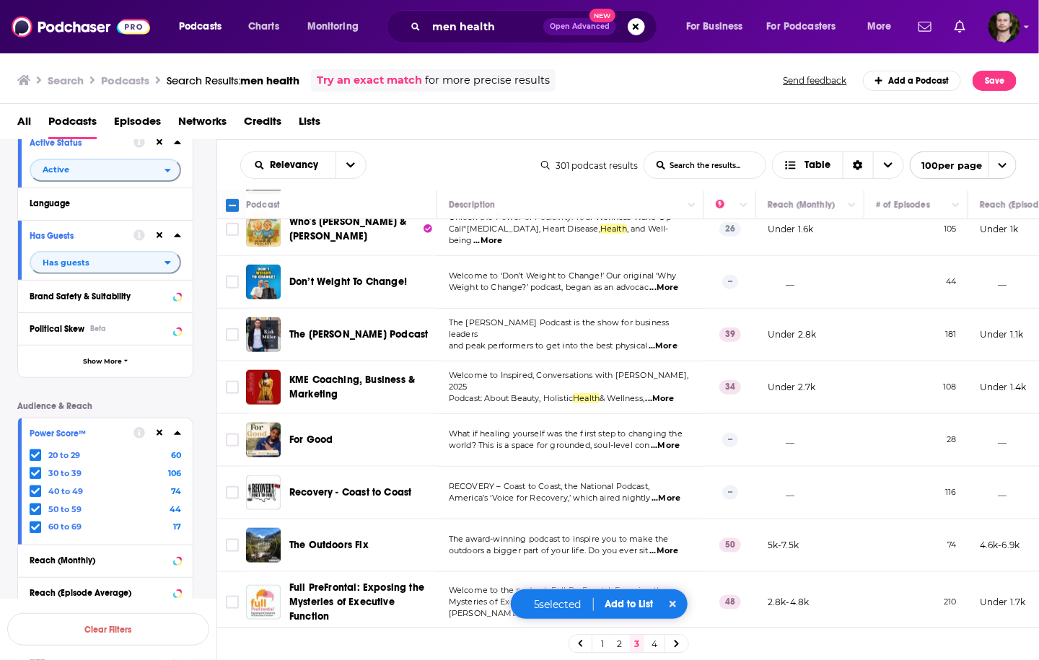
scroll to position [4849, 0]
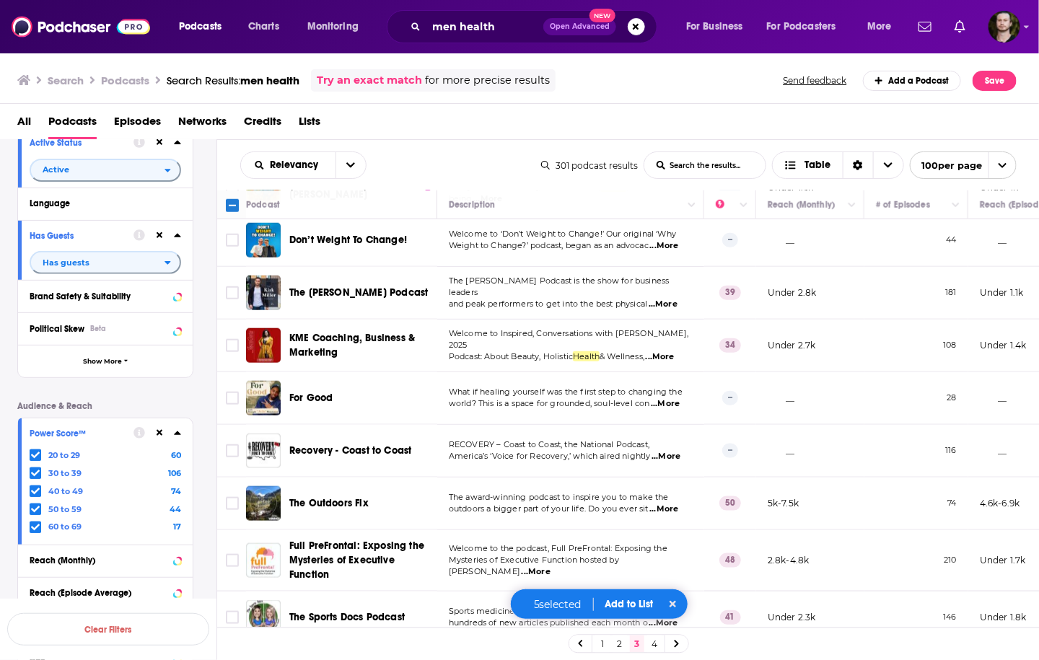
click at [673, 618] on span "...More" at bounding box center [663, 624] width 29 height 12
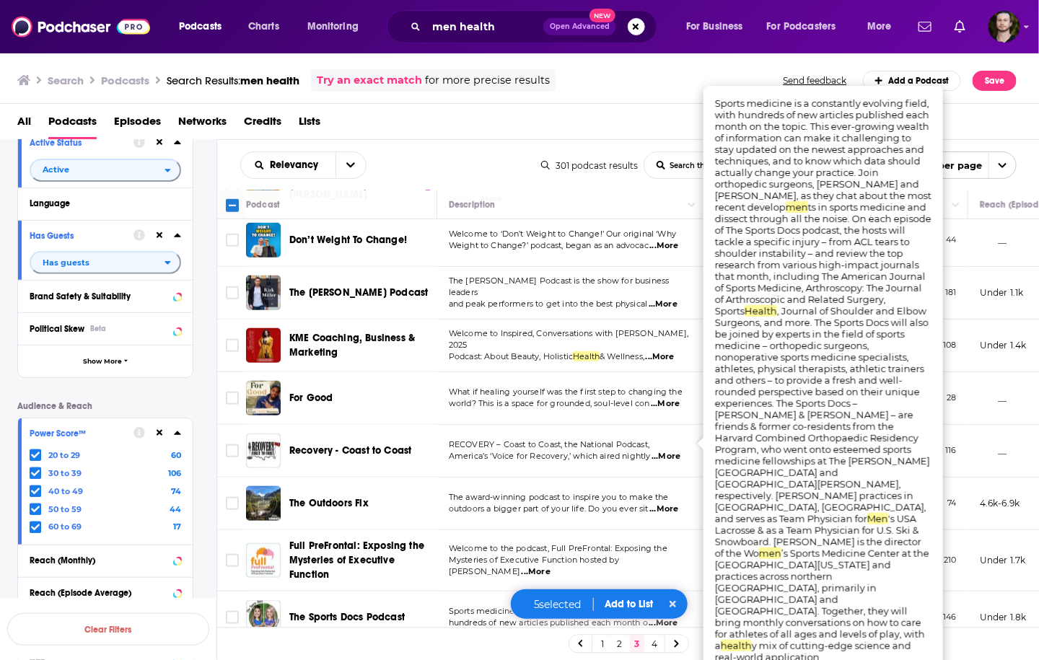
click at [673, 618] on span "...More" at bounding box center [663, 624] width 29 height 12
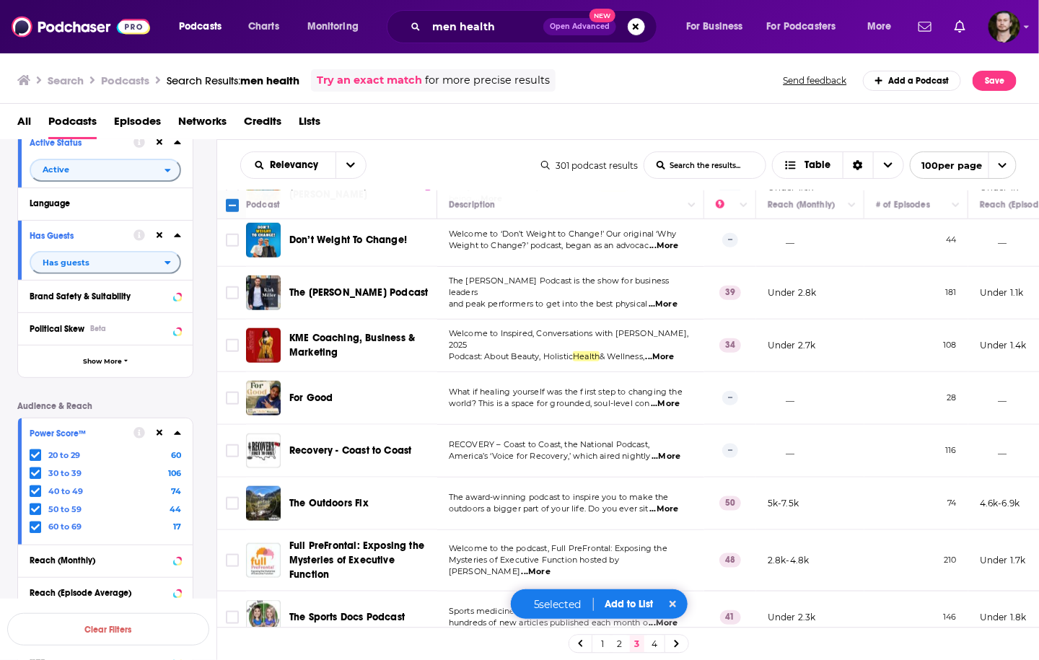
scroll to position [4906, 0]
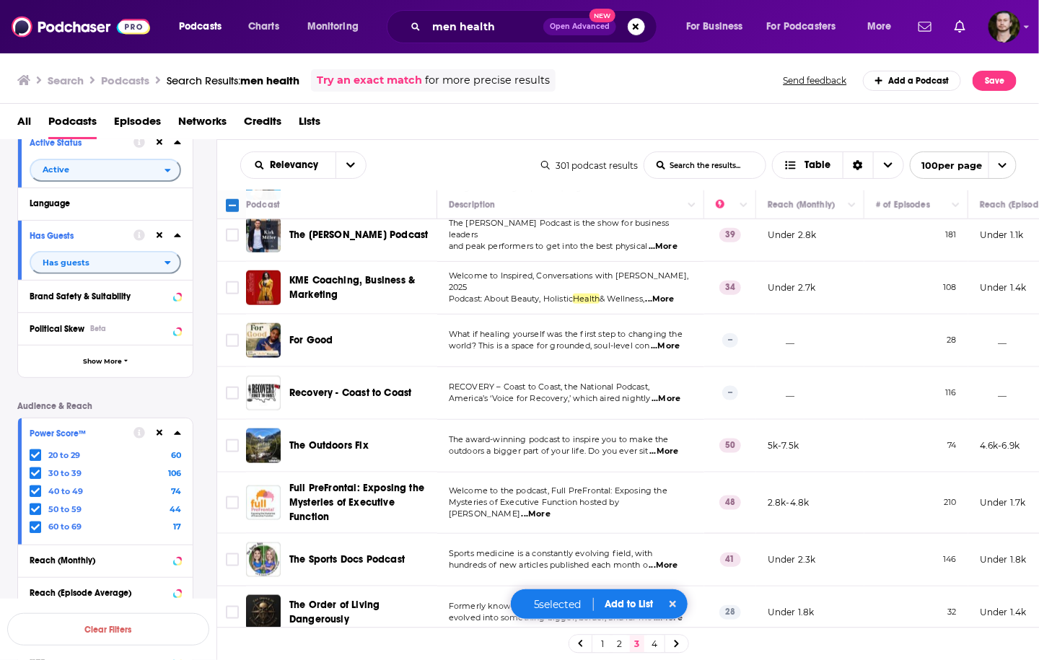
click at [678, 613] on span "...More" at bounding box center [668, 619] width 29 height 12
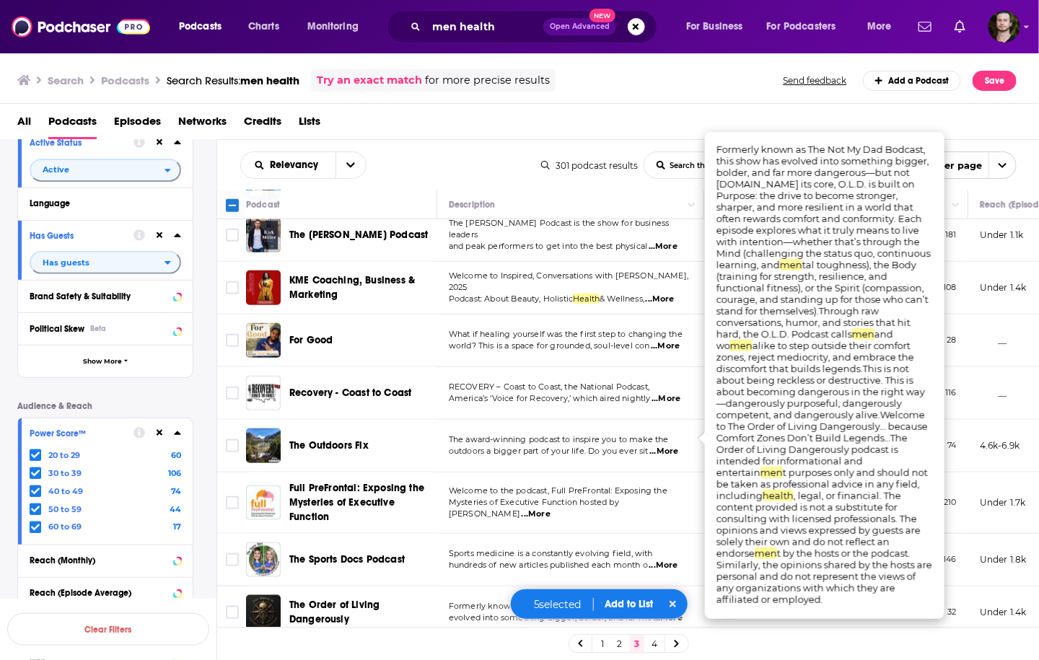
click at [678, 613] on span "...More" at bounding box center [668, 619] width 29 height 12
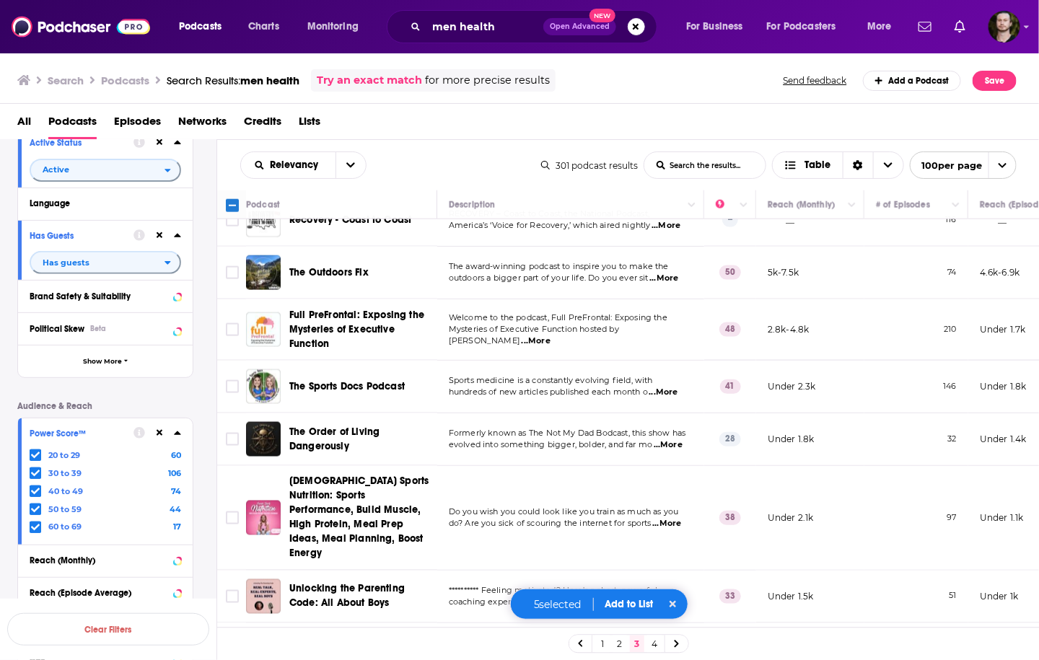
scroll to position [5096, 0]
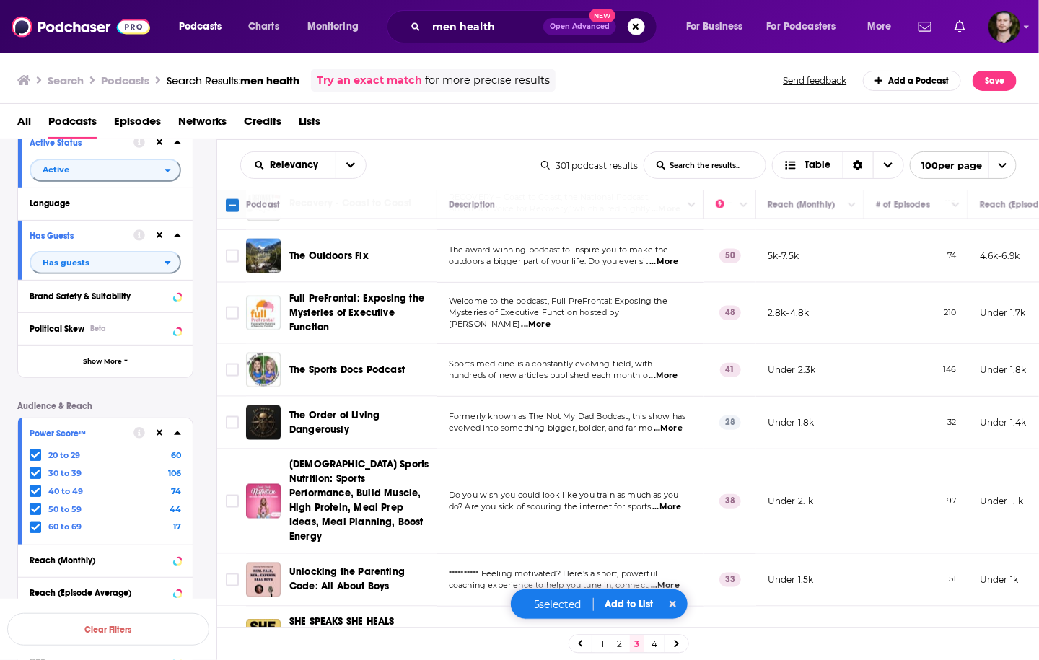
click at [628, 606] on button "Add to List" at bounding box center [629, 604] width 71 height 12
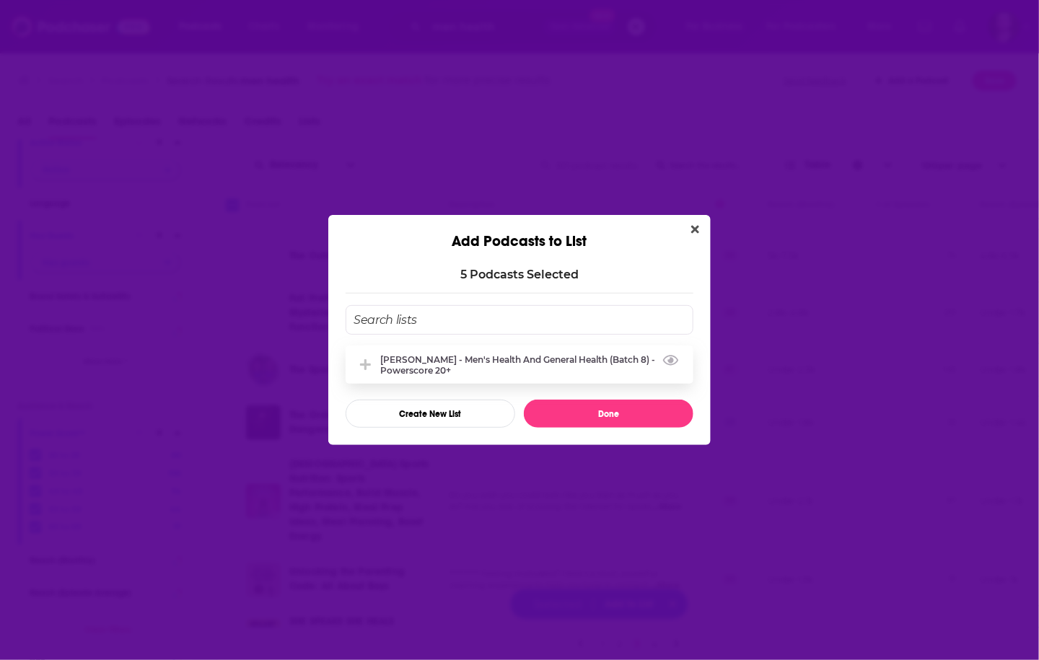
click at [527, 367] on div "[PERSON_NAME] - Men's Health and General Health (Batch 8) - Powerscore 20+" at bounding box center [532, 365] width 304 height 22
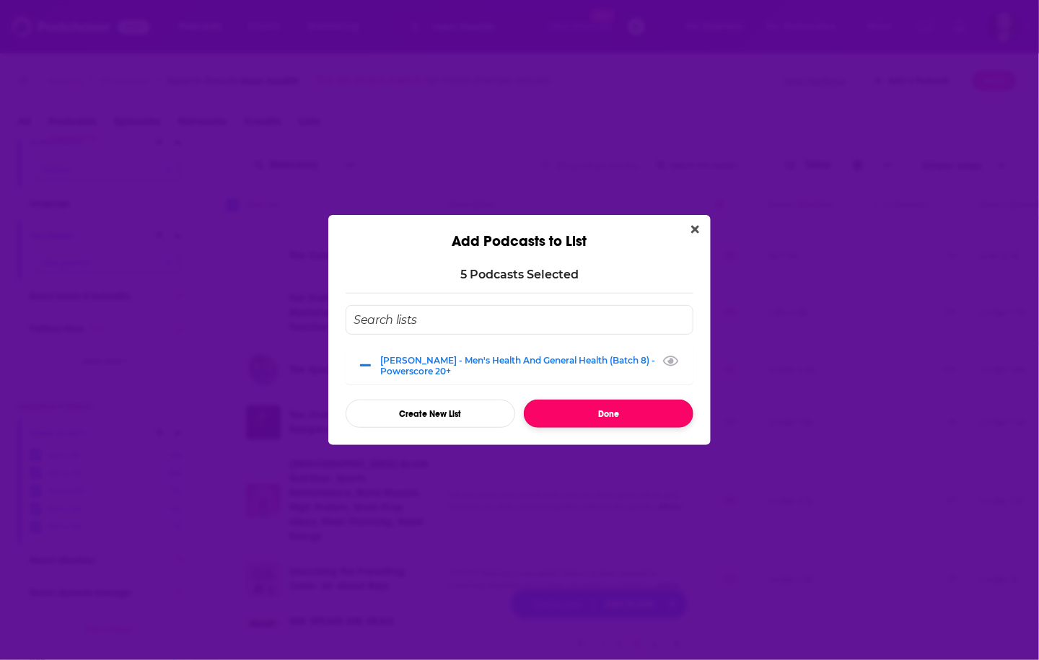
click at [574, 410] on button "Done" at bounding box center [609, 414] width 170 height 28
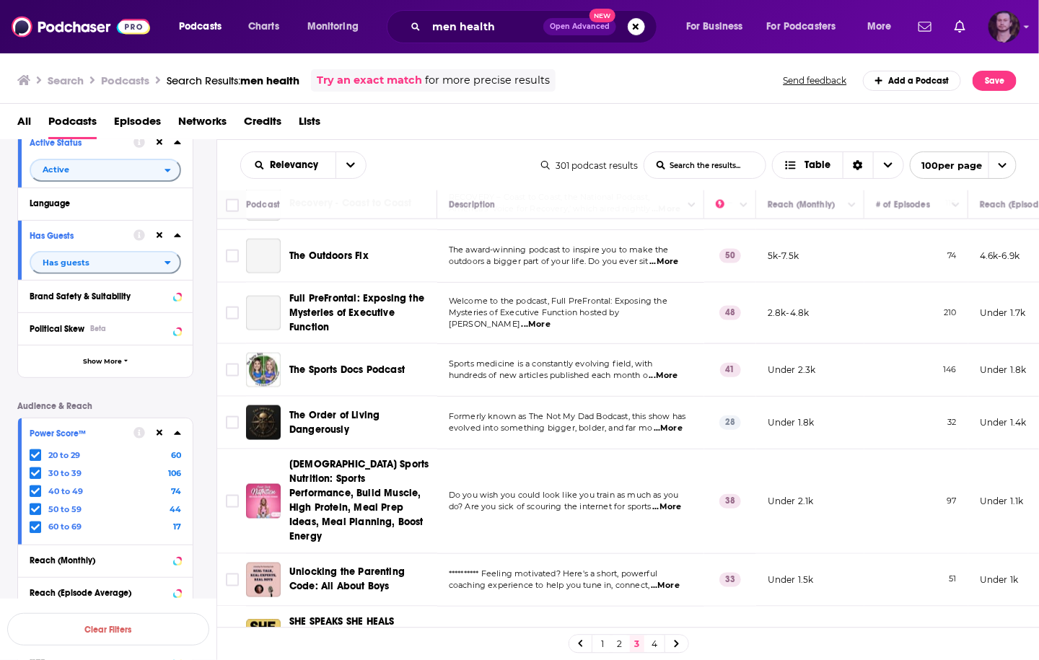
click at [1017, 35] on img "Logged in as OutlierAudio" at bounding box center [1004, 27] width 32 height 32
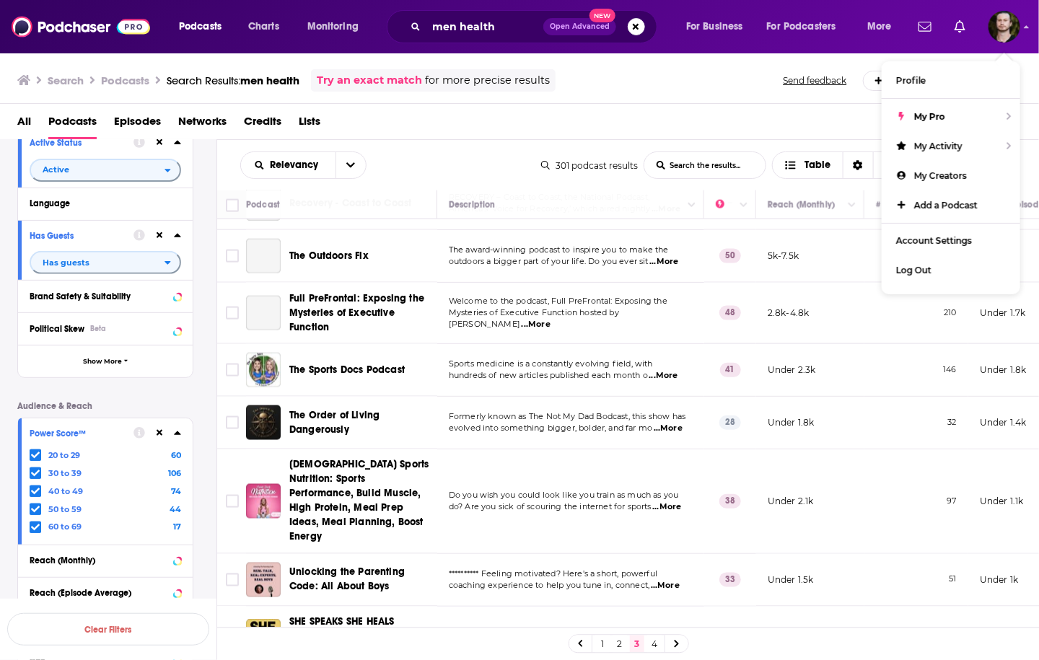
drag, startPoint x: 657, startPoint y: 651, endPoint x: 691, endPoint y: 636, distance: 37.5
click at [657, 651] on link "4" at bounding box center [654, 644] width 14 height 17
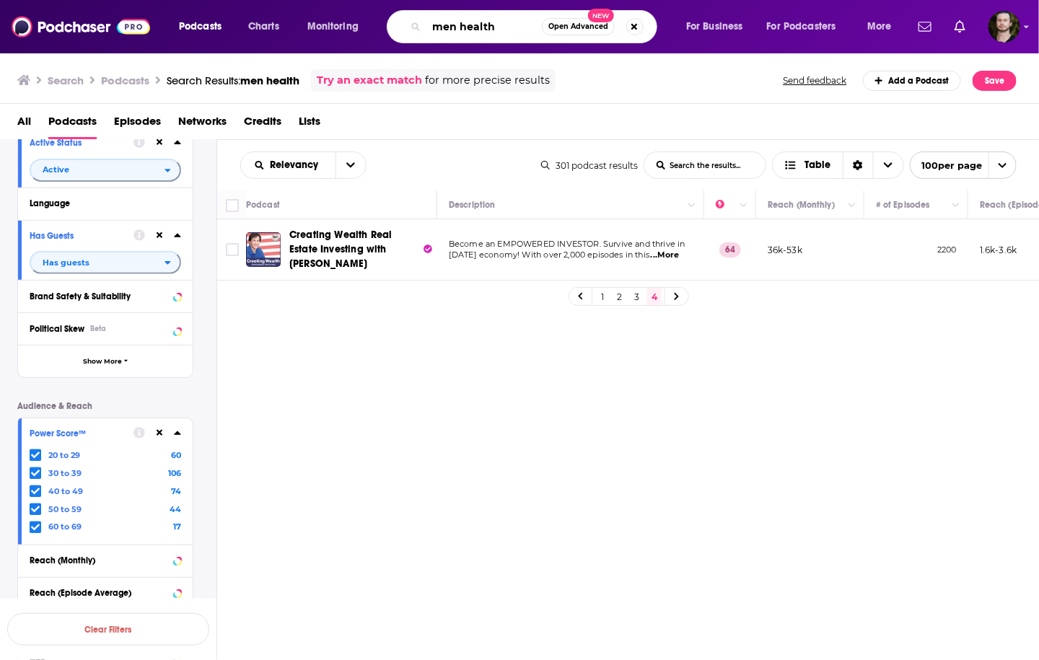
drag, startPoint x: 460, startPoint y: 27, endPoint x: 380, endPoint y: 21, distance: 79.6
click at [380, 21] on div "Podcasts Charts Monitoring men health Open Advanced New For Business For Podcas…" at bounding box center [537, 26] width 737 height 33
type input "health"
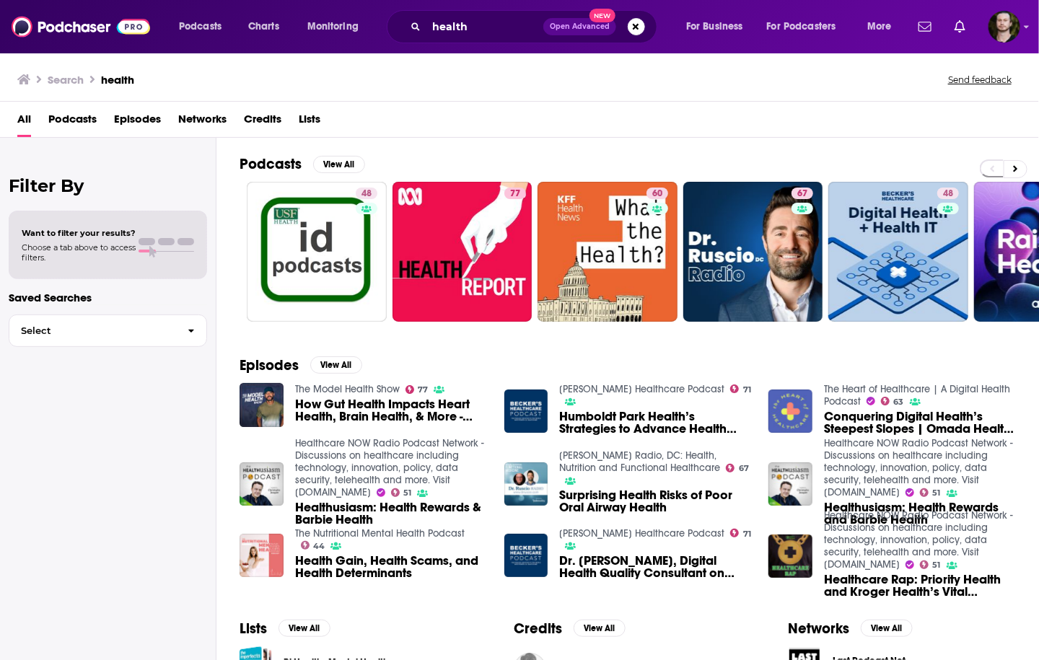
click at [86, 120] on span "Podcasts" at bounding box center [72, 123] width 48 height 30
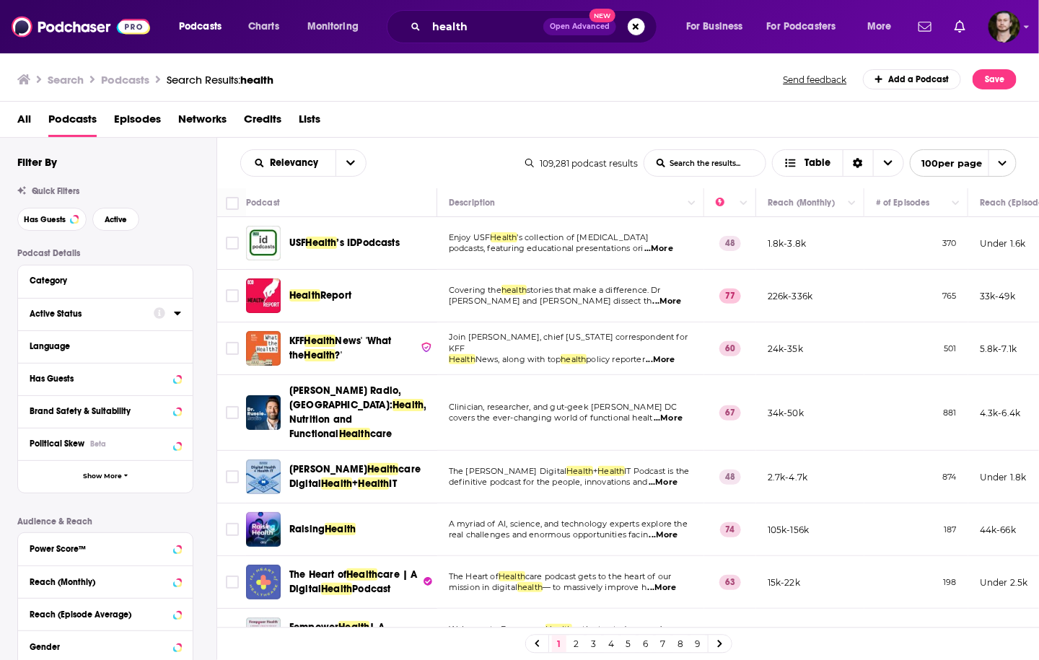
click at [179, 312] on icon at bounding box center [177, 313] width 7 height 12
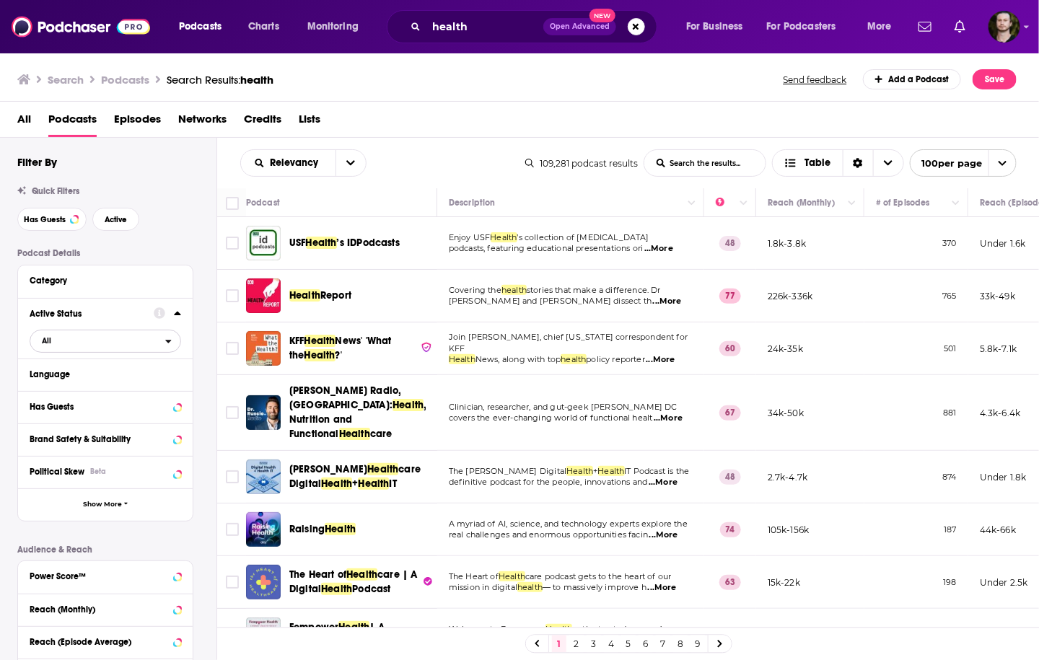
click at [158, 343] on span "All" at bounding box center [97, 340] width 135 height 19
click at [83, 393] on div "Active 15k" at bounding box center [111, 389] width 162 height 24
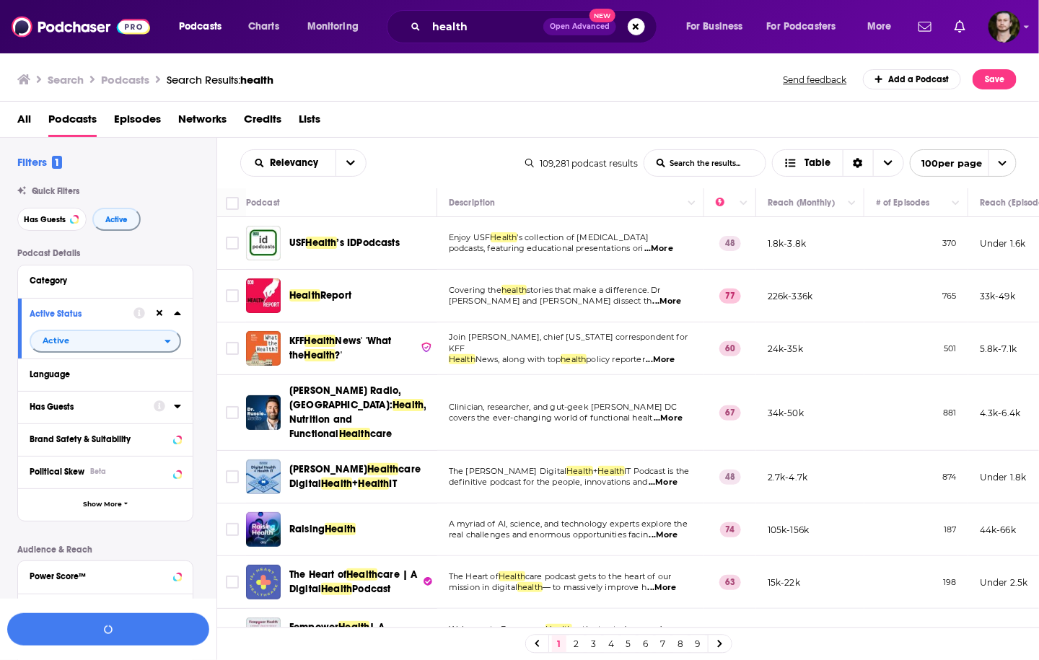
click at [180, 408] on icon at bounding box center [177, 407] width 6 height 4
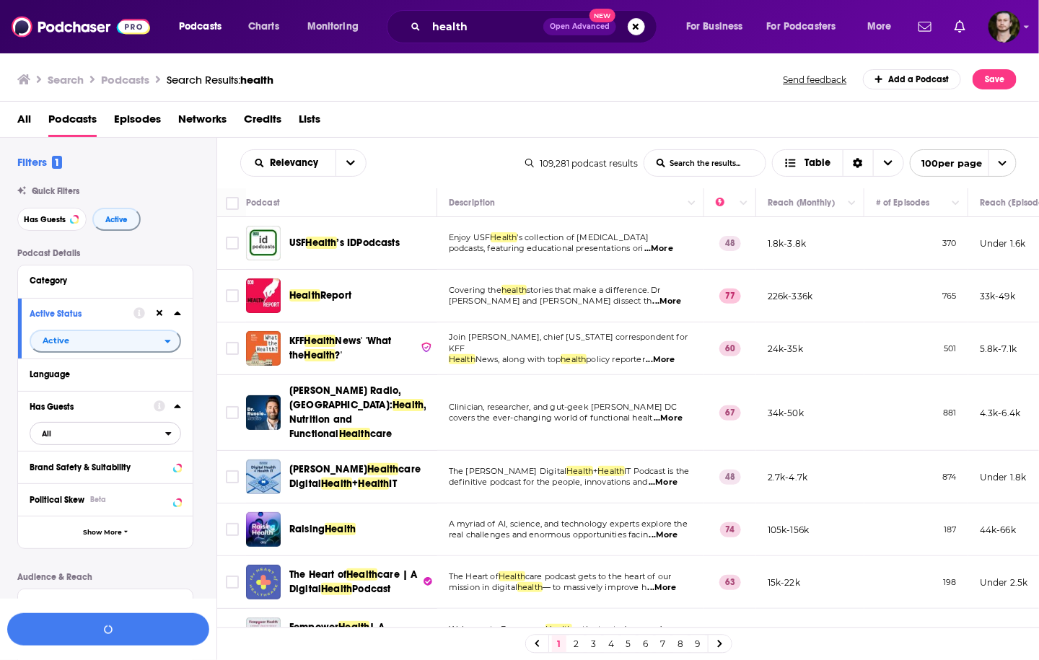
click at [139, 437] on span "All" at bounding box center [97, 433] width 135 height 19
click at [136, 478] on span "30k" at bounding box center [149, 481] width 59 height 8
click at [200, 499] on div "Podcast Details Category Active Status Active Language Has Guests Has guests Br…" at bounding box center [116, 532] width 199 height 569
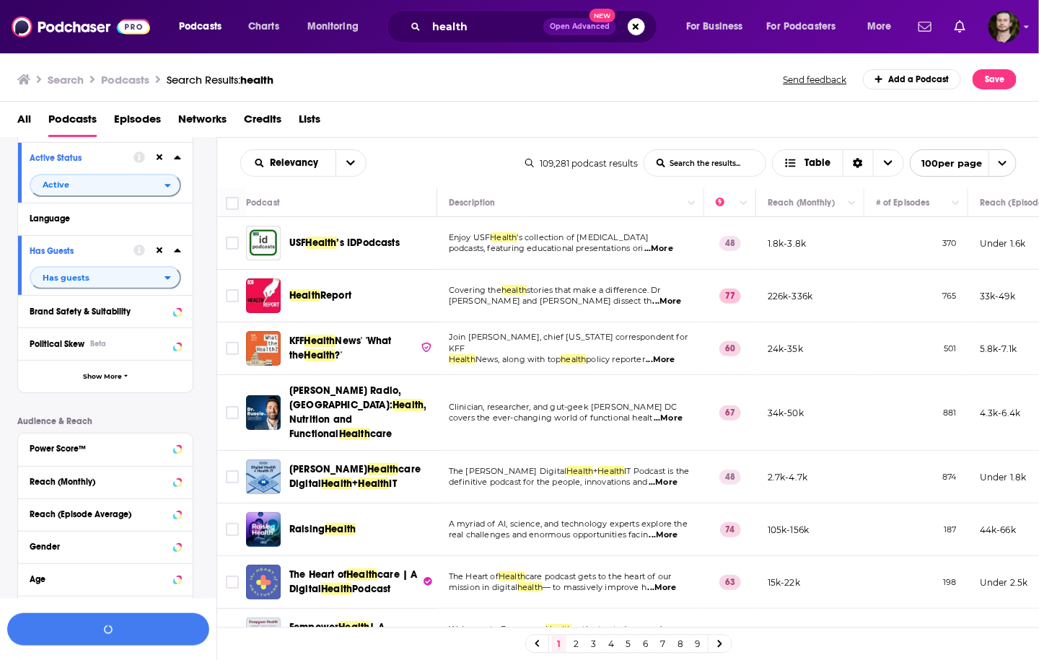
scroll to position [173, 0]
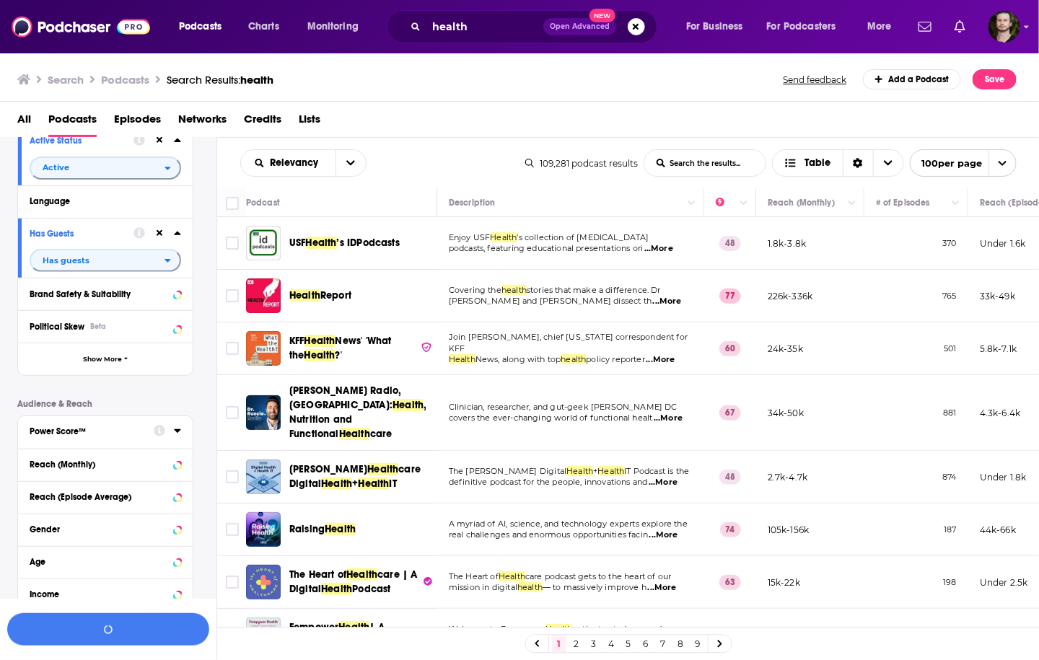
click at [177, 435] on icon at bounding box center [177, 431] width 7 height 12
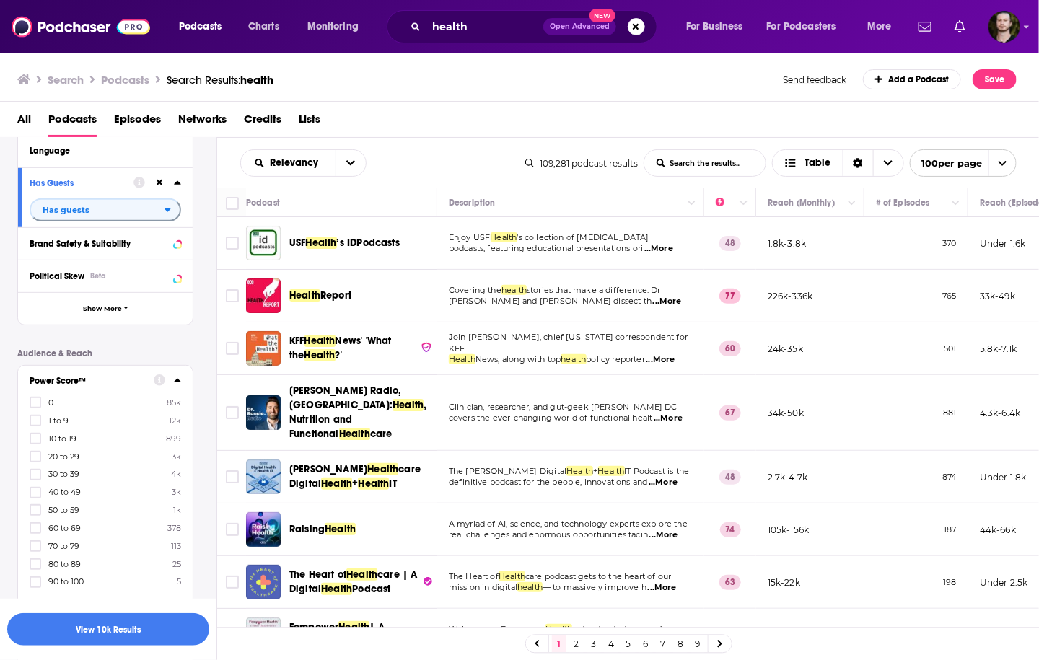
scroll to position [289, 0]
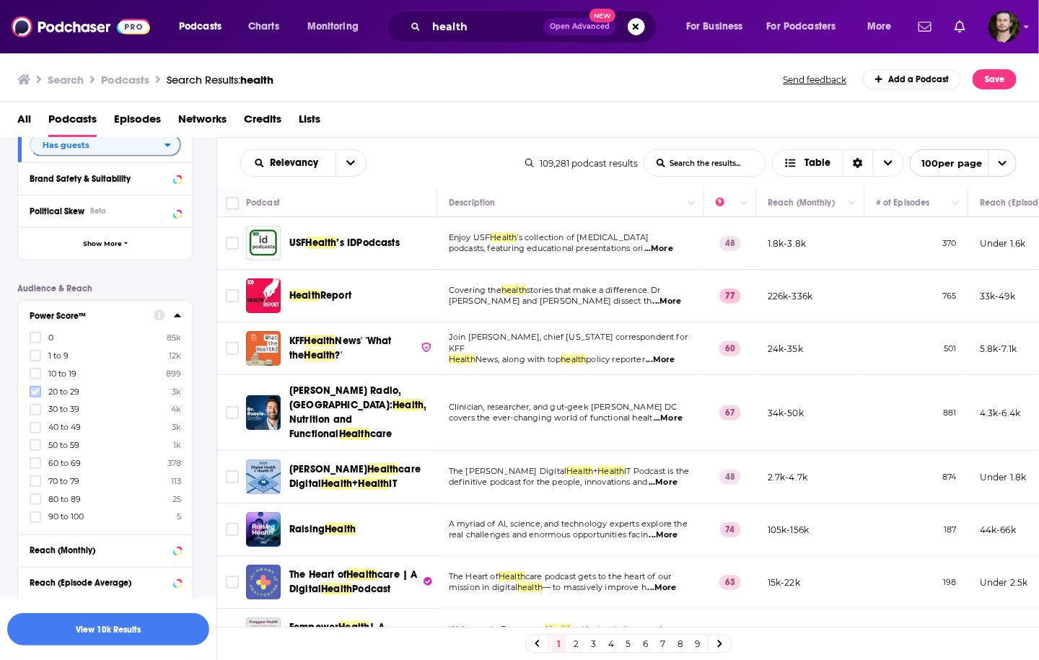
click at [35, 395] on icon at bounding box center [35, 391] width 9 height 9
click at [38, 411] on icon at bounding box center [35, 409] width 9 height 9
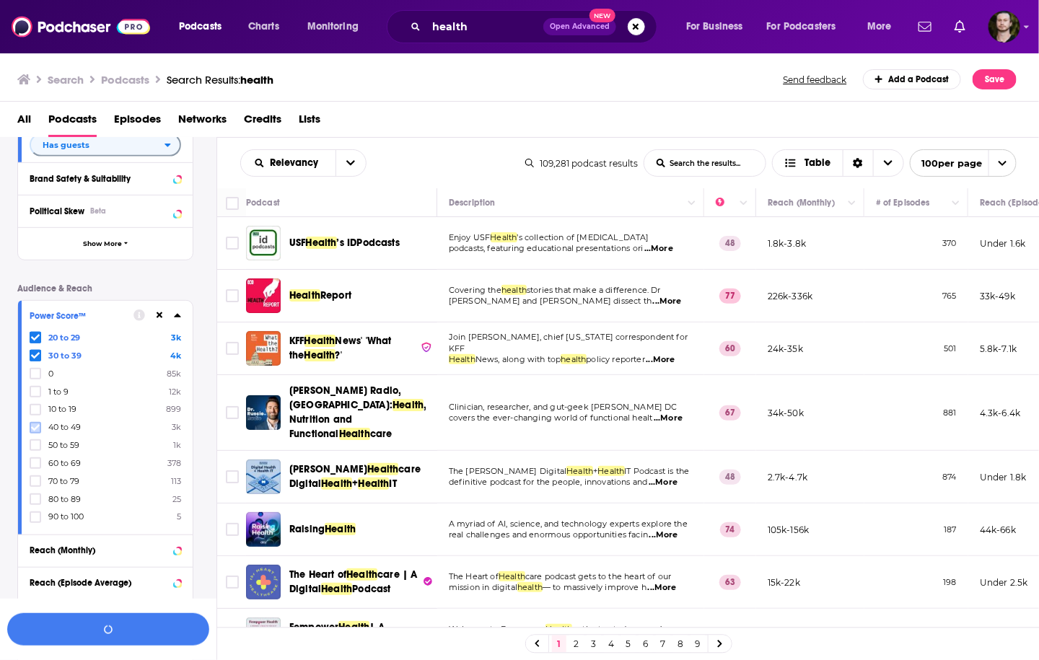
click at [38, 428] on icon at bounding box center [35, 428] width 9 height 9
click at [35, 450] on icon at bounding box center [35, 445] width 9 height 9
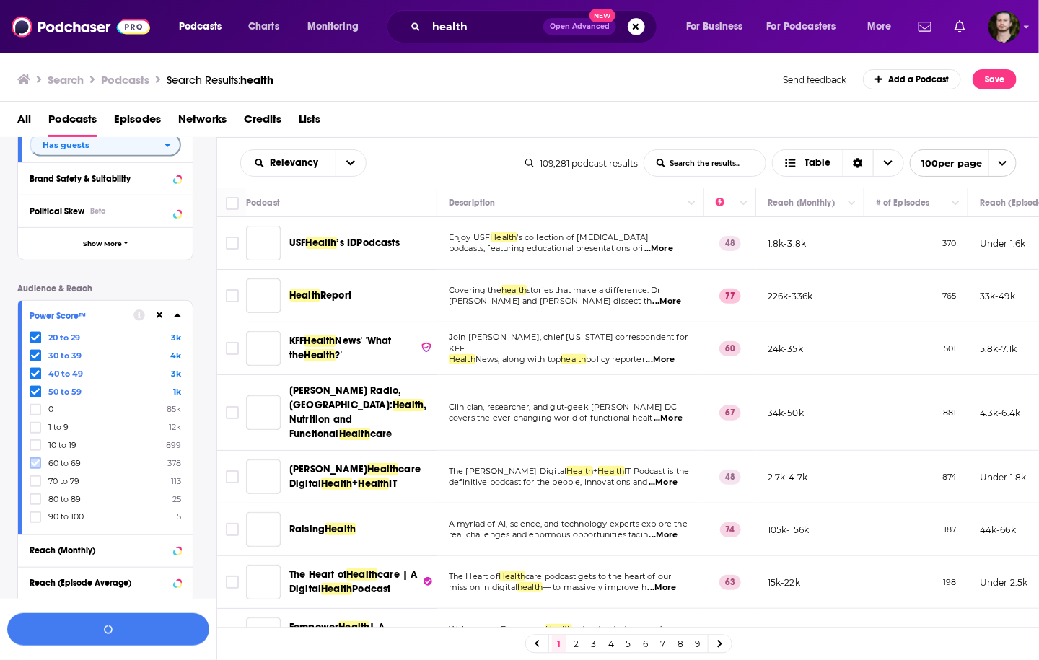
drag, startPoint x: 38, startPoint y: 461, endPoint x: 40, endPoint y: 478, distance: 17.5
click at [38, 461] on icon at bounding box center [35, 463] width 9 height 6
click at [38, 478] on icon at bounding box center [35, 481] width 9 height 6
click at [109, 629] on button "View 5k Results" at bounding box center [108, 629] width 202 height 32
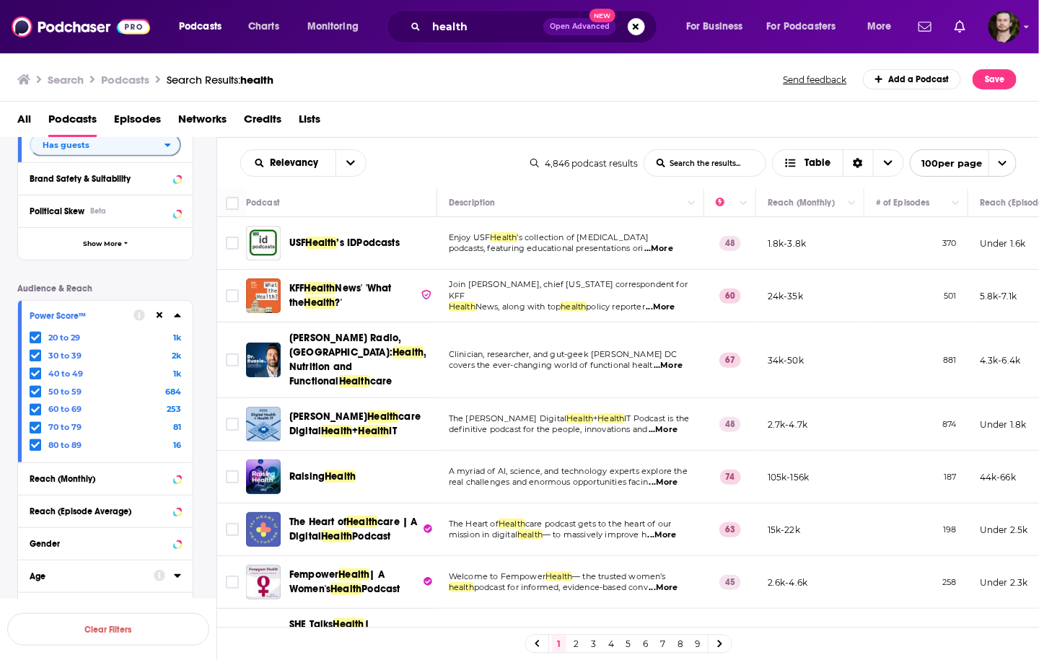
click at [665, 245] on span "...More" at bounding box center [658, 249] width 29 height 12
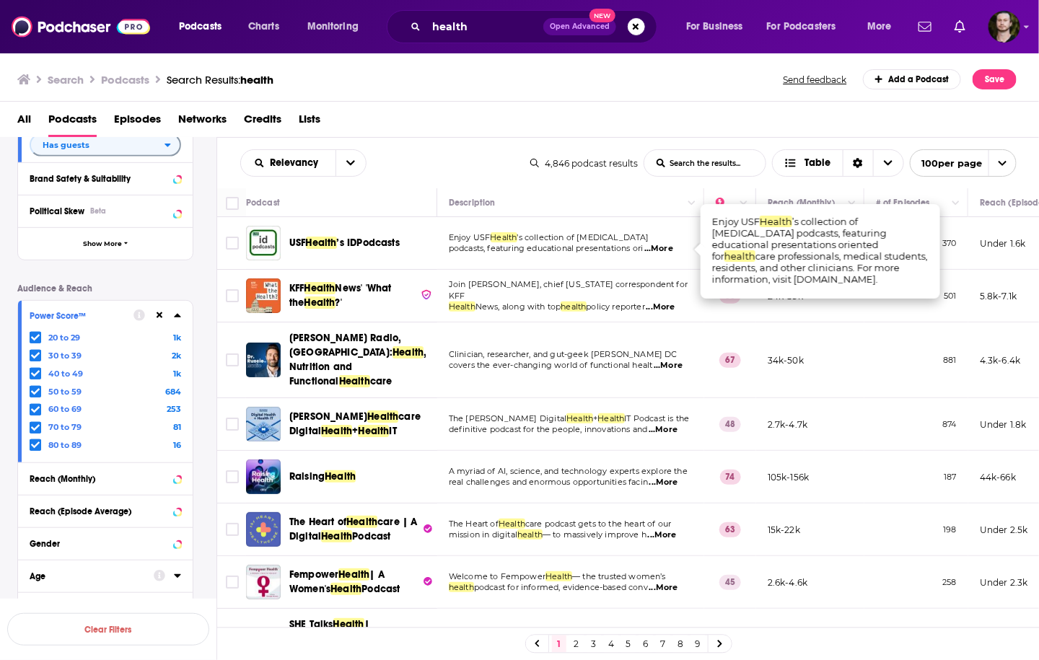
click at [670, 247] on span "...More" at bounding box center [658, 249] width 29 height 12
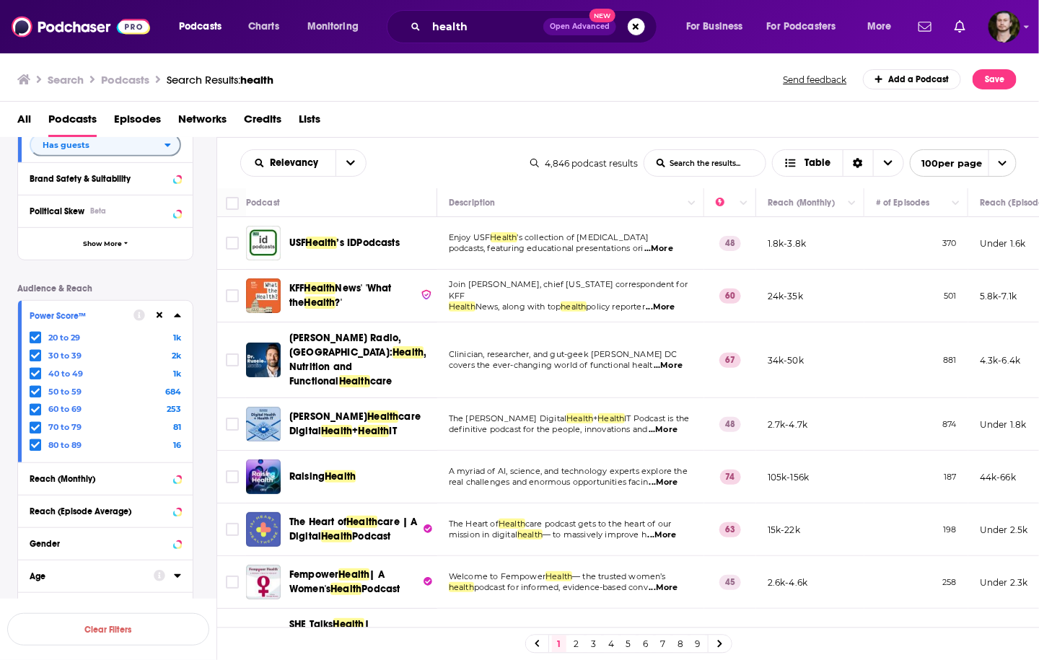
click at [665, 302] on span "...More" at bounding box center [660, 308] width 29 height 12
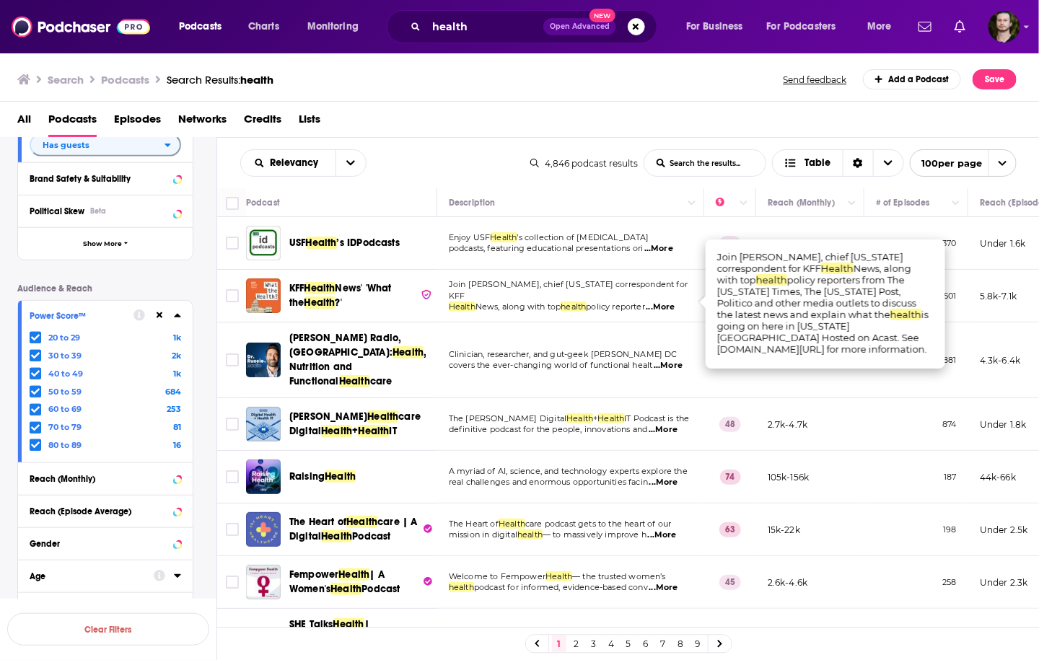
click at [675, 302] on span "...More" at bounding box center [660, 308] width 29 height 12
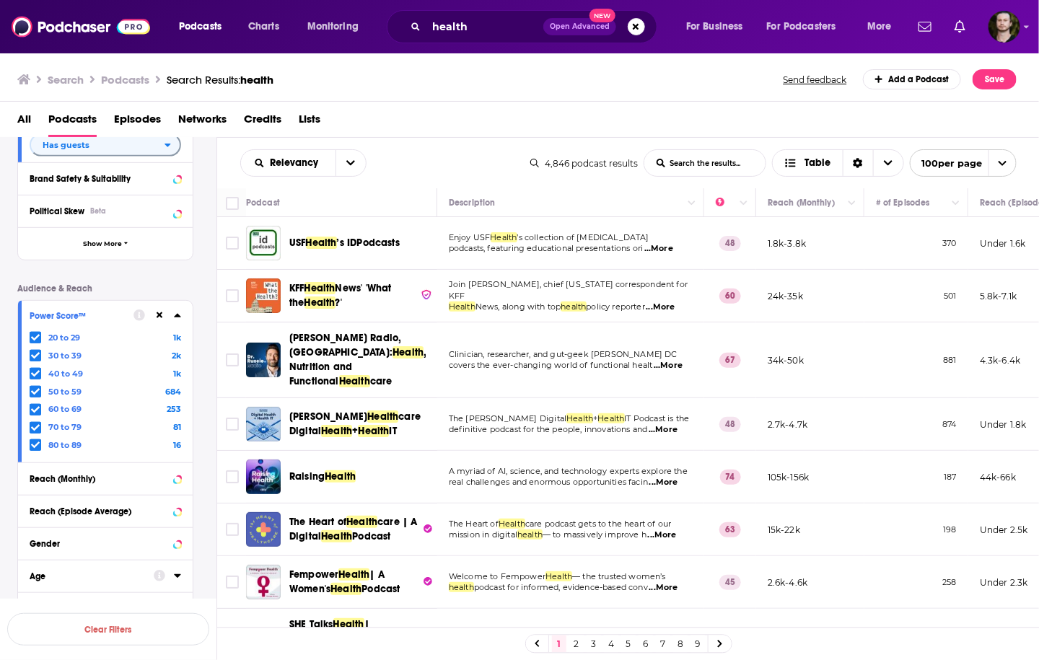
click at [674, 360] on span "...More" at bounding box center [668, 366] width 29 height 12
click at [232, 297] on input "Toggle select row" at bounding box center [232, 295] width 13 height 13
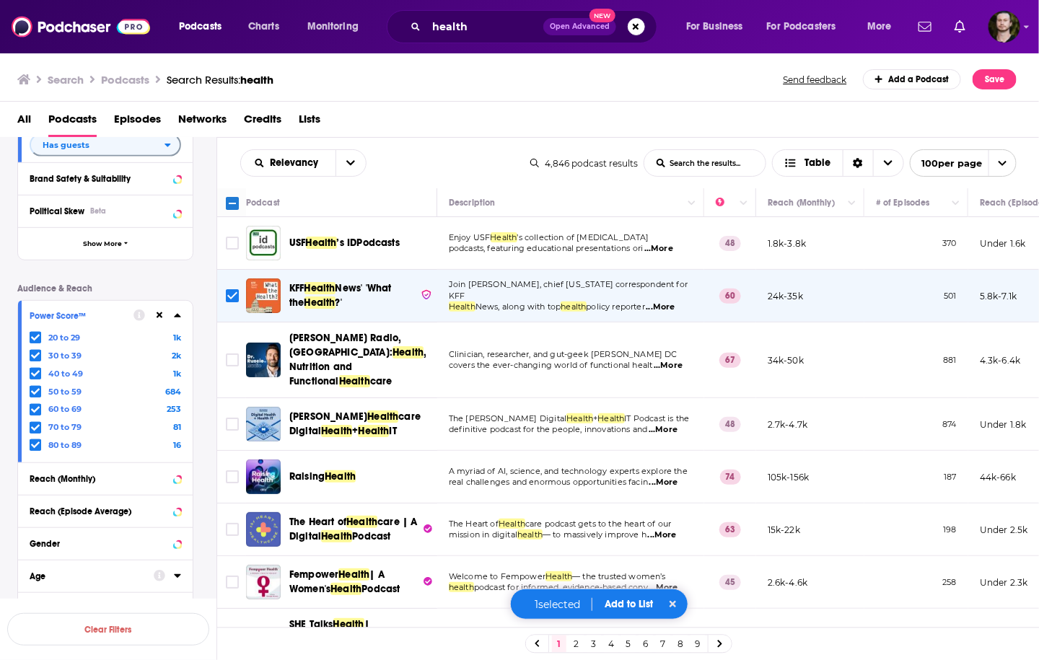
click at [678, 361] on span "...More" at bounding box center [668, 366] width 29 height 12
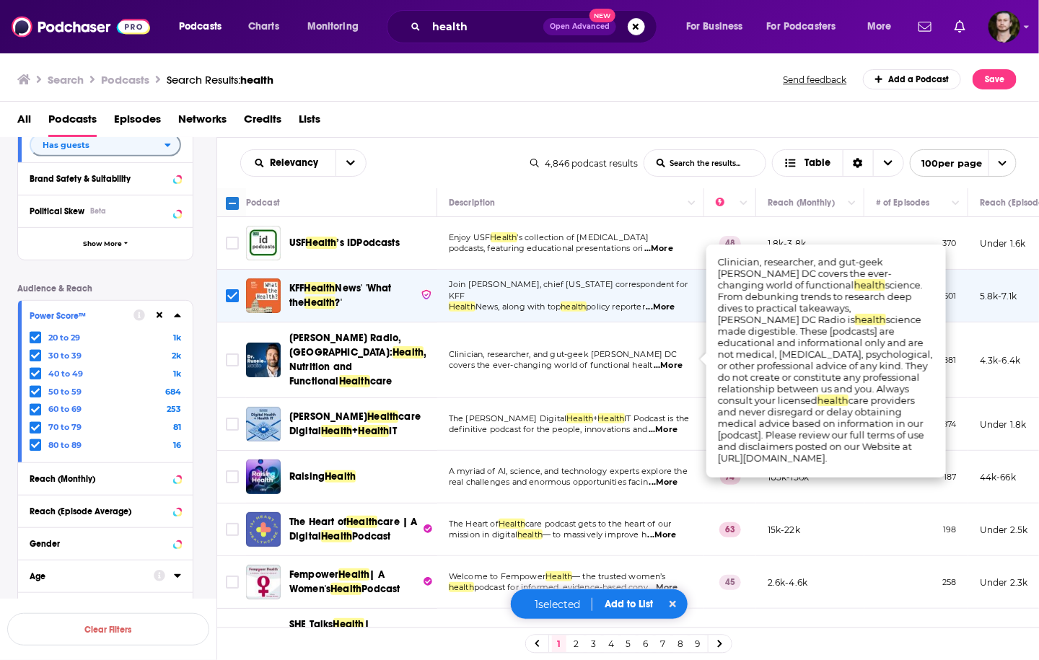
click at [677, 360] on span "...More" at bounding box center [668, 366] width 29 height 12
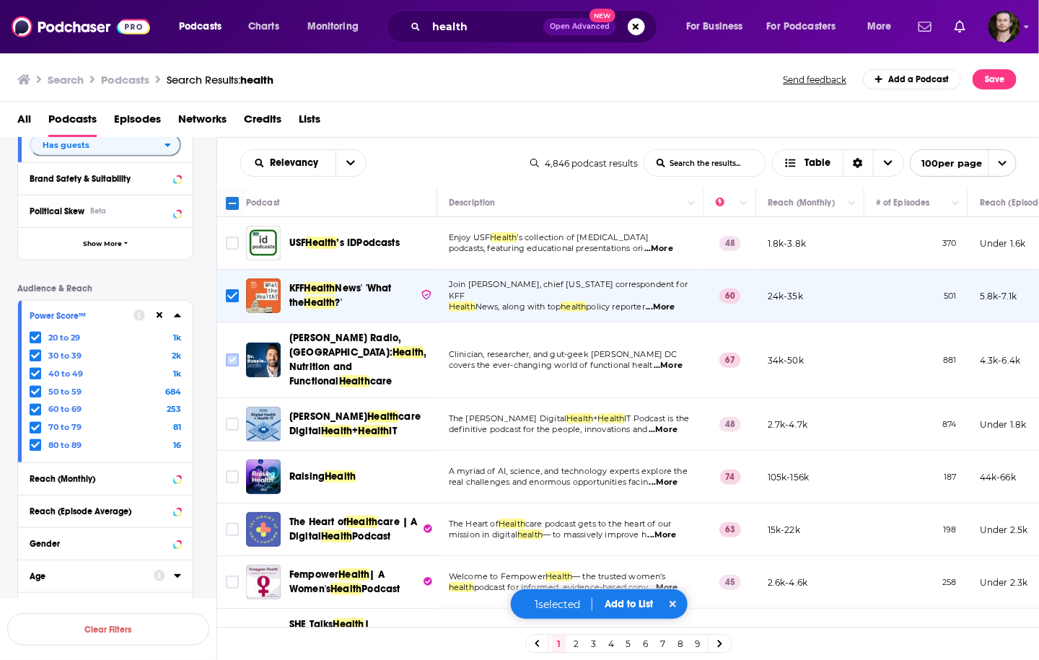
click at [237, 354] on input "Toggle select row" at bounding box center [232, 360] width 13 height 13
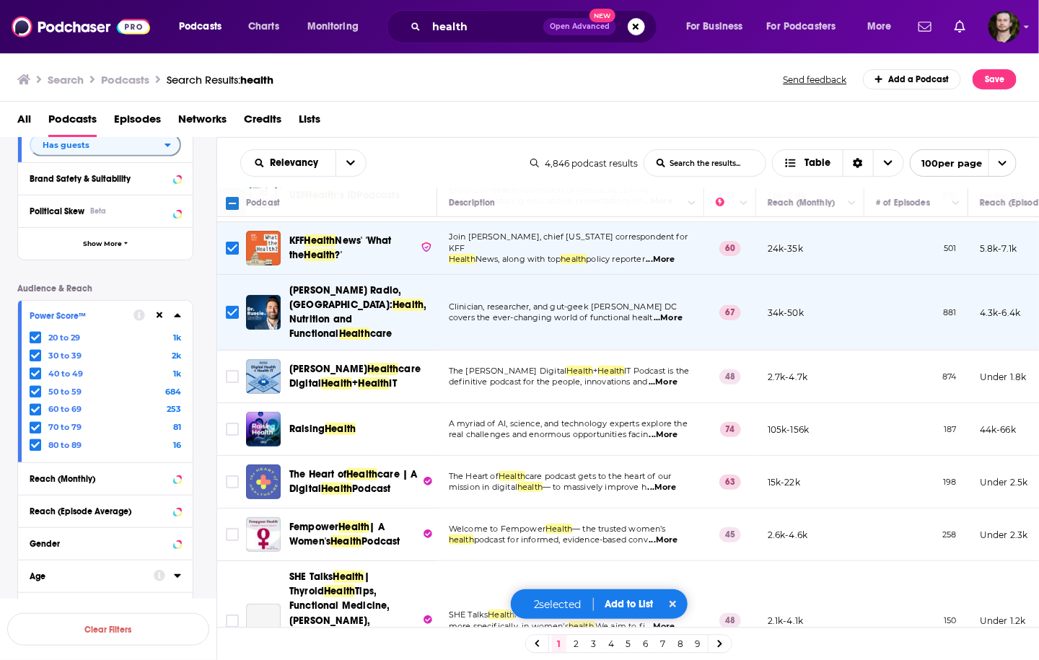
scroll to position [115, 0]
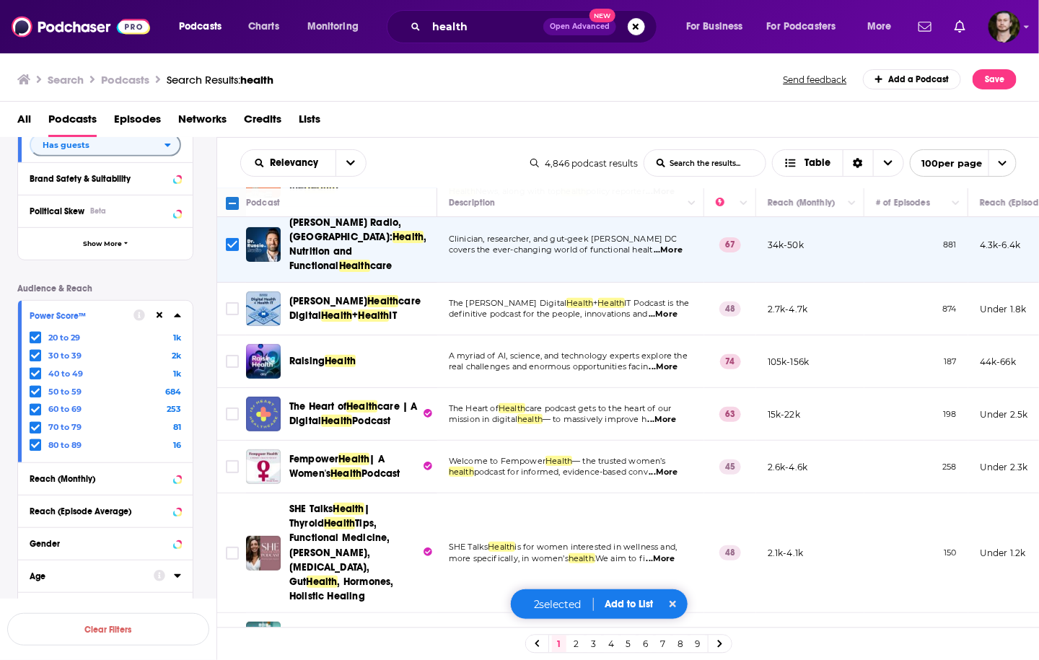
click at [673, 361] on span "...More" at bounding box center [663, 367] width 29 height 12
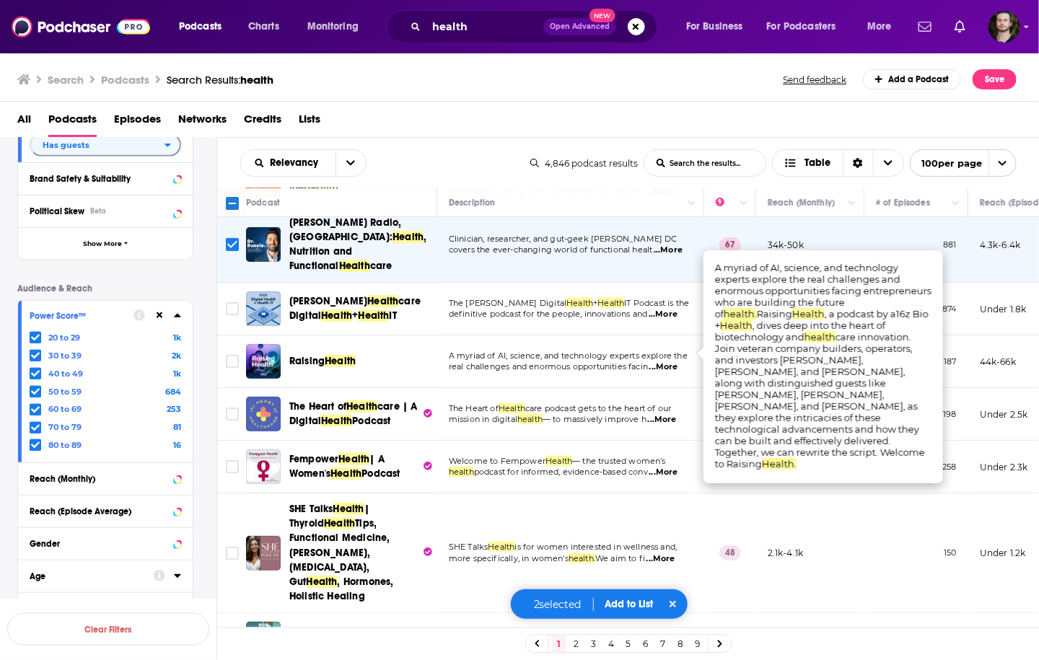
click at [673, 361] on span "...More" at bounding box center [663, 367] width 29 height 12
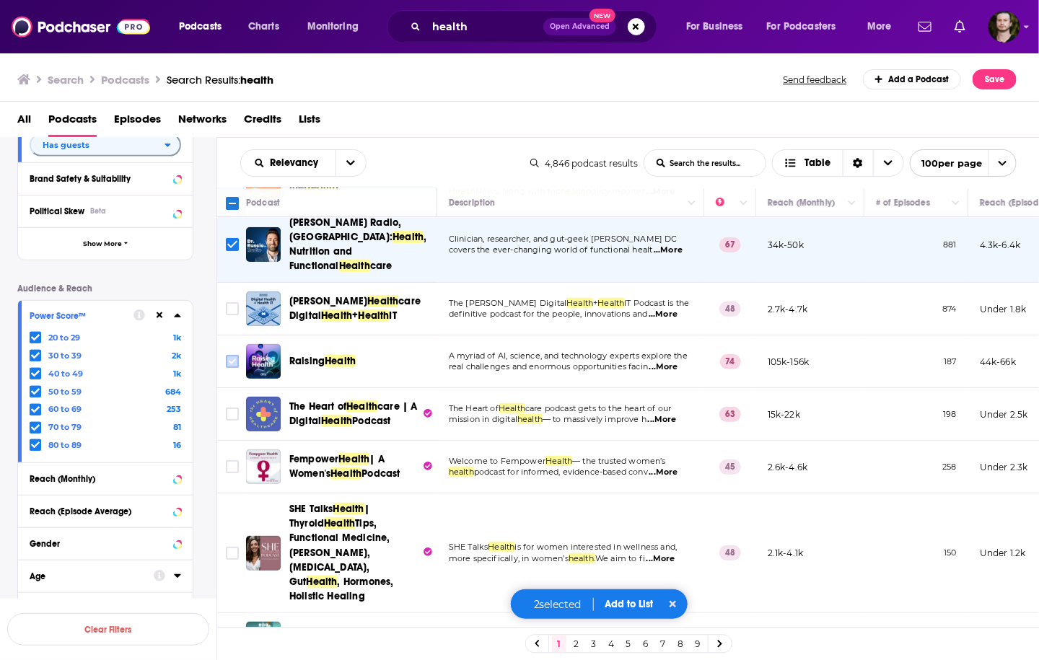
click at [237, 355] on input "Toggle select row" at bounding box center [232, 361] width 13 height 13
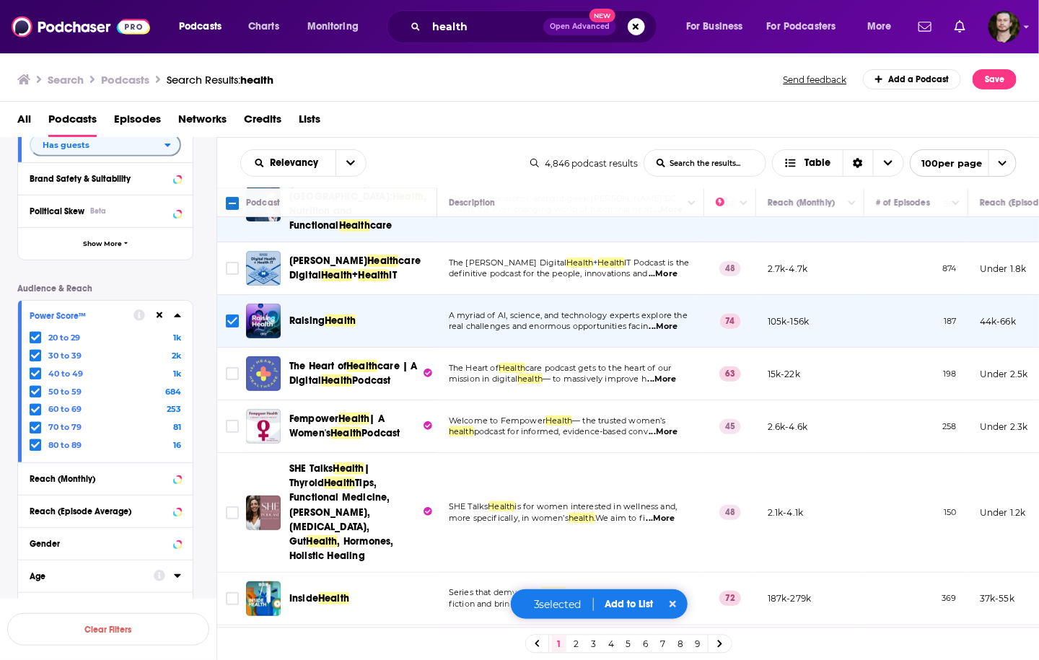
scroll to position [173, 0]
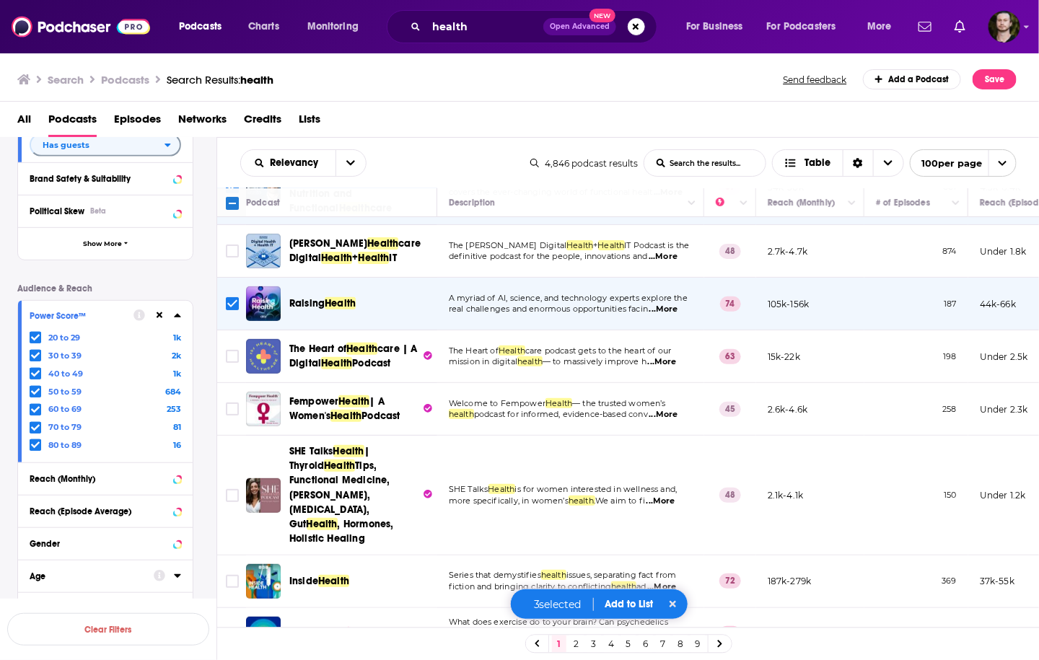
click at [672, 356] on span "...More" at bounding box center [662, 362] width 29 height 12
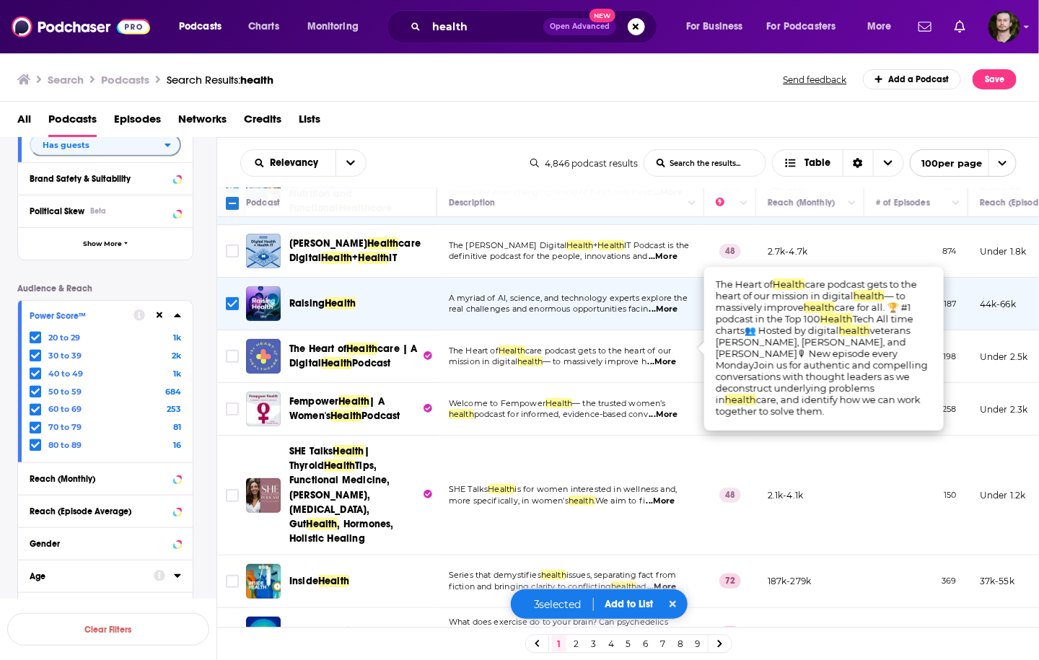
click at [672, 356] on span "...More" at bounding box center [662, 362] width 29 height 12
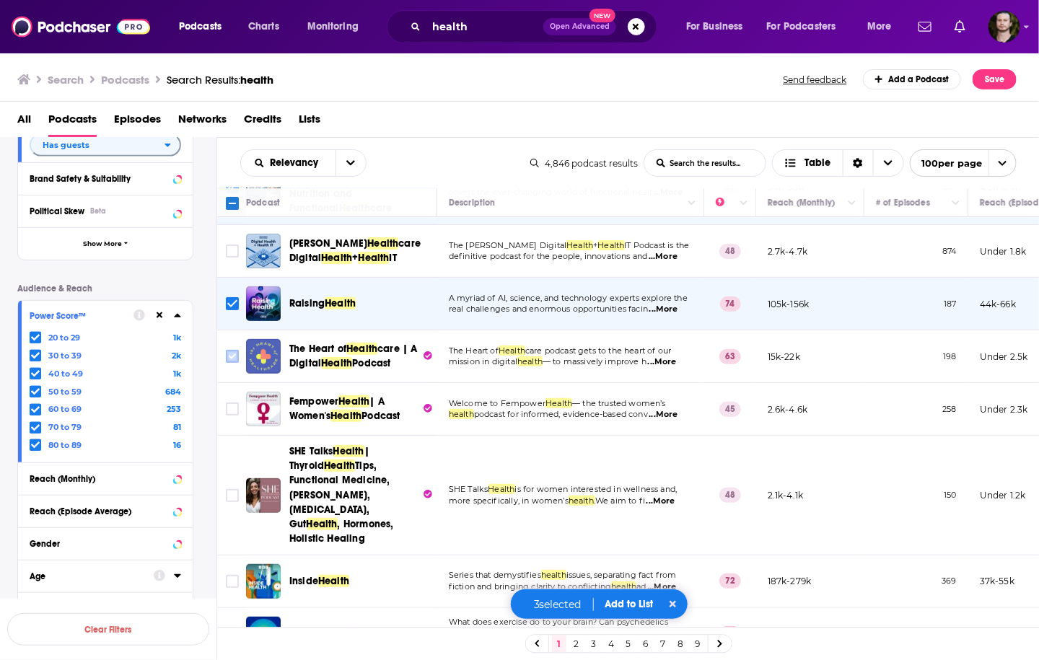
click at [227, 350] on input "Toggle select row" at bounding box center [232, 356] width 13 height 13
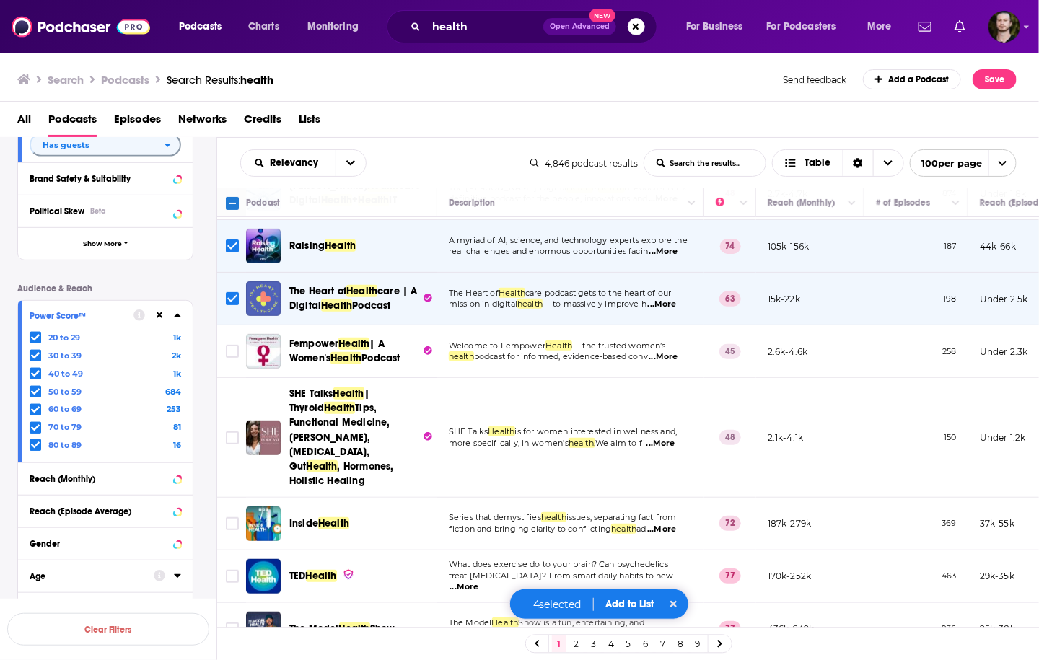
scroll to position [289, 0]
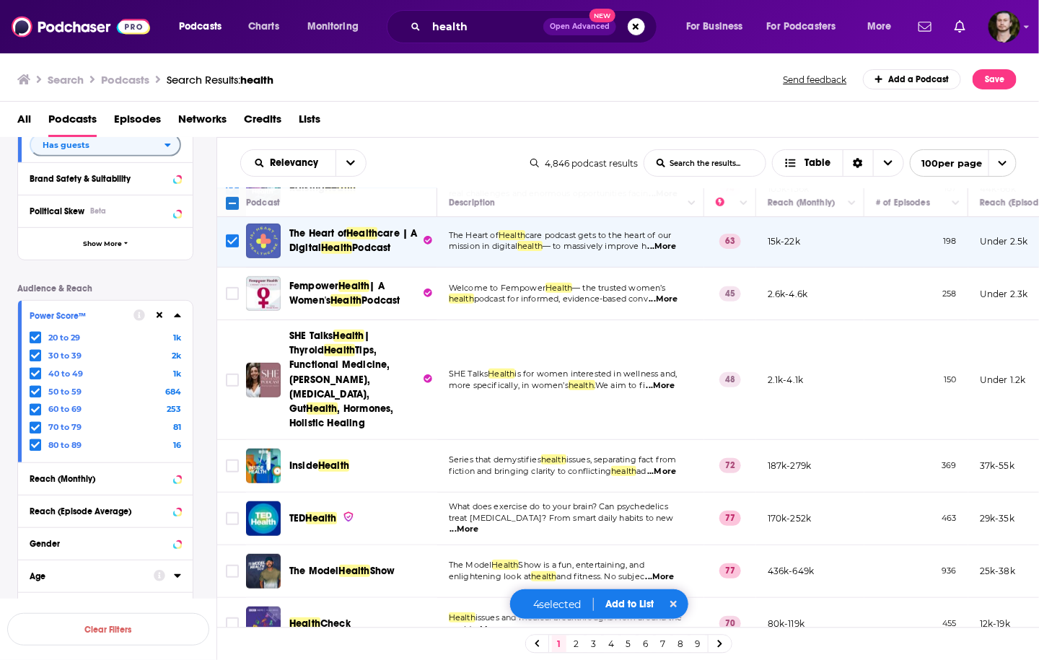
click at [676, 466] on span "...More" at bounding box center [661, 472] width 29 height 12
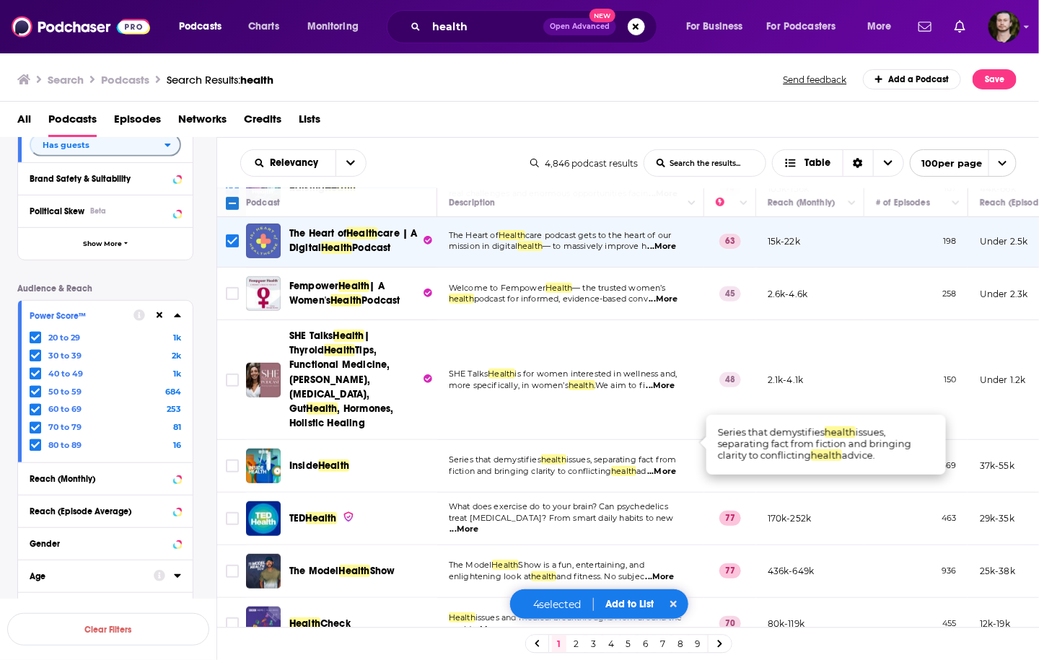
click at [676, 466] on span "...More" at bounding box center [661, 472] width 29 height 12
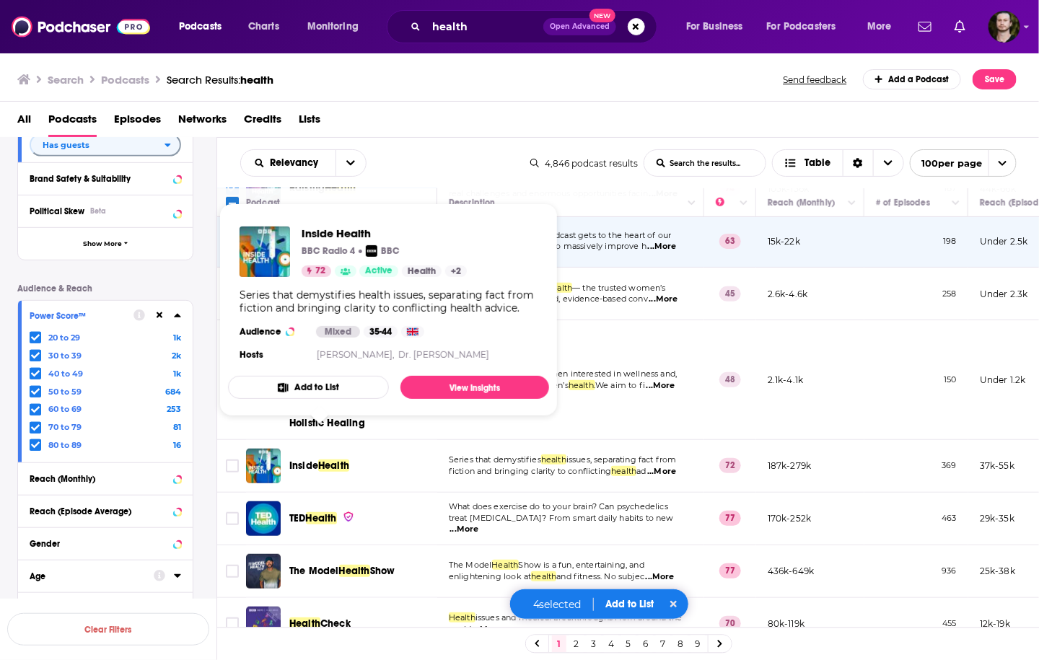
click at [333, 391] on button "Add to List" at bounding box center [308, 387] width 161 height 23
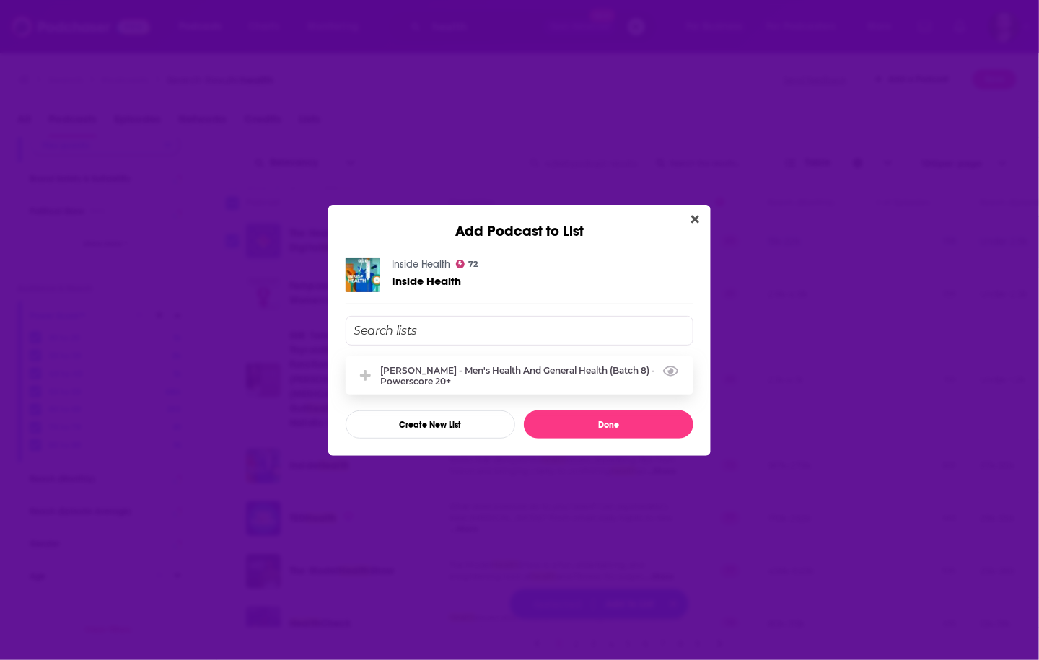
click at [481, 363] on div "[PERSON_NAME] - Men's Health and General Health (Batch 8) - Powerscore 20+" at bounding box center [520, 375] width 348 height 38
click at [690, 218] on button "Close" at bounding box center [694, 220] width 19 height 18
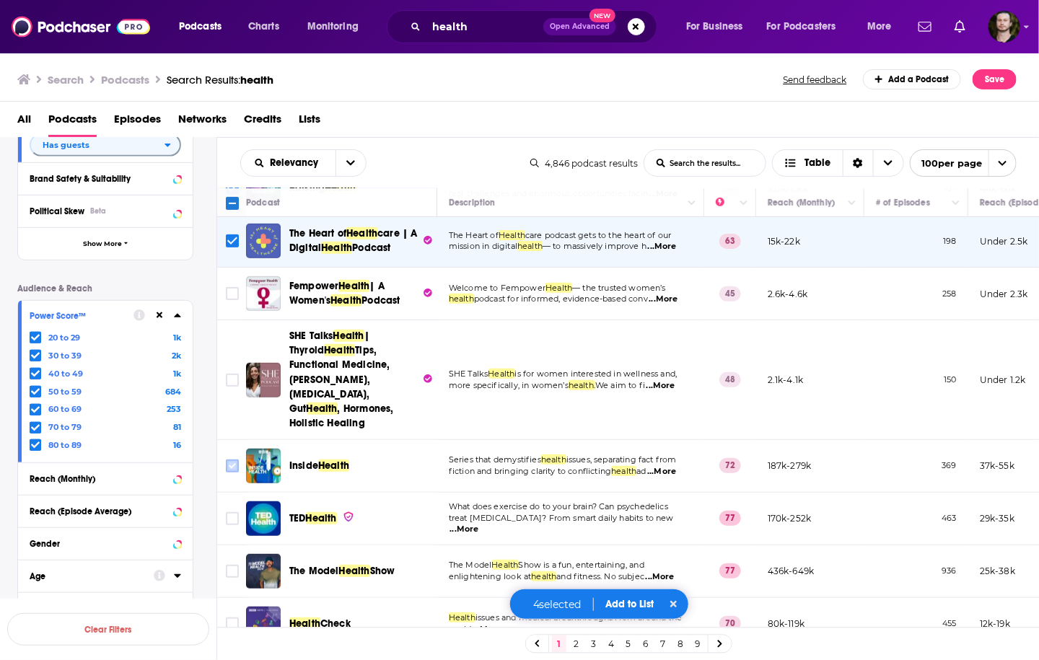
click at [229, 460] on input "Toggle select row" at bounding box center [232, 466] width 13 height 13
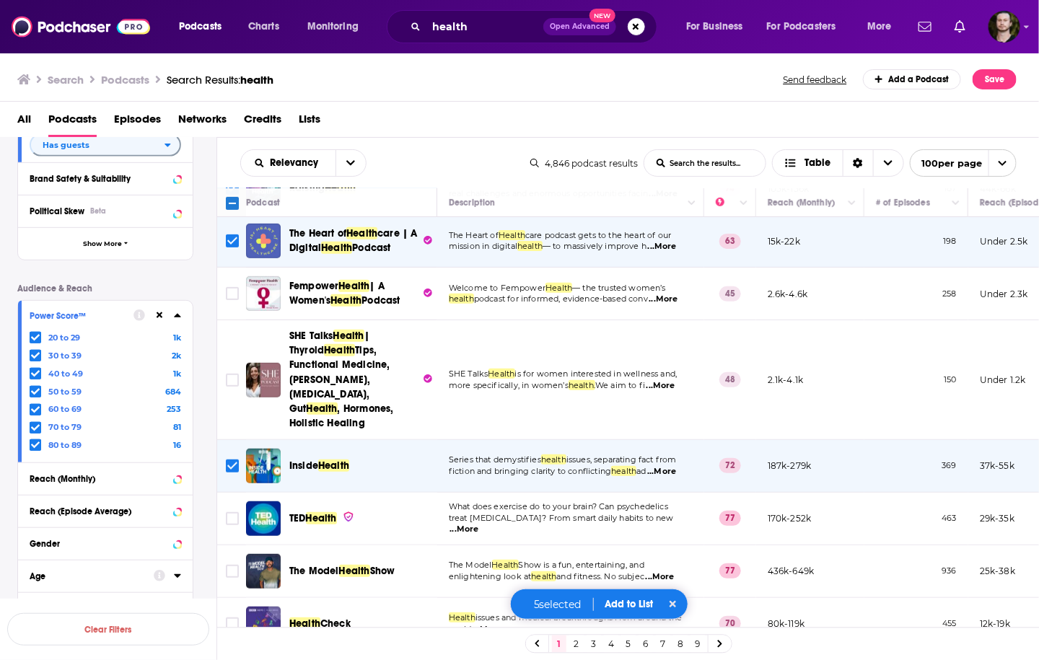
click at [624, 608] on button "Add to List" at bounding box center [629, 604] width 71 height 12
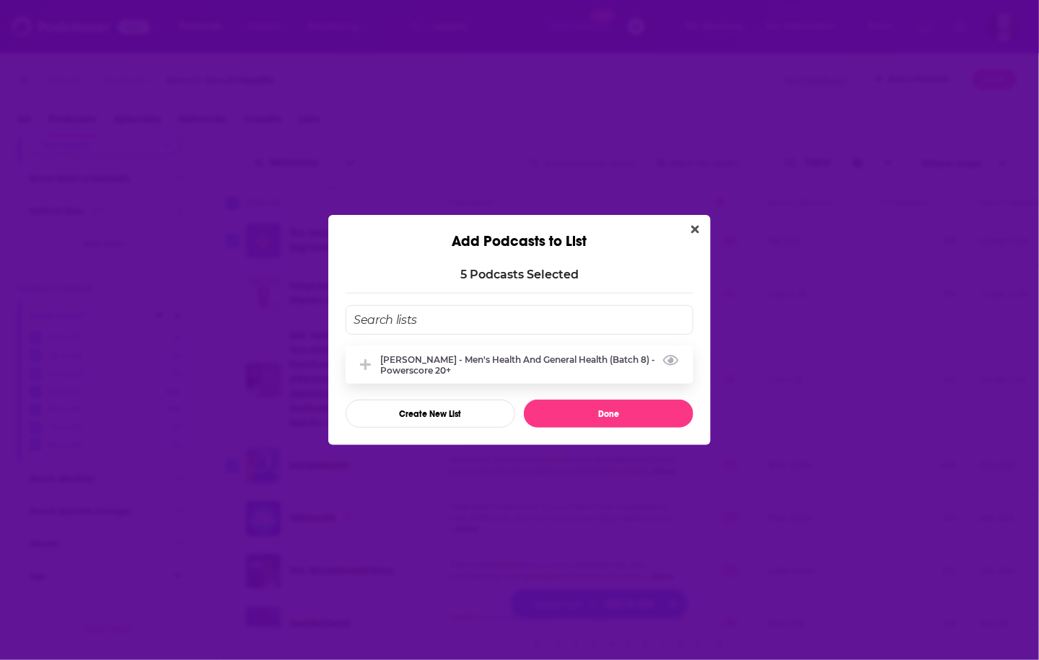
click at [584, 356] on div "[PERSON_NAME] - Men's Health and General Health (Batch 8) - Powerscore 20+" at bounding box center [532, 365] width 304 height 22
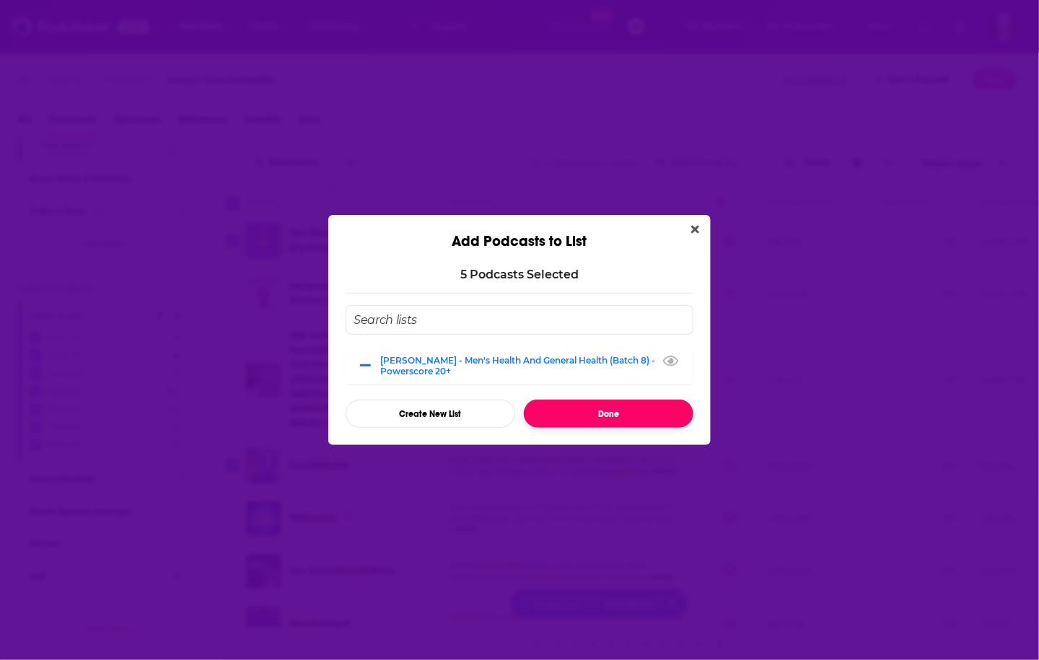
click at [631, 410] on button "Done" at bounding box center [609, 414] width 170 height 28
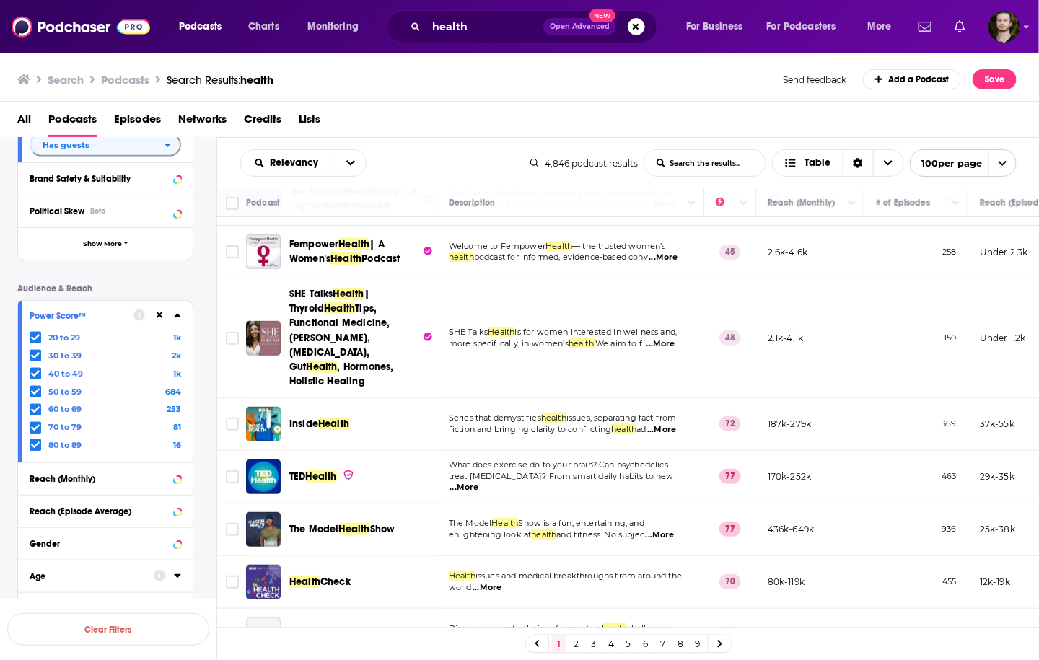
scroll to position [404, 0]
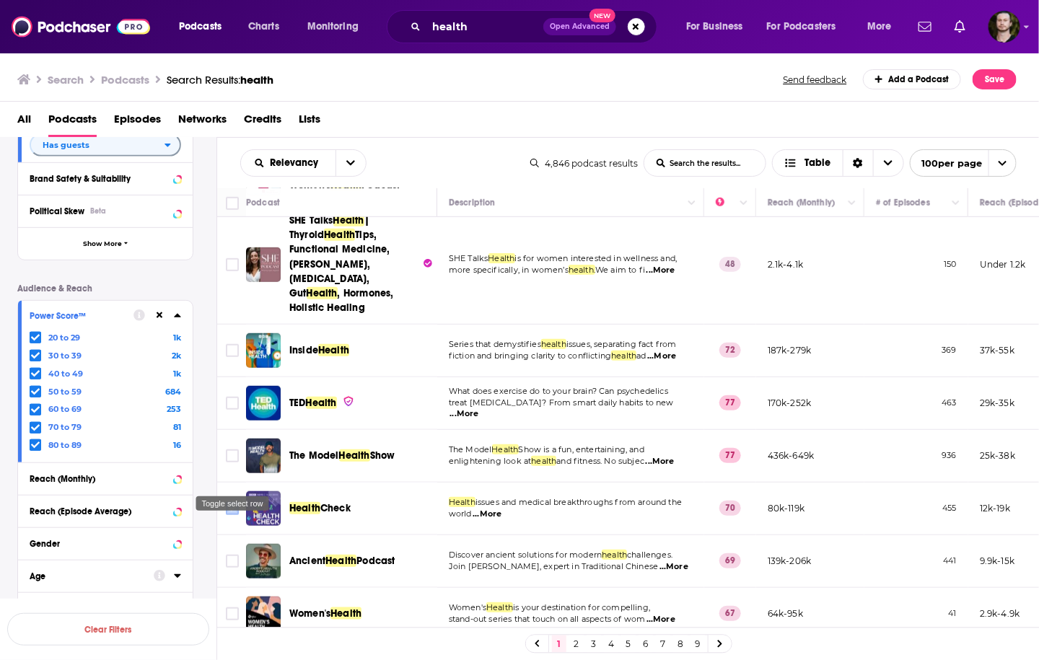
click at [228, 502] on input "Toggle select row" at bounding box center [232, 508] width 13 height 13
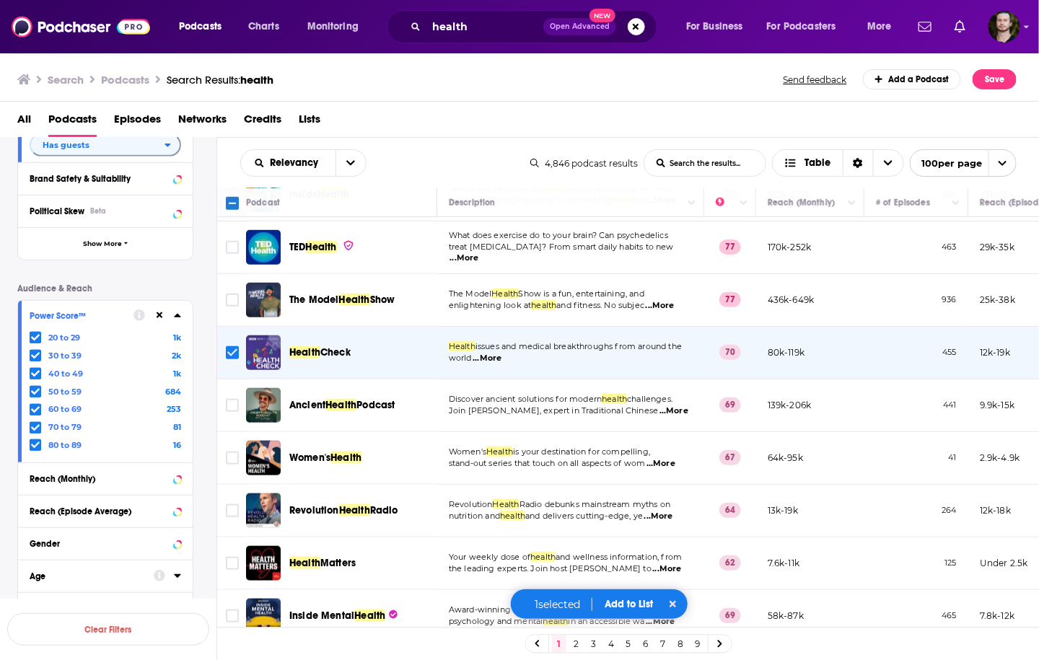
scroll to position [577, 0]
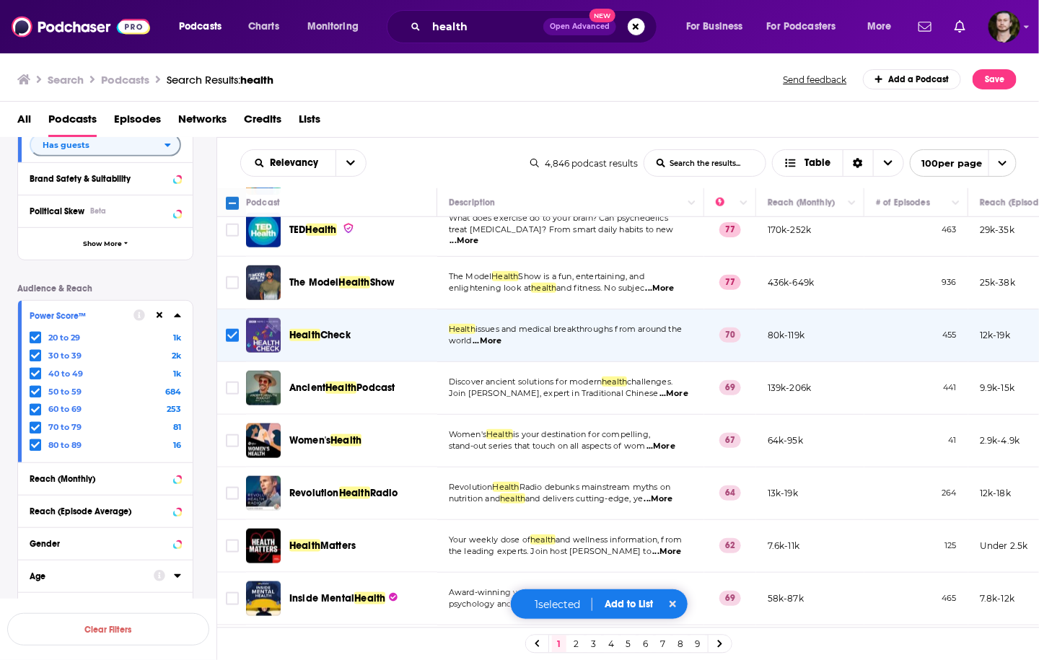
click at [671, 388] on span "...More" at bounding box center [673, 394] width 29 height 12
click at [227, 382] on input "Toggle select row" at bounding box center [232, 388] width 13 height 13
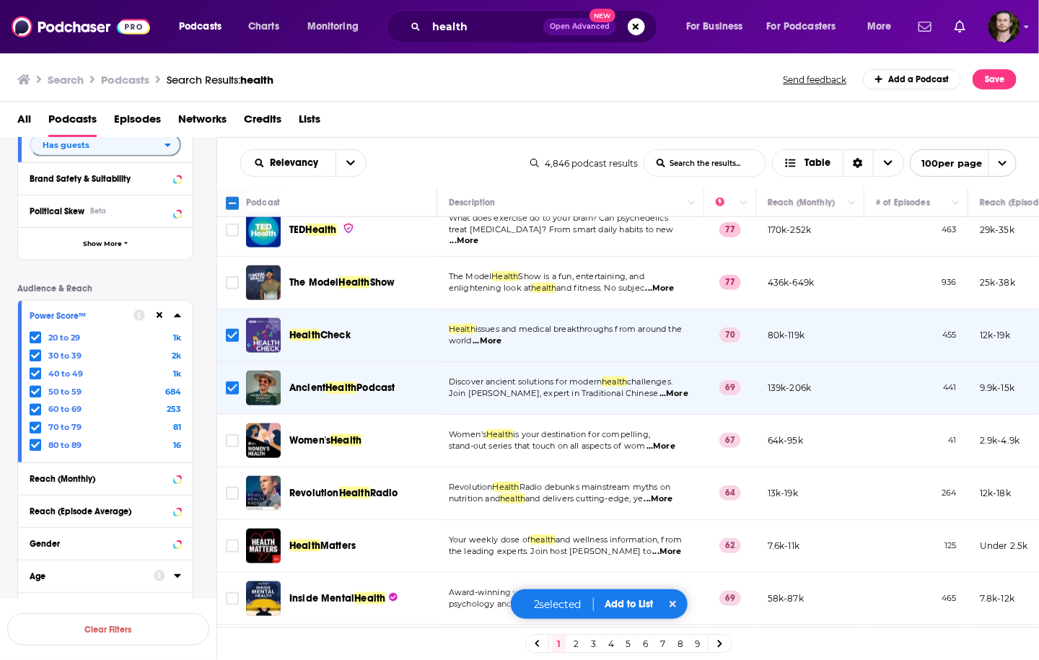
click at [667, 494] on span "...More" at bounding box center [658, 500] width 29 height 12
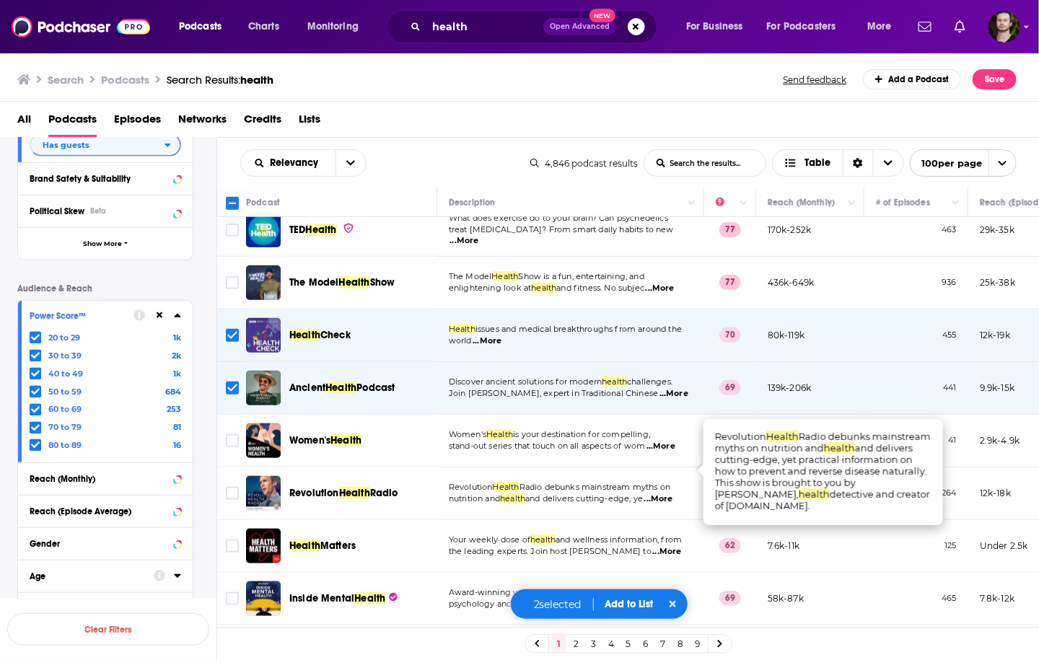
click at [662, 494] on span "...More" at bounding box center [658, 500] width 29 height 12
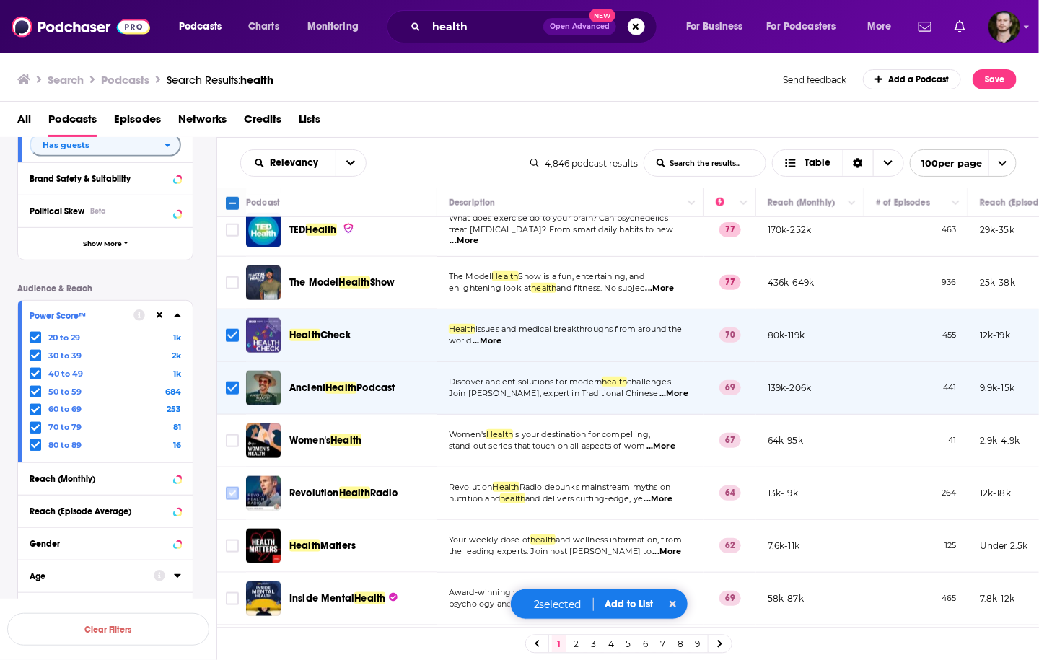
click at [234, 487] on input "Toggle select row" at bounding box center [232, 493] width 13 height 13
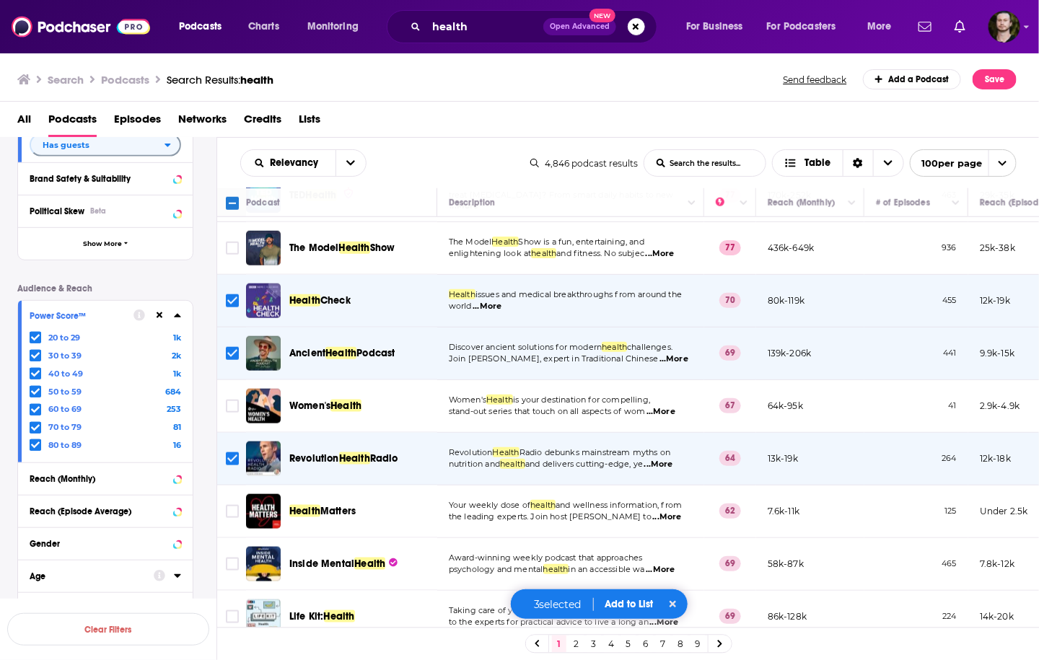
scroll to position [635, 0]
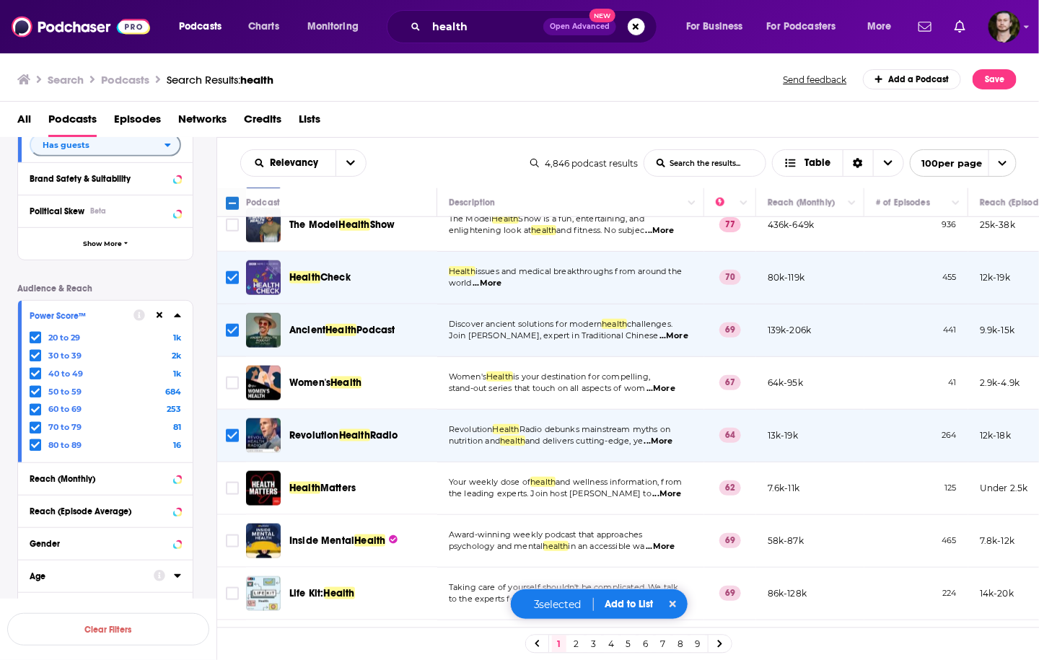
click at [675, 488] on span "...More" at bounding box center [667, 494] width 29 height 12
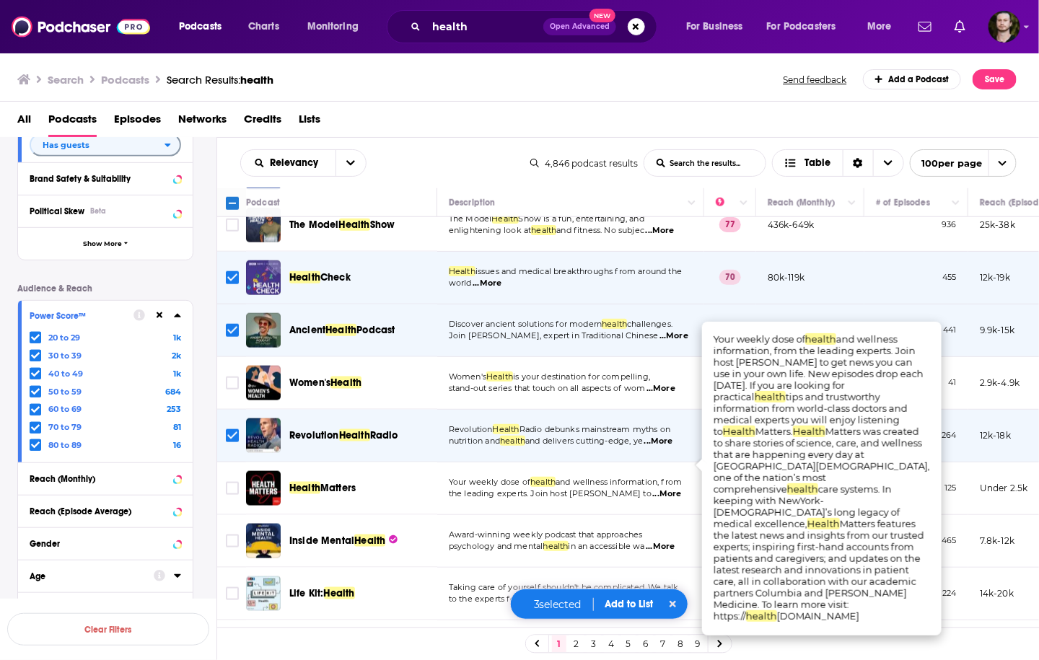
click at [675, 488] on span "...More" at bounding box center [667, 494] width 29 height 12
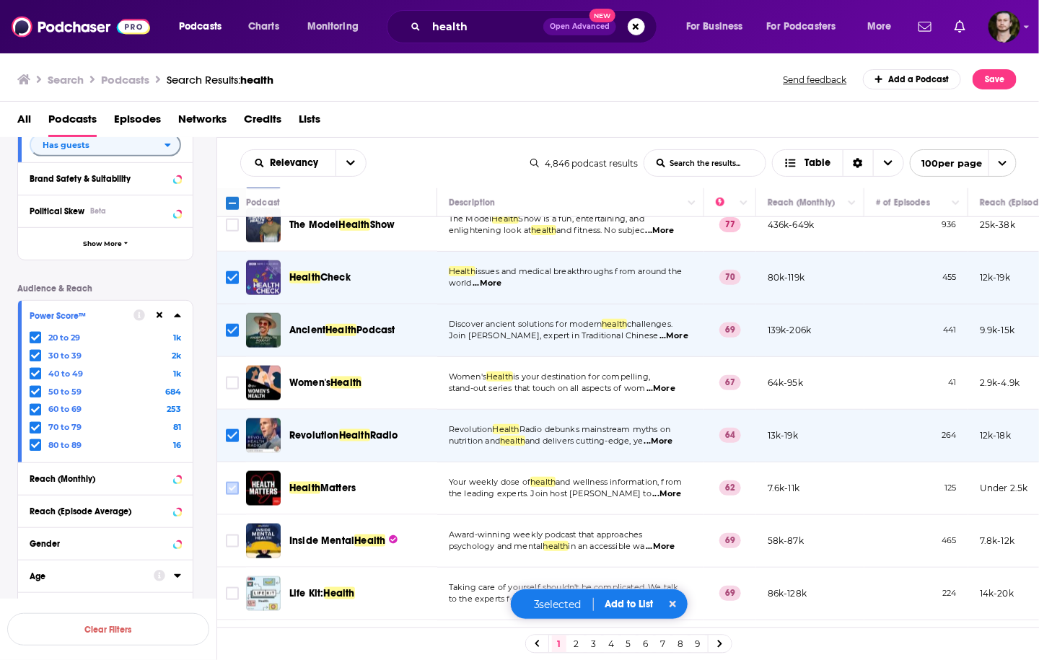
click at [237, 482] on input "Toggle select row" at bounding box center [232, 488] width 13 height 13
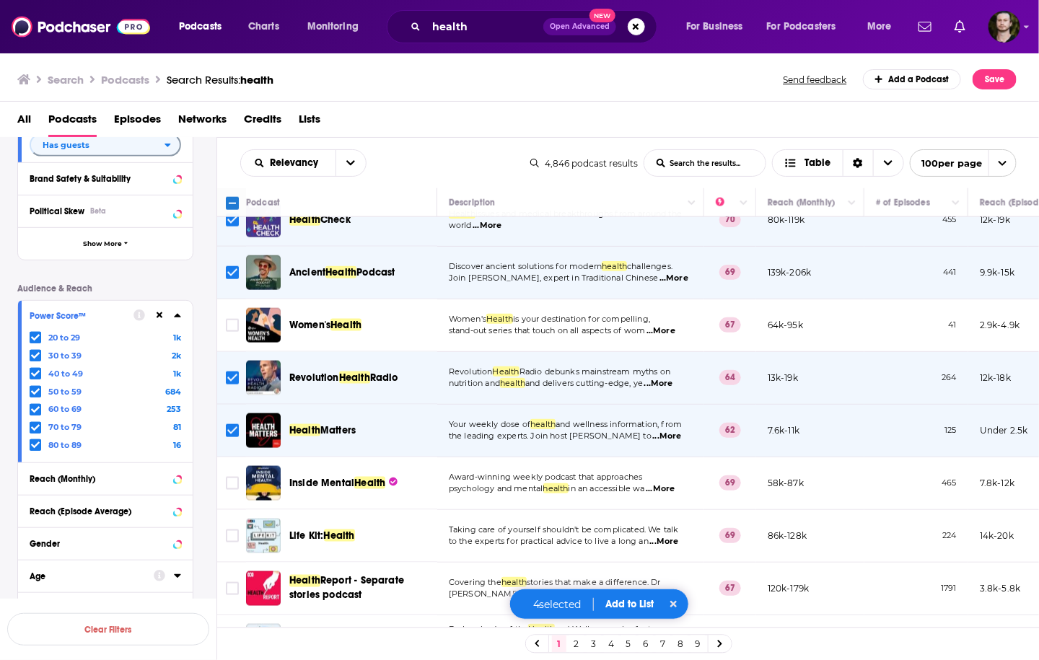
scroll to position [808, 0]
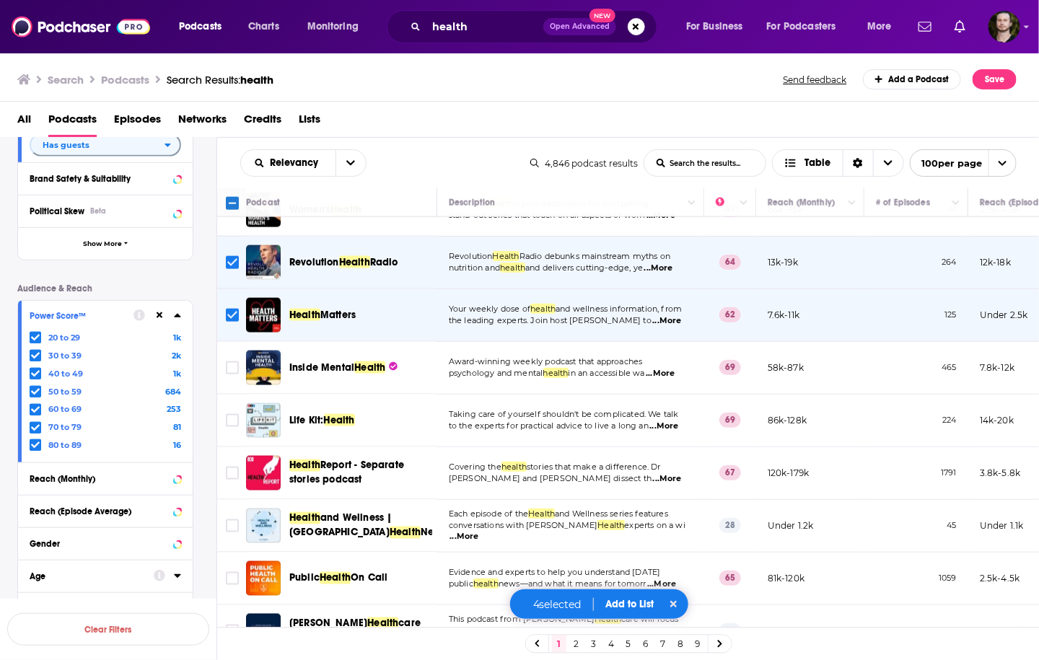
click at [663, 421] on span "...More" at bounding box center [664, 427] width 29 height 12
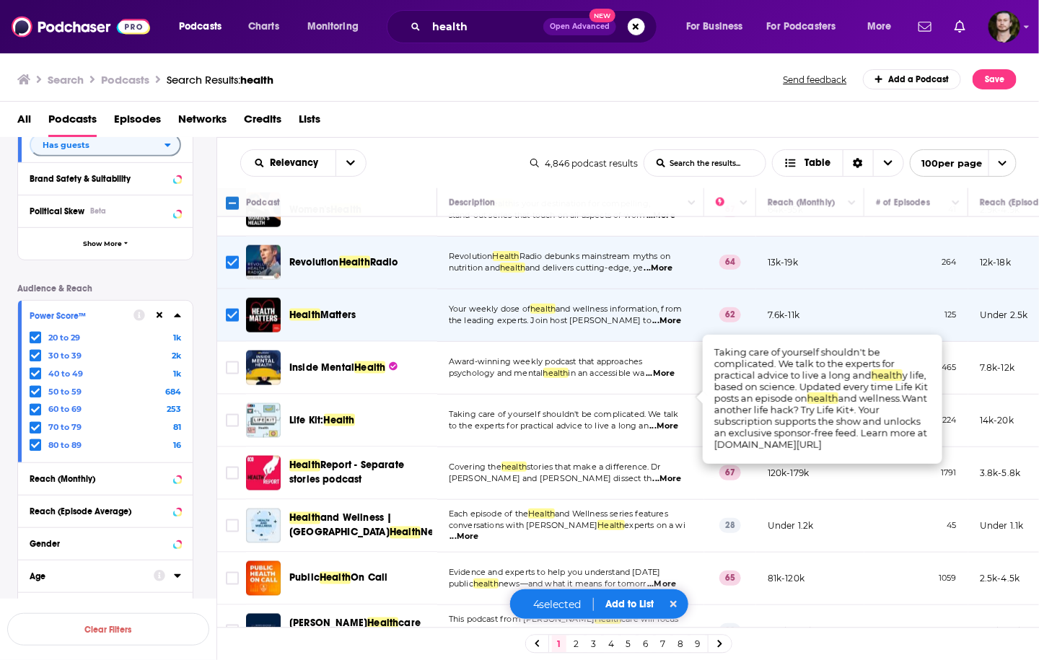
click at [663, 421] on span "...More" at bounding box center [664, 427] width 29 height 12
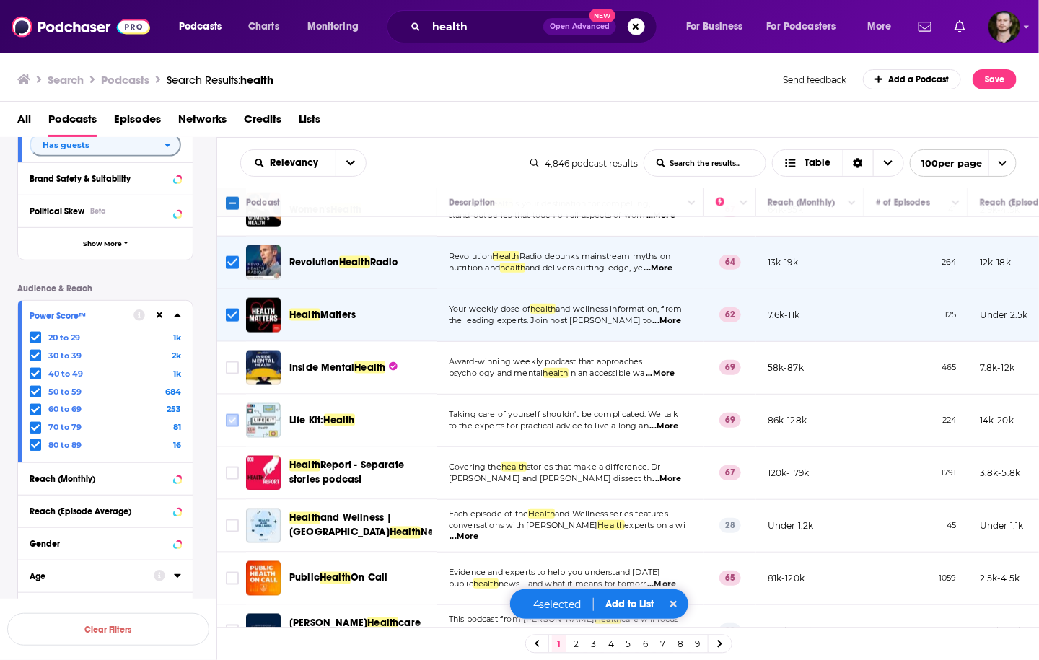
click at [228, 414] on input "Toggle select row" at bounding box center [232, 420] width 13 height 13
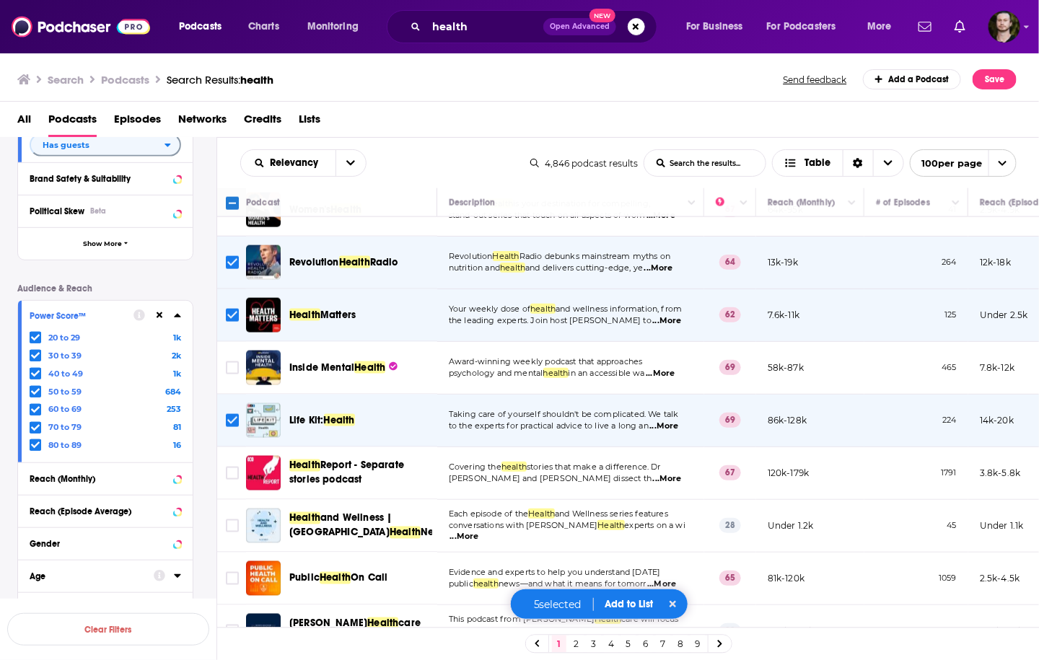
click at [674, 473] on span "...More" at bounding box center [667, 479] width 29 height 12
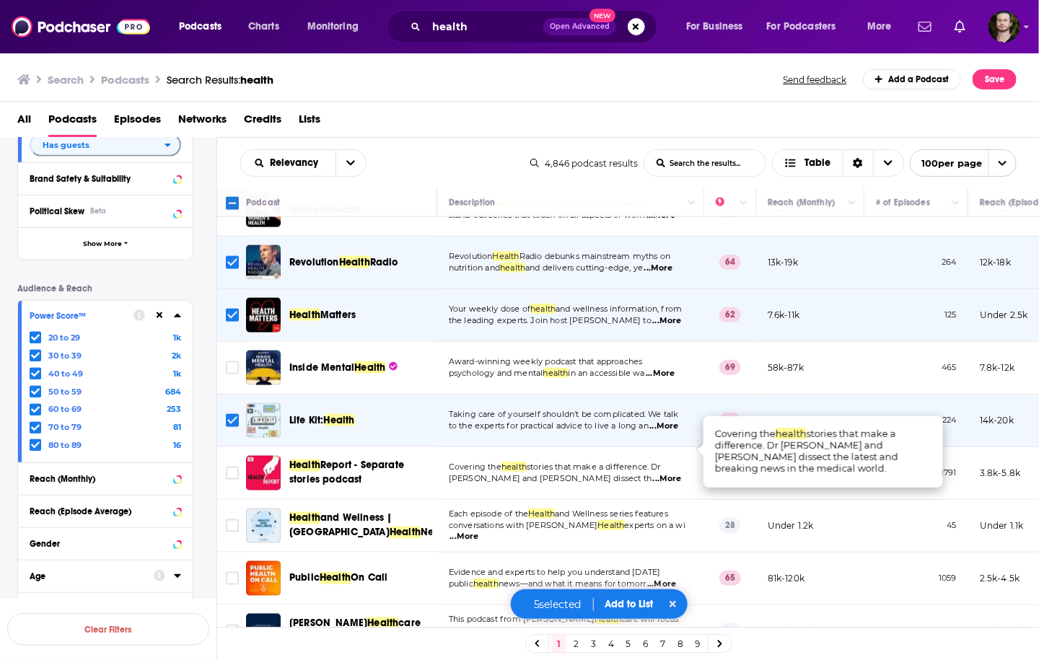
click at [675, 473] on span "...More" at bounding box center [667, 479] width 29 height 12
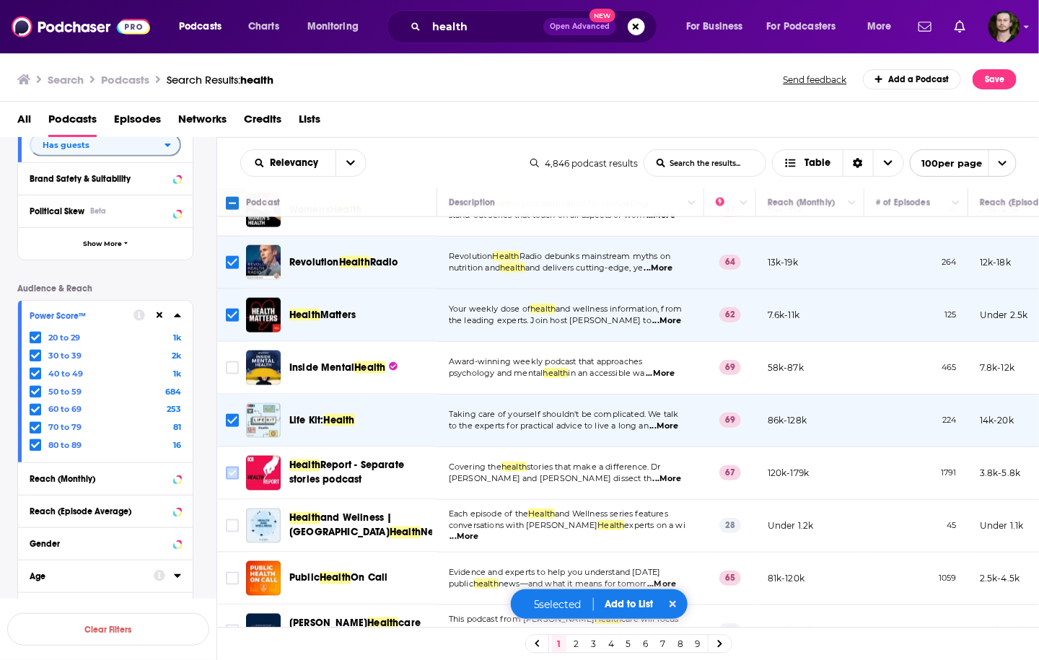
click at [237, 467] on input "Toggle select row" at bounding box center [232, 473] width 13 height 13
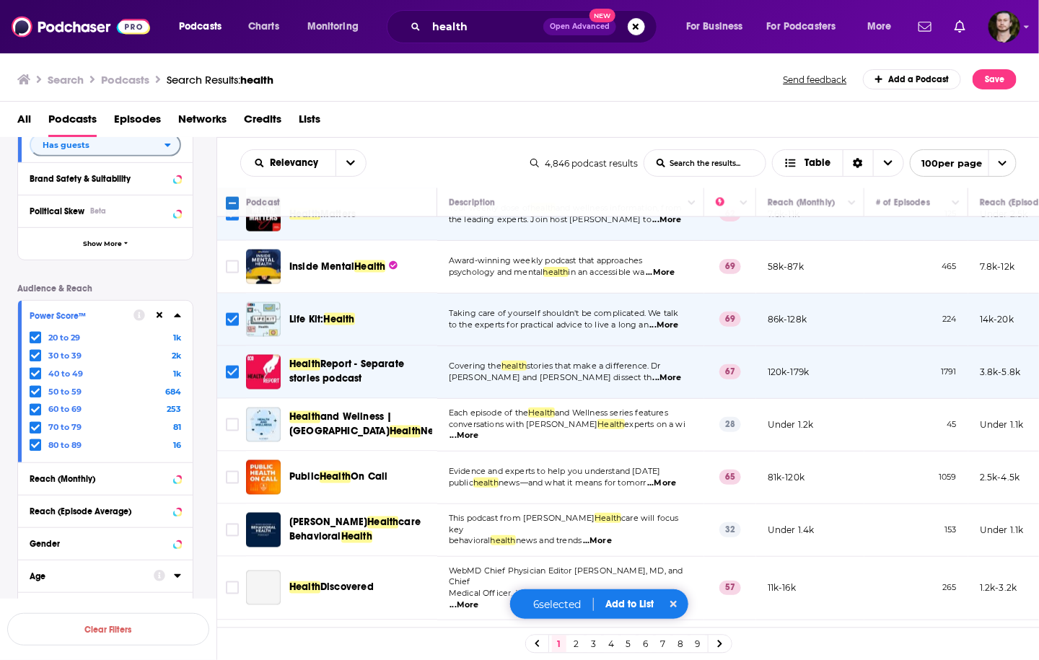
scroll to position [924, 0]
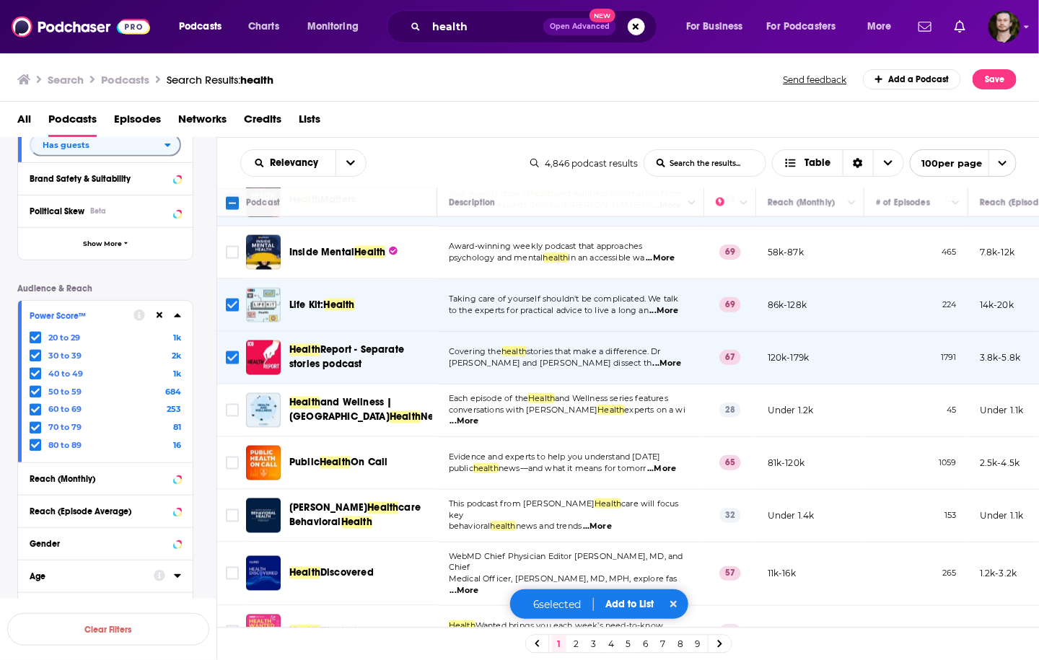
click at [479, 416] on span "...More" at bounding box center [464, 422] width 29 height 12
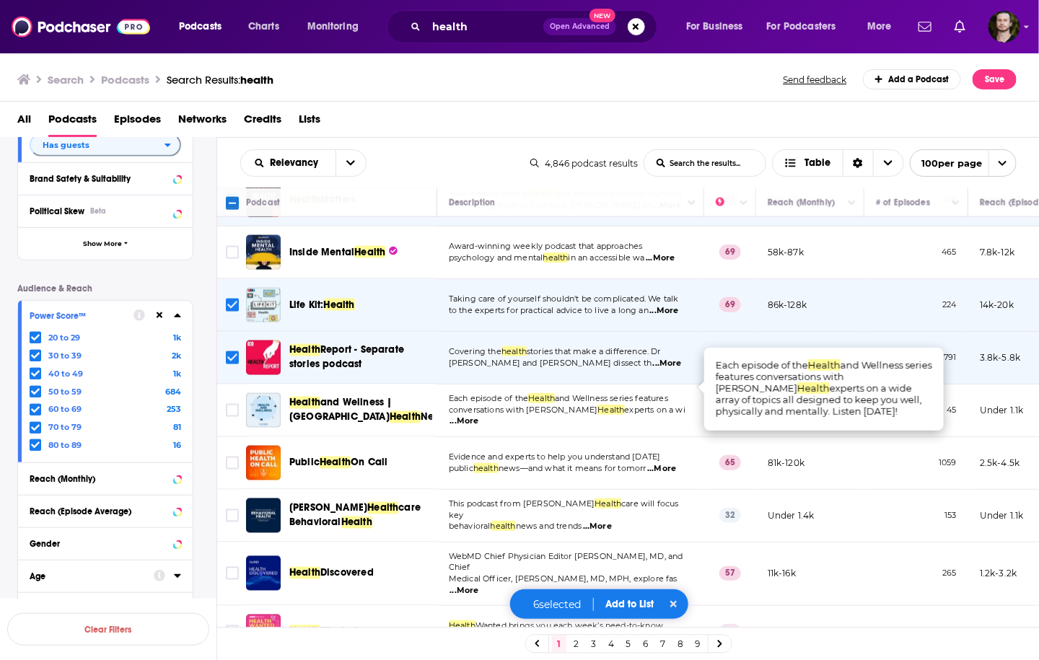
click at [479, 416] on span "...More" at bounding box center [464, 422] width 29 height 12
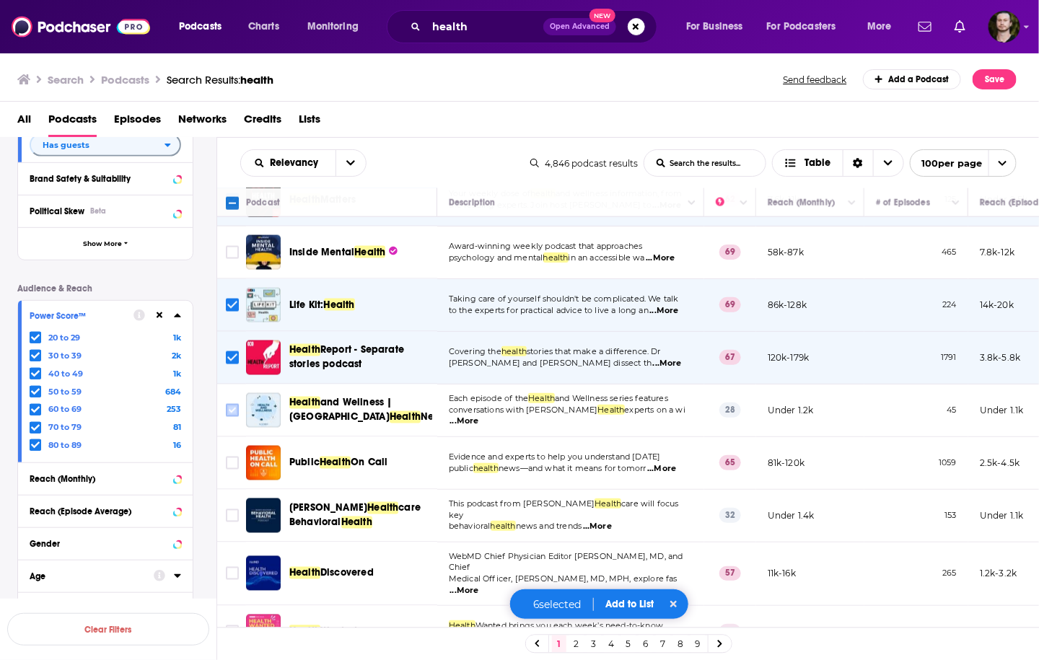
click at [229, 404] on input "Toggle select row" at bounding box center [232, 410] width 13 height 13
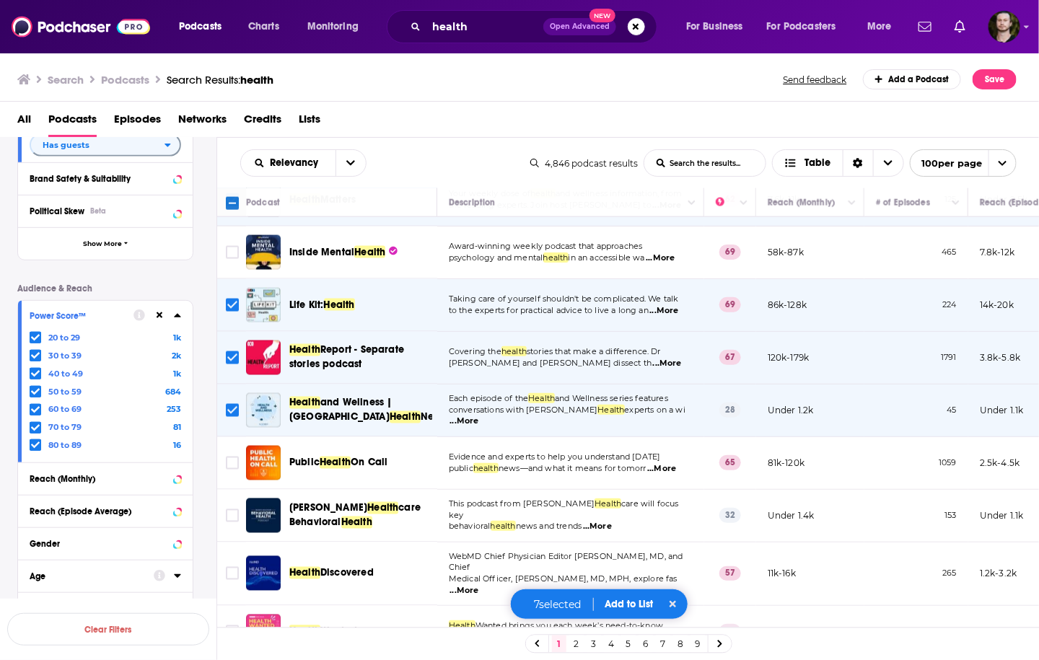
scroll to position [981, 0]
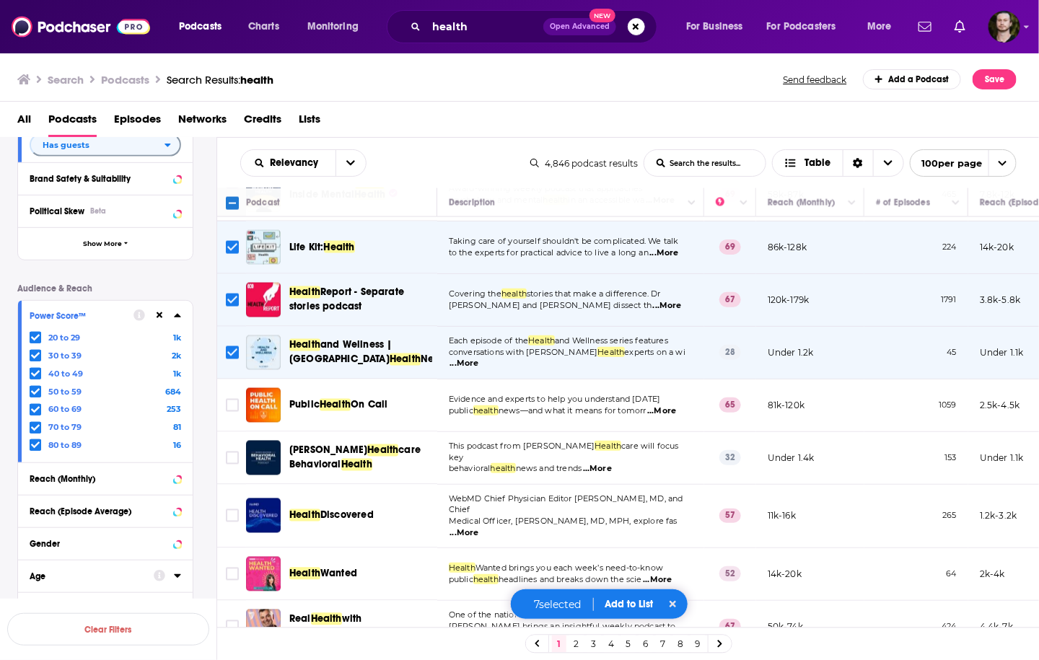
click at [676, 405] on span "...More" at bounding box center [661, 411] width 29 height 12
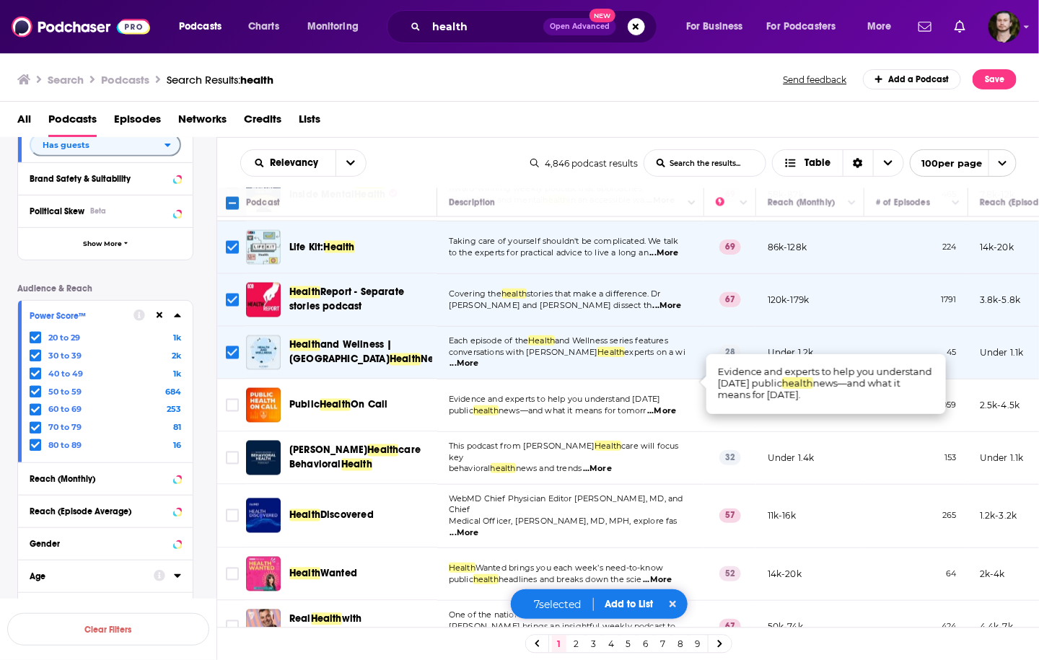
click at [675, 405] on span "...More" at bounding box center [661, 411] width 29 height 12
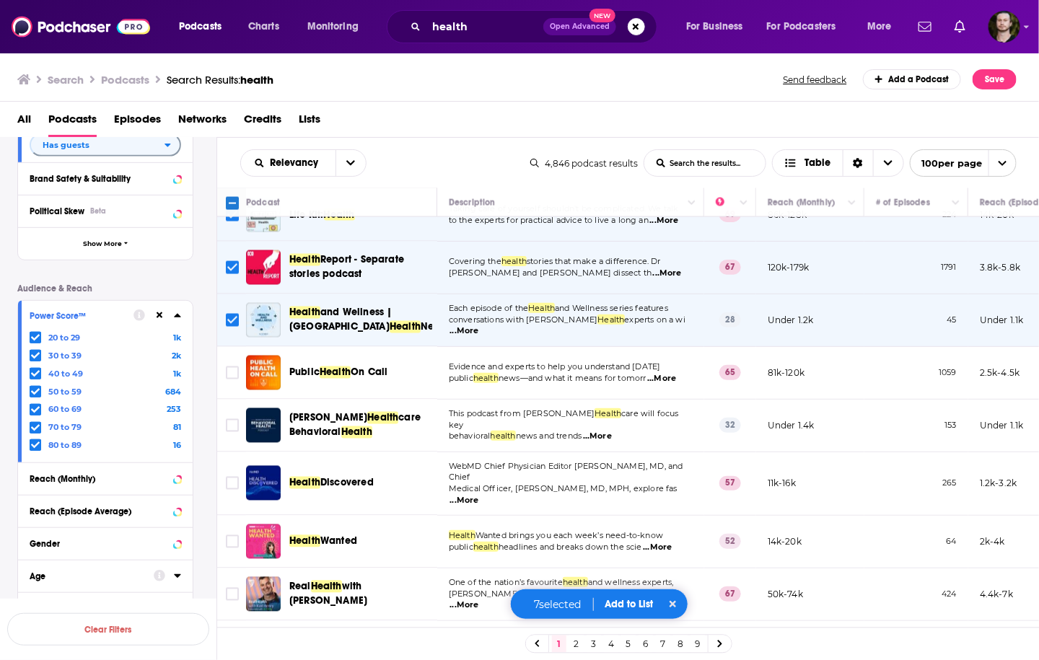
scroll to position [1039, 0]
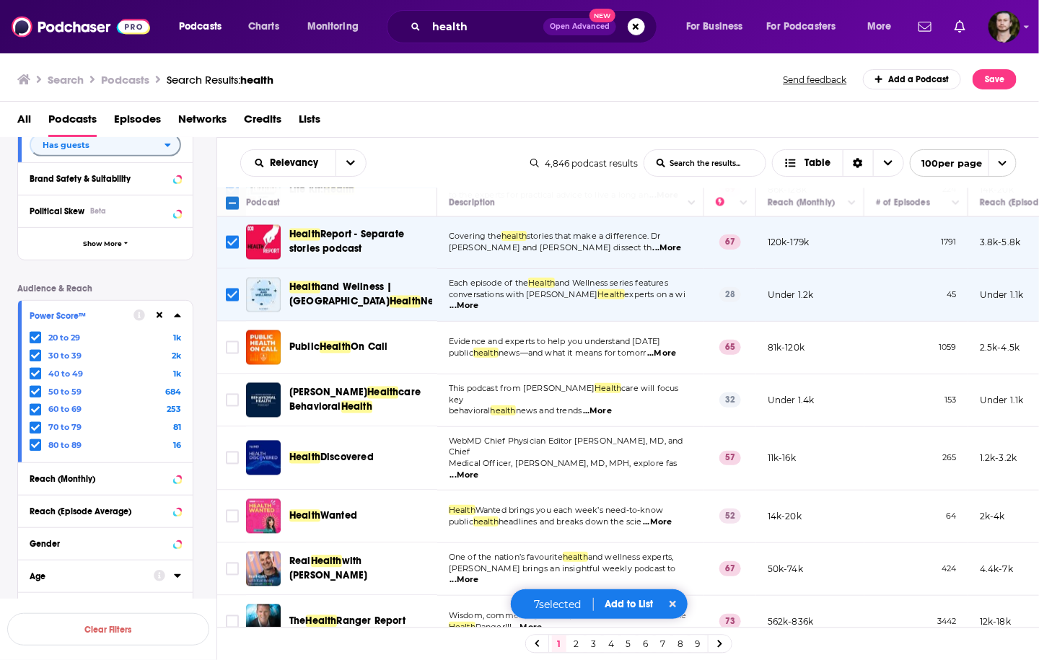
click at [603, 405] on span "...More" at bounding box center [597, 411] width 29 height 12
click at [479, 470] on span "...More" at bounding box center [464, 476] width 29 height 12
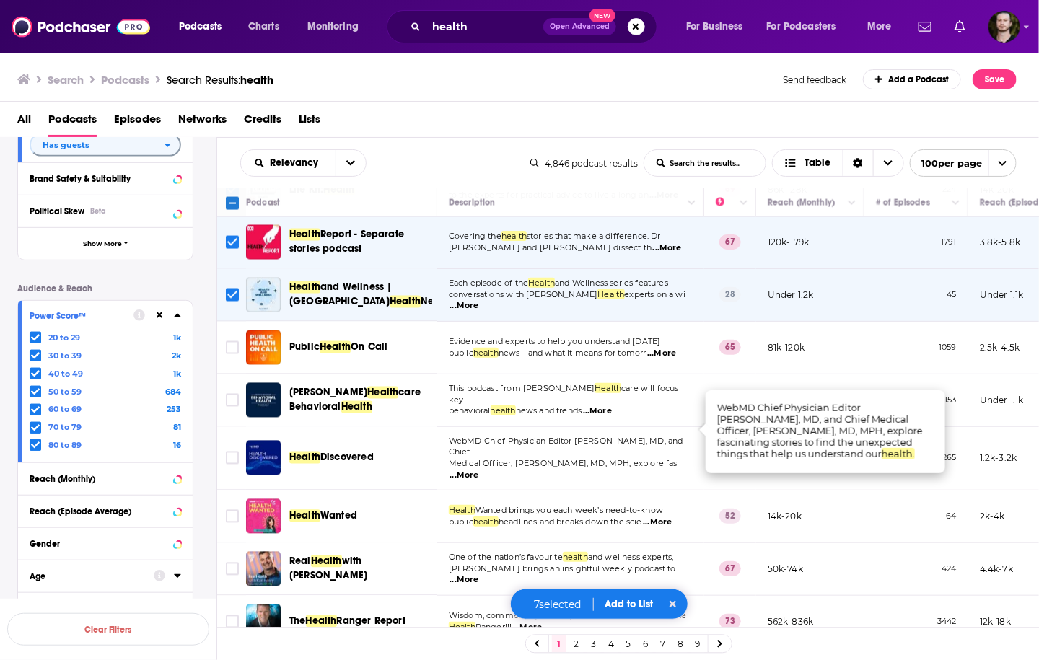
click at [479, 470] on span "...More" at bounding box center [464, 476] width 29 height 12
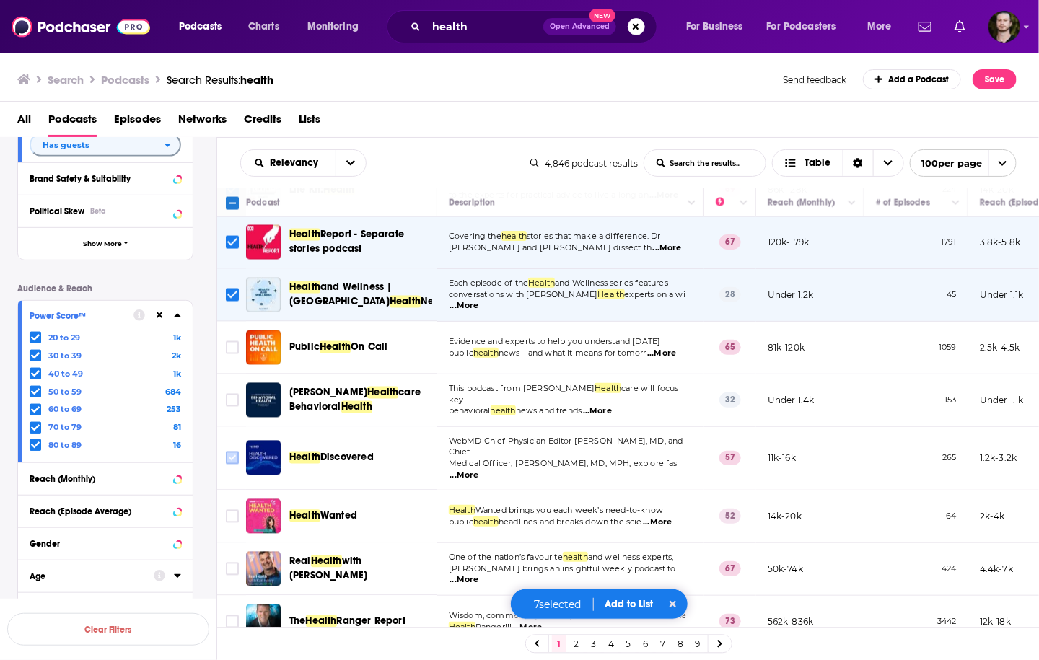
click at [237, 452] on input "Toggle select row" at bounding box center [232, 458] width 13 height 13
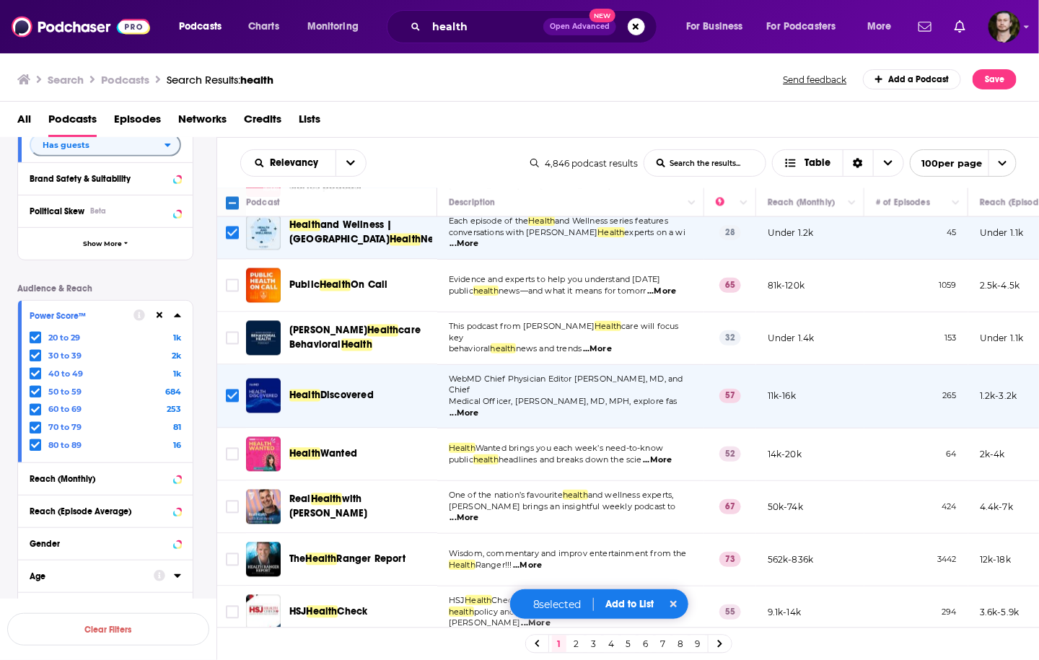
scroll to position [1154, 0]
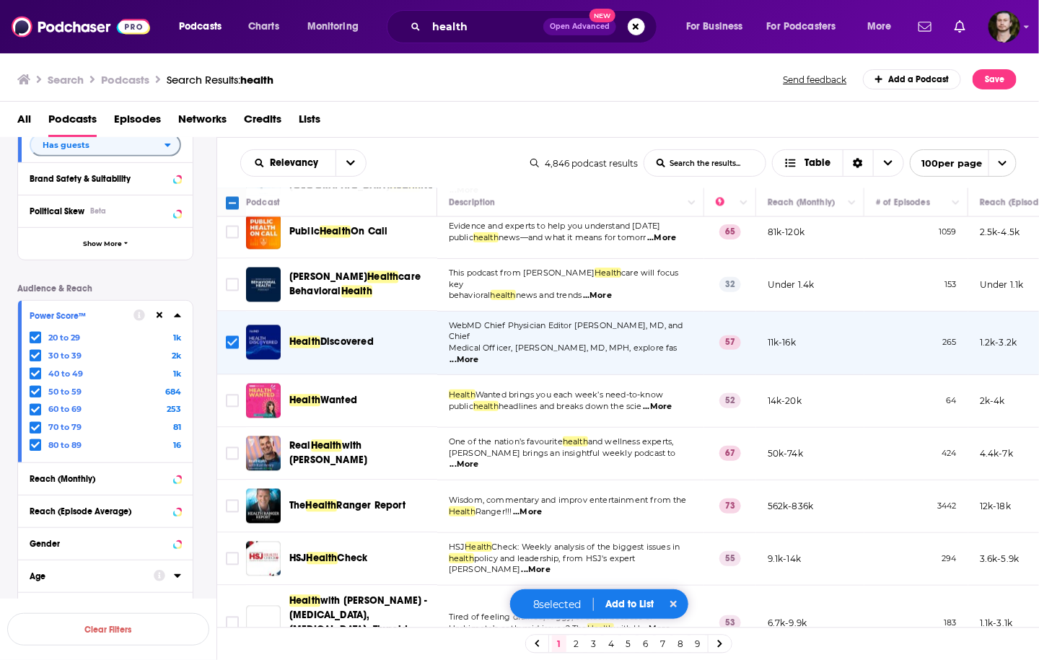
click at [669, 401] on span "...More" at bounding box center [657, 407] width 29 height 12
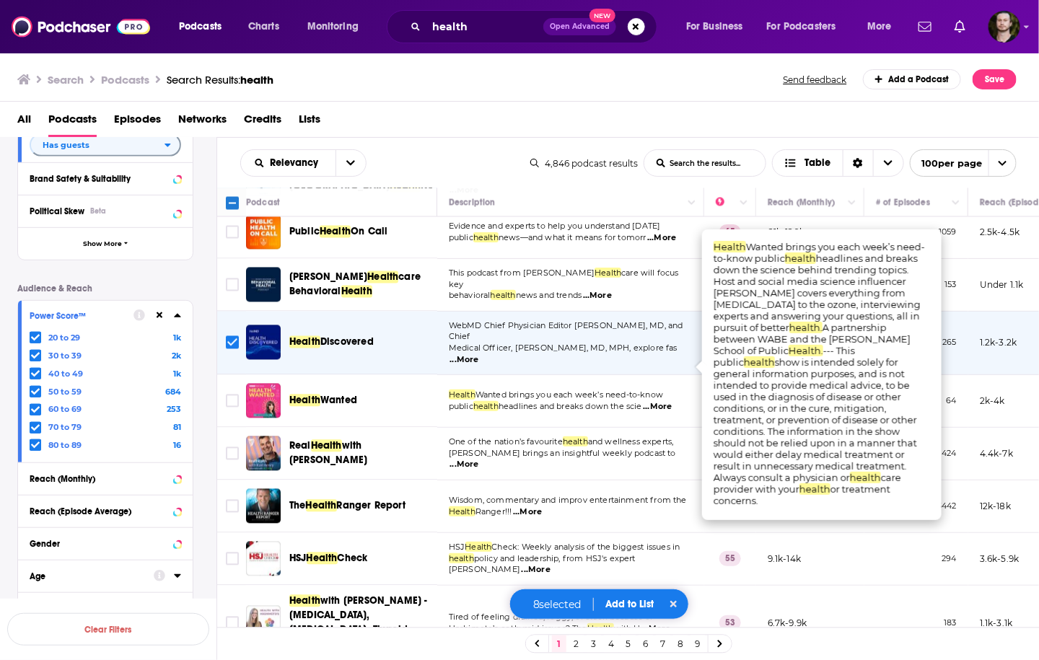
click at [669, 401] on span "...More" at bounding box center [657, 407] width 29 height 12
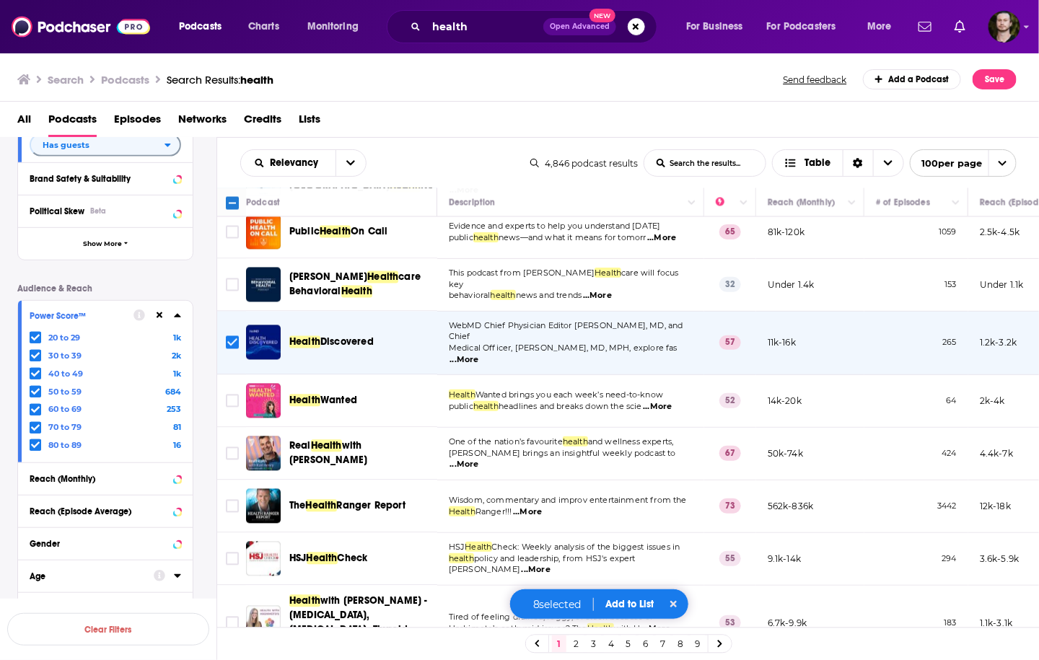
click at [671, 401] on span "...More" at bounding box center [657, 407] width 29 height 12
